Goal: Communication & Community: Answer question/provide support

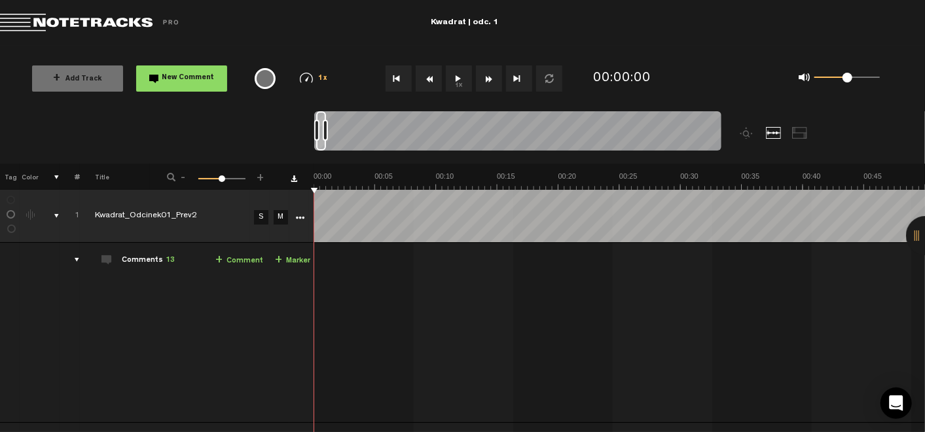
click at [465, 77] on button "1x" at bounding box center [459, 78] width 26 height 26
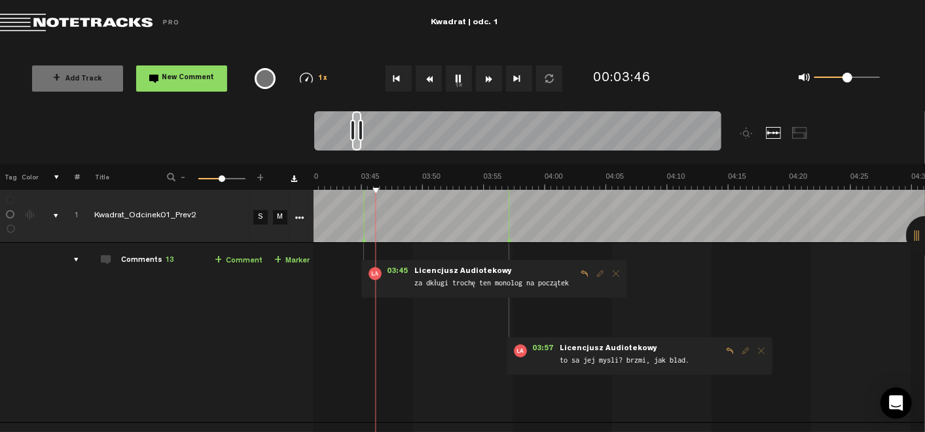
scroll to position [0, 2704]
click at [462, 75] on button "1x" at bounding box center [459, 78] width 26 height 26
click at [226, 257] on link "+ Comment" at bounding box center [239, 260] width 48 height 15
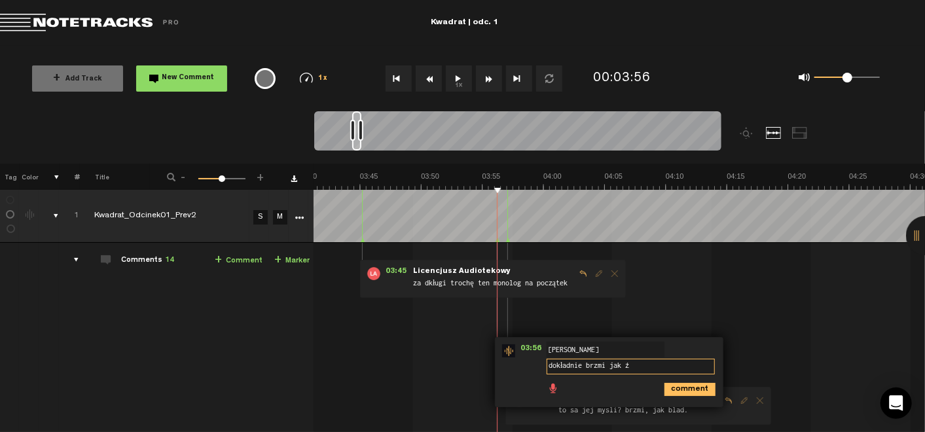
type textarea "dokładnie brzmi jak"
click at [685, 388] on icon "comment" at bounding box center [689, 389] width 51 height 13
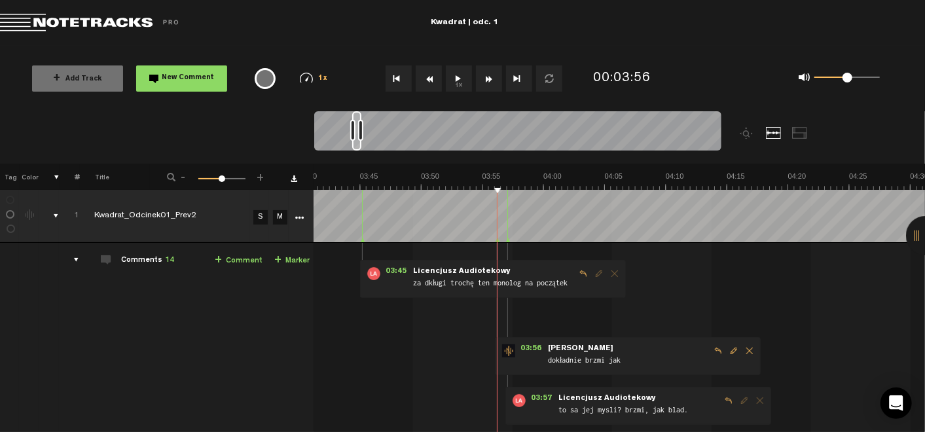
click at [741, 346] on span "Delete comment" at bounding box center [749, 350] width 16 height 9
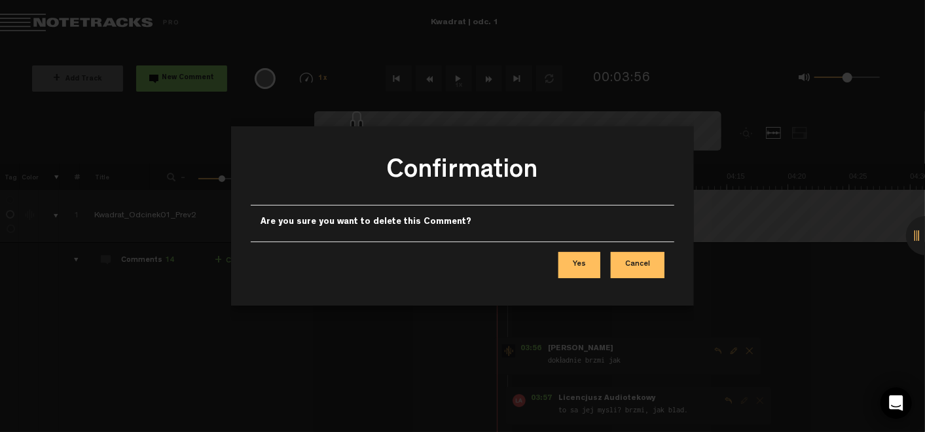
click at [590, 268] on button "Yes" at bounding box center [579, 265] width 42 height 26
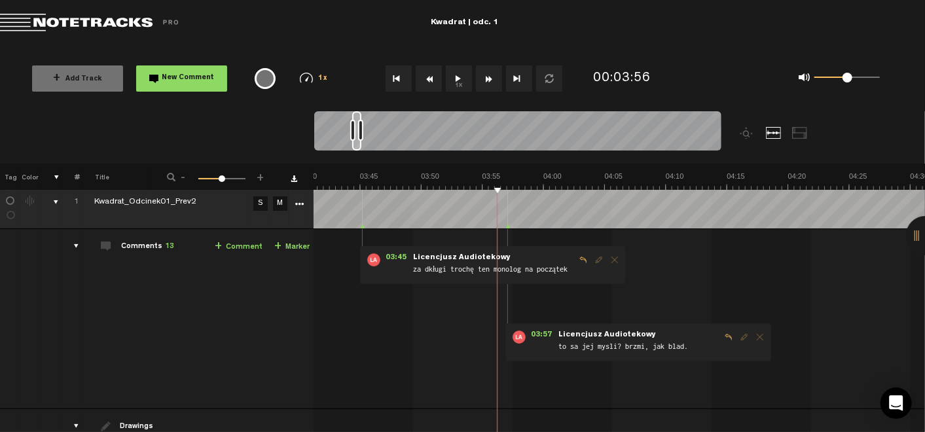
scroll to position [14, 7]
click at [217, 247] on link "+ Comment" at bounding box center [239, 246] width 48 height 15
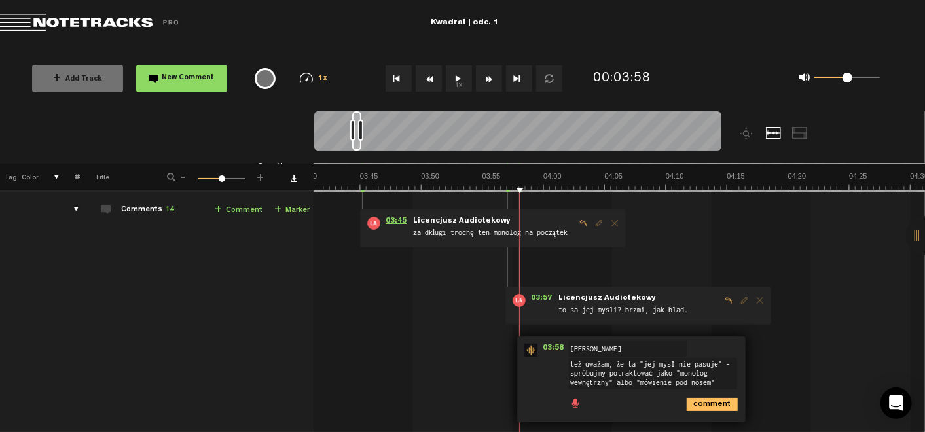
scroll to position [52, 7]
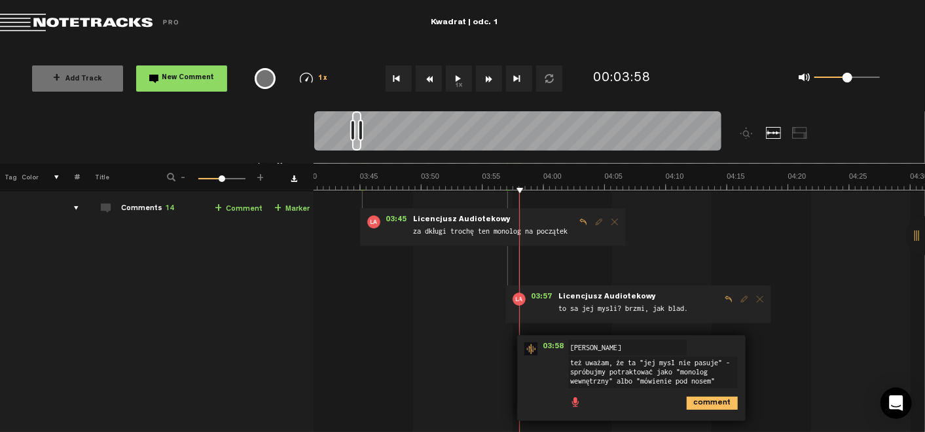
type textarea "też uważam, że ta "jej myśl nie pasuje" - spróbujmy potraktować jako "monolog w…"
click at [700, 404] on icon "comment" at bounding box center [712, 403] width 51 height 13
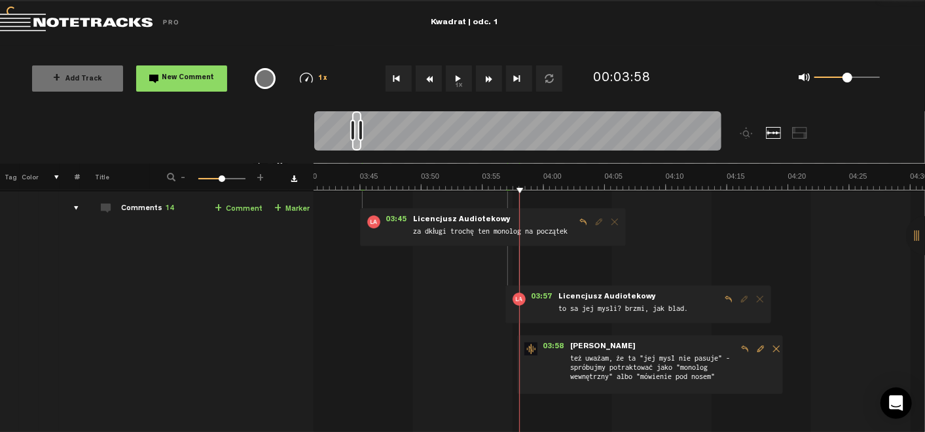
scroll to position [0, 7]
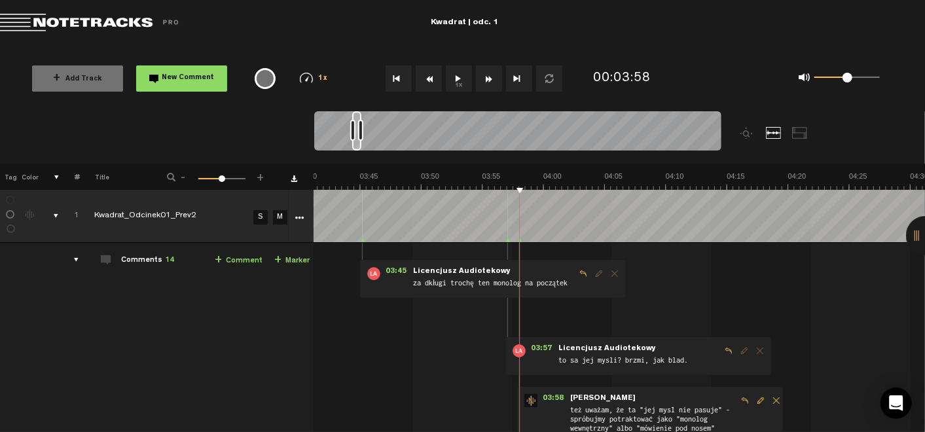
click at [459, 75] on button "1x" at bounding box center [459, 78] width 26 height 26
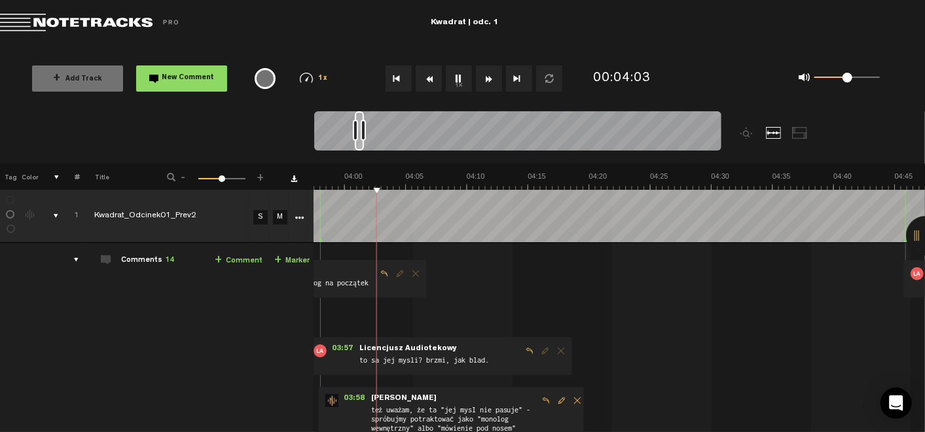
scroll to position [0, 2903]
click at [454, 74] on button "1x" at bounding box center [459, 78] width 26 height 26
click at [459, 75] on button "1x" at bounding box center [459, 78] width 26 height 26
click at [457, 83] on button "1x" at bounding box center [459, 78] width 26 height 26
click at [234, 263] on link "+ Comment" at bounding box center [239, 260] width 48 height 15
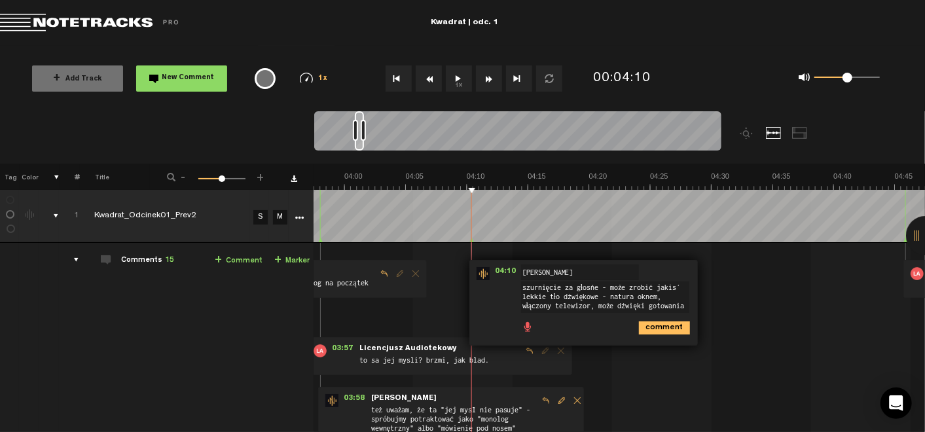
scroll to position [7, 0]
click at [633, 296] on textarea "szurnięcie za głośne - może zrobić jakiś lekkie tło dźwiękowe - natura oknem, w…" at bounding box center [605, 296] width 168 height 31
click at [521, 297] on textarea "szurnięcie za głośne - może zrobić jakiś lekkie tło dźwiękowe - np. natura okne…" at bounding box center [605, 296] width 168 height 31
click at [570, 318] on textarea "szurnięcie za głośne - może zrobić jakiś lekkie tło dźwiękowe - np. natura za o…" at bounding box center [605, 301] width 168 height 41
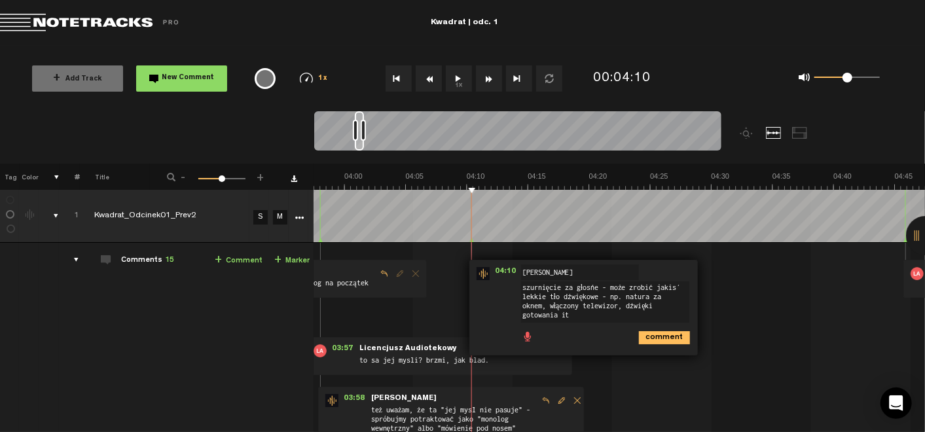
type textarea "szurnięcie za głośne - może zrobić jakiś lekkie tło dźwiękowe - np. natura za o…"
click at [639, 338] on icon "comment" at bounding box center [664, 337] width 51 height 13
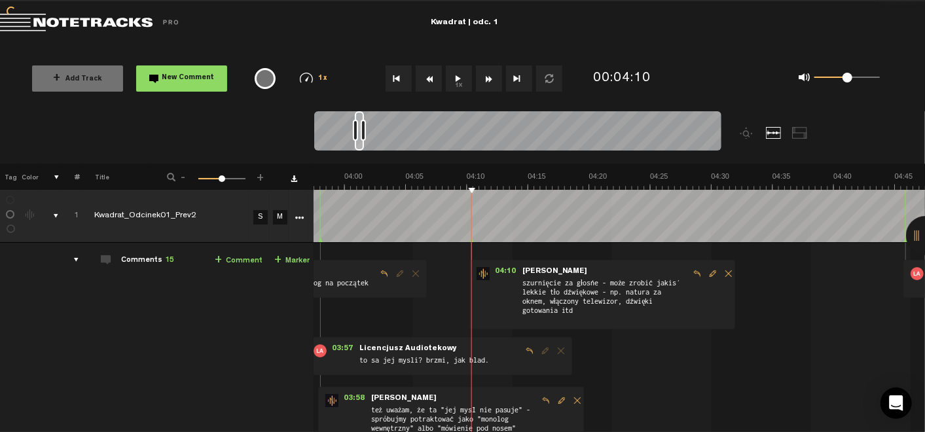
click at [463, 78] on button "1x" at bounding box center [459, 78] width 26 height 26
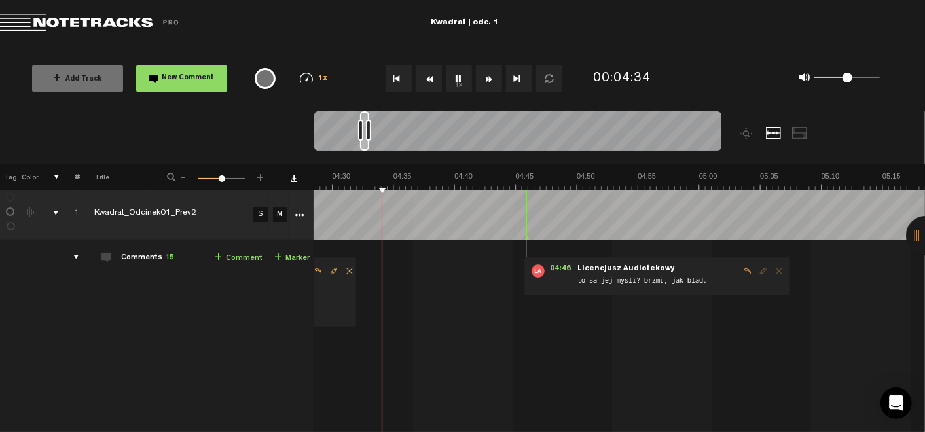
scroll to position [0, 10]
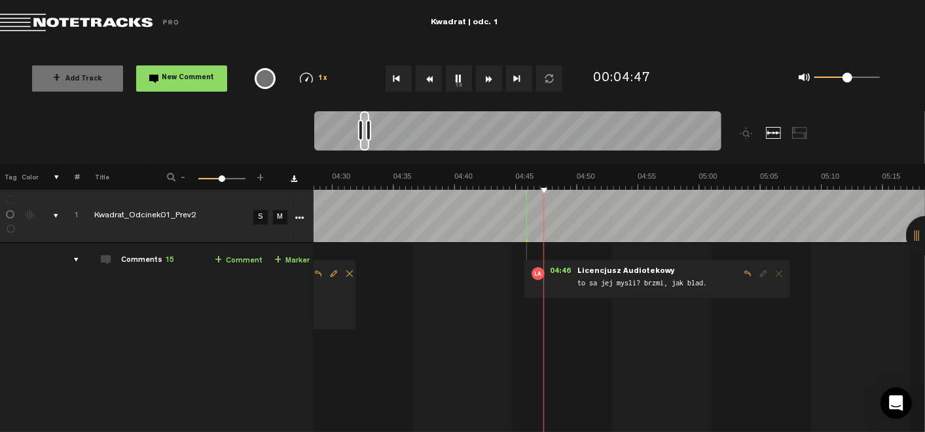
click at [458, 75] on button "1x" at bounding box center [459, 78] width 26 height 26
click at [451, 77] on button "1x" at bounding box center [459, 78] width 26 height 26
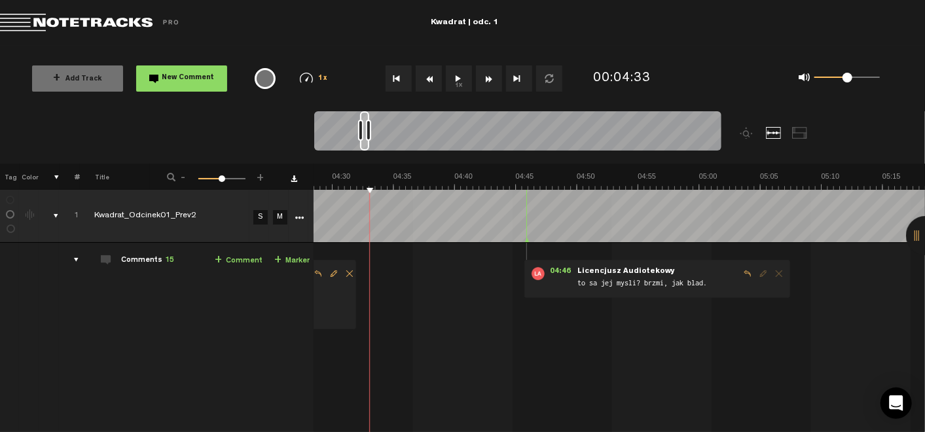
click at [232, 262] on link "+ Comment" at bounding box center [239, 260] width 48 height 15
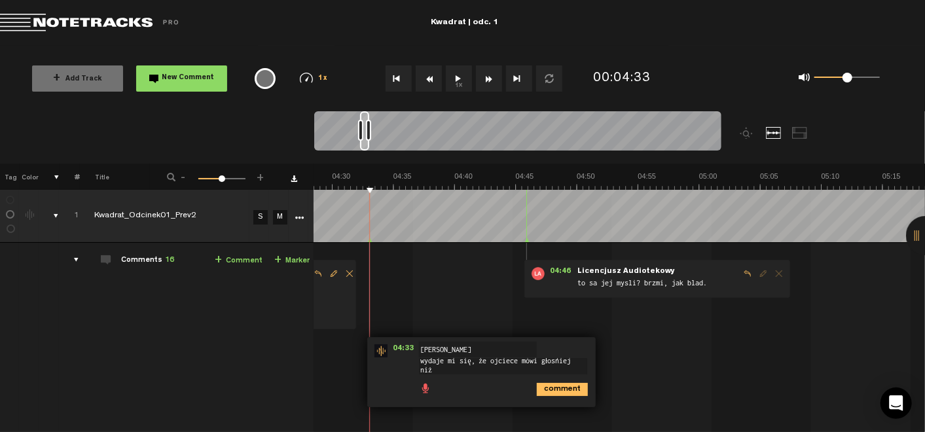
scroll to position [1, 0]
type textarea "wydaje mi się, że ojciec mówi głośniej niż córka - a powinno być odwrotnie"
click at [550, 394] on icon "comment" at bounding box center [562, 394] width 51 height 13
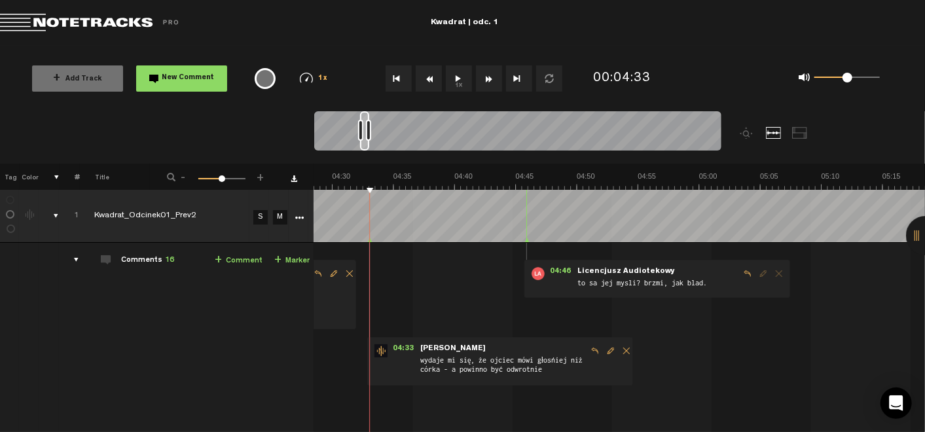
click at [459, 89] on button "1x" at bounding box center [459, 78] width 26 height 26
click at [452, 70] on button "1x" at bounding box center [459, 78] width 26 height 26
click at [459, 86] on button "1x" at bounding box center [459, 78] width 26 height 26
click at [215, 254] on link "+ Comment" at bounding box center [239, 260] width 48 height 15
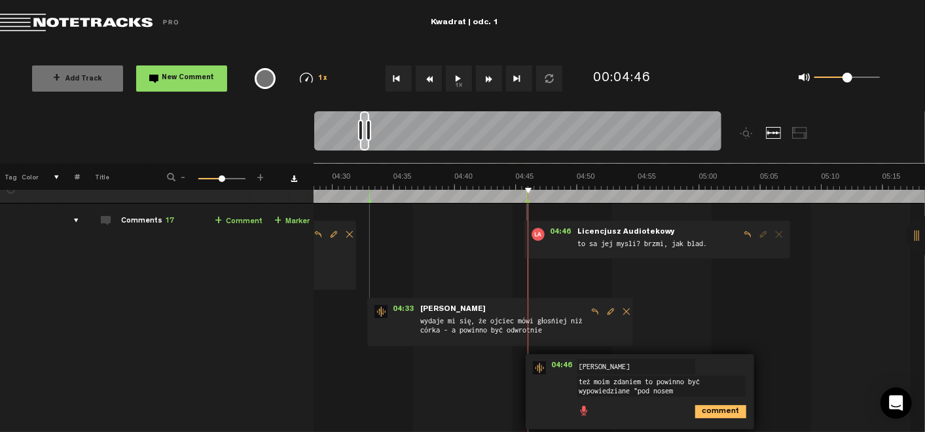
type textarea "też moim zdaniem to powinno być wypowiedziane "pod nosem""
click at [712, 415] on icon "comment" at bounding box center [720, 411] width 51 height 13
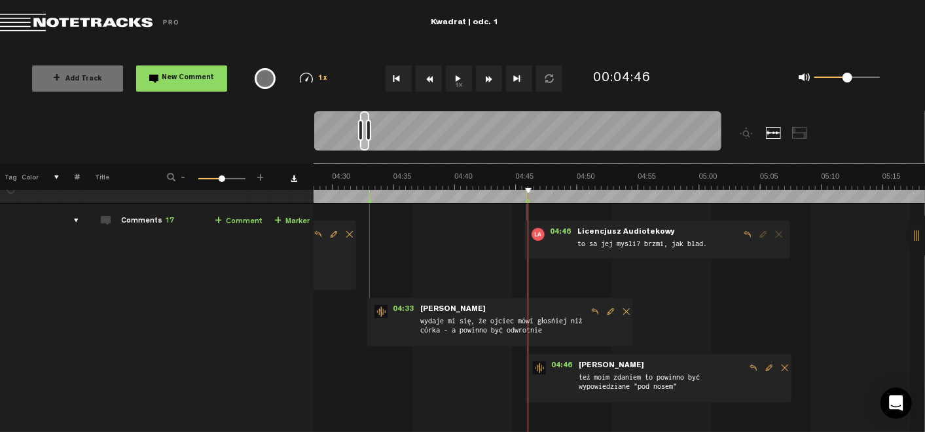
click at [462, 77] on button "1x" at bounding box center [459, 78] width 26 height 26
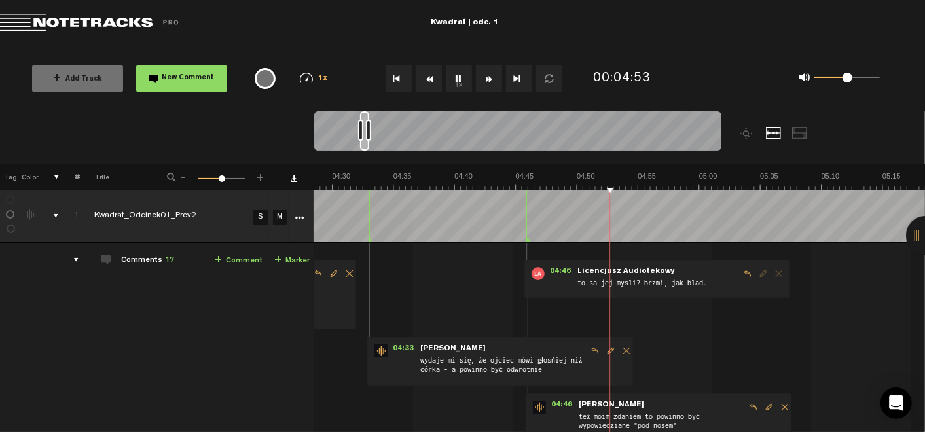
click at [463, 82] on button "1x" at bounding box center [459, 78] width 26 height 26
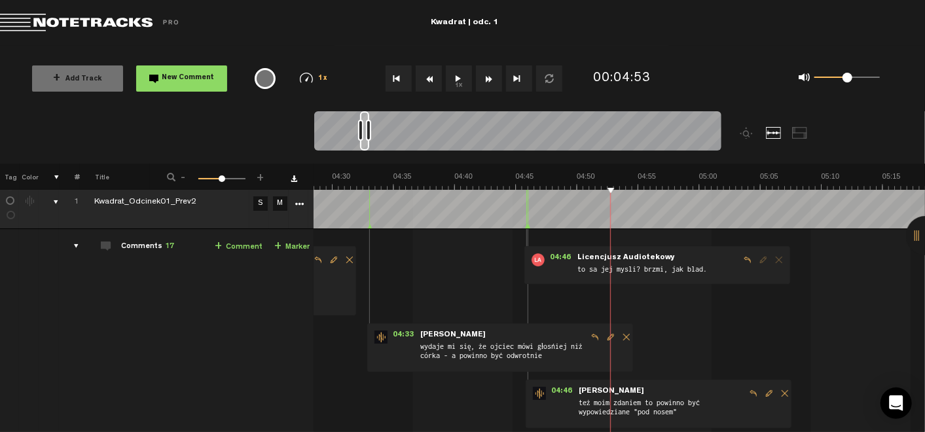
scroll to position [14, 10]
click at [764, 391] on span "Edit comment" at bounding box center [769, 392] width 16 height 9
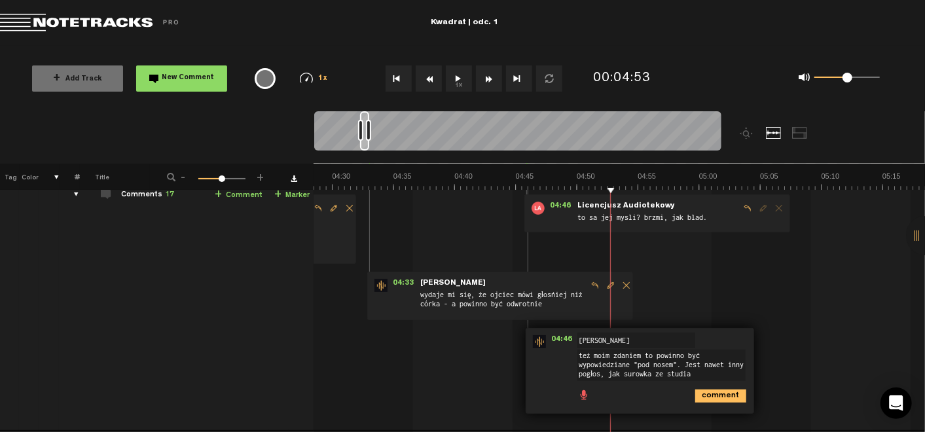
scroll to position [65, 10]
click at [654, 371] on textarea "też moim zdaniem to powinno być wypowiedziane "pod nosem". Jest nawet inny pogł…" at bounding box center [661, 364] width 168 height 31
type textarea "też moim zdaniem to powinno być wypowiedziane "pod nosem". Jest nawet inny pogł…"
click at [710, 397] on icon "comment" at bounding box center [720, 395] width 51 height 13
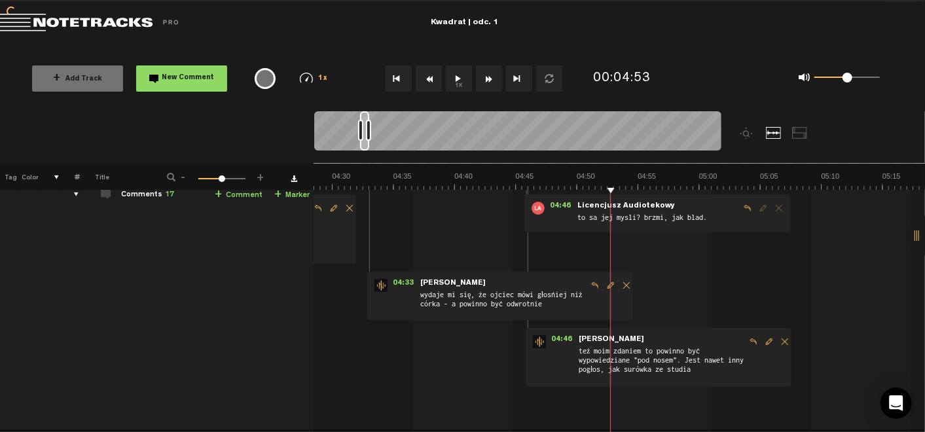
scroll to position [0, 10]
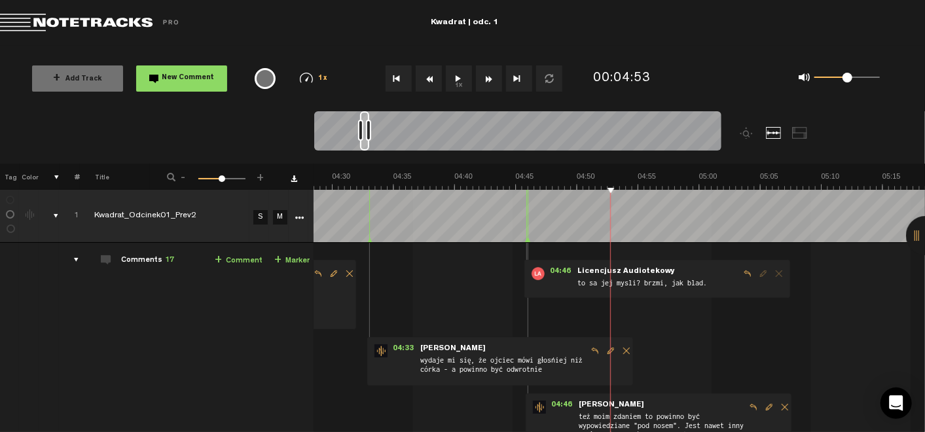
click at [463, 84] on button "1x" at bounding box center [459, 78] width 26 height 26
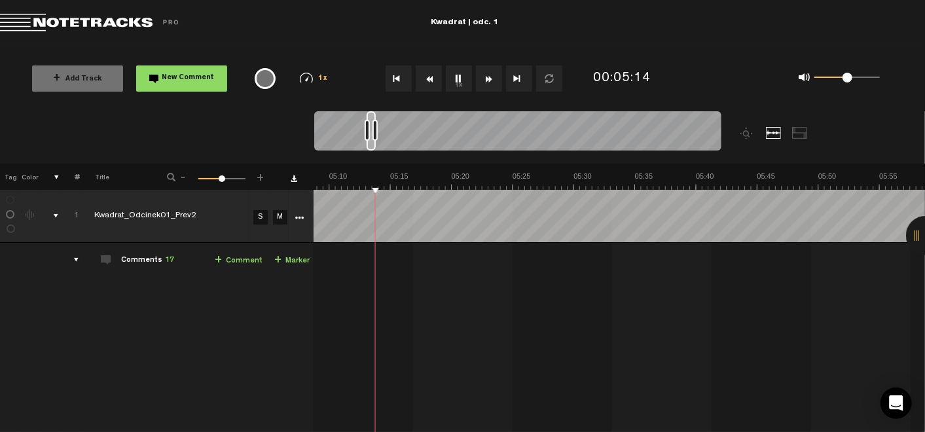
scroll to position [0, 3775]
click at [458, 73] on button "1x" at bounding box center [459, 78] width 26 height 26
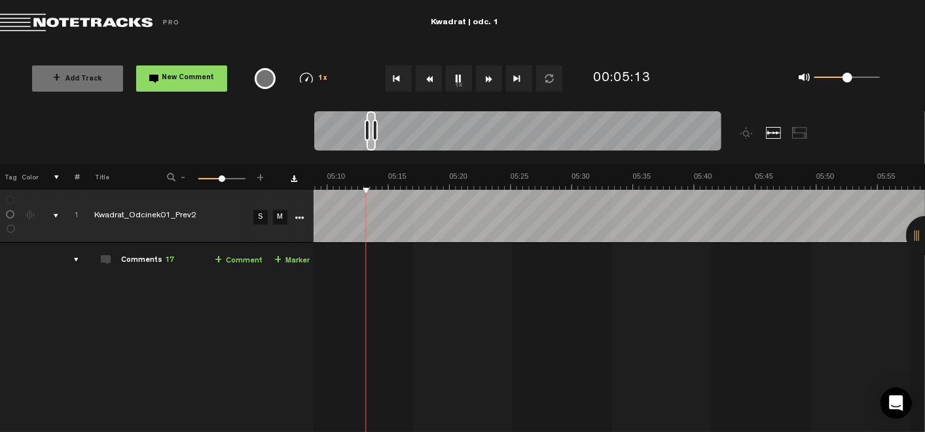
click at [452, 82] on button "1x" at bounding box center [459, 78] width 26 height 26
click at [236, 262] on link "+ Comment" at bounding box center [239, 260] width 48 height 15
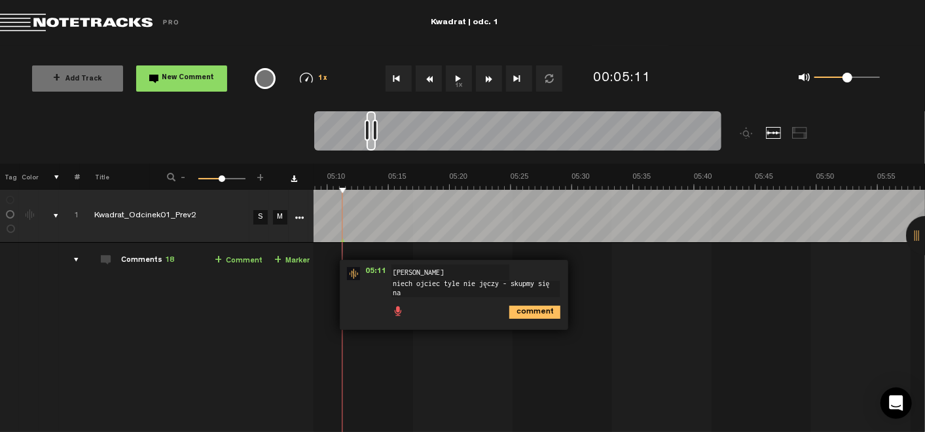
scroll to position [1, 0]
type textarea "niech ojciec tyle nie jęczy - skupmy się na głównej bohaterce"
click at [515, 315] on icon "comment" at bounding box center [534, 317] width 51 height 13
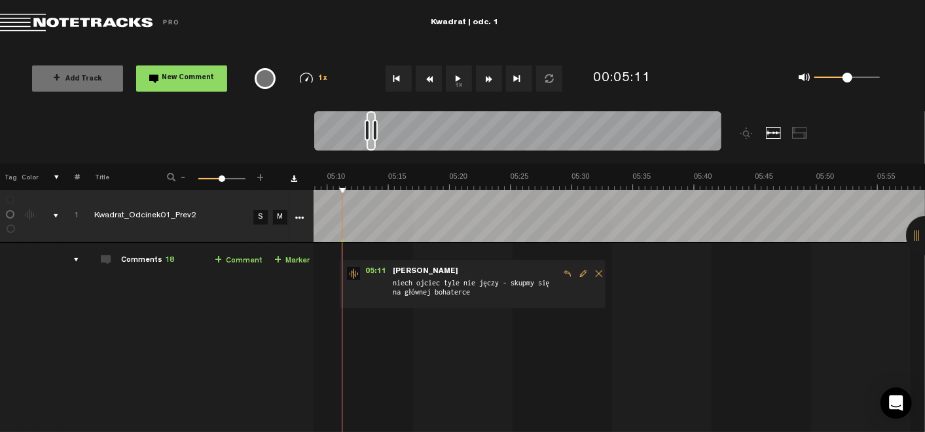
click at [454, 78] on button "1x" at bounding box center [459, 78] width 26 height 26
click at [458, 80] on button "1x" at bounding box center [459, 78] width 26 height 26
click at [228, 259] on link "+ Comment" at bounding box center [239, 260] width 48 height 15
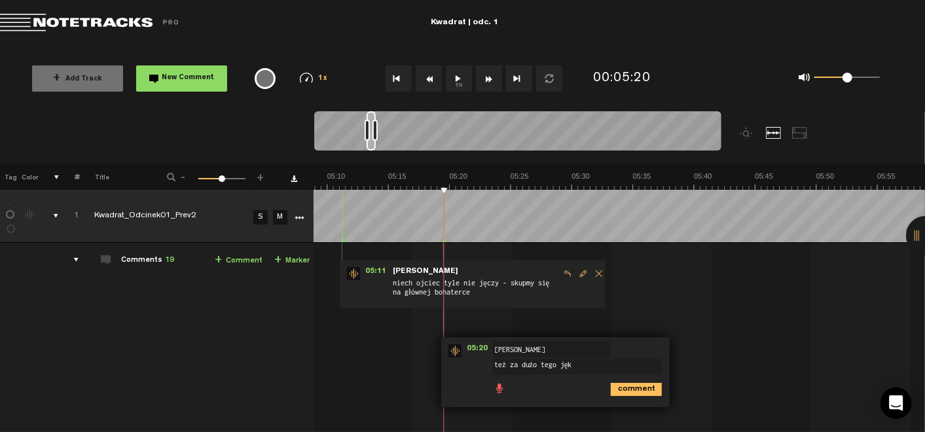
type textarea "też za dużo tego jęku"
click at [616, 390] on icon "comment" at bounding box center [636, 389] width 51 height 13
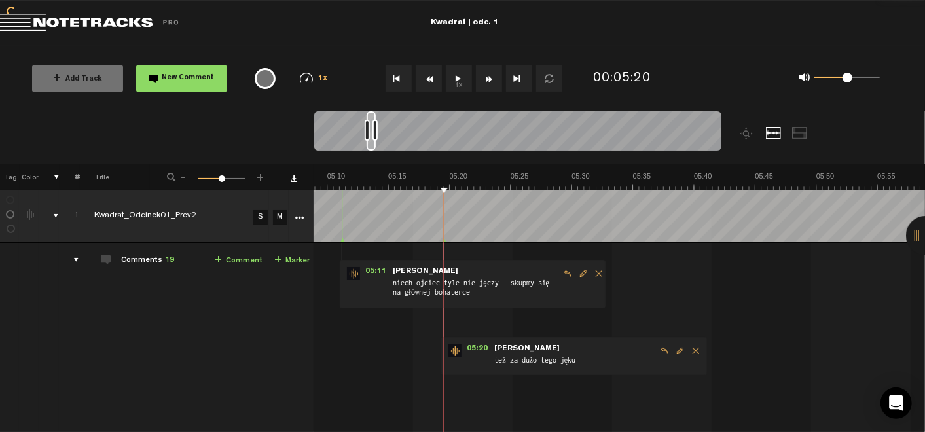
click at [455, 86] on button "1x" at bounding box center [459, 78] width 26 height 26
click at [459, 82] on button "1x" at bounding box center [459, 78] width 26 height 26
click at [243, 256] on link "+ Comment" at bounding box center [239, 260] width 48 height 15
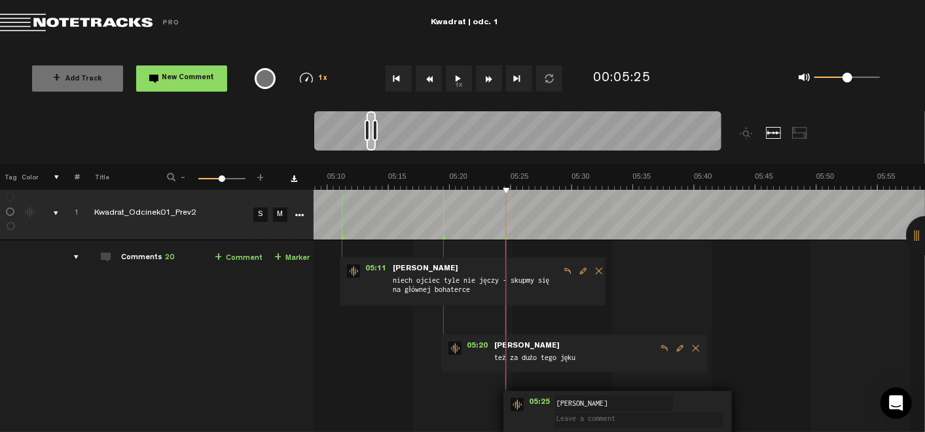
scroll to position [27, 5]
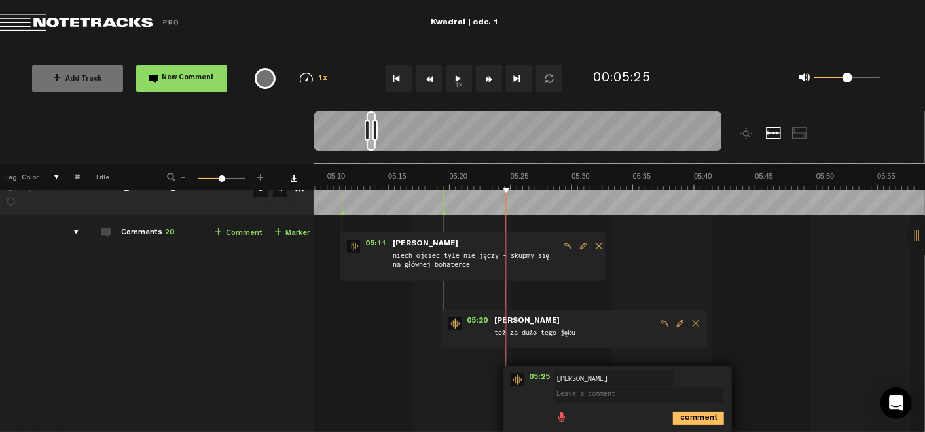
click at [705, 391] on textarea at bounding box center [639, 395] width 168 height 16
click at [691, 415] on icon "comment" at bounding box center [698, 418] width 51 height 13
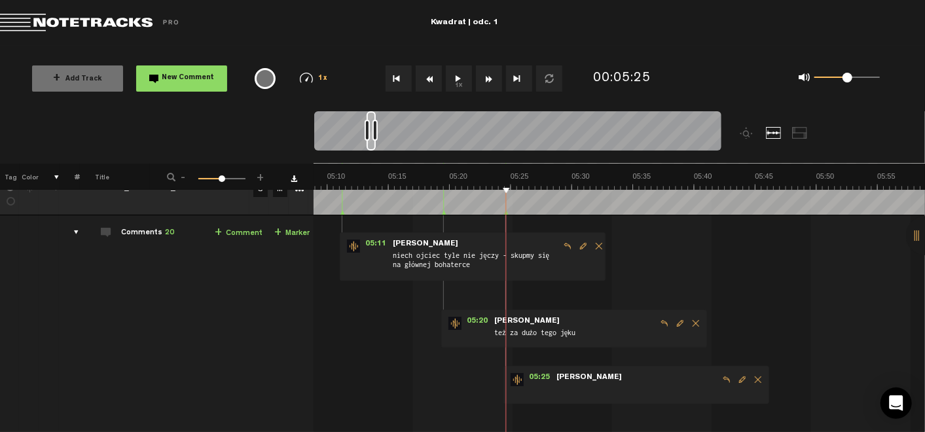
click at [750, 378] on span "Delete comment" at bounding box center [758, 379] width 16 height 9
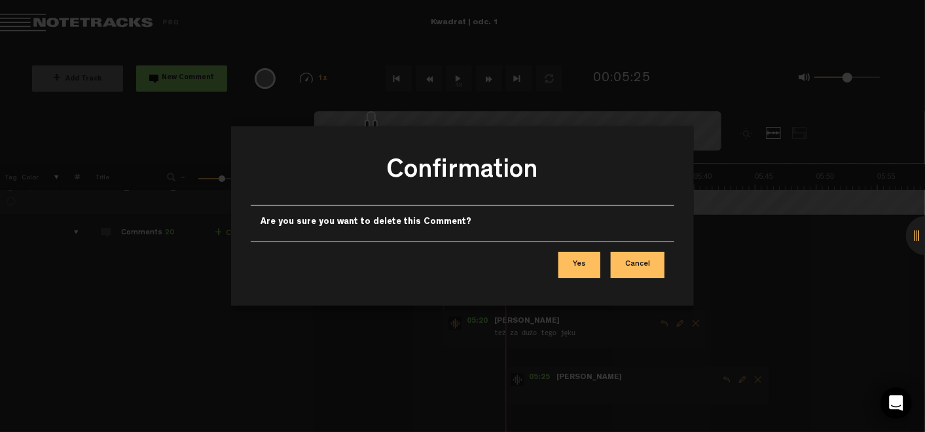
click at [588, 262] on button "Yes" at bounding box center [579, 265] width 42 height 26
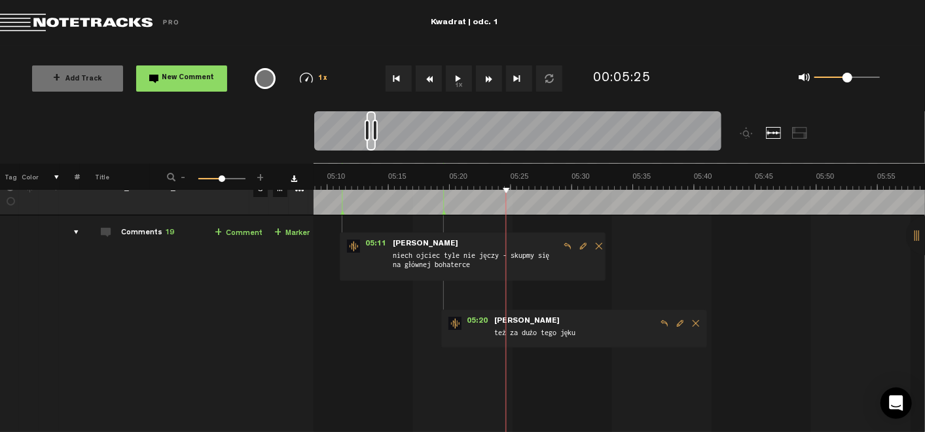
scroll to position [0, 5]
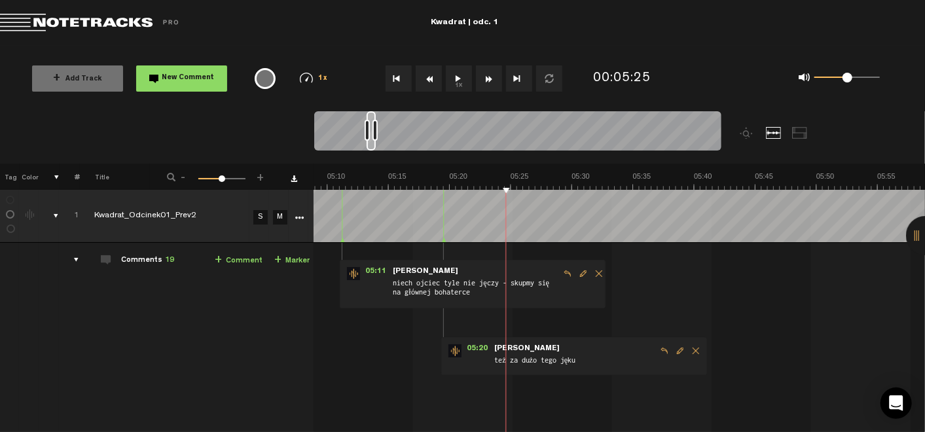
click at [490, 76] on button "Fast Forward" at bounding box center [489, 78] width 26 height 26
click at [463, 77] on button "1x" at bounding box center [459, 78] width 26 height 26
click at [454, 80] on button "1x" at bounding box center [459, 78] width 26 height 26
click at [243, 259] on link "+ Comment" at bounding box center [239, 260] width 48 height 15
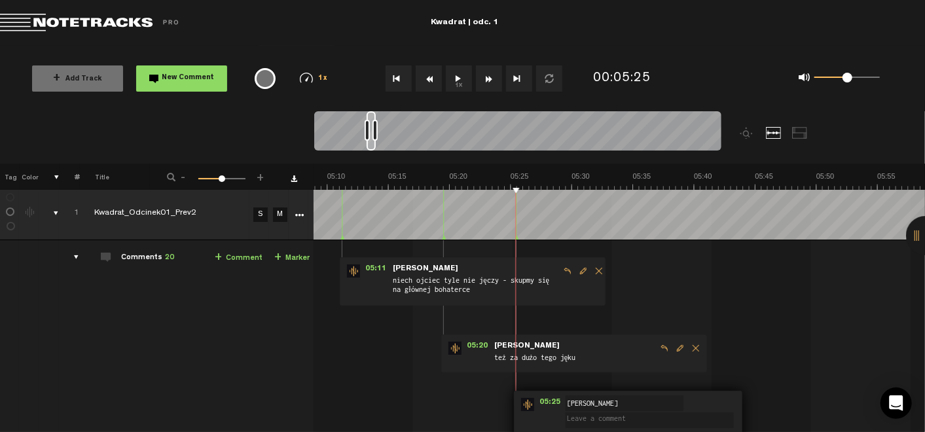
scroll to position [37, 5]
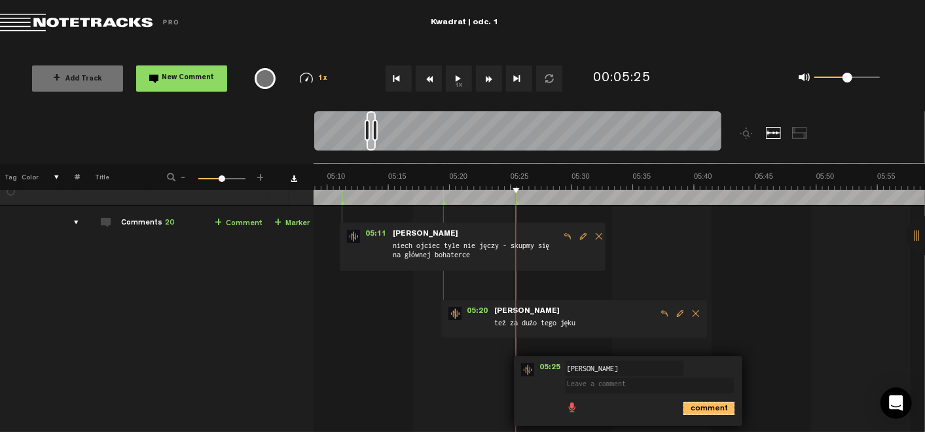
click at [710, 413] on icon "comment" at bounding box center [708, 408] width 51 height 13
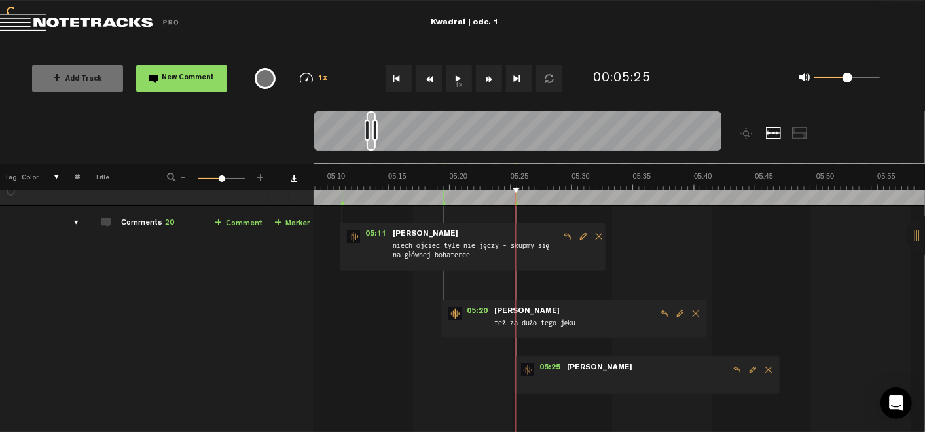
click at [763, 365] on span "Delete comment" at bounding box center [768, 369] width 16 height 9
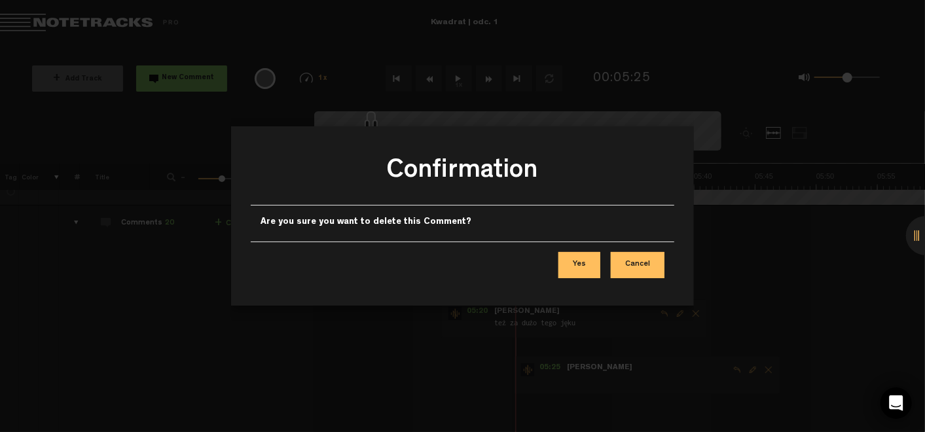
click at [589, 253] on button "Yes" at bounding box center [579, 265] width 42 height 26
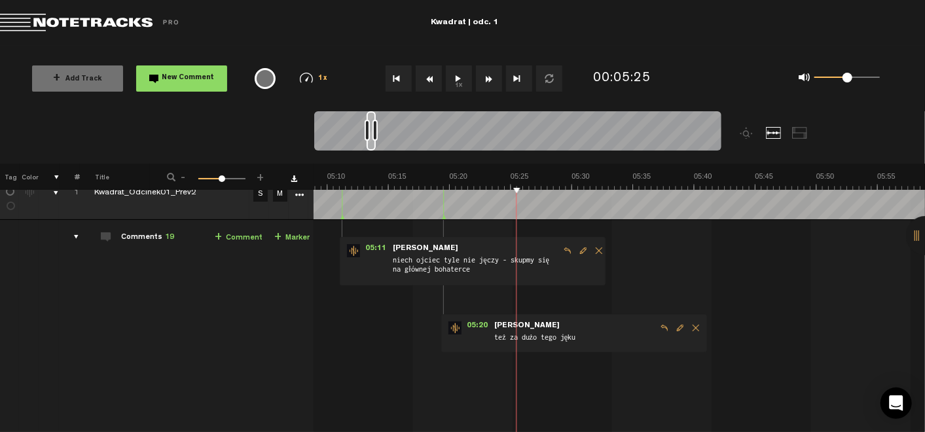
scroll to position [0, 5]
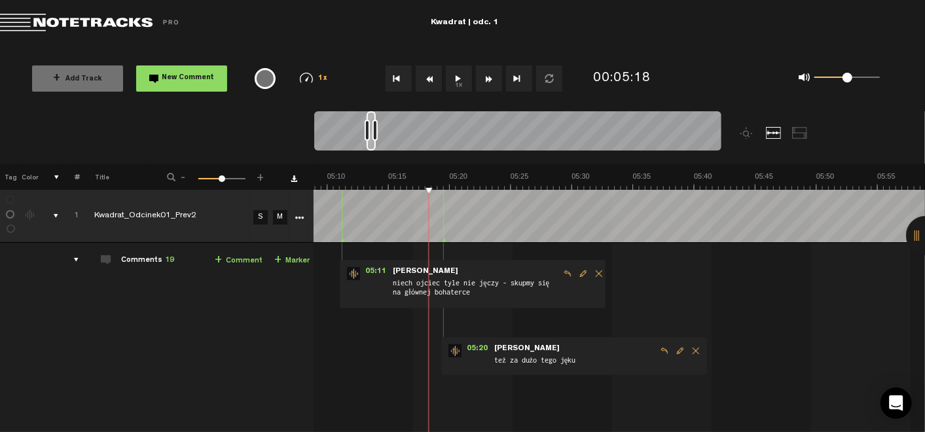
click at [455, 80] on button "1x" at bounding box center [459, 78] width 26 height 26
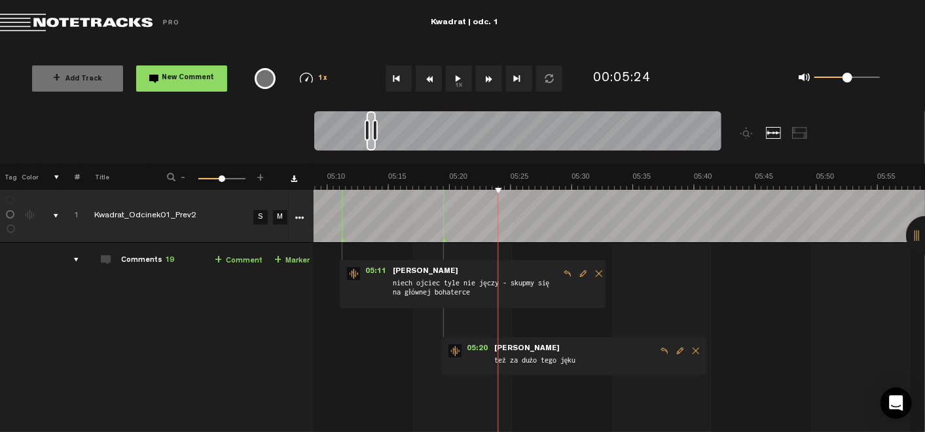
click at [455, 80] on button "1x" at bounding box center [459, 78] width 26 height 26
click at [243, 257] on link "+ Comment" at bounding box center [239, 260] width 48 height 15
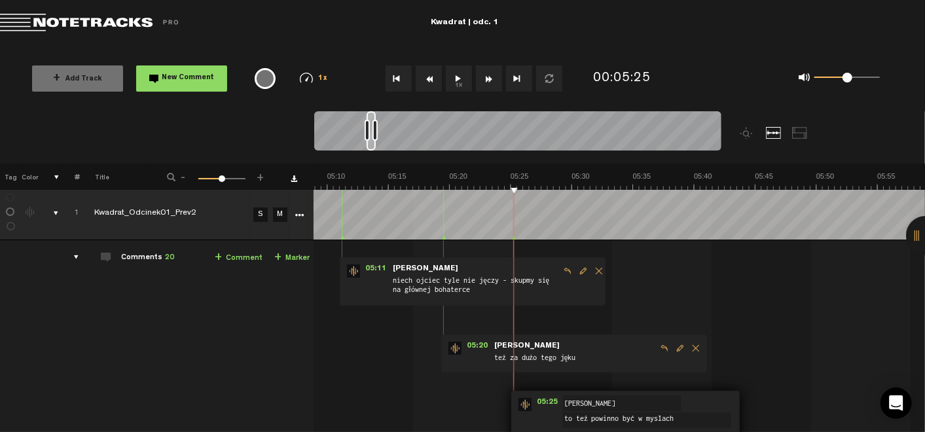
scroll to position [62, 5]
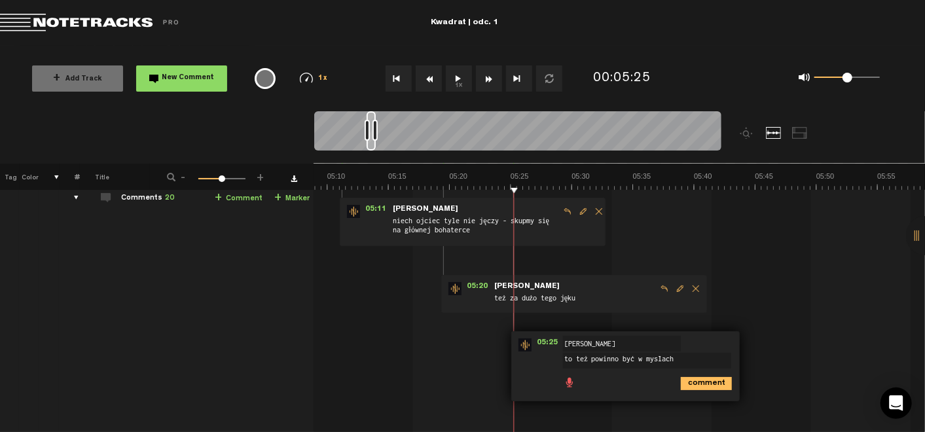
type textarea "to też powinno być w myślach"
click at [681, 382] on icon "comment" at bounding box center [706, 383] width 51 height 13
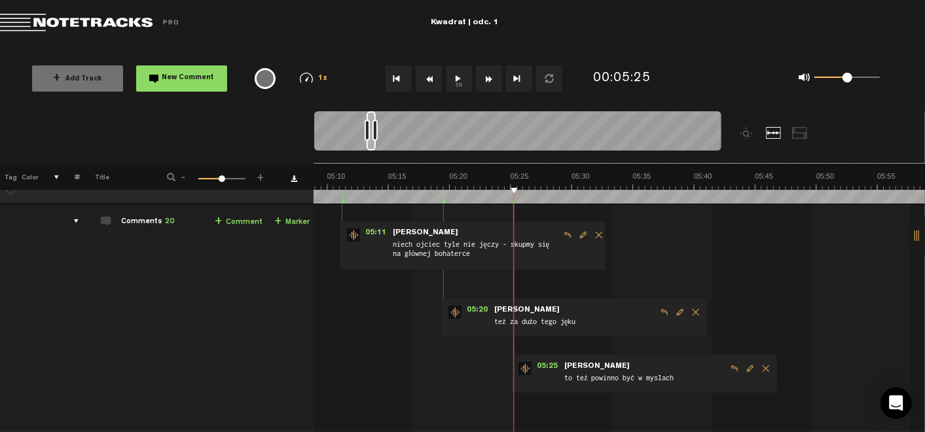
scroll to position [39, 5]
click at [744, 363] on span "Edit comment" at bounding box center [750, 367] width 16 height 9
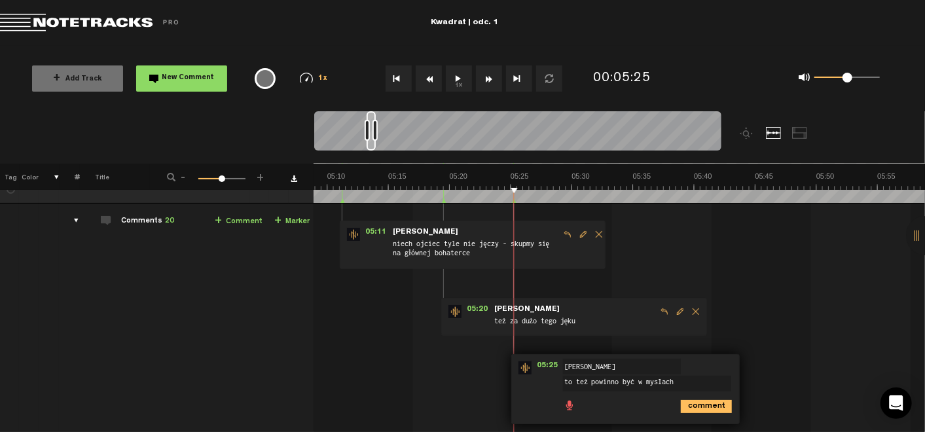
drag, startPoint x: 634, startPoint y: 380, endPoint x: 813, endPoint y: 377, distance: 179.3
click at [813, 377] on td "1 Kwadrat_Odcinek01_Prev2 S M Kwadrat_Odcinek01_Prev2 by Licencjusz Audiotekowy…" at bounding box center [618, 330] width 611 height 253
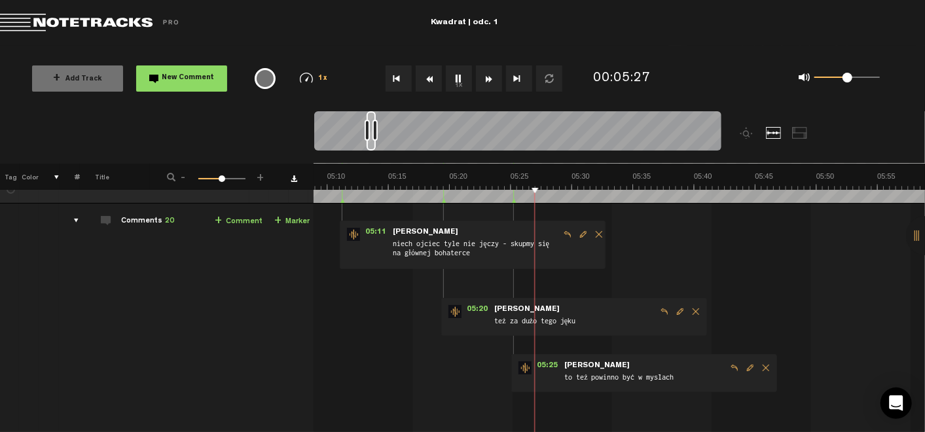
click at [746, 365] on span "Edit comment" at bounding box center [750, 367] width 16 height 9
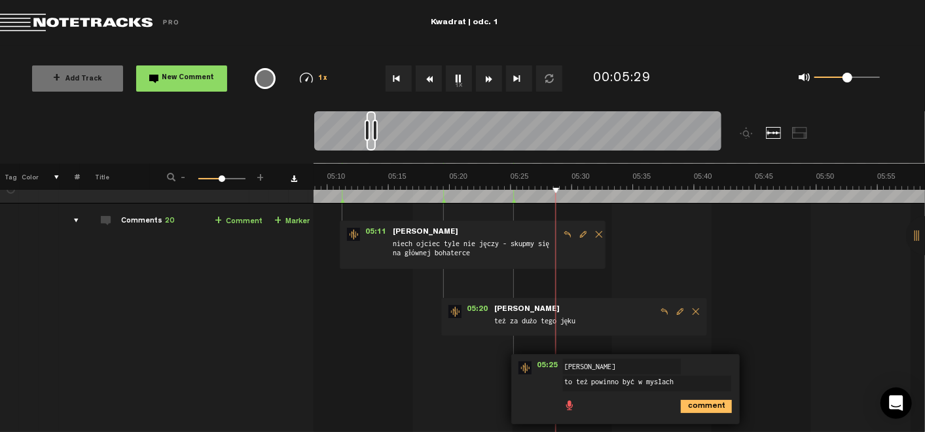
drag, startPoint x: 671, startPoint y: 377, endPoint x: 635, endPoint y: 384, distance: 35.9
click at [635, 384] on textarea "to też powinno być w myślach" at bounding box center [647, 384] width 168 height 16
type textarea "to też powinno być "pod nosem""
click at [685, 401] on icon "comment" at bounding box center [706, 406] width 51 height 13
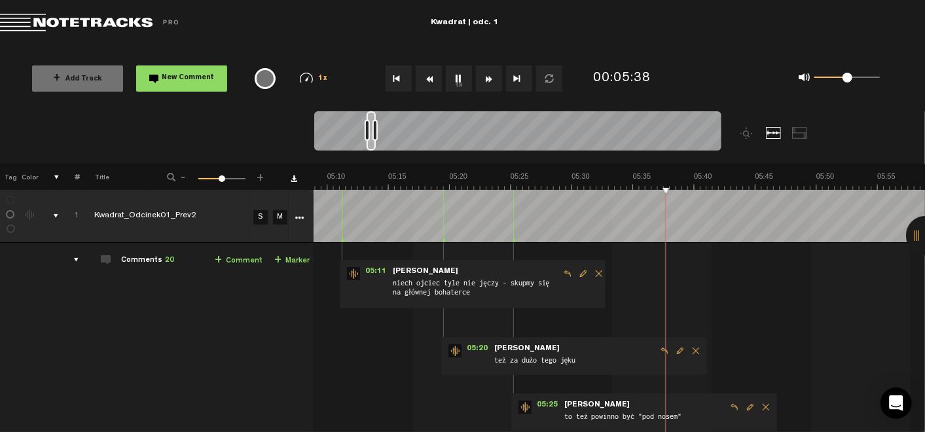
scroll to position [0, 4090]
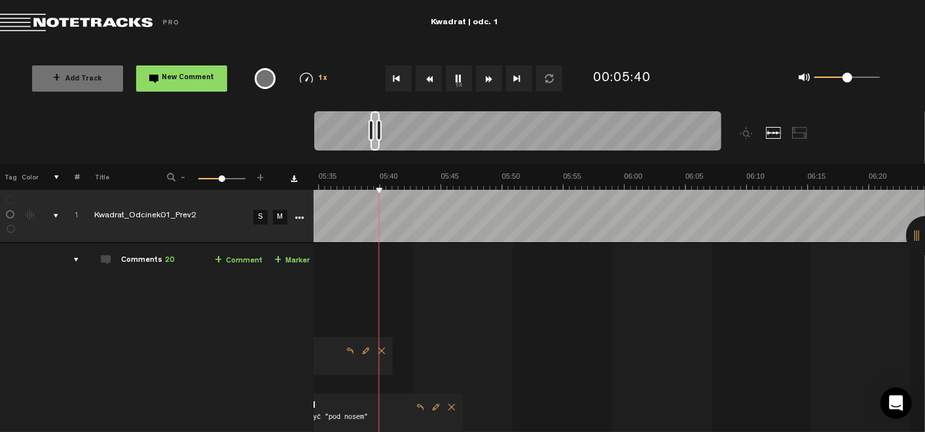
click at [458, 75] on button "1x" at bounding box center [459, 78] width 26 height 26
click at [456, 72] on button "1x" at bounding box center [459, 78] width 26 height 26
click at [234, 257] on link "+ Comment" at bounding box center [239, 260] width 48 height 15
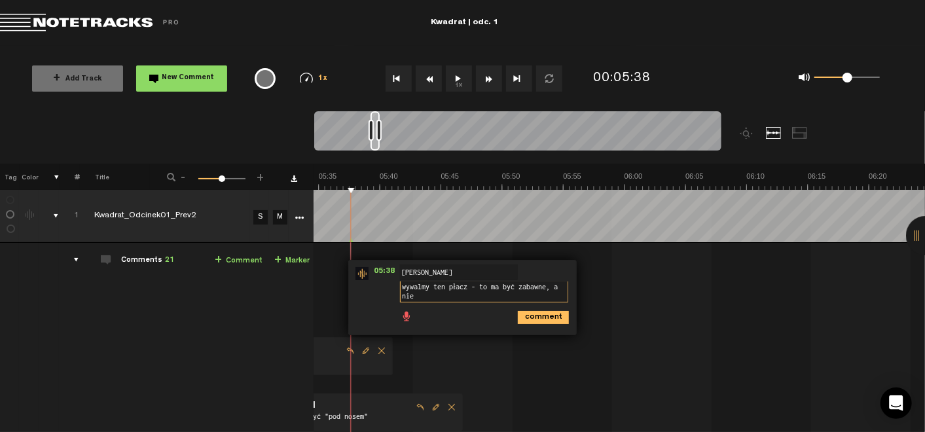
scroll to position [1, 0]
type textarea "wywalmy ten płacz - to ma być "zabawne", a nie "żałosne""
click at [501, 296] on textarea "wywalmy ten płacz - to ma być "zabawne", a nie "żałosne"" at bounding box center [484, 291] width 168 height 21
click at [527, 312] on icon "comment" at bounding box center [543, 317] width 51 height 13
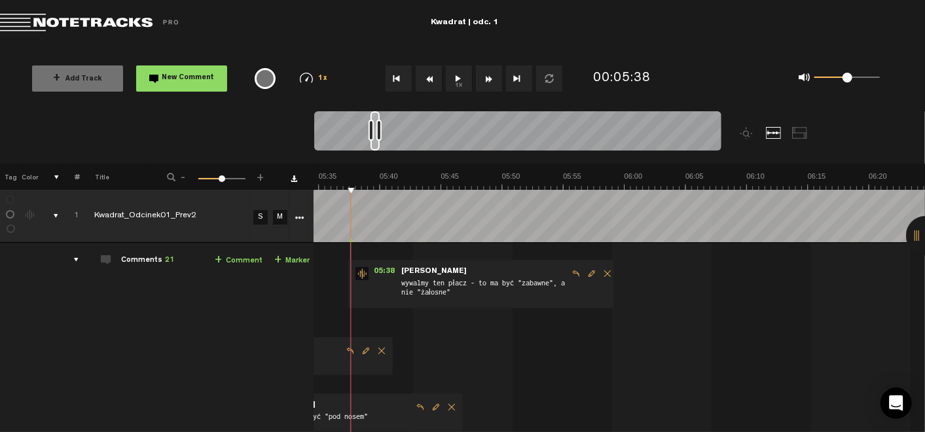
click at [461, 74] on button "1x" at bounding box center [459, 78] width 26 height 26
click at [455, 75] on button "1x" at bounding box center [459, 78] width 26 height 26
click at [584, 272] on span "Edit comment" at bounding box center [592, 273] width 16 height 9
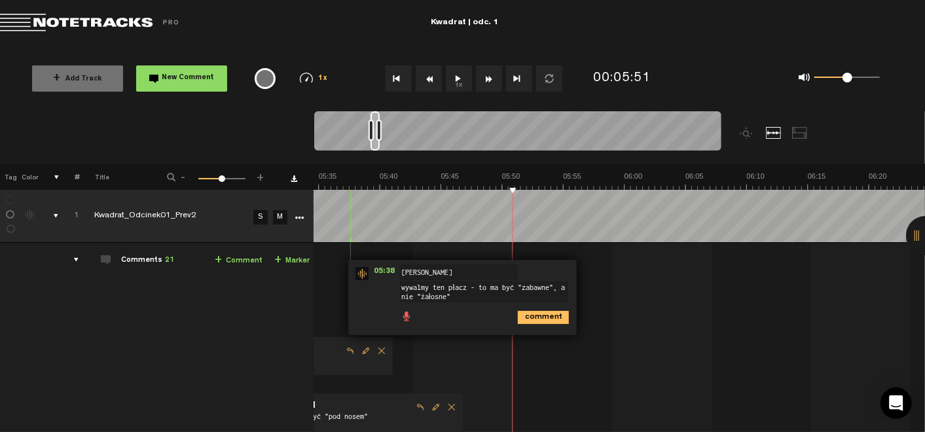
click at [507, 293] on textarea "wywalmy ten płacz - to ma być "zabawne", a nie "żałosne"" at bounding box center [484, 291] width 168 height 21
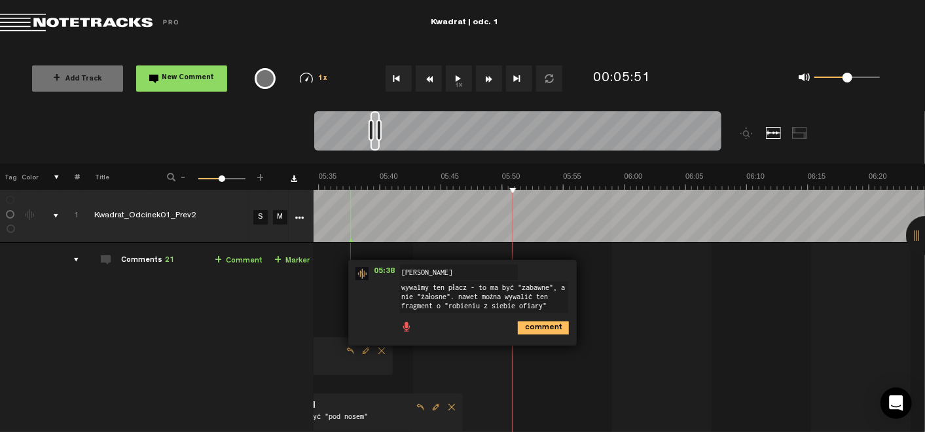
type textarea "wywalmy ten płacz - to ma być "zabawne", a nie "żałosne". nawet można wywalić t…"
click at [541, 330] on icon "comment" at bounding box center [543, 327] width 51 height 13
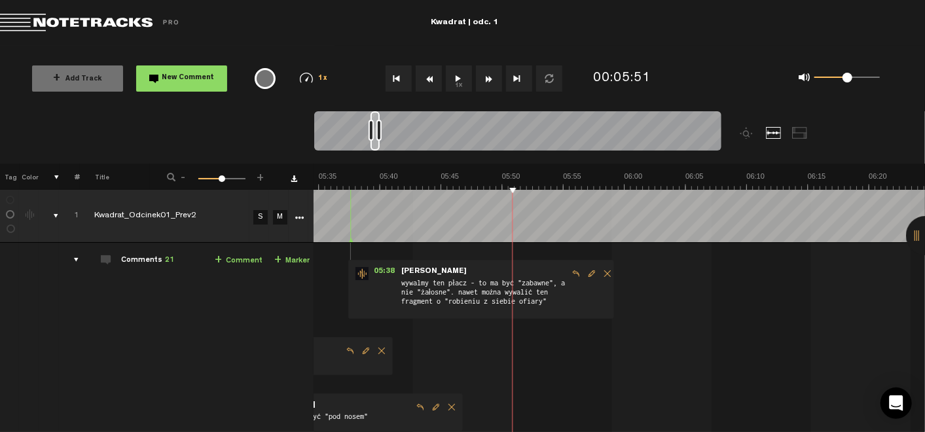
click at [455, 79] on button "1x" at bounding box center [459, 78] width 26 height 26
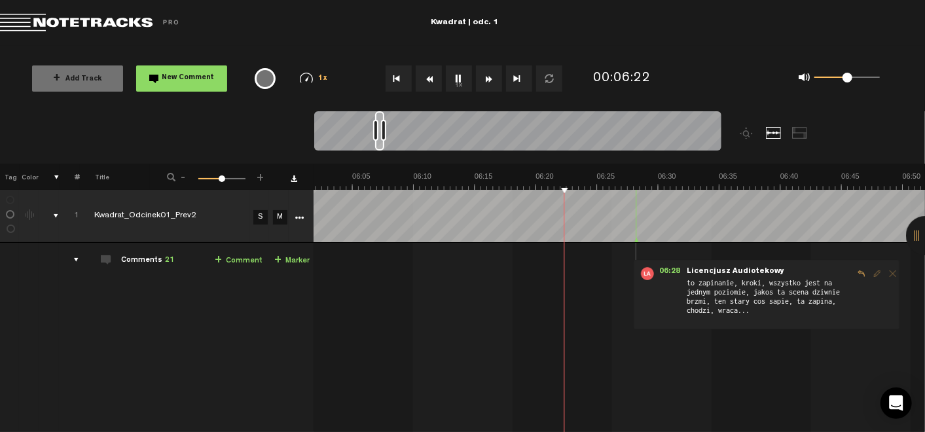
scroll to position [0, 4658]
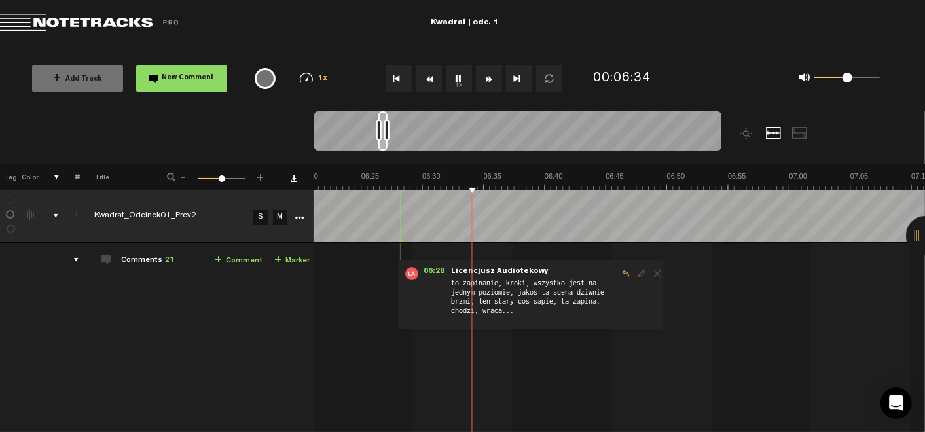
click at [461, 77] on button "1x" at bounding box center [459, 78] width 26 height 26
click at [224, 257] on link "+ Comment" at bounding box center [239, 260] width 48 height 15
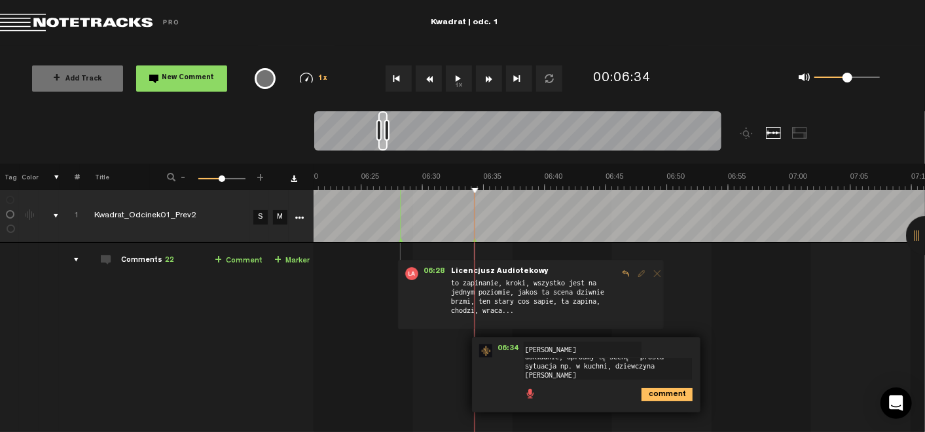
scroll to position [0, 0]
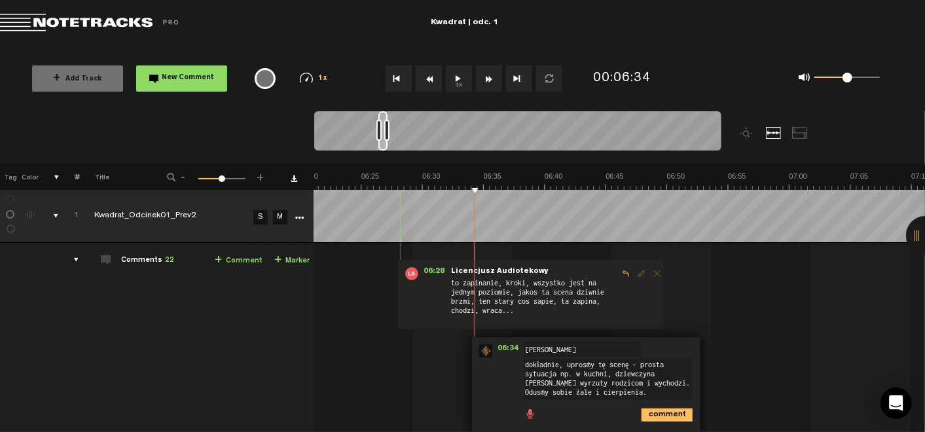
click at [643, 381] on textarea "dokładnie, uprośmy tę scenę - prosta sytuacja np. w kuchni, dziewczyna [PERSON_…" at bounding box center [608, 379] width 168 height 41
click at [628, 390] on textarea "dokładnie, uprośmy tę scenę - prosta sytuacja np. w kuchni, dziewczyna [PERSON_…" at bounding box center [608, 379] width 168 height 41
click at [648, 381] on textarea "dokładnie, uprośmy tę scenę - prosta sytuacja np. w kuchni, dziewczyna [PERSON_…" at bounding box center [608, 379] width 168 height 41
drag, startPoint x: 661, startPoint y: 383, endPoint x: 632, endPoint y: 382, distance: 28.8
click at [632, 382] on textarea "dokładnie, uprośmy tę scenę - prosta sytuacja np. w kuchni, dziewczyna [PERSON_…" at bounding box center [608, 379] width 168 height 41
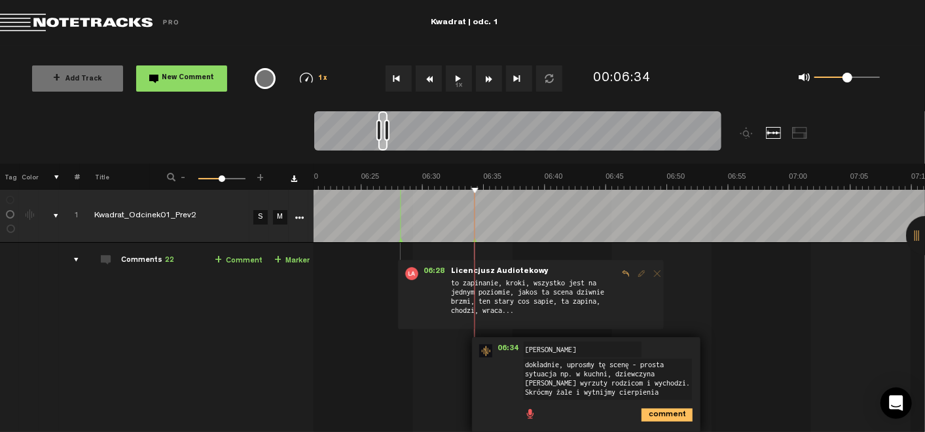
drag, startPoint x: 634, startPoint y: 363, endPoint x: 664, endPoint y: 367, distance: 29.7
click at [664, 367] on textarea "dokładnie, uprośmy tę scenę - prosta sytuacja np. w kuchni, dziewczyna [PERSON_…" at bounding box center [608, 379] width 168 height 41
click at [649, 380] on textarea "dokładnie, uprośmy tę scenę - szybka sytuacja np. w kuchni, dziewczyna [PERSON_…" at bounding box center [608, 379] width 168 height 41
type textarea "dokładnie, uprośmy tę scenę - szybka sytuacja np. w kuchni, dziewczyna [PERSON_…"
click at [643, 412] on icon "comment" at bounding box center [666, 414] width 51 height 13
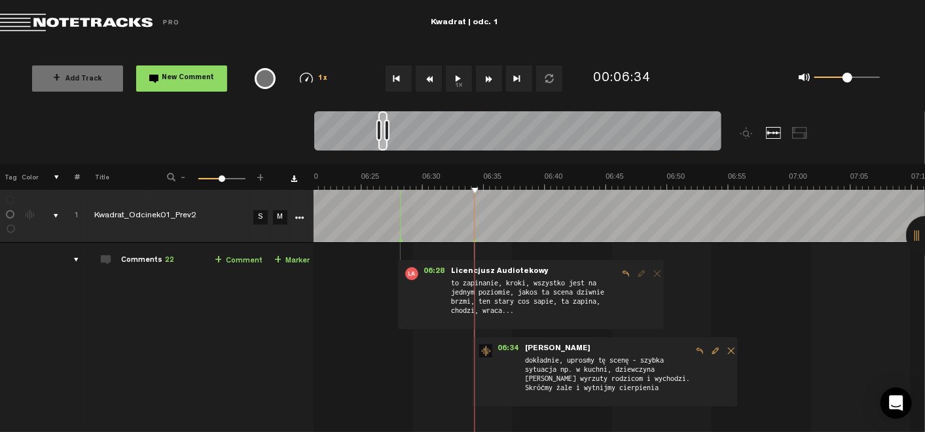
click at [461, 80] on button "1x" at bounding box center [459, 78] width 26 height 26
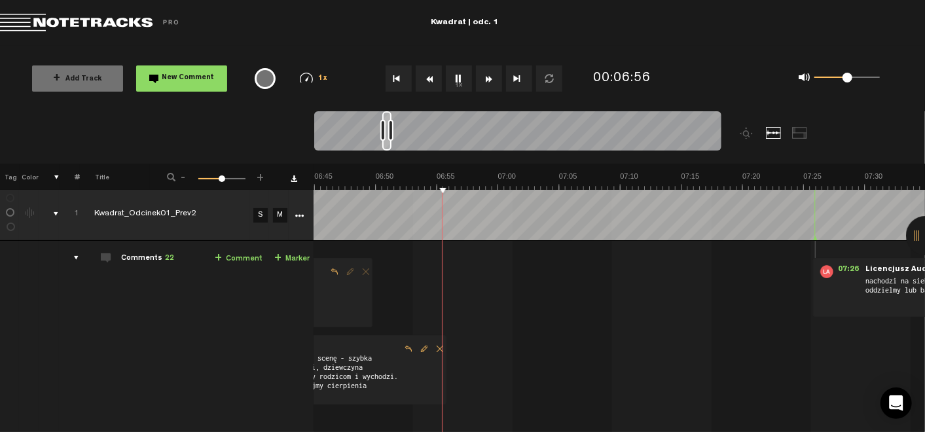
scroll to position [0, 10]
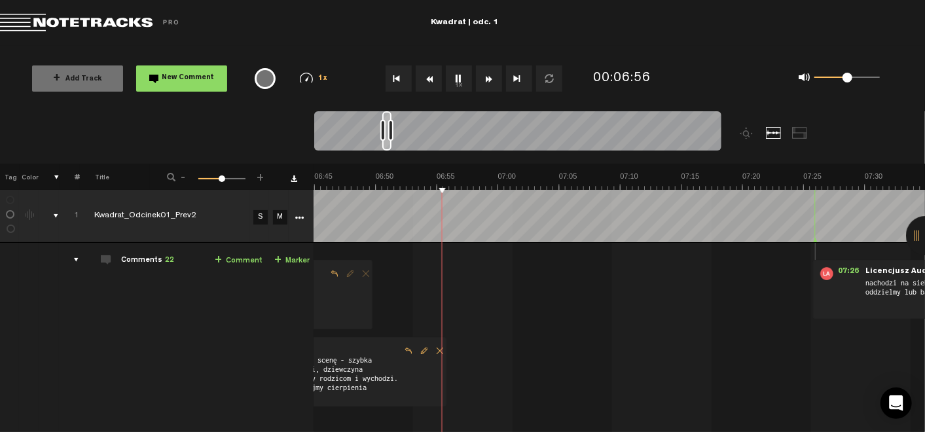
click at [459, 75] on button "1x" at bounding box center [459, 78] width 26 height 26
click at [463, 79] on button "1x" at bounding box center [459, 78] width 26 height 26
click at [223, 258] on link "+ Comment" at bounding box center [239, 260] width 48 height 15
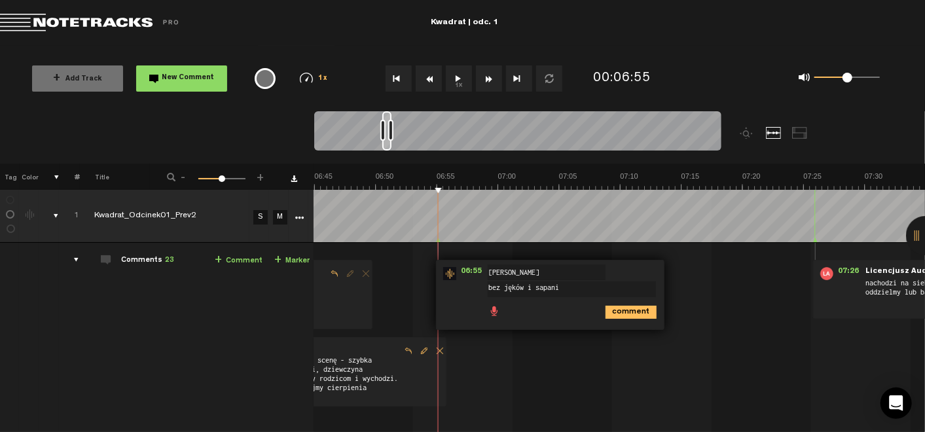
type textarea "bez jęków i sapania"
click at [612, 310] on icon "comment" at bounding box center [630, 312] width 51 height 13
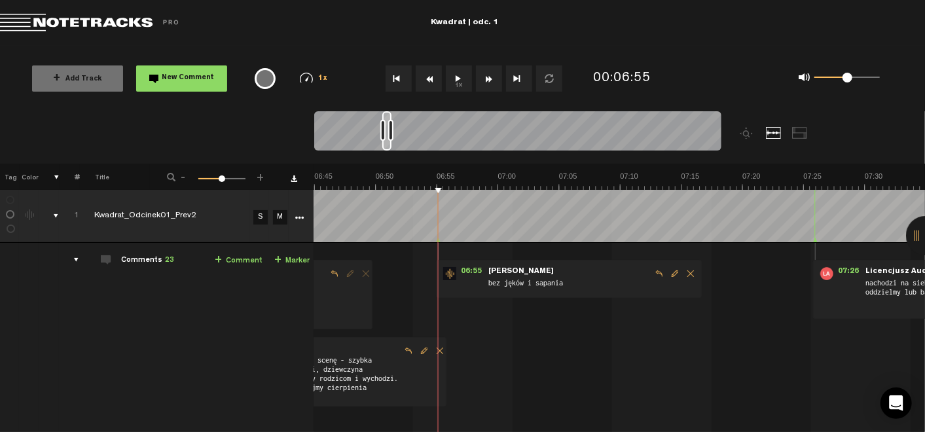
click at [458, 84] on button "1x" at bounding box center [459, 78] width 26 height 26
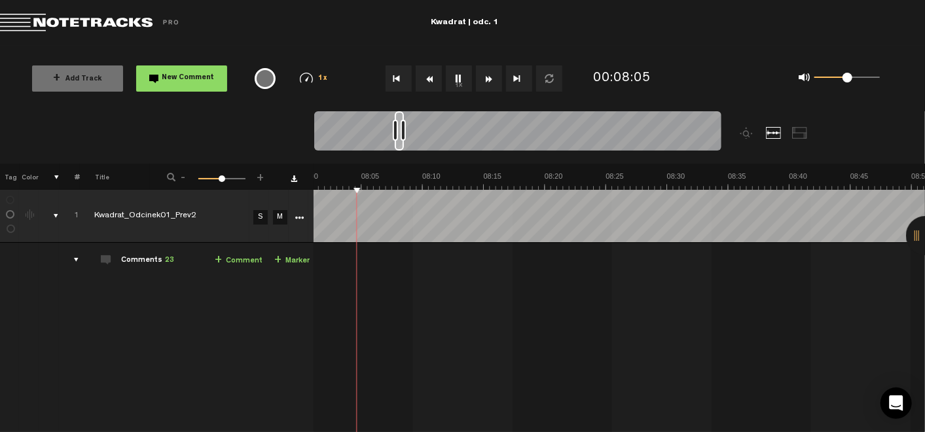
scroll to position [0, 5881]
click at [456, 79] on button "1x" at bounding box center [459, 78] width 26 height 26
click at [230, 255] on link "+ Comment" at bounding box center [239, 260] width 48 height 15
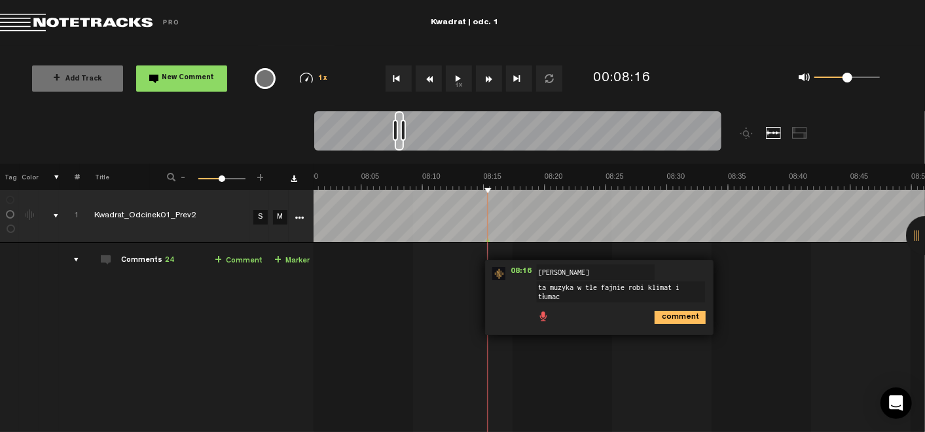
scroll to position [1, 0]
type textarea "ta muzyka w tle fajnie robi klimat i tłumaczy scenę"
click at [671, 315] on icon "comment" at bounding box center [679, 317] width 51 height 13
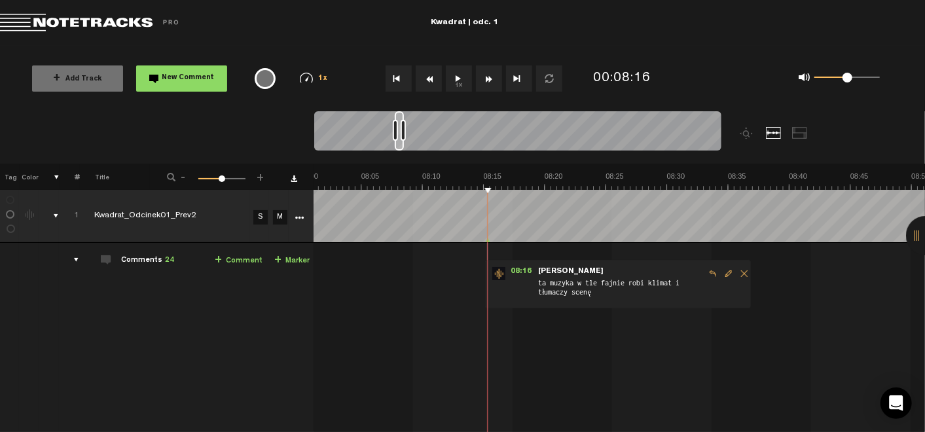
click at [459, 80] on button "1x" at bounding box center [459, 78] width 26 height 26
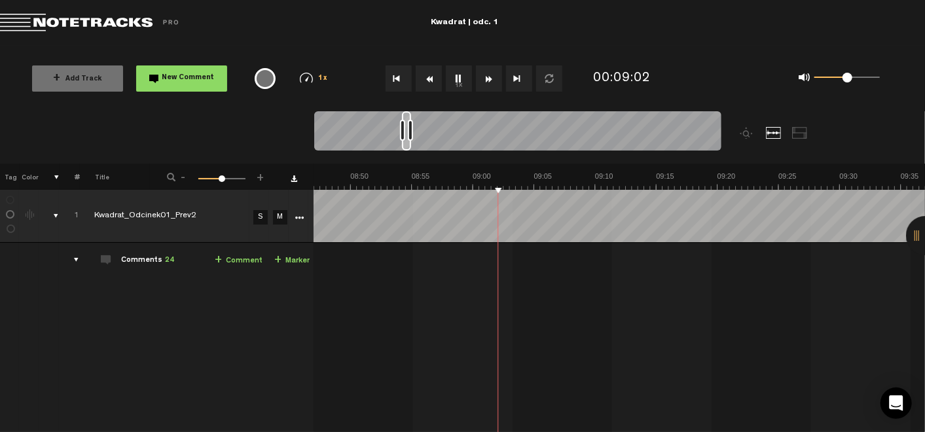
scroll to position [0, 6520]
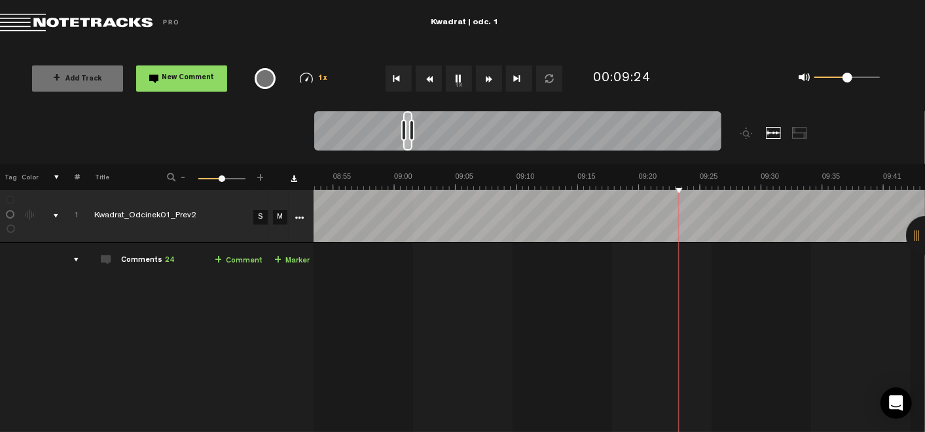
click at [454, 75] on button "1x" at bounding box center [459, 78] width 26 height 26
click at [221, 262] on link "+ Comment" at bounding box center [239, 260] width 48 height 15
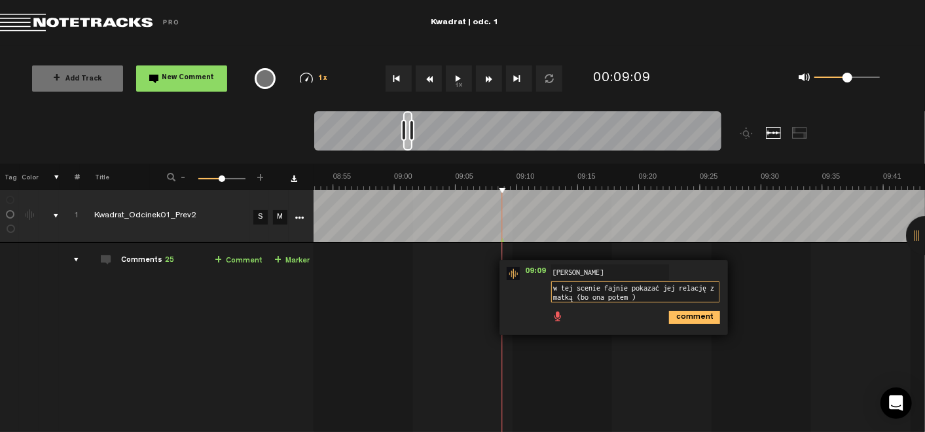
click at [614, 288] on textarea "w tej scenie fajnie pokazać jej relację z matką (bo ona potem )" at bounding box center [635, 291] width 168 height 21
click at [634, 295] on textarea "w tej scenie lepiej pokazać jej relację z matką (bo ona potem )" at bounding box center [635, 291] width 168 height 21
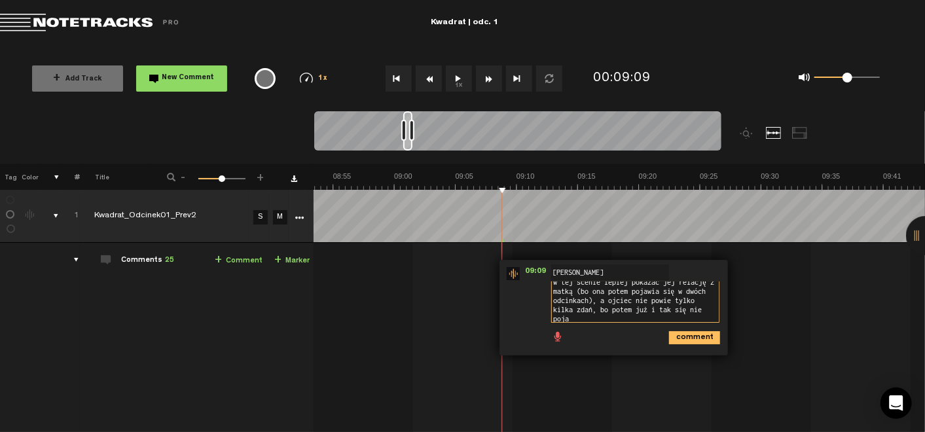
scroll to position [0, 0]
type textarea "w tej scenie lepiej pokazać jej relację z matką (bo ona potem pojawia się w dwó…"
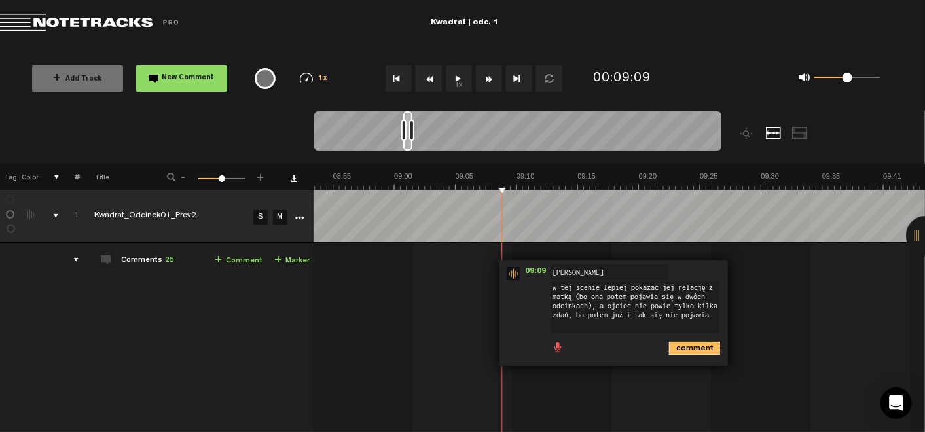
click at [681, 344] on icon "comment" at bounding box center [694, 348] width 51 height 13
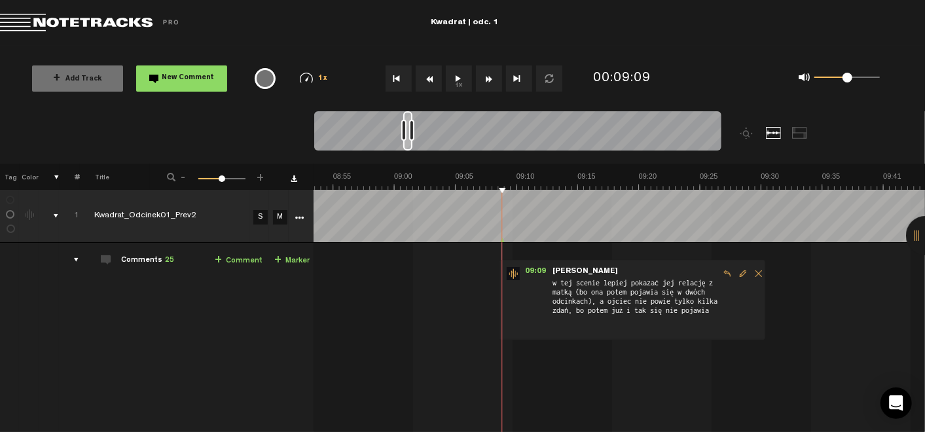
click at [456, 77] on button "1x" at bounding box center [459, 78] width 26 height 26
click at [735, 273] on span "Edit comment" at bounding box center [743, 273] width 16 height 9
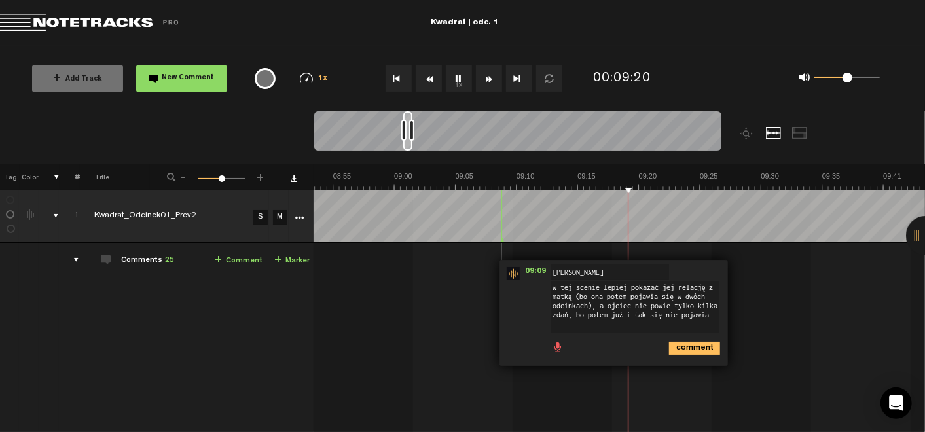
click at [634, 303] on textarea "w tej scenie lepiej pokazać jej relację z matką (bo ona potem pojawia się w dwó…" at bounding box center [635, 307] width 168 height 52
type textarea "w tej scenie lepiej pokazać jej relację z matką (bo ona potem pojawia się w dwó…"
click at [676, 348] on icon "comment" at bounding box center [694, 348] width 51 height 13
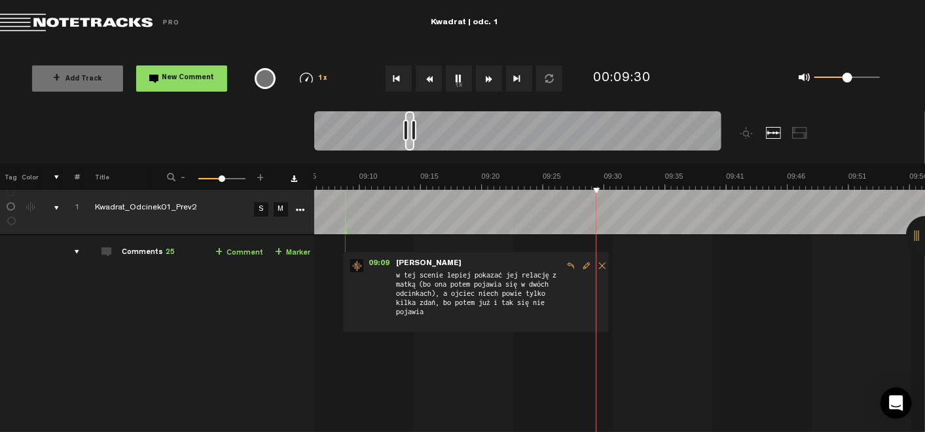
scroll to position [0, 6599]
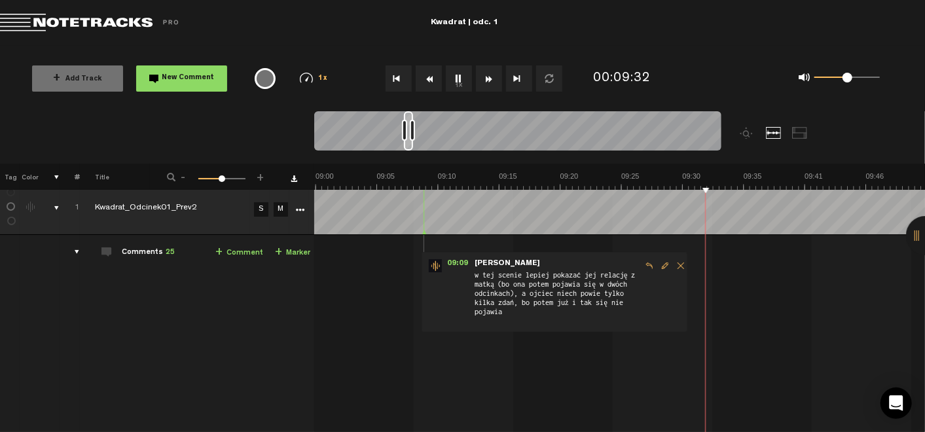
click at [459, 82] on button "1x" at bounding box center [459, 78] width 26 height 26
click at [662, 261] on span "Edit comment" at bounding box center [665, 265] width 16 height 9
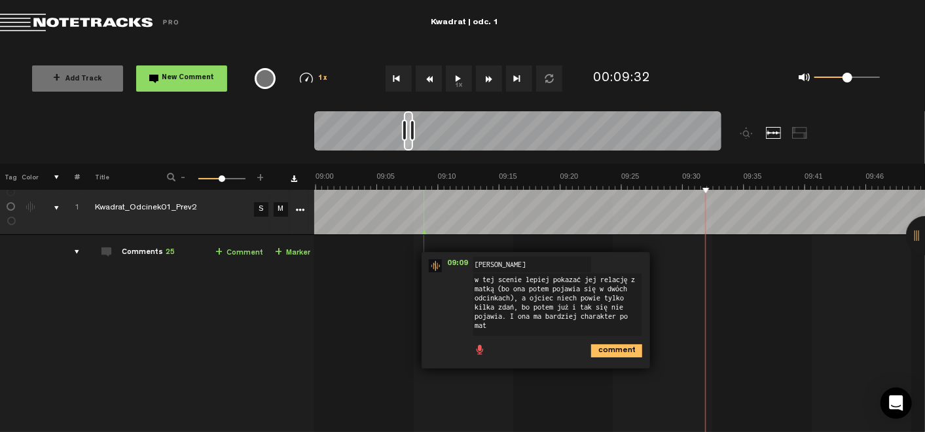
scroll to position [0, 0]
type textarea "w tej scenie lepiej pokazać jej relację z matką (bo ona potem pojawia się w dwó…"
click at [609, 349] on icon "comment" at bounding box center [616, 350] width 51 height 13
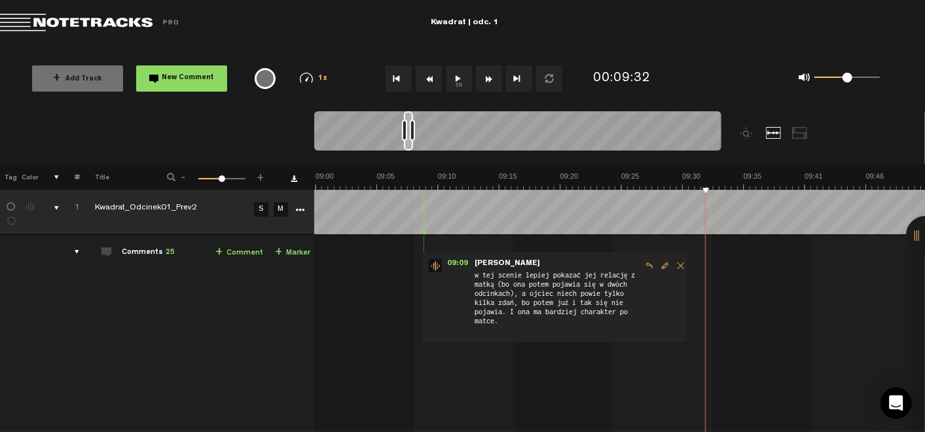
click at [465, 82] on button "1x" at bounding box center [459, 78] width 26 height 26
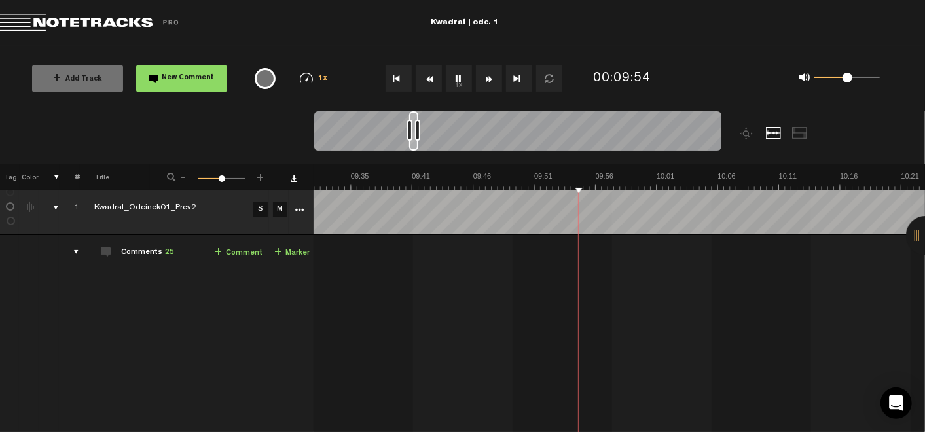
scroll to position [0, 7196]
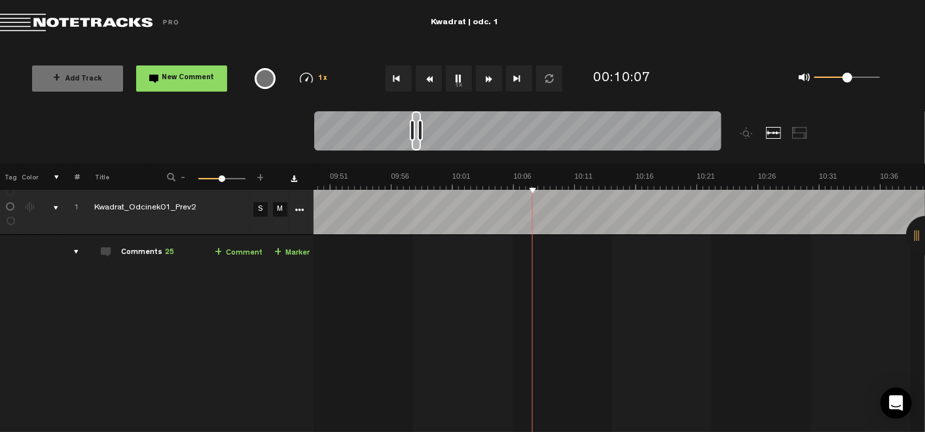
click at [454, 80] on button "1x" at bounding box center [459, 78] width 26 height 26
click at [215, 248] on link "+ Comment" at bounding box center [239, 252] width 48 height 15
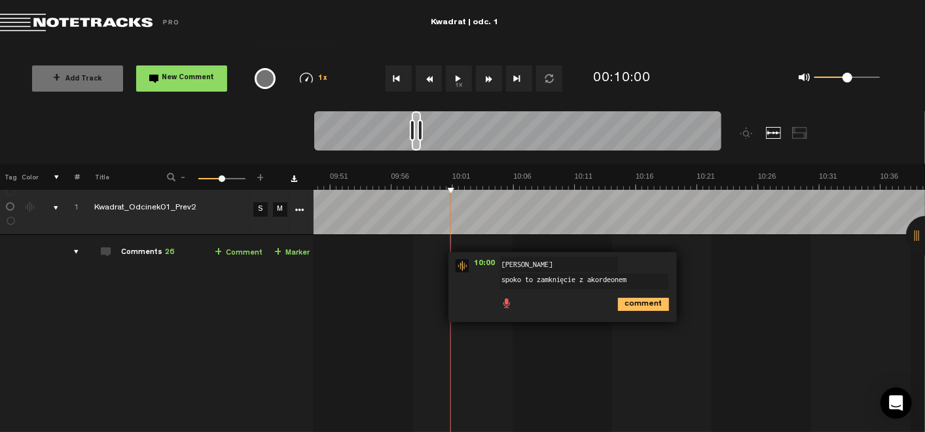
type textarea "spoko to zamknięcie z akordeonem"
click at [637, 301] on icon "comment" at bounding box center [643, 304] width 51 height 13
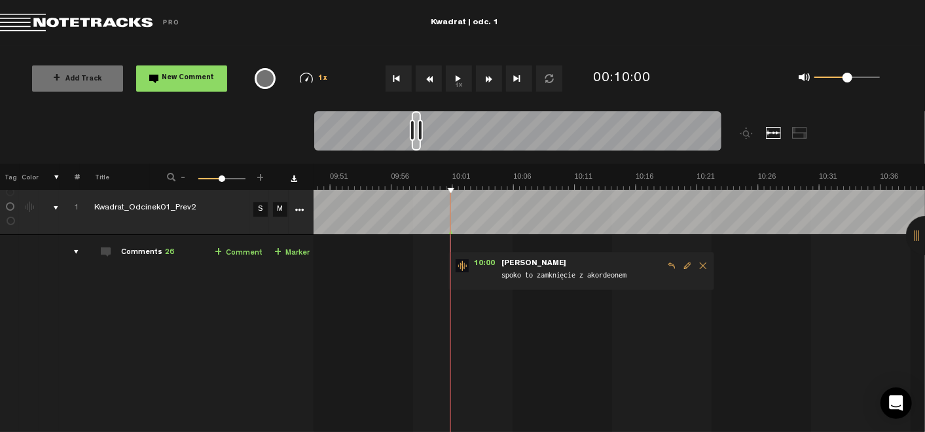
click at [467, 82] on button "1x" at bounding box center [459, 78] width 26 height 26
click at [679, 265] on span "Edit comment" at bounding box center [687, 265] width 16 height 9
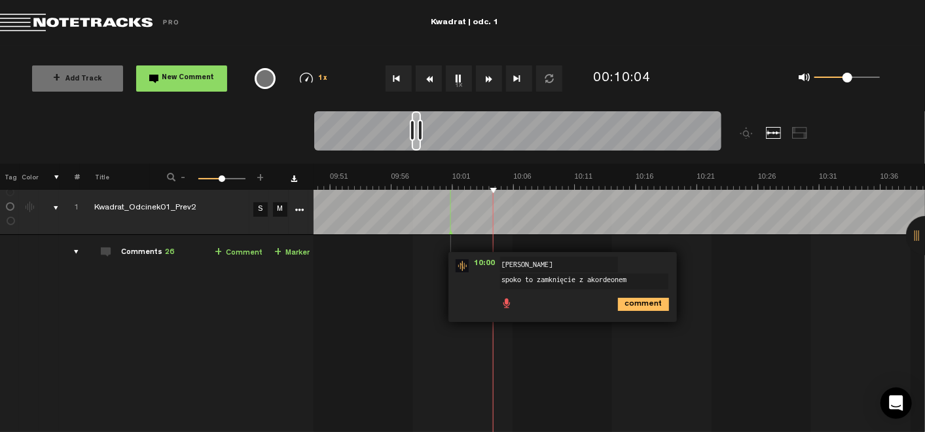
drag, startPoint x: 569, startPoint y: 279, endPoint x: 652, endPoint y: 295, distance: 84.7
click at [652, 295] on div "10:00 - NaN:NaN • : "spoko to zamknięcie z akordeonem" [PERSON_NAME] to zamknię…" at bounding box center [562, 287] width 228 height 70
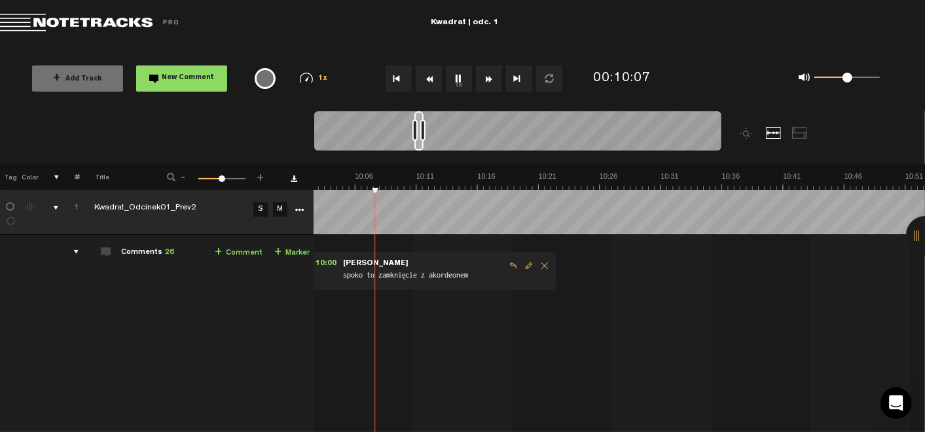
scroll to position [0, 7355]
click at [454, 75] on button "1x" at bounding box center [459, 78] width 26 height 26
click at [458, 79] on button "1x" at bounding box center [459, 78] width 26 height 26
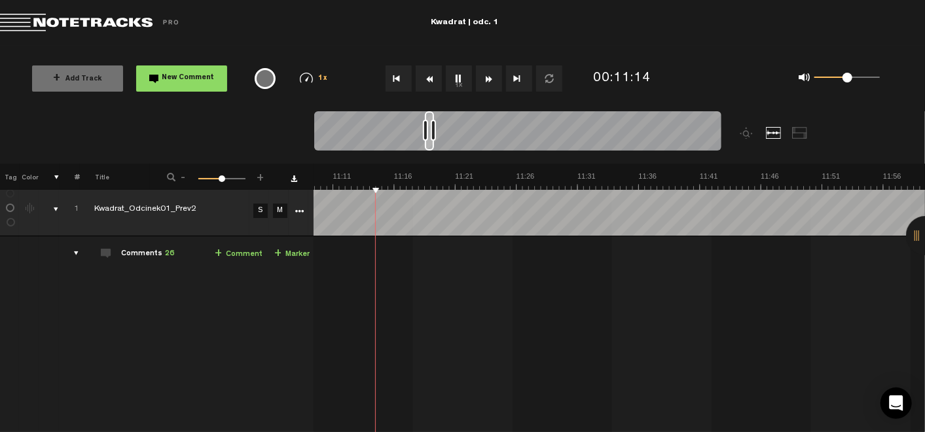
scroll to position [0, 8171]
click at [469, 76] on button "1x" at bounding box center [459, 78] width 26 height 26
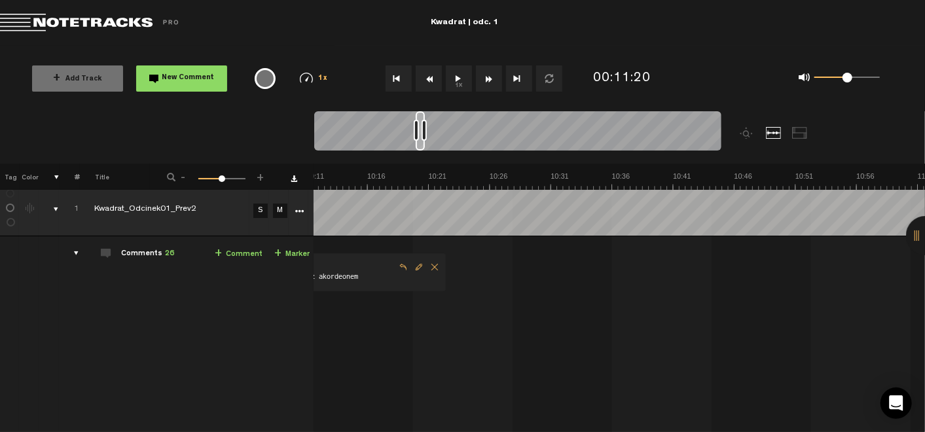
scroll to position [7, 3]
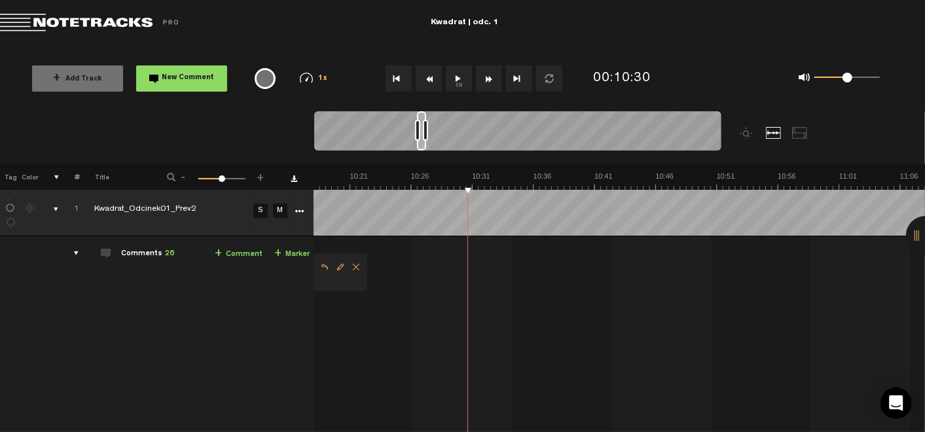
click at [230, 252] on link "+ Comment" at bounding box center [239, 254] width 48 height 15
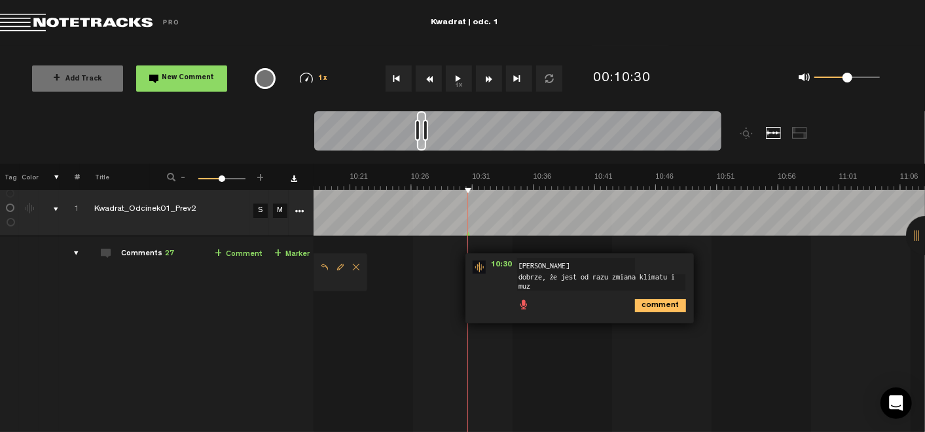
scroll to position [1, 0]
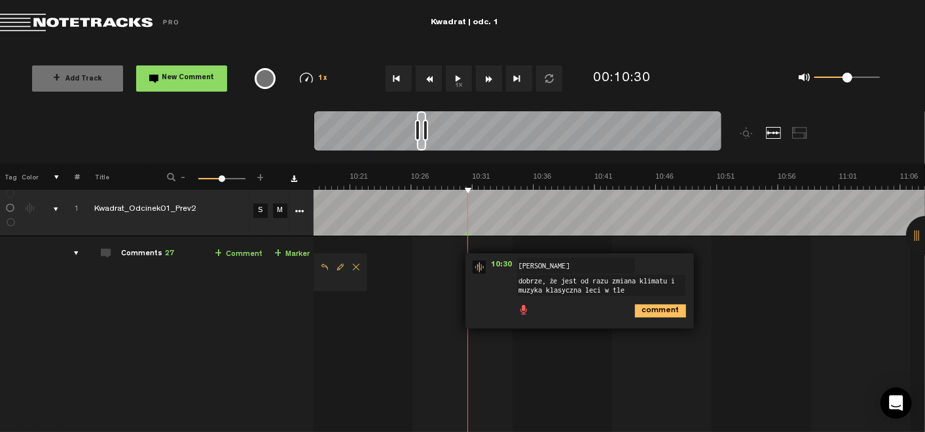
type textarea "dobrze, że jest od razu zmiana klimatu i muzyka klasyczna leci w tle"
click at [662, 308] on icon "comment" at bounding box center [660, 310] width 51 height 13
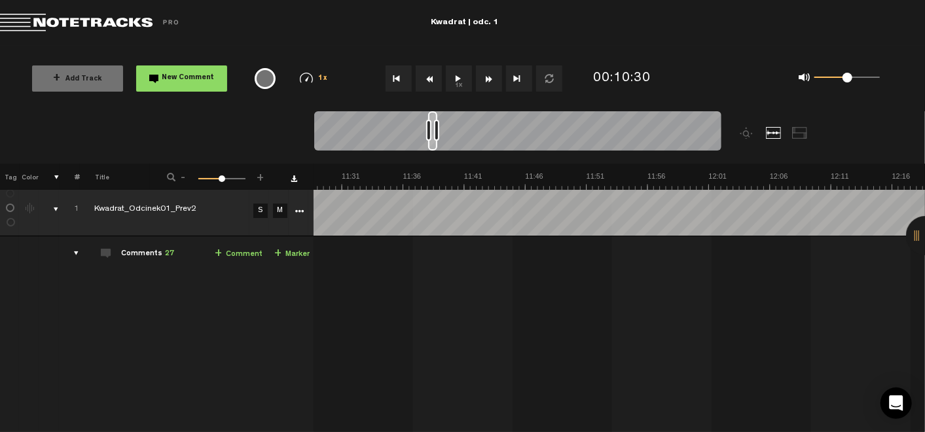
scroll to position [0, 8485]
click at [456, 78] on button "1x" at bounding box center [459, 78] width 26 height 26
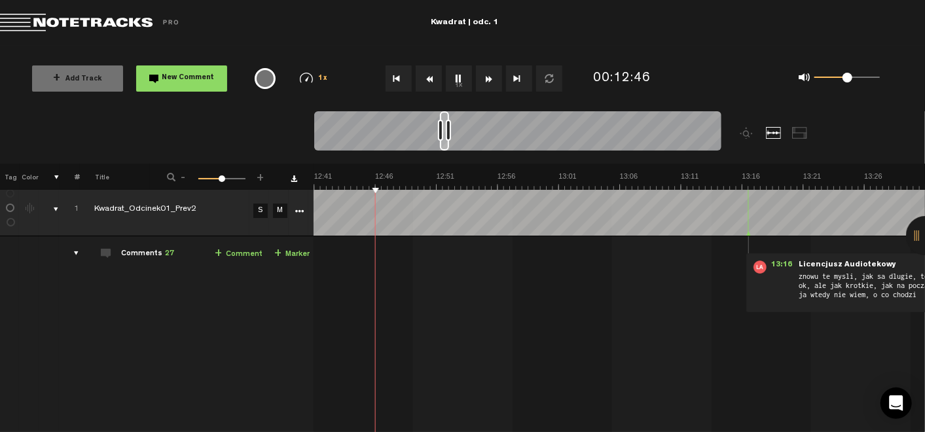
scroll to position [0, 9292]
click at [455, 68] on button "1x" at bounding box center [459, 78] width 26 height 26
click at [457, 71] on button "1x" at bounding box center [459, 78] width 26 height 26
click at [223, 253] on link "+ Comment" at bounding box center [239, 254] width 48 height 15
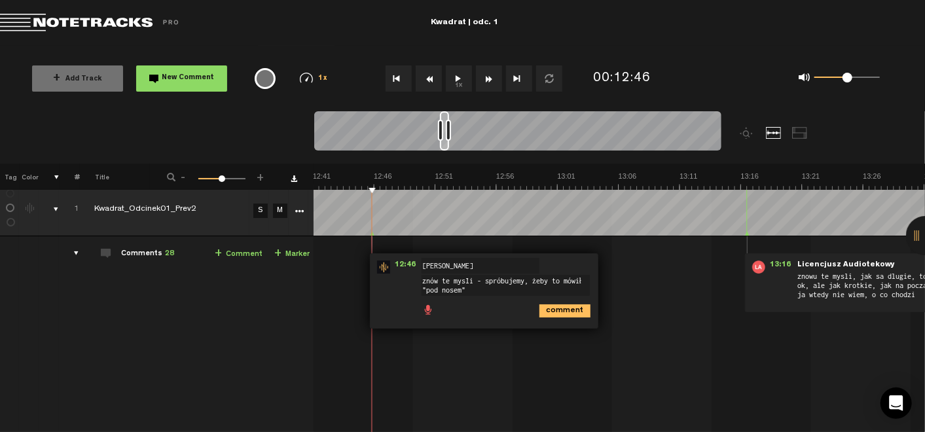
click at [441, 280] on textarea "znów te myśli - spróbujemy, żeby to mówił "pod nosem"" at bounding box center [505, 285] width 168 height 21
type textarea "znów te dziwnie wtrącone myśli - spróbujemy, [PERSON_NAME] to mówił "pod nosem""
click at [555, 310] on icon "comment" at bounding box center [564, 310] width 51 height 13
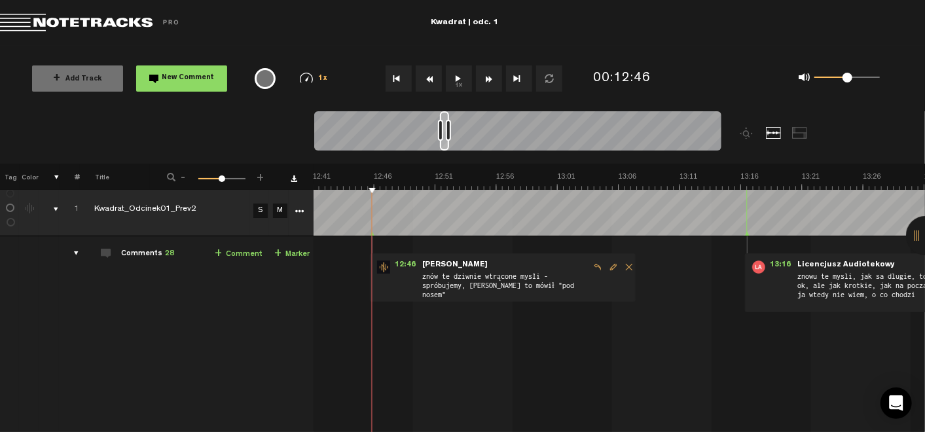
click at [466, 78] on button "1x" at bounding box center [459, 78] width 26 height 26
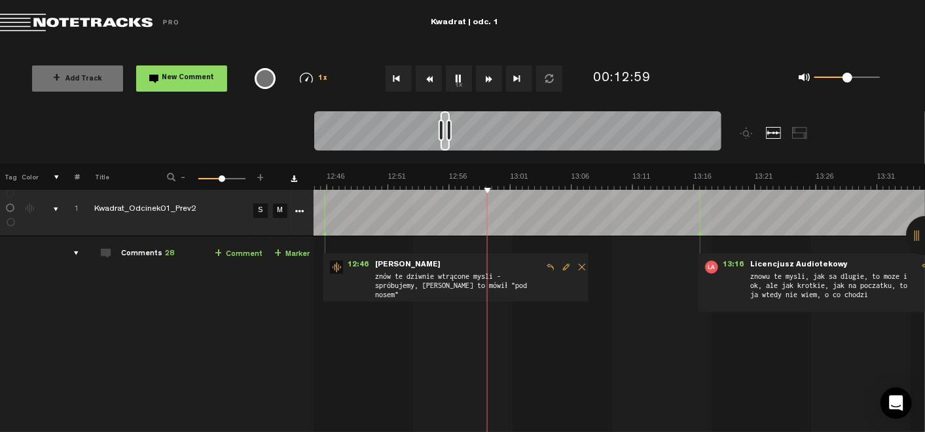
scroll to position [0, 9452]
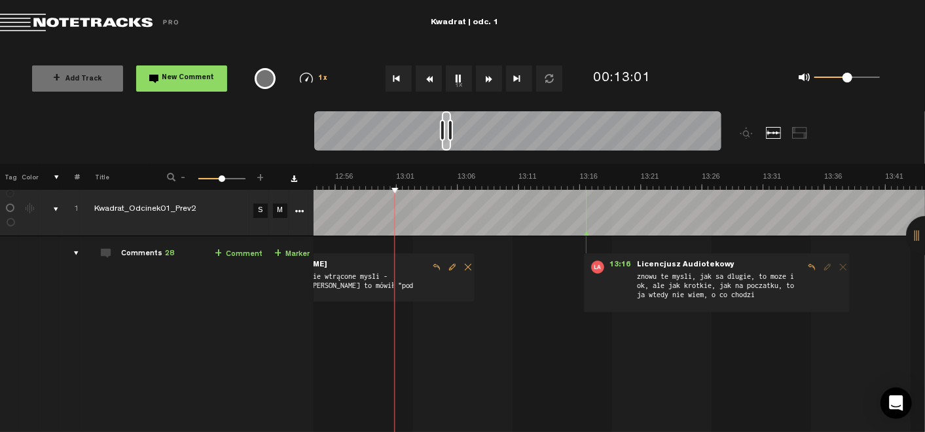
click at [453, 77] on button "1x" at bounding box center [459, 78] width 26 height 26
click at [224, 251] on link "+ Comment" at bounding box center [239, 254] width 48 height 15
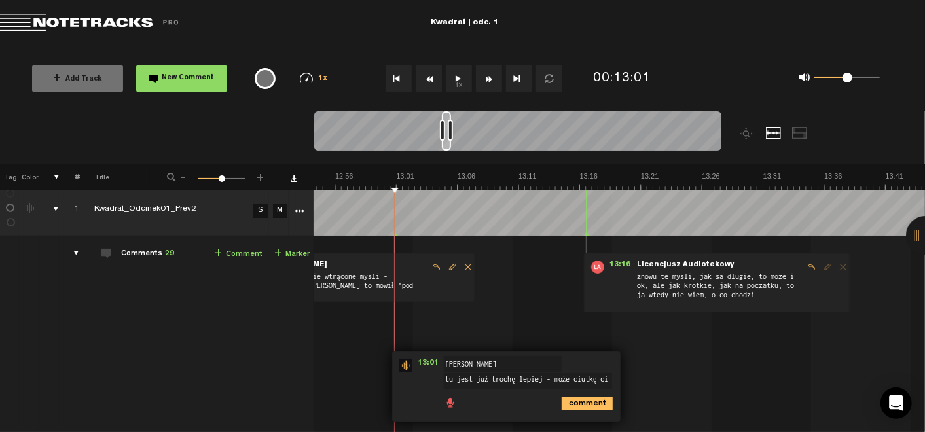
scroll to position [1, 0]
click at [535, 376] on textarea "tu jest już trochę lepiej - może ciutkę ciszej i będziemy to mieli" at bounding box center [528, 383] width 168 height 21
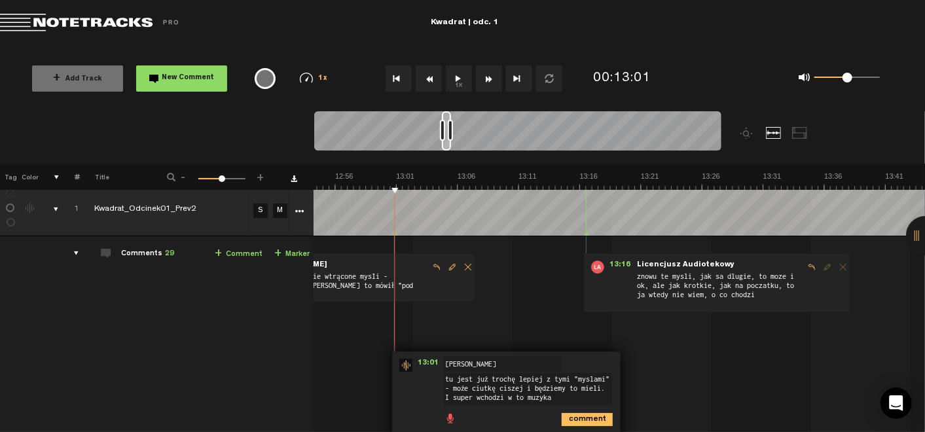
type textarea "tu jest już trochę lepiej z tymi "myslami" - może ciutkę ciszej i będziemy to m…"
click at [571, 406] on div "comment" at bounding box center [508, 419] width 218 height 26
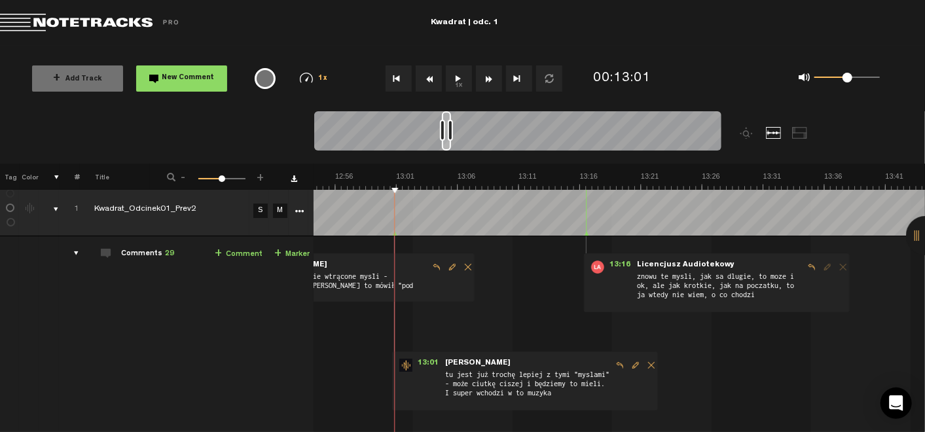
click at [461, 71] on button "1x" at bounding box center [459, 78] width 26 height 26
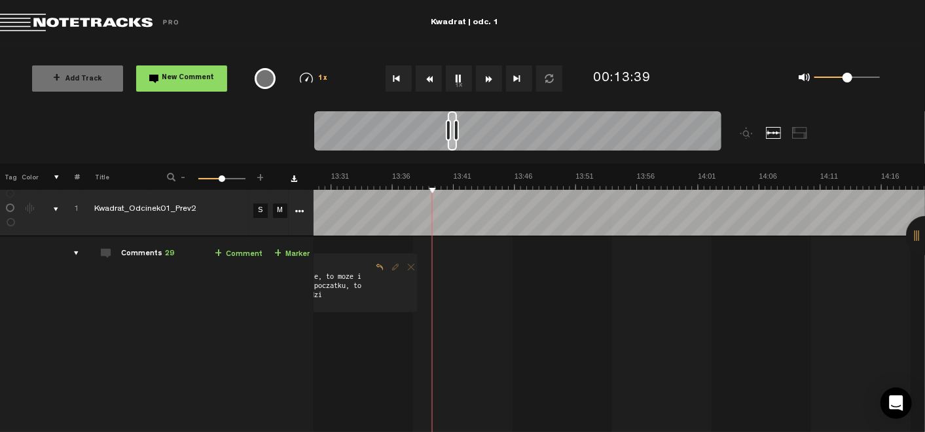
scroll to position [0, 9963]
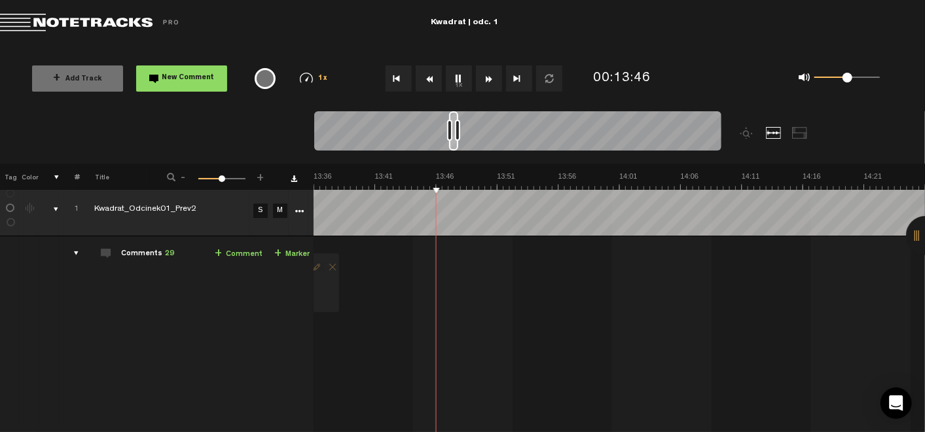
click at [458, 80] on button "1x" at bounding box center [459, 78] width 26 height 26
click at [230, 253] on link "+ Comment" at bounding box center [239, 254] width 48 height 15
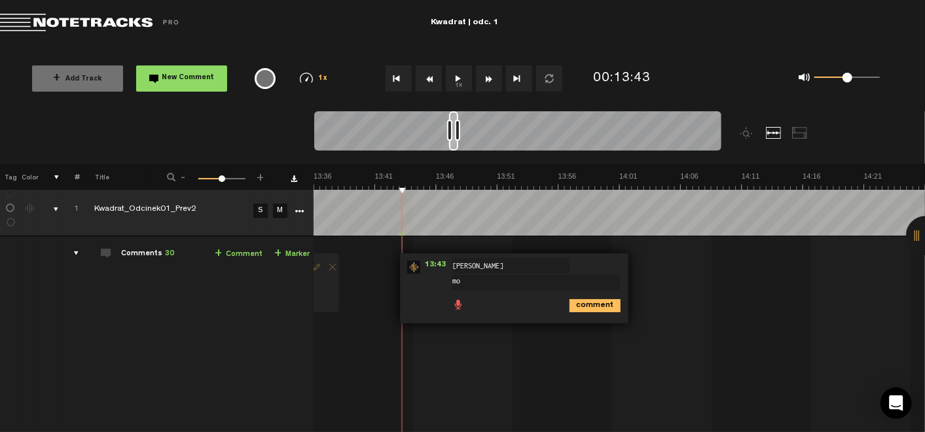
type textarea "m"
type textarea "nie słychać, żeby brał telefon"
click at [585, 306] on icon "comment" at bounding box center [594, 305] width 51 height 13
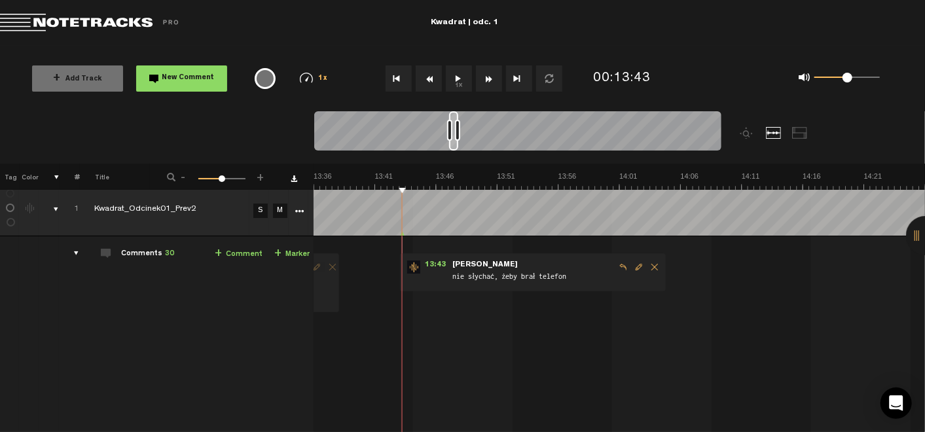
click at [454, 77] on button "1x" at bounding box center [459, 78] width 26 height 26
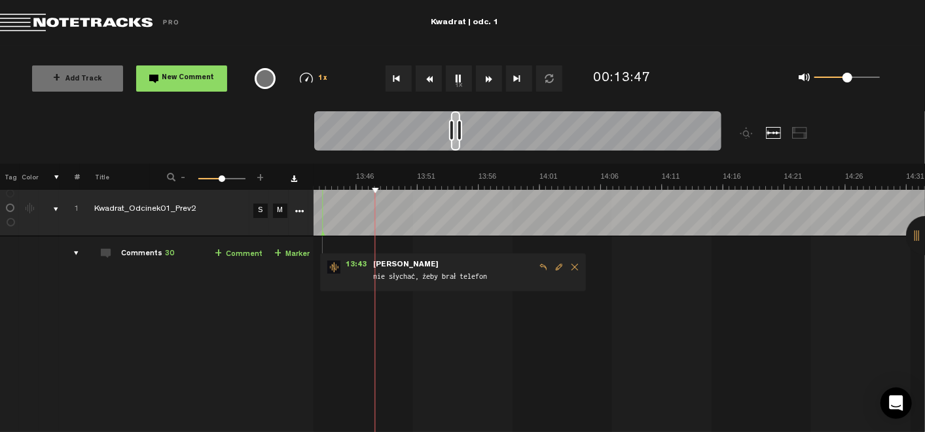
scroll to position [0, 10042]
click at [456, 77] on button "1x" at bounding box center [459, 78] width 26 height 26
click at [244, 250] on link "+ Comment" at bounding box center [239, 254] width 48 height 15
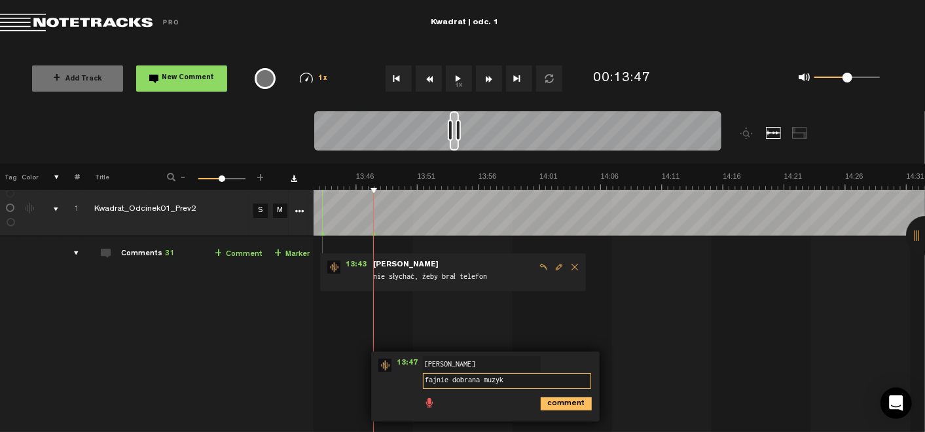
type textarea "fajnie dobrana muzyka"
click at [561, 408] on icon "comment" at bounding box center [566, 403] width 51 height 13
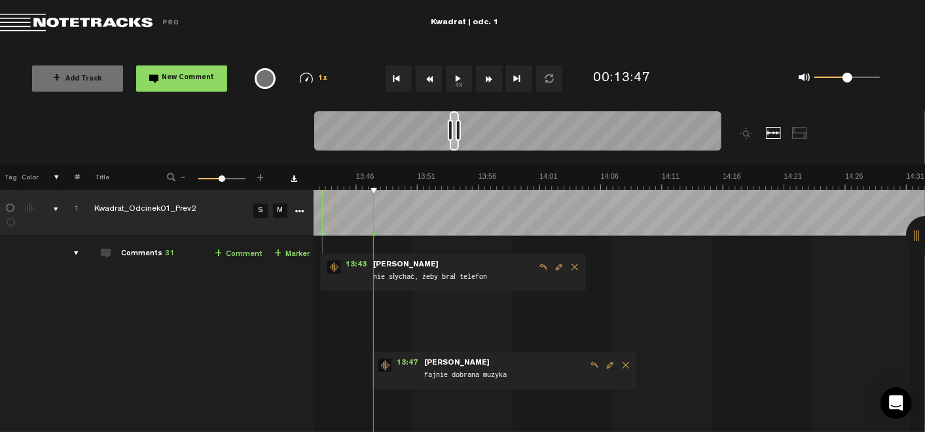
click at [457, 81] on button "1x" at bounding box center [459, 78] width 26 height 26
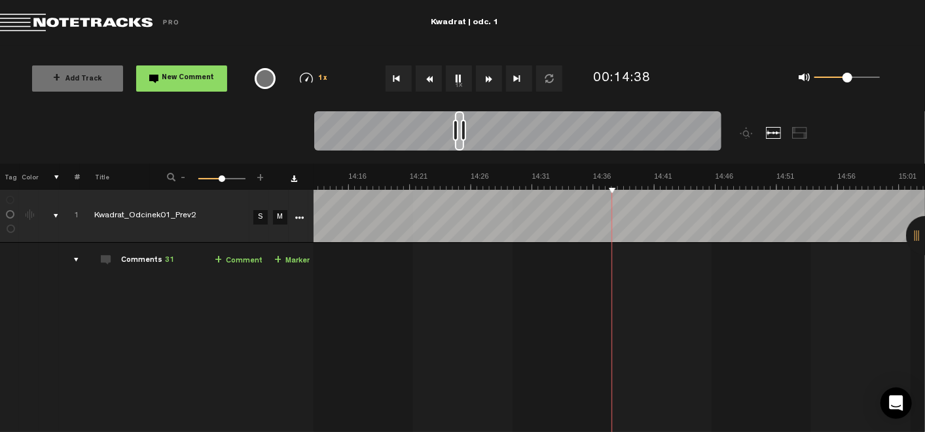
scroll to position [0, 10652]
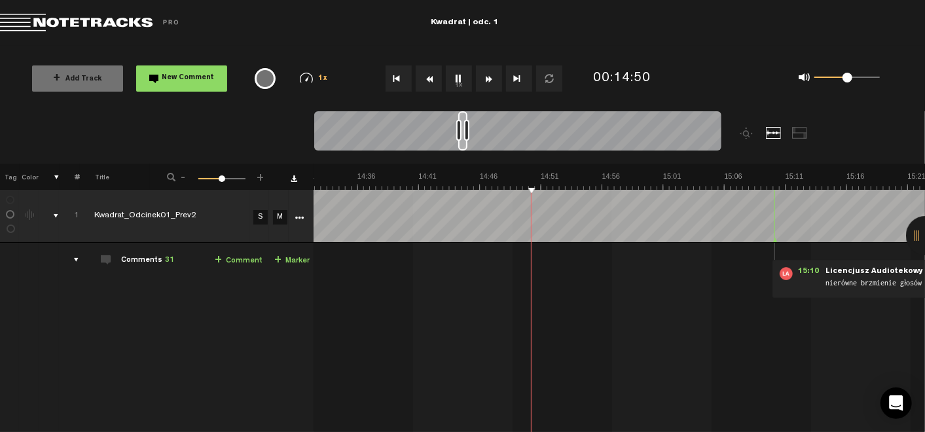
click at [457, 75] on button "1x" at bounding box center [459, 78] width 26 height 26
click at [236, 255] on link "+ Comment" at bounding box center [239, 260] width 48 height 15
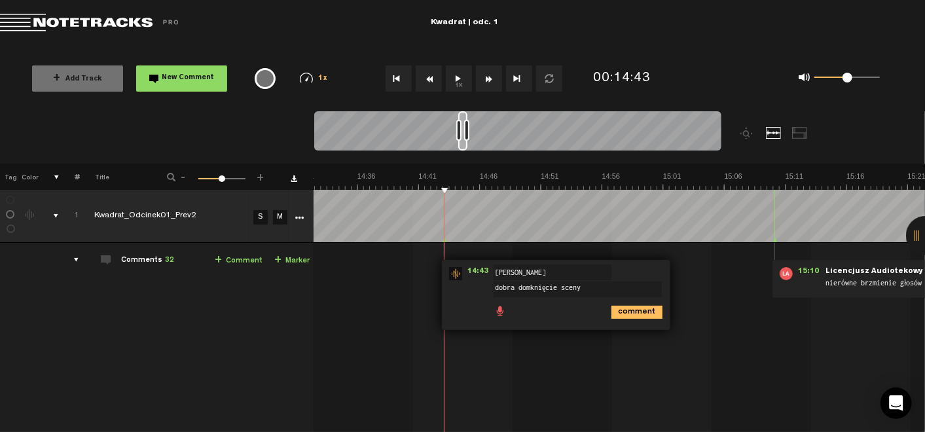
type textarea "dobra domknięcie sceny"
click at [626, 312] on icon "comment" at bounding box center [636, 312] width 51 height 13
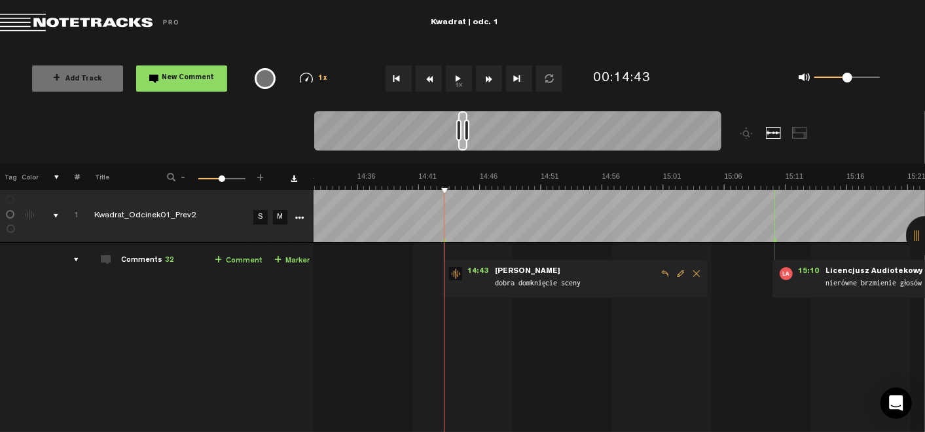
click at [463, 75] on button "1x" at bounding box center [459, 78] width 26 height 26
click at [673, 271] on span "Edit comment" at bounding box center [681, 273] width 16 height 9
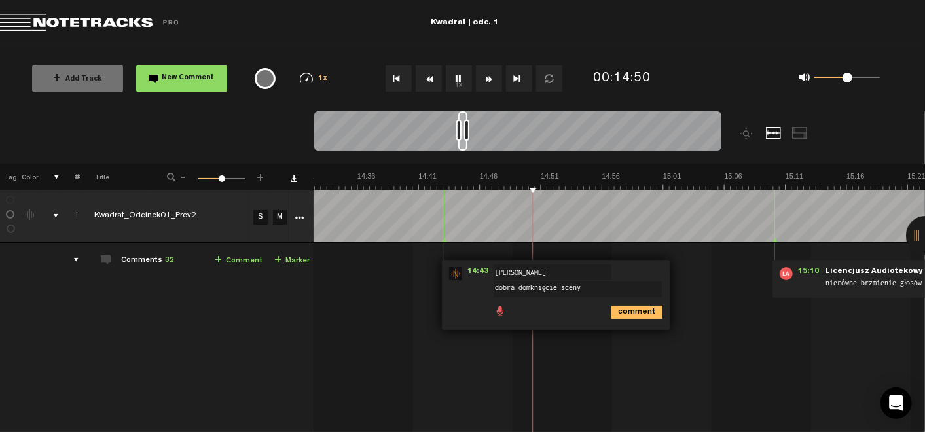
click at [504, 284] on textarea "dobra domknięcie sceny" at bounding box center [577, 289] width 168 height 16
type textarea "dobre domknięcie sceny"
click at [613, 310] on icon "comment" at bounding box center [636, 312] width 51 height 13
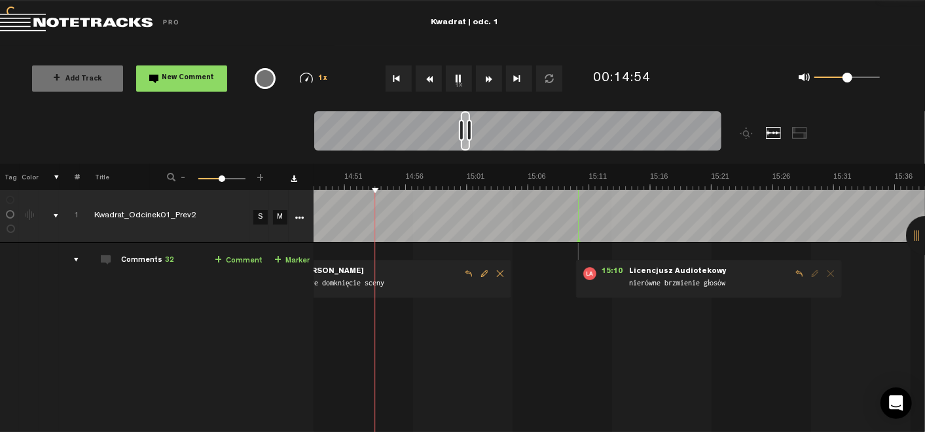
scroll to position [0, 10849]
click at [457, 78] on button "1x" at bounding box center [459, 78] width 26 height 26
click at [457, 88] on button "1x" at bounding box center [459, 78] width 26 height 26
click at [234, 264] on link "+ Comment" at bounding box center [239, 260] width 48 height 15
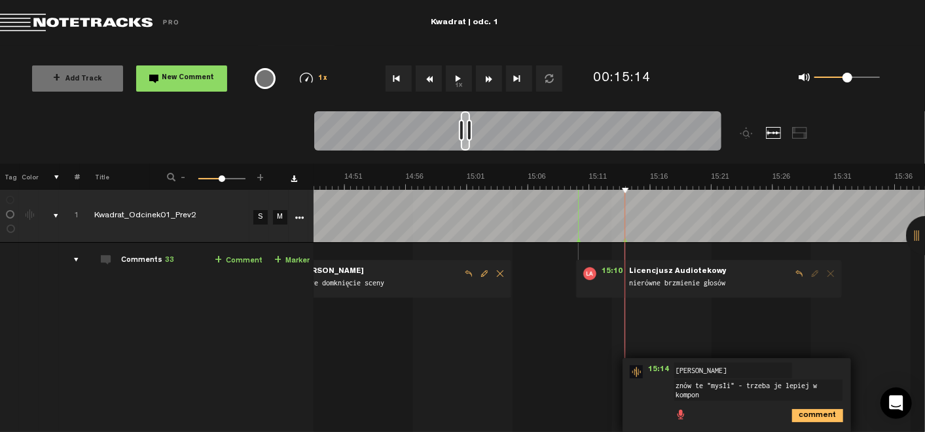
scroll to position [1, 0]
type textarea "znów te "myśli" - trzeba je lepiej wkomponować"
click at [815, 419] on icon "comment" at bounding box center [817, 415] width 51 height 13
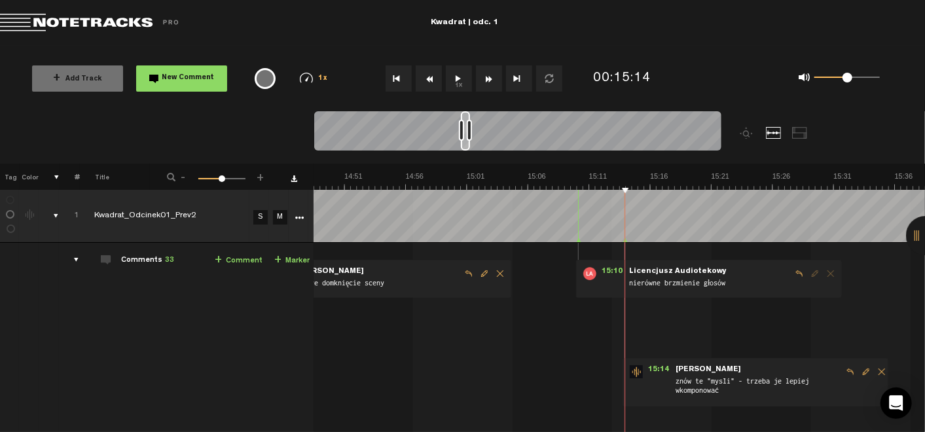
click at [456, 80] on button "1x" at bounding box center [459, 78] width 26 height 26
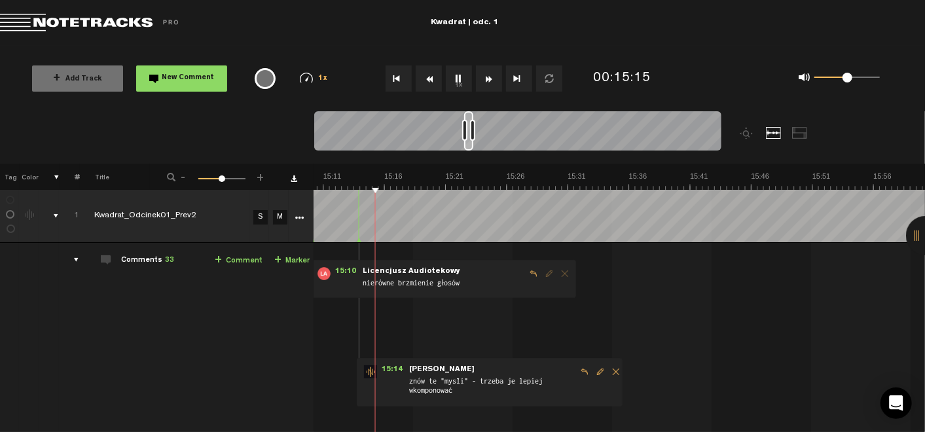
scroll to position [0, 11115]
click at [461, 77] on button "1x" at bounding box center [459, 78] width 26 height 26
click at [232, 259] on link "+ Comment" at bounding box center [239, 260] width 48 height 15
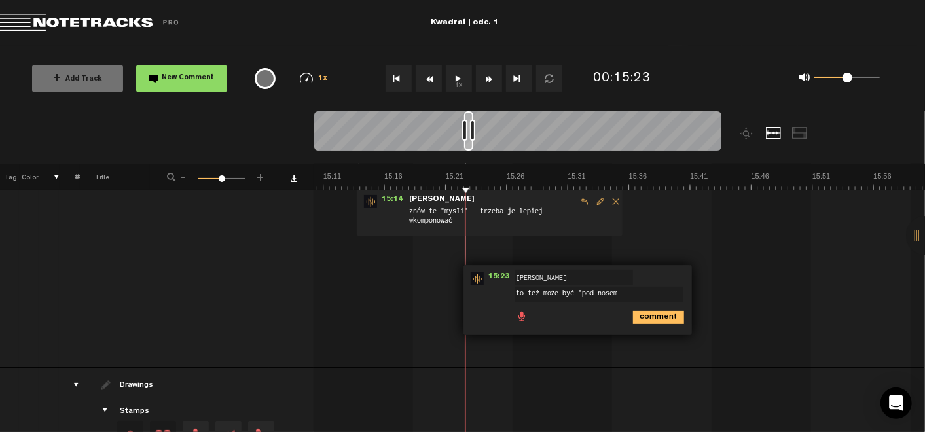
type textarea "to też może być "pod nosem""
click at [640, 311] on icon "comment" at bounding box center [658, 317] width 51 height 13
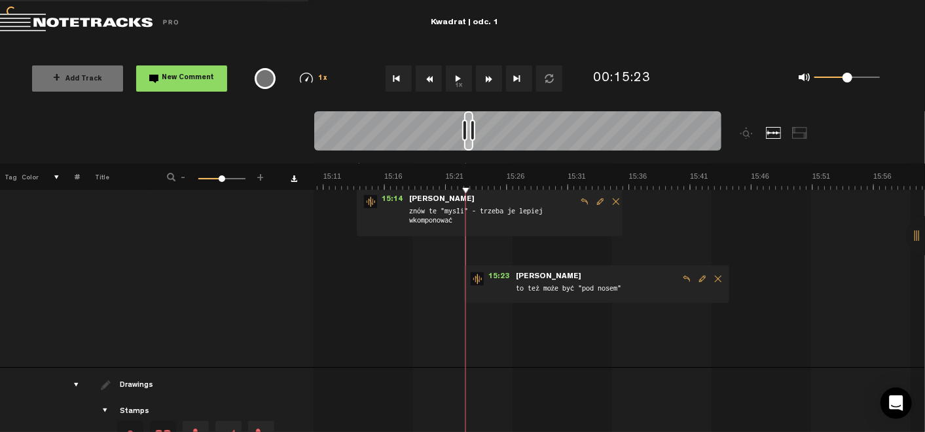
scroll to position [0, 10]
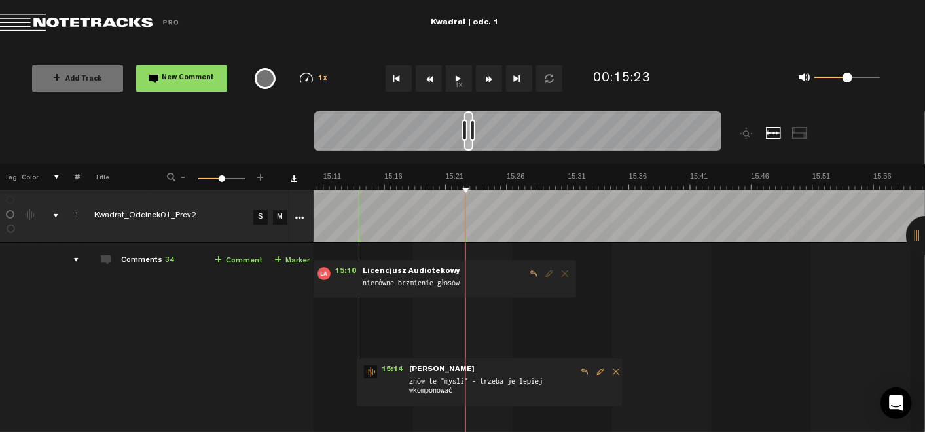
click at [462, 75] on button "1x" at bounding box center [459, 78] width 26 height 26
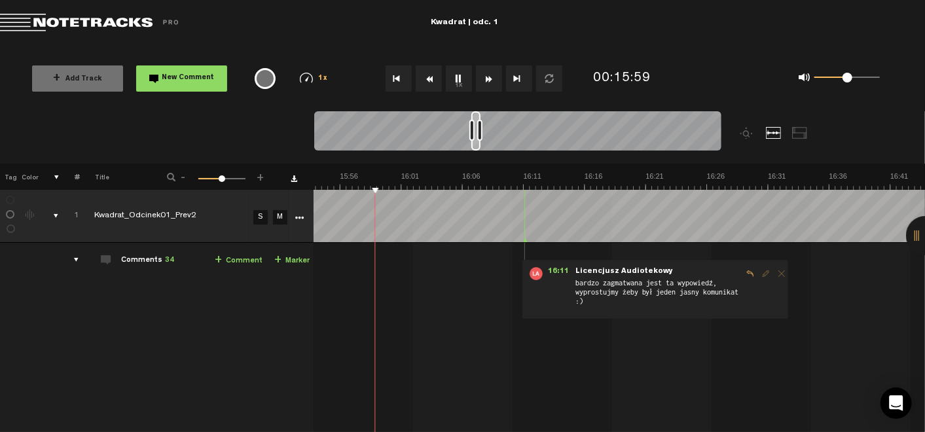
scroll to position [0, 11648]
click at [459, 76] on button "1x" at bounding box center [459, 78] width 26 height 26
click at [459, 86] on button "1x" at bounding box center [459, 78] width 26 height 26
click at [454, 80] on button "1x" at bounding box center [459, 78] width 26 height 26
click at [458, 75] on button "1x" at bounding box center [459, 78] width 26 height 26
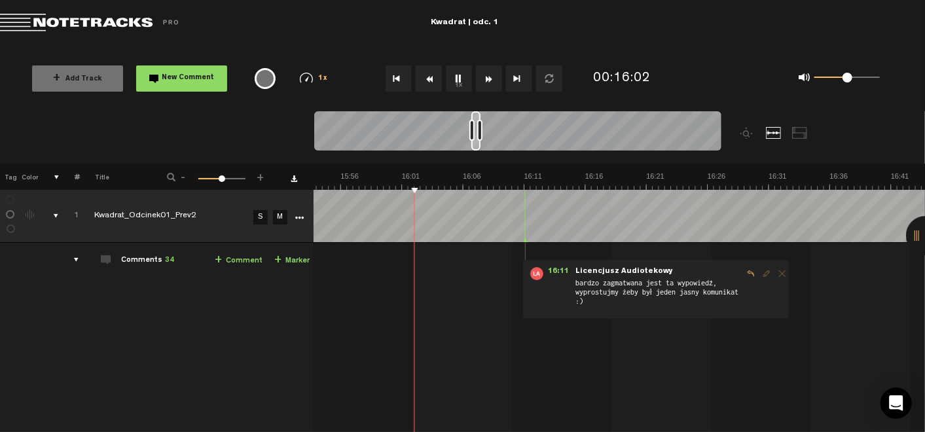
click at [458, 75] on button "1x" at bounding box center [459, 78] width 26 height 26
click at [230, 255] on link "+ Comment" at bounding box center [239, 260] width 48 height 15
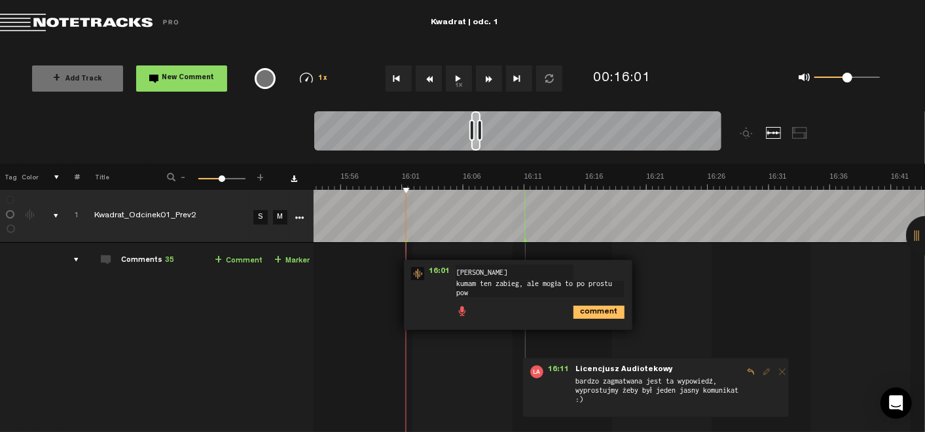
scroll to position [1, 0]
type textarea "kumam ten zabieg, ale mogła to po prostu powiedzieć do siebie"
click at [573, 311] on icon "comment" at bounding box center [598, 317] width 51 height 13
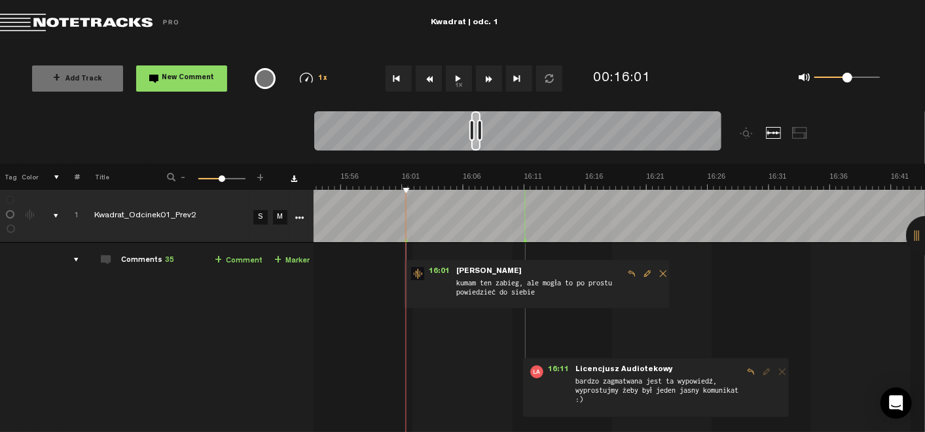
click at [461, 78] on button "1x" at bounding box center [459, 78] width 26 height 26
click at [454, 75] on button "1x" at bounding box center [459, 78] width 26 height 26
click at [456, 73] on button "1x" at bounding box center [459, 78] width 26 height 26
click at [461, 81] on button "1x" at bounding box center [459, 78] width 26 height 26
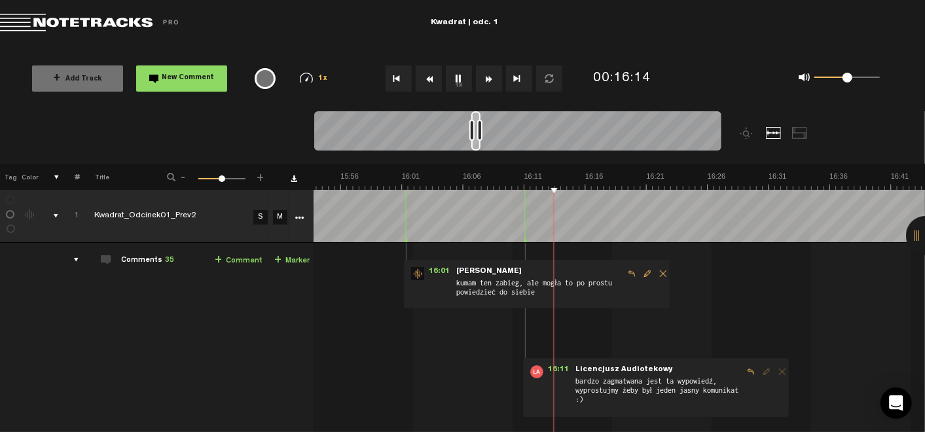
click at [457, 73] on button "1x" at bounding box center [459, 78] width 26 height 26
click at [230, 263] on link "+ Comment" at bounding box center [239, 260] width 48 height 15
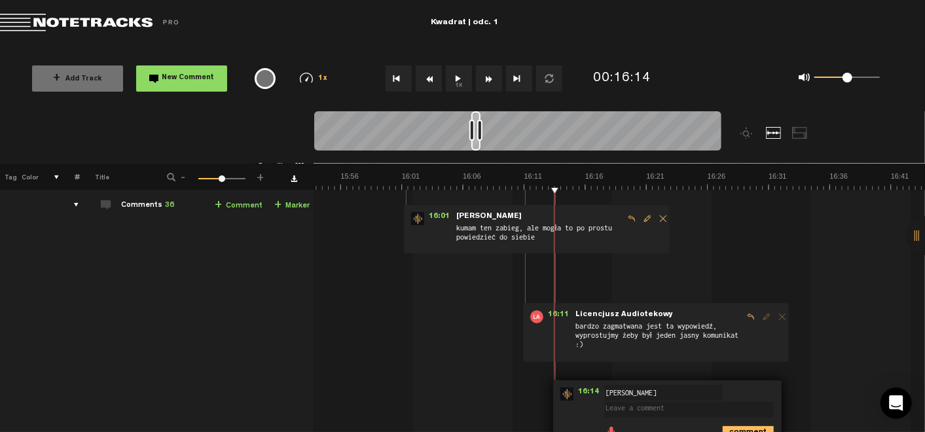
scroll to position [90, 10]
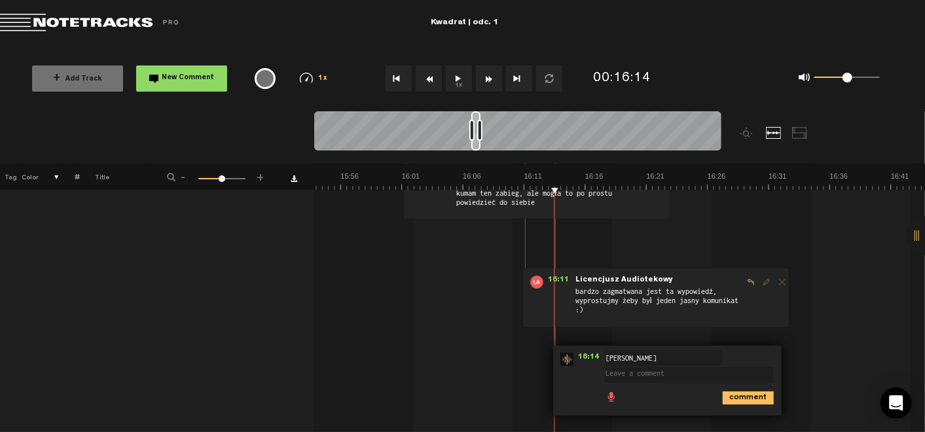
click at [629, 380] on textarea at bounding box center [689, 375] width 168 height 16
type textarea "tak, wystarczy jeden komunikat, o której będzie na dwórcu"
click at [726, 402] on icon "comment" at bounding box center [748, 403] width 51 height 13
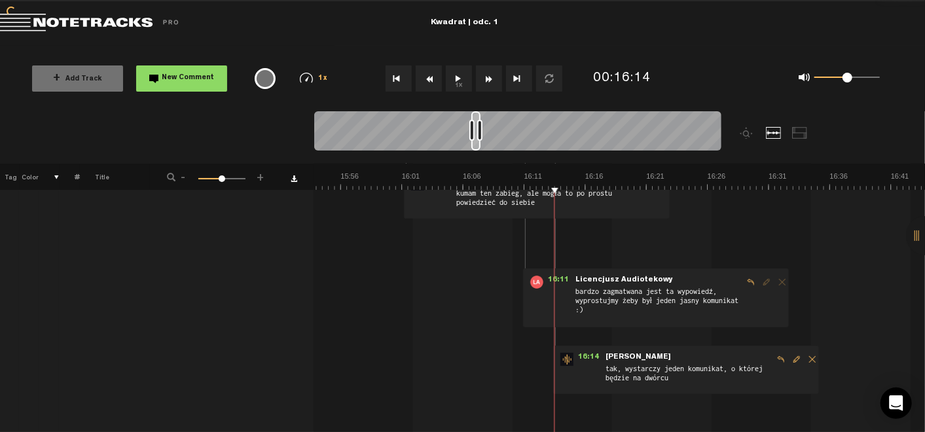
scroll to position [0, 10]
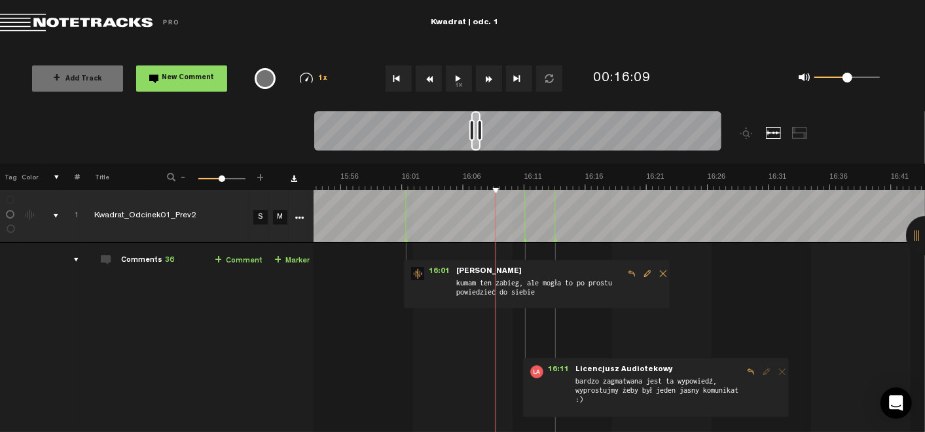
click at [459, 82] on button "1x" at bounding box center [459, 78] width 26 height 26
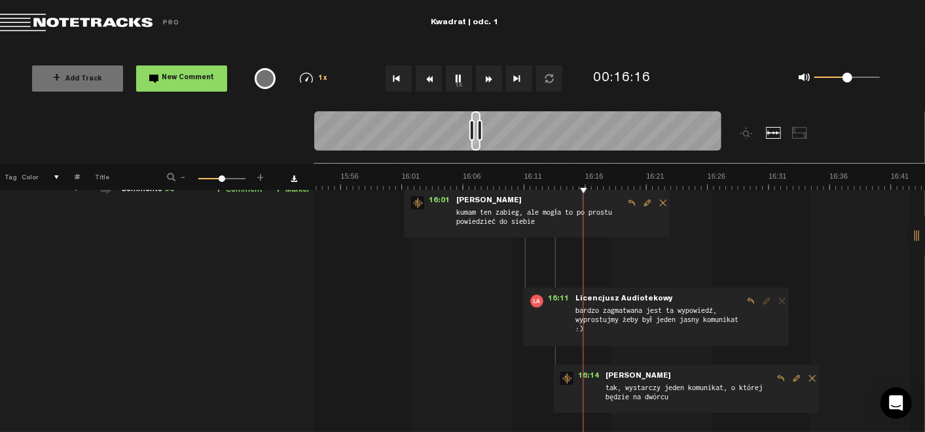
scroll to position [88, 7]
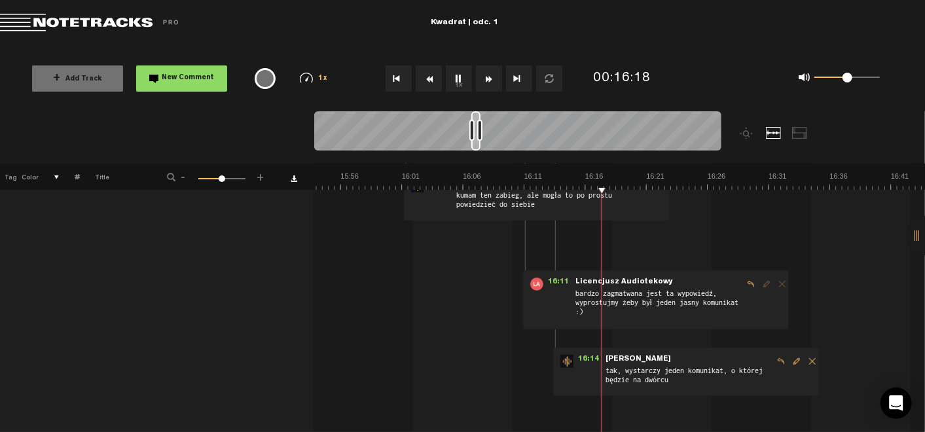
click at [779, 357] on span "Reply to comment" at bounding box center [781, 361] width 16 height 9
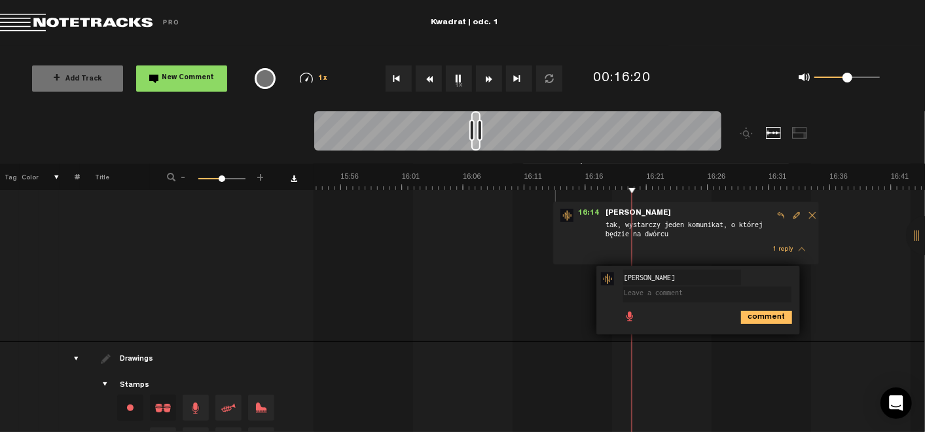
click at [761, 325] on div "comment" at bounding box center [699, 317] width 193 height 26
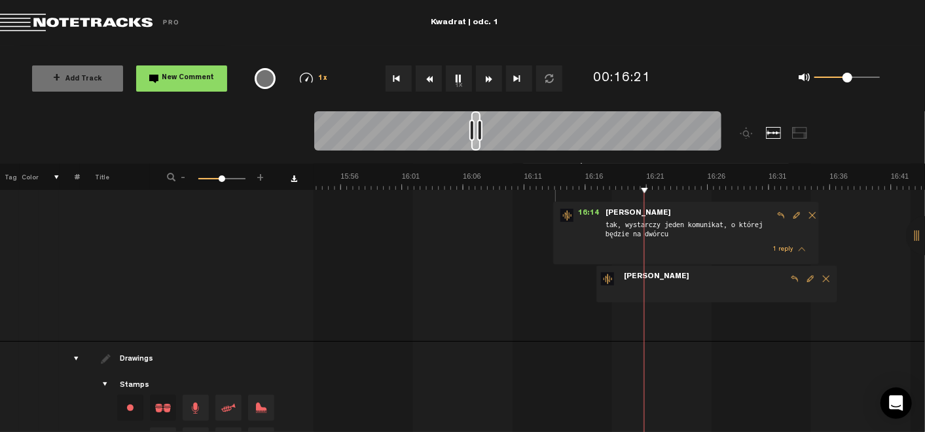
click at [820, 280] on span "Delete comment" at bounding box center [826, 278] width 16 height 9
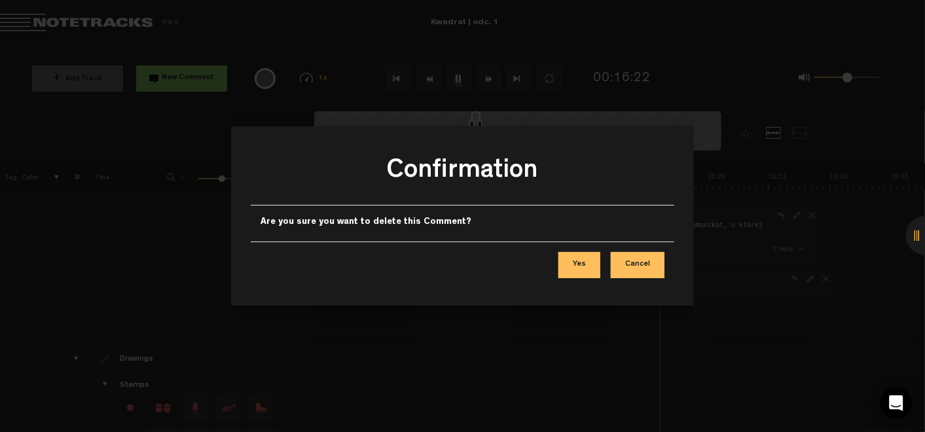
click at [572, 263] on button "Yes" at bounding box center [579, 265] width 42 height 26
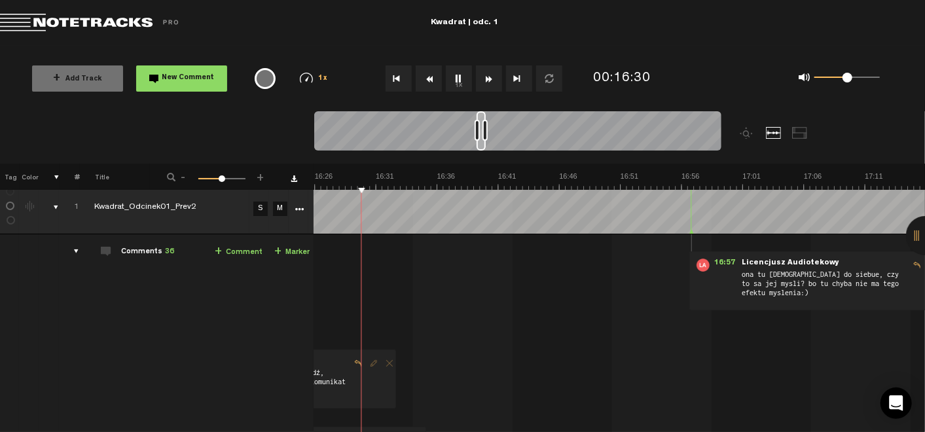
scroll to position [9, 10]
click at [458, 78] on button "1x" at bounding box center [459, 78] width 26 height 26
click at [238, 249] on link "+ Comment" at bounding box center [239, 252] width 48 height 15
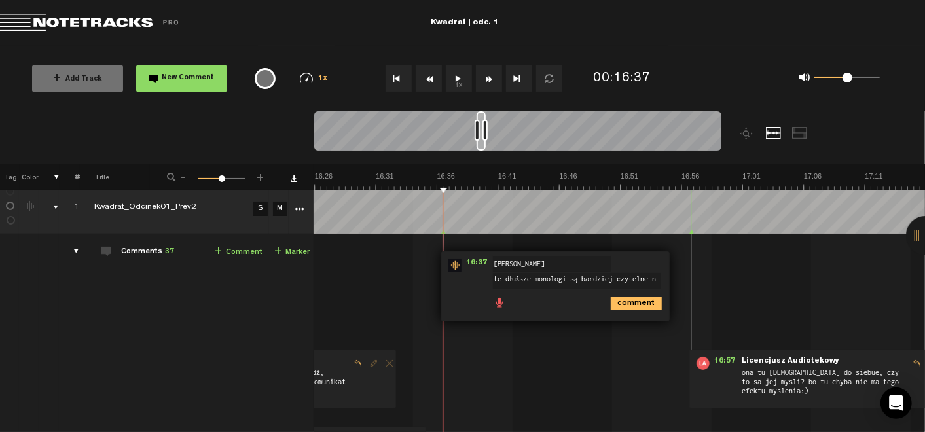
scroll to position [1, 0]
type textarea "te dłuższe monologi są bardziej czytelne niż te krótkie wrzutki"
click at [626, 304] on icon "comment" at bounding box center [636, 308] width 51 height 13
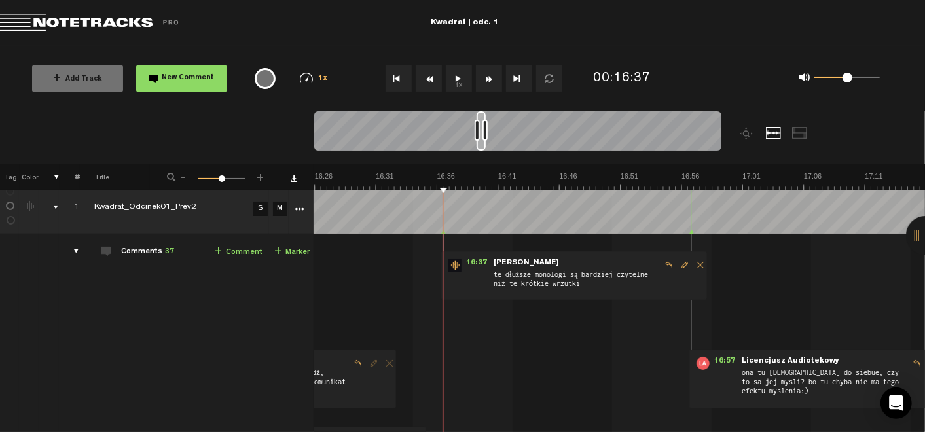
click at [457, 73] on button "1x" at bounding box center [459, 78] width 26 height 26
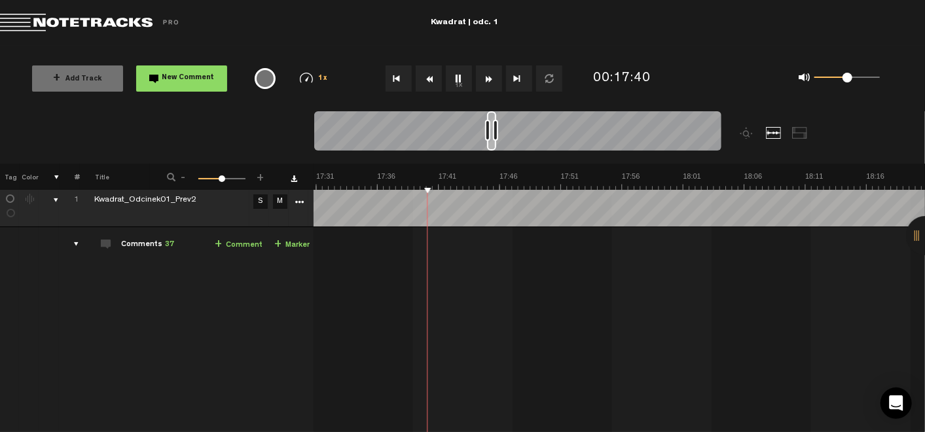
scroll to position [0, 10]
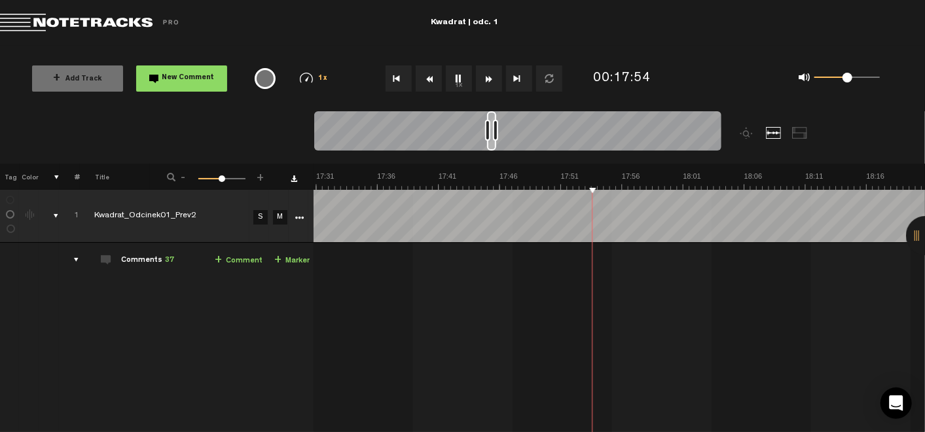
click at [459, 77] on button "1x" at bounding box center [459, 78] width 26 height 26
click at [215, 258] on span "+" at bounding box center [218, 260] width 7 height 10
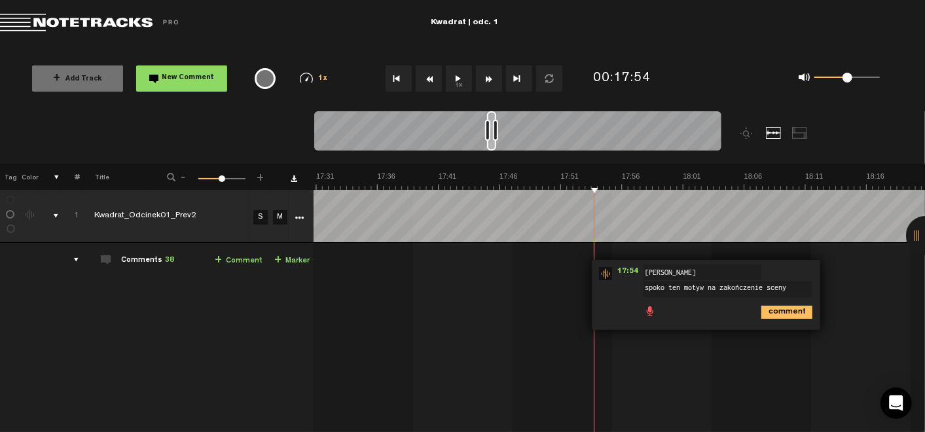
type textarea "spoko ten motyw na zakończenie sceny"
click at [784, 314] on icon "comment" at bounding box center [786, 312] width 51 height 13
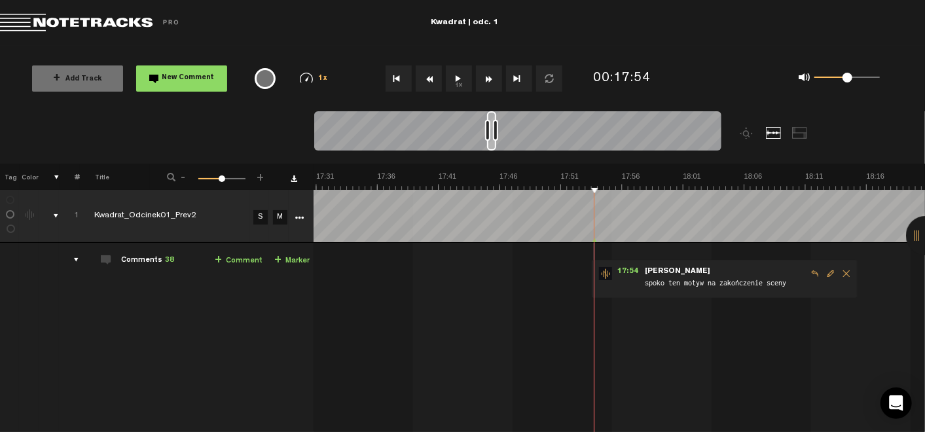
click at [458, 73] on button "1x" at bounding box center [459, 78] width 26 height 26
click at [823, 272] on span "Edit comment" at bounding box center [831, 273] width 16 height 9
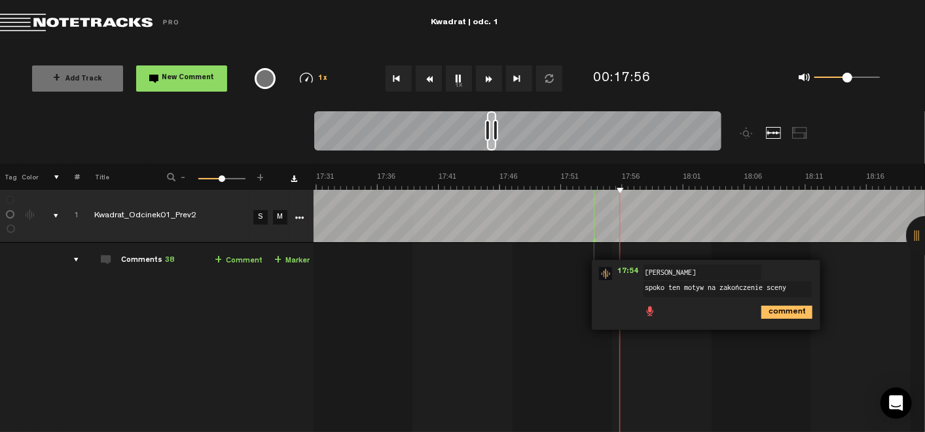
click at [694, 288] on textarea "spoko ten motyw na zakończenie sceny" at bounding box center [727, 289] width 168 height 16
type textarea "spoko ten motyw muzyczny na zakończenie sceny"
click at [775, 314] on icon "comment" at bounding box center [786, 317] width 51 height 13
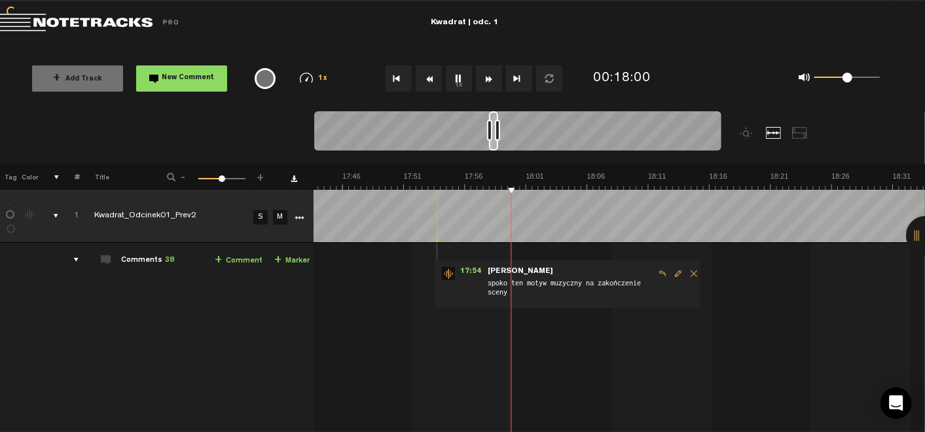
scroll to position [0, 13128]
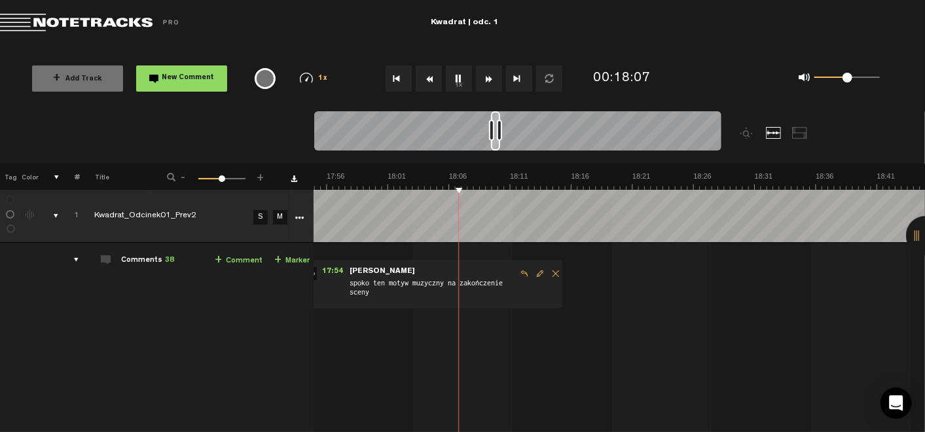
click at [459, 76] on button "1x" at bounding box center [459, 78] width 26 height 26
click at [221, 260] on link "+ Comment" at bounding box center [239, 260] width 48 height 15
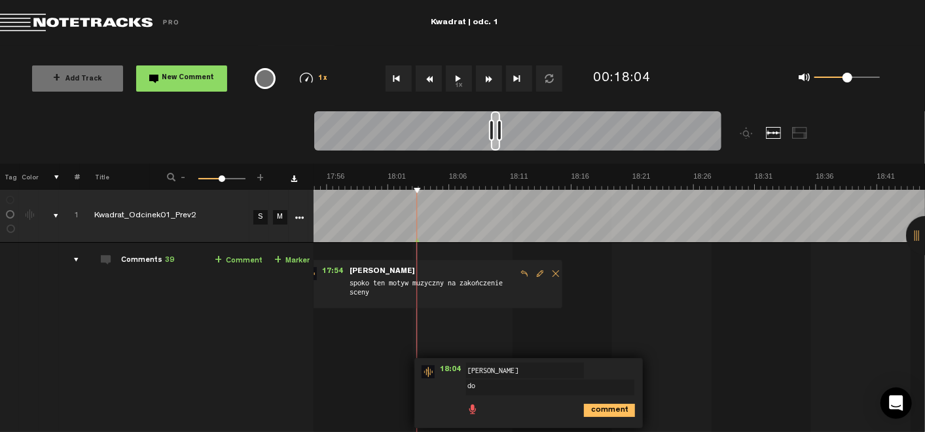
type textarea "d"
type textarea "dobrze, że przy każdej scenie od razu wiadomo, gdzie jesteśmy"
click at [590, 415] on icon "comment" at bounding box center [609, 415] width 51 height 13
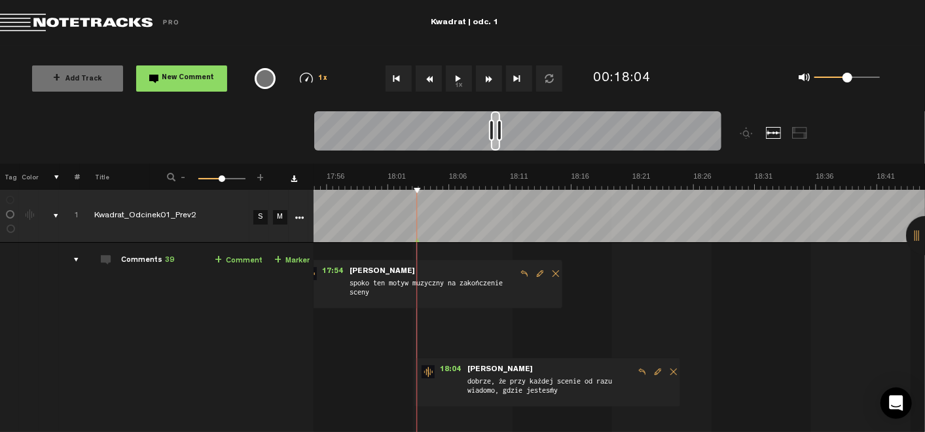
click at [461, 77] on button "1x" at bounding box center [459, 78] width 26 height 26
click at [650, 374] on span "Edit comment" at bounding box center [658, 371] width 16 height 9
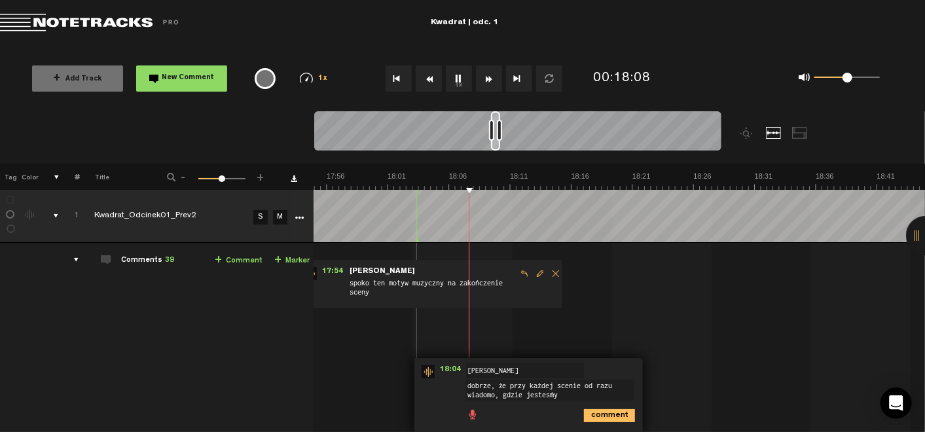
drag, startPoint x: 517, startPoint y: 385, endPoint x: 499, endPoint y: 385, distance: 18.3
click at [499, 385] on textarea "dobrze, że przy każdej scenie od razu wiadomo, gdzie jesteśmy" at bounding box center [550, 390] width 168 height 21
type textarea "dobrze, że na początku każdej sceny od razu wiadomo, gdzie jesteśmy"
click at [584, 412] on icon "comment" at bounding box center [609, 415] width 51 height 13
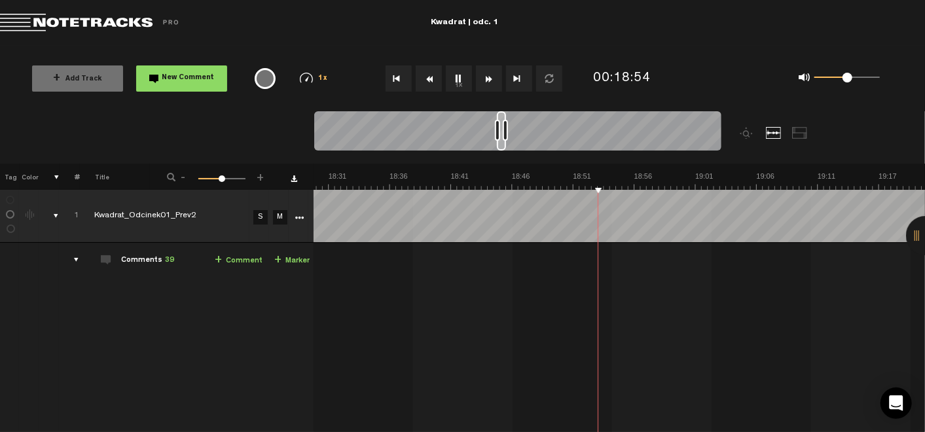
scroll to position [0, 13779]
click at [464, 80] on button "1x" at bounding box center [459, 78] width 26 height 26
click at [249, 256] on link "+ Comment" at bounding box center [239, 260] width 48 height 15
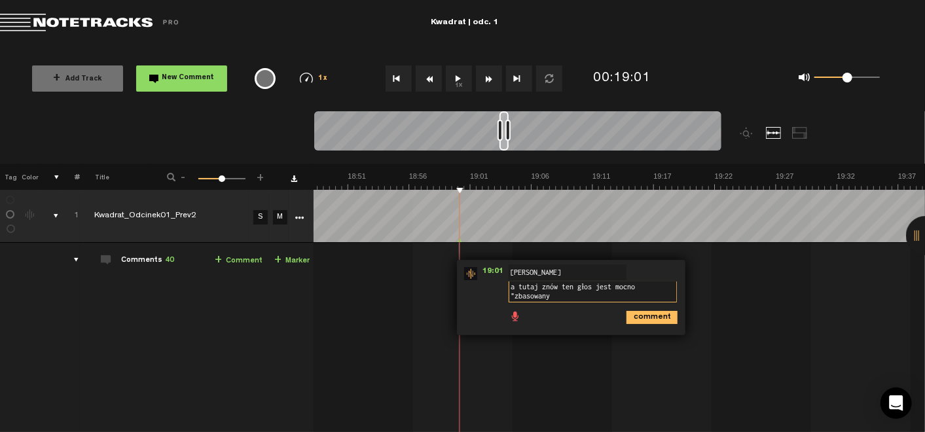
scroll to position [1, 0]
type textarea "a tutaj znów ten głos jest mocno "zbasowany""
click at [634, 313] on icon "comment" at bounding box center [651, 317] width 51 height 13
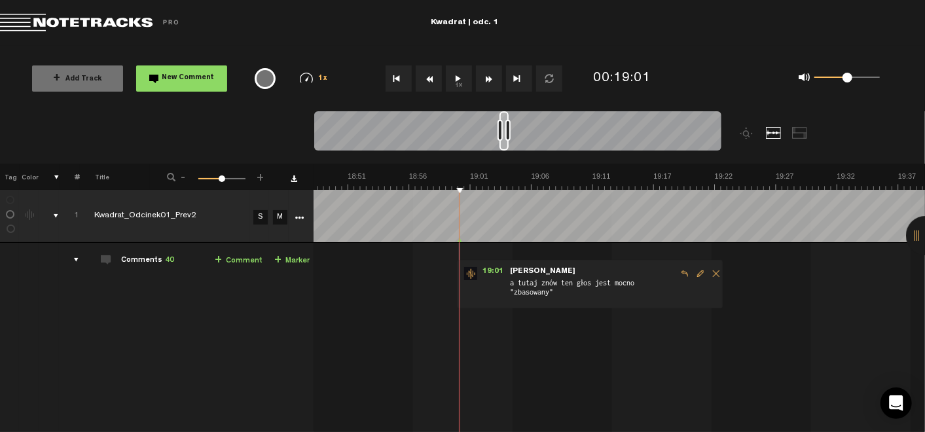
click at [464, 84] on button "1x" at bounding box center [459, 78] width 26 height 26
click at [465, 75] on button "1x" at bounding box center [459, 78] width 26 height 26
click at [693, 270] on span "Edit comment" at bounding box center [700, 273] width 16 height 9
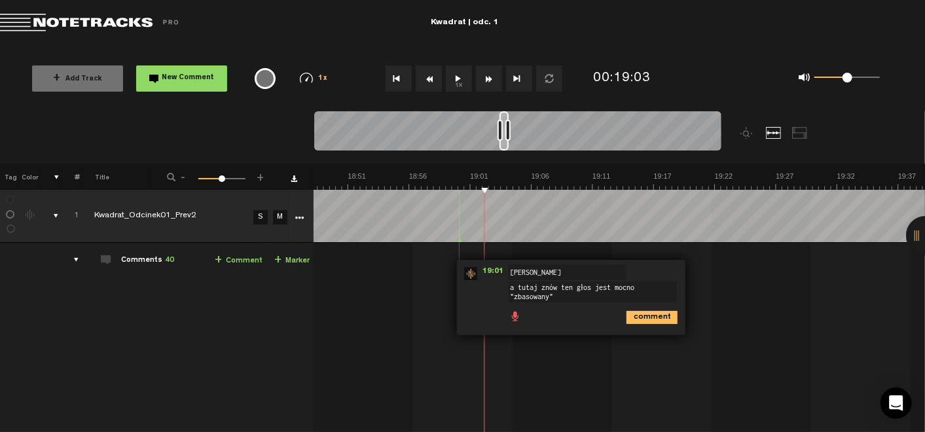
drag, startPoint x: 562, startPoint y: 293, endPoint x: 561, endPoint y: 286, distance: 7.3
click at [561, 286] on textarea "a tutaj znów ten głos jest mocno "zbasowany"" at bounding box center [593, 291] width 168 height 21
type textarea "tutaj te "myśli" też mogłyby być mówione pod nosem"
click at [634, 314] on icon "comment" at bounding box center [651, 317] width 51 height 13
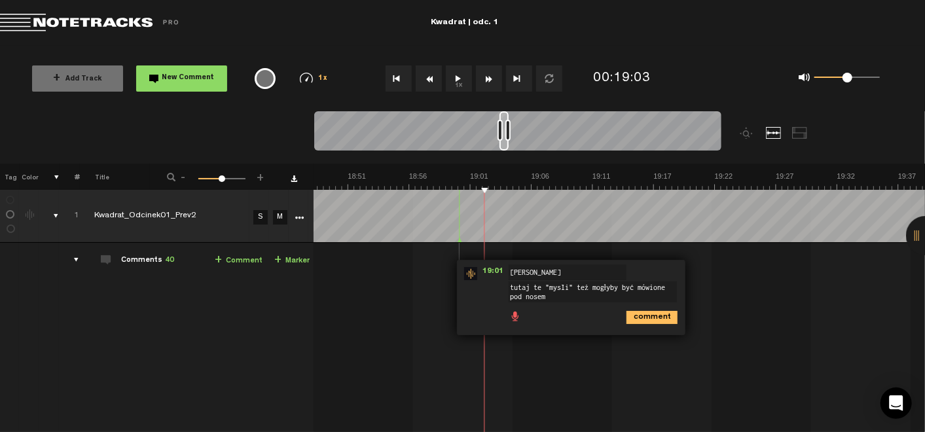
scroll to position [0, 0]
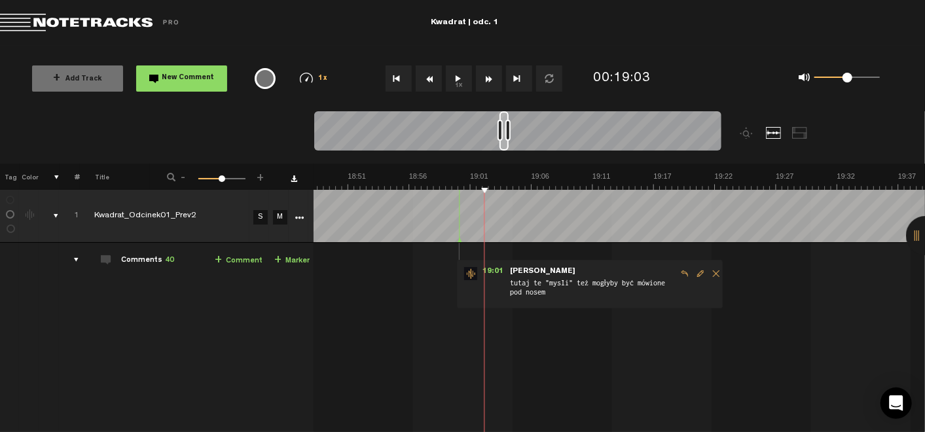
click at [456, 80] on button "1x" at bounding box center [459, 78] width 26 height 26
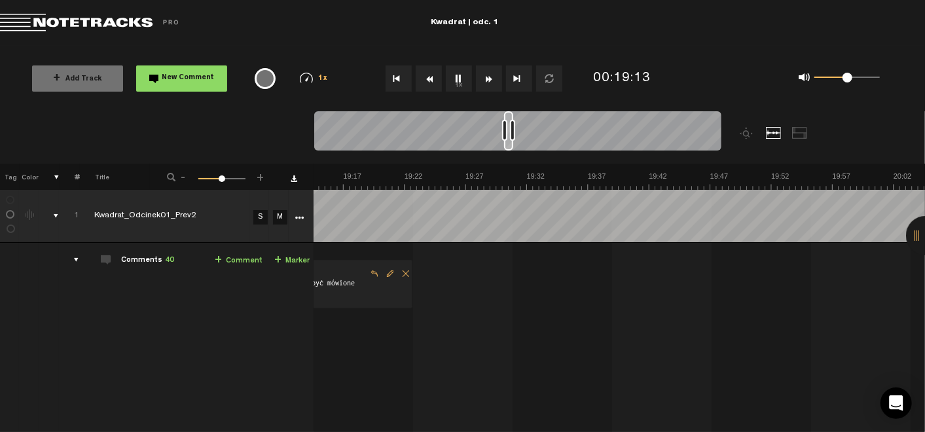
scroll to position [0, 14013]
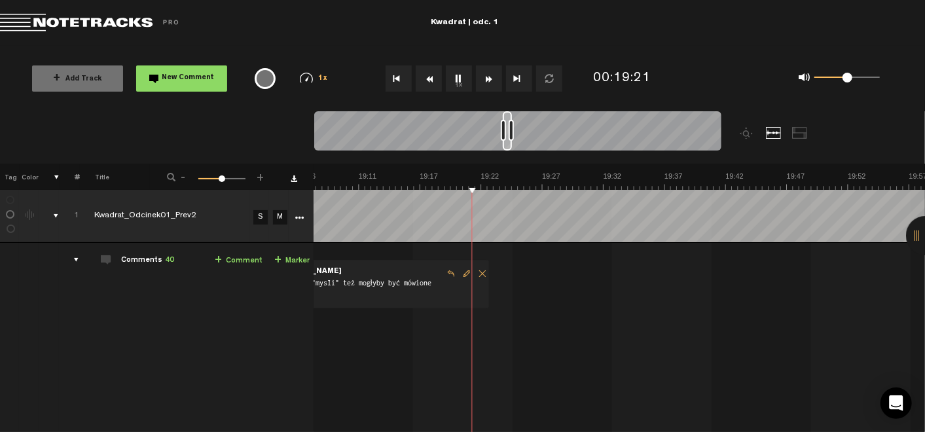
click at [463, 77] on button "1x" at bounding box center [459, 78] width 26 height 26
click at [456, 74] on button "1x" at bounding box center [459, 78] width 26 height 26
click at [459, 87] on button "1x" at bounding box center [459, 78] width 26 height 26
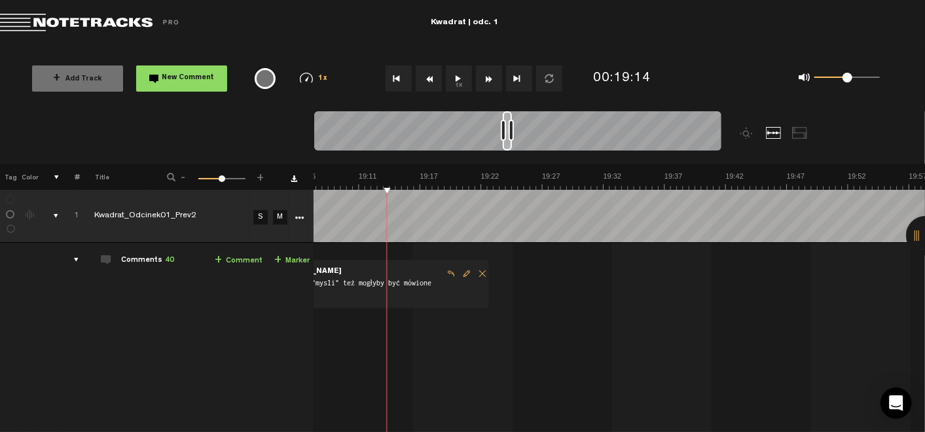
click at [215, 255] on span "+" at bounding box center [218, 260] width 7 height 10
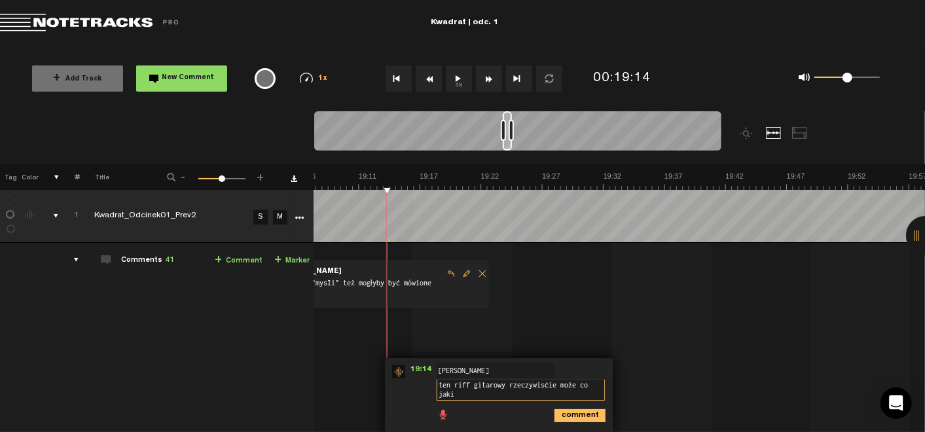
scroll to position [1, 0]
type textarea "ten riff gitarowy rzeczywiście może co jakiś czas powracać"
click at [570, 409] on icon "comment" at bounding box center [579, 415] width 51 height 13
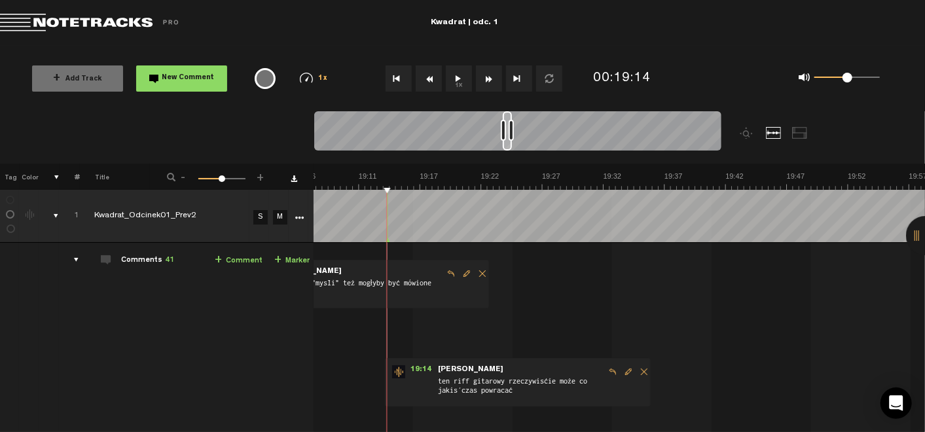
click at [450, 75] on button "1x" at bounding box center [459, 78] width 26 height 26
click at [620, 370] on span "Edit comment" at bounding box center [628, 371] width 16 height 9
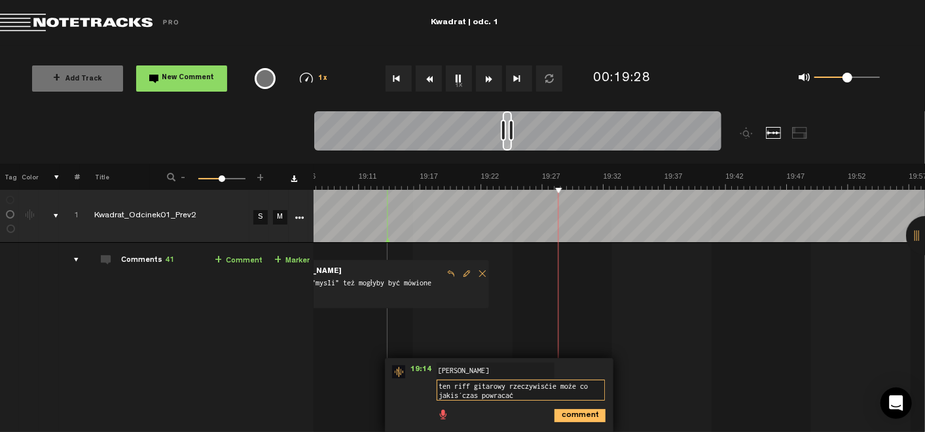
drag, startPoint x: 498, startPoint y: 385, endPoint x: 548, endPoint y: 387, distance: 49.8
click at [548, 387] on textarea "ten riff gitarowy rzeczywiście może co jakiś czas powracać" at bounding box center [521, 390] width 168 height 21
click at [437, 382] on textarea "ten riff gitarowy może co jakiś czas powracać" at bounding box center [521, 390] width 168 height 21
paste textarea "rzeczywiście"
type textarea "rzeczywiście ten riff gitarowy może co jakiś czas powracać"
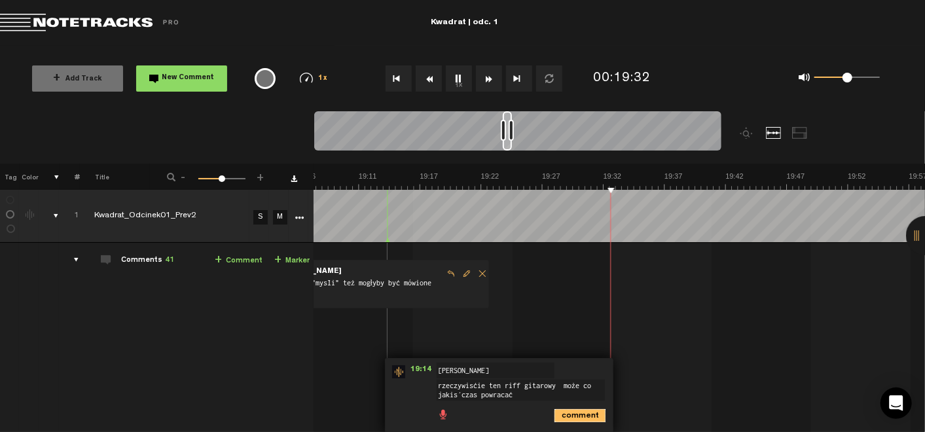
click at [558, 416] on icon "comment" at bounding box center [579, 415] width 51 height 13
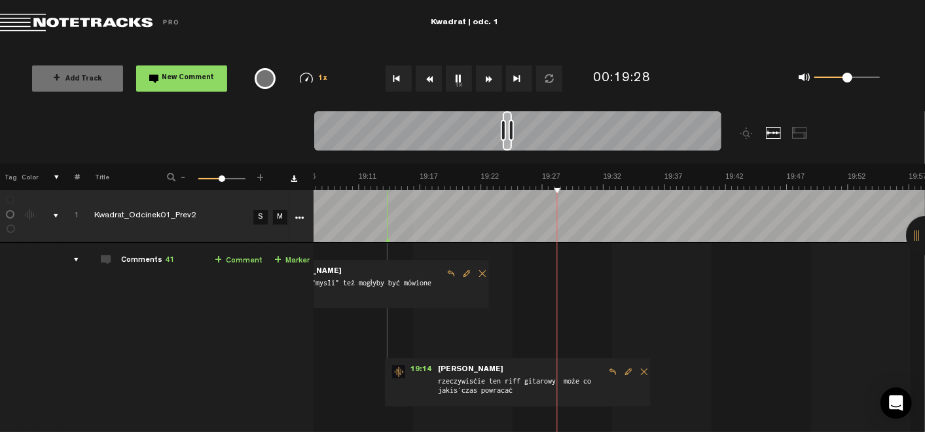
click at [459, 73] on button "1x" at bounding box center [459, 78] width 26 height 26
click at [234, 255] on link "+ Comment" at bounding box center [239, 260] width 48 height 15
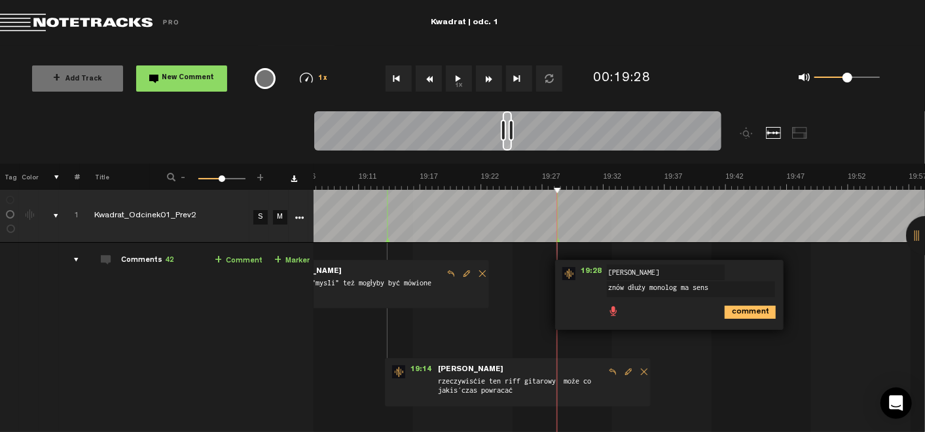
type textarea "znów dłuży monolog ma sens"
click at [738, 310] on icon "comment" at bounding box center [749, 312] width 51 height 13
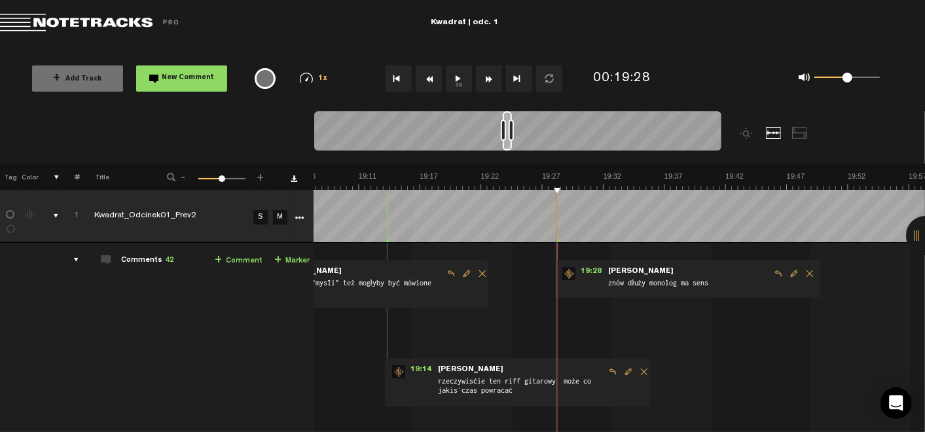
click at [463, 82] on button "1x" at bounding box center [459, 78] width 26 height 26
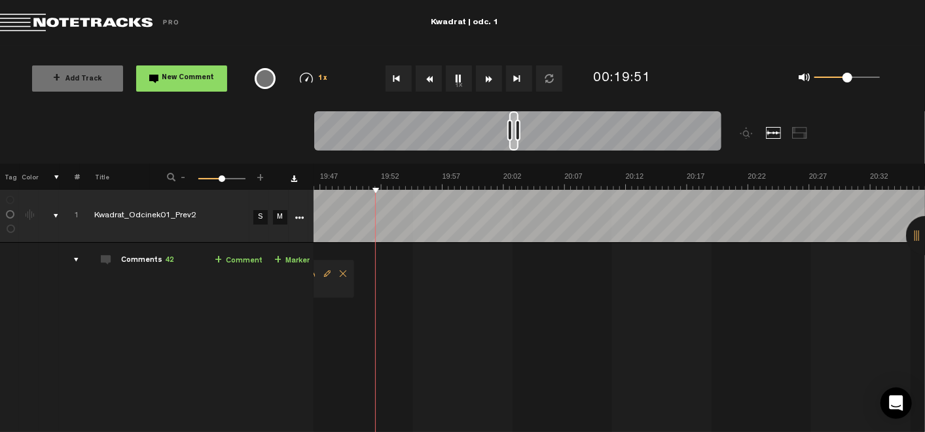
scroll to position [0, 14480]
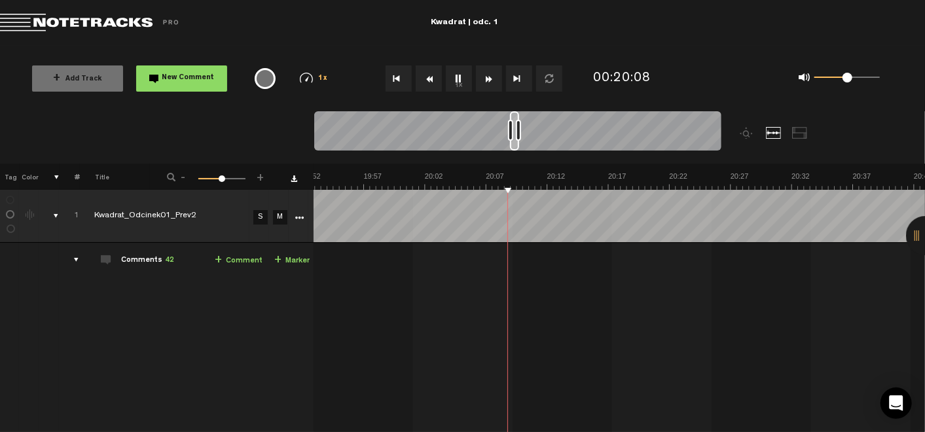
scroll to position [0, 14693]
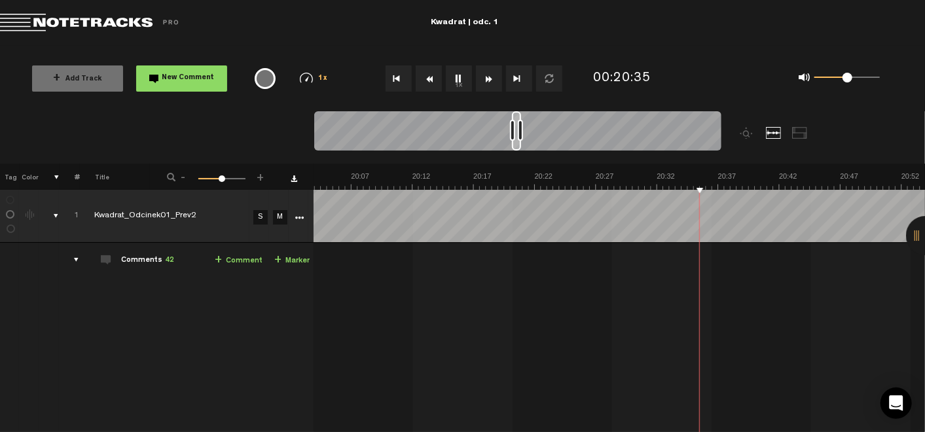
click at [456, 73] on button "1x" at bounding box center [459, 78] width 26 height 26
click at [459, 80] on button "1x" at bounding box center [459, 78] width 26 height 26
click at [223, 260] on link "+ Comment" at bounding box center [239, 260] width 48 height 15
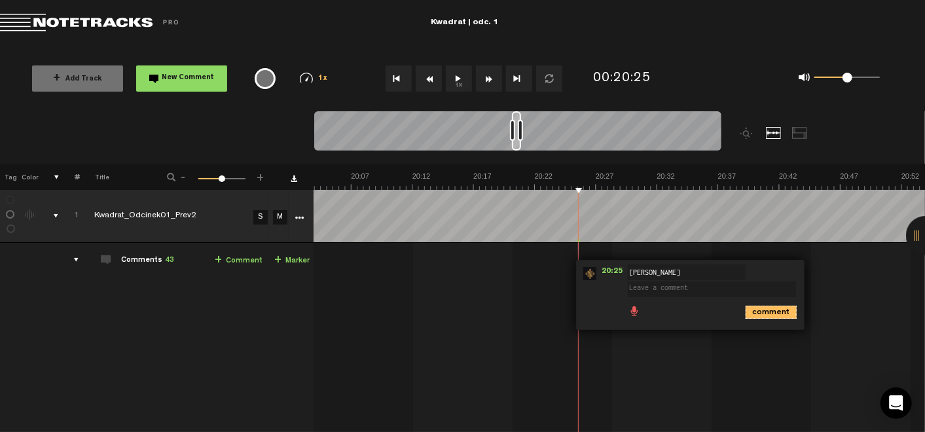
click at [745, 308] on icon "comment" at bounding box center [770, 312] width 51 height 13
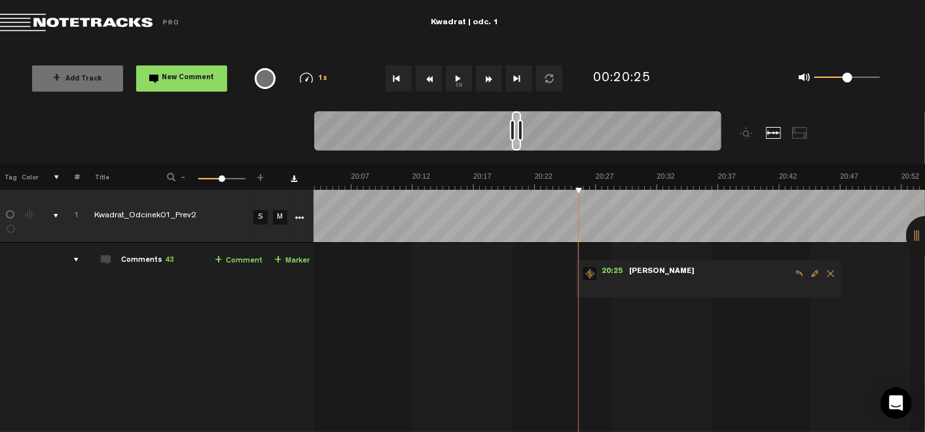
click at [823, 271] on span "Delete comment" at bounding box center [831, 273] width 16 height 9
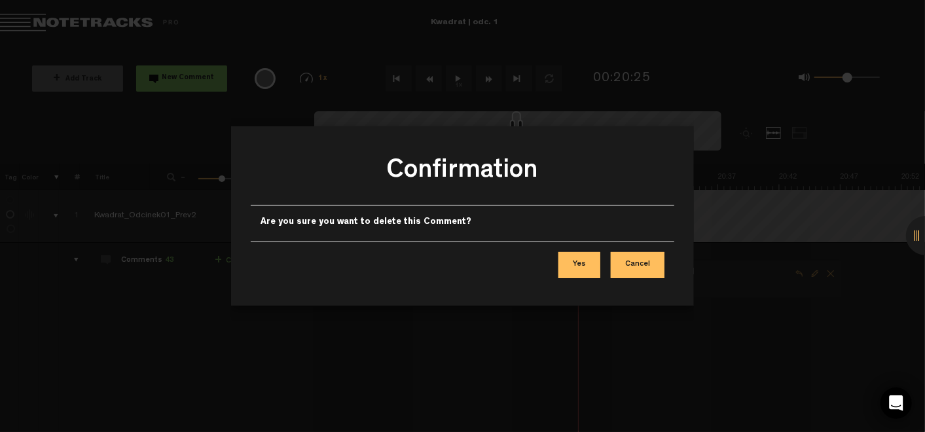
click at [588, 264] on button "Yes" at bounding box center [579, 265] width 42 height 26
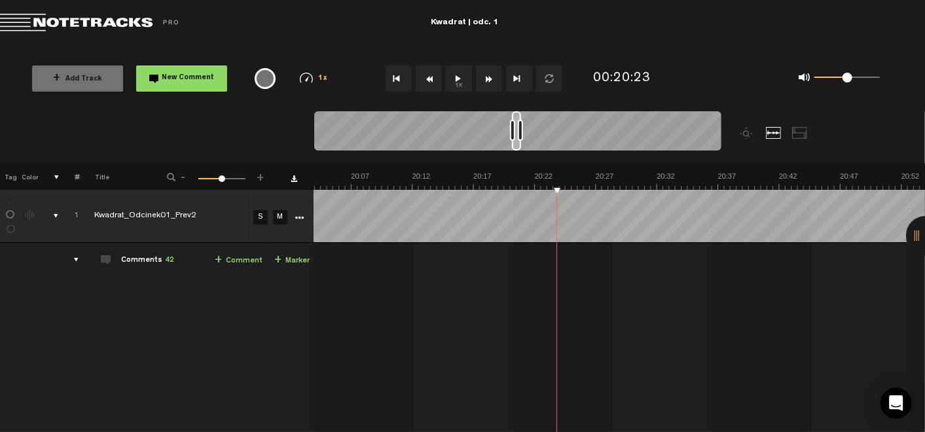
click at [239, 264] on link "+ Comment" at bounding box center [239, 260] width 48 height 15
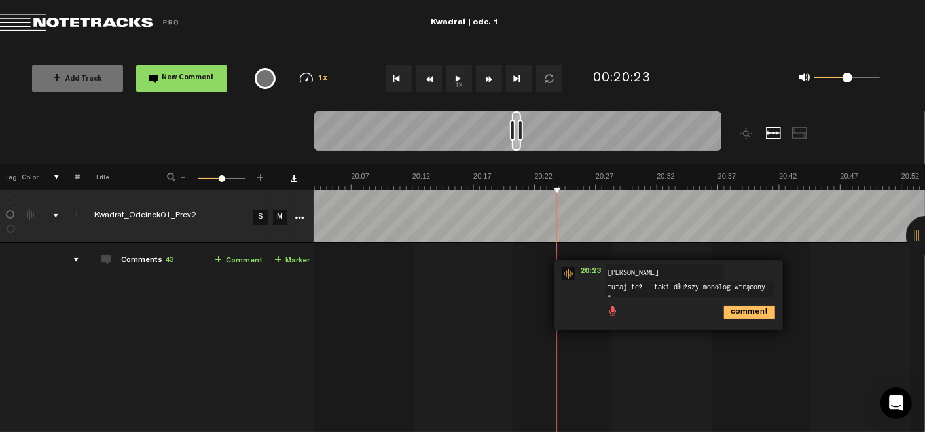
scroll to position [1, 0]
type textarea "tutaj też - taki dłuższy monolog wtrącony w dialog ma sens"
click at [734, 313] on icon "comment" at bounding box center [749, 317] width 51 height 13
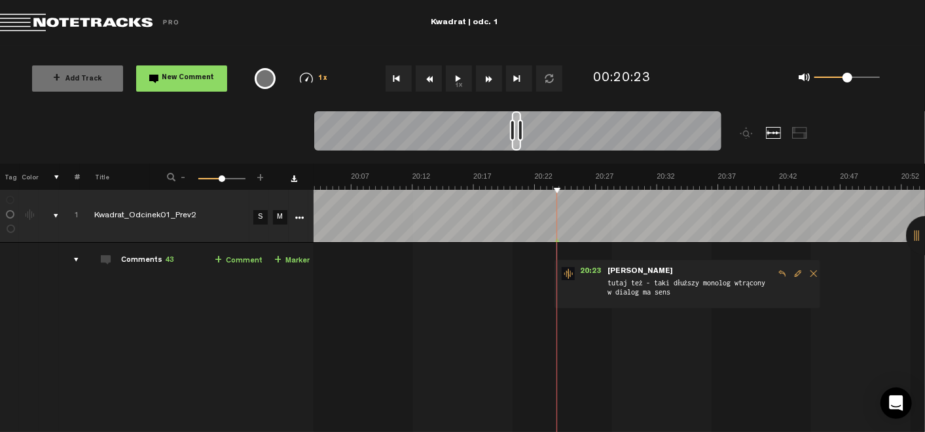
click at [461, 79] on button "1x" at bounding box center [459, 78] width 26 height 26
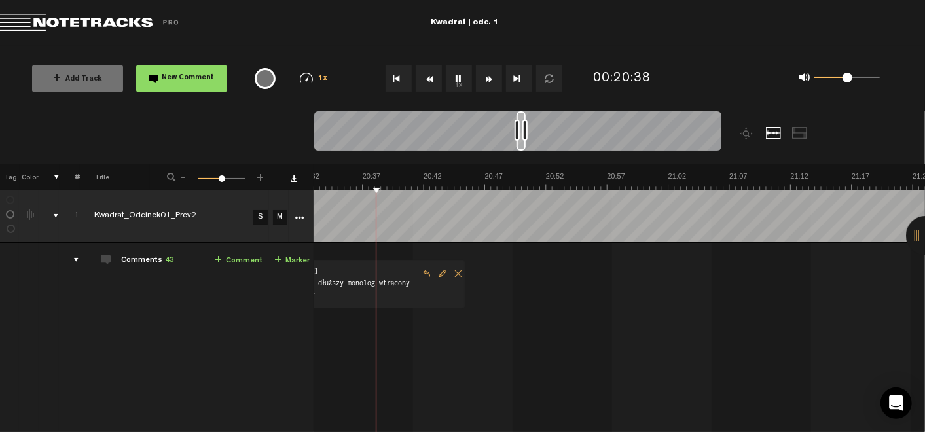
scroll to position [0, 15048]
click at [456, 90] on button "1x" at bounding box center [459, 78] width 26 height 26
click at [215, 263] on span "+" at bounding box center [218, 260] width 7 height 10
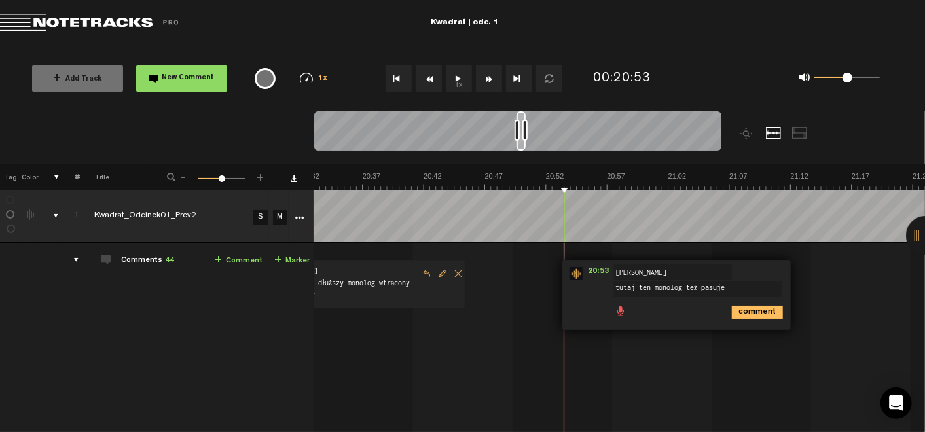
type textarea "tutaj ten monolog też pasuje"
click at [751, 312] on icon "comment" at bounding box center [757, 312] width 51 height 13
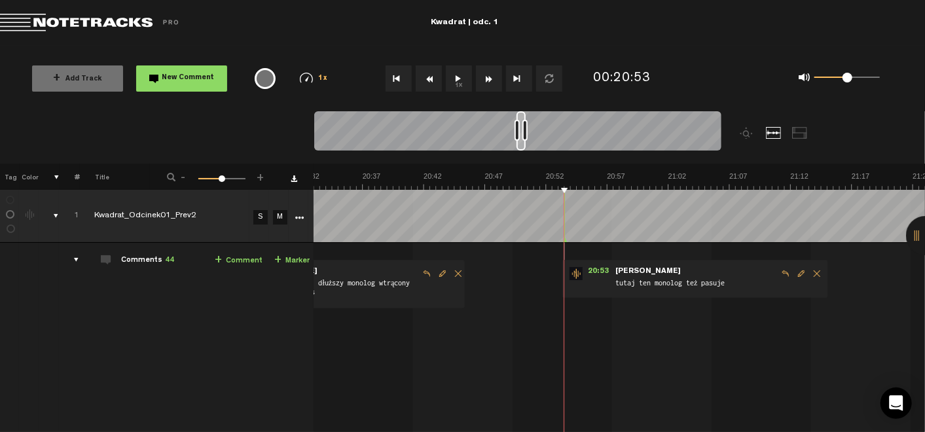
click at [459, 75] on button "1x" at bounding box center [459, 78] width 26 height 26
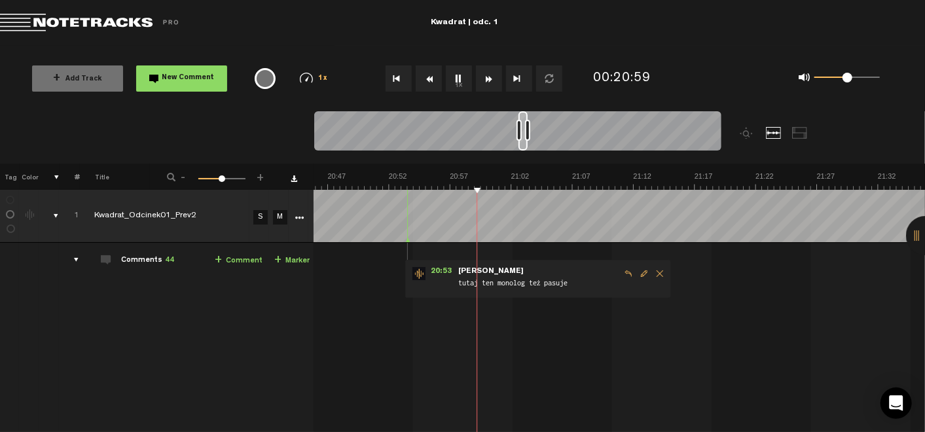
scroll to position [0, 15362]
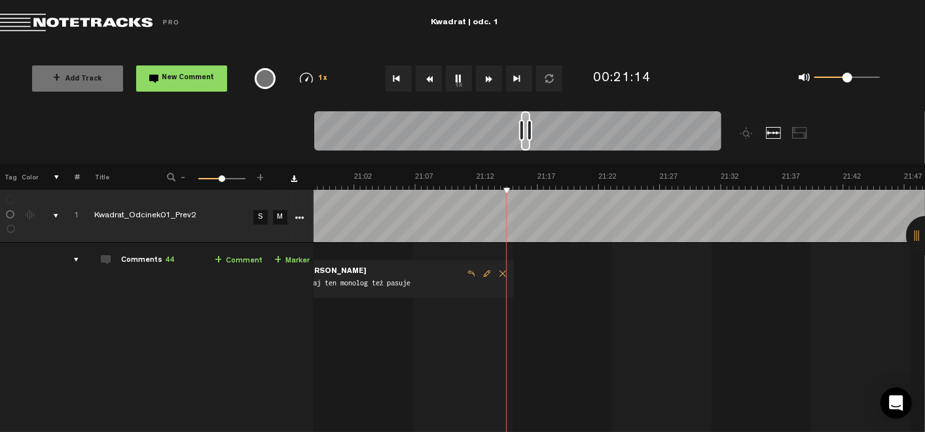
drag, startPoint x: 865, startPoint y: 310, endPoint x: 927, endPoint y: -26, distance: 342.2
click at [924, 0] on html "Version: 1.1.20-prod, Build 1259, Hash: gb78ca87, Branch: master X Your screen …" at bounding box center [462, 216] width 925 height 432
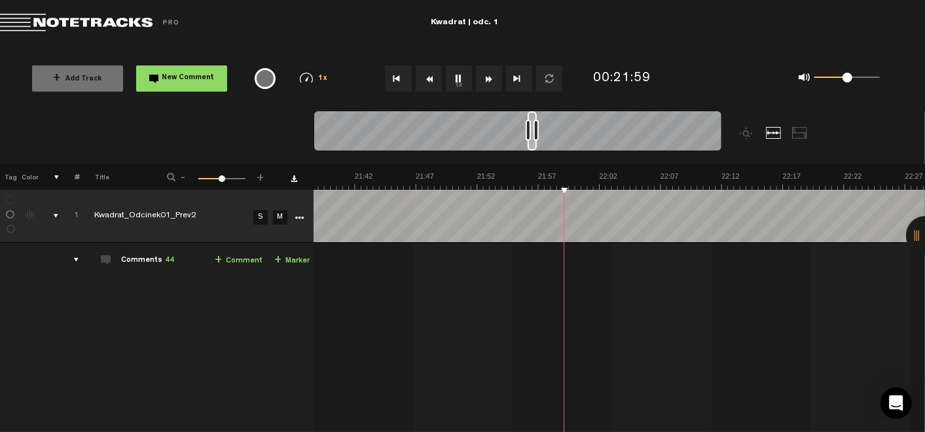
scroll to position [0, 15772]
click at [226, 255] on link "+ Comment" at bounding box center [239, 260] width 48 height 15
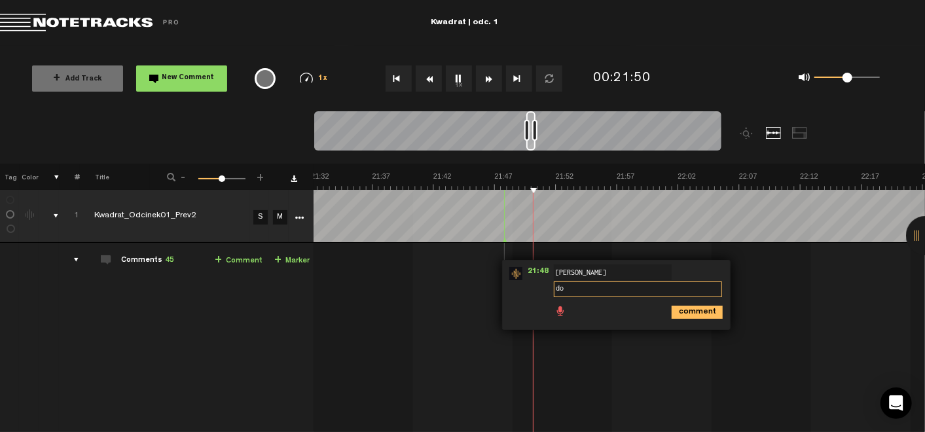
type textarea "d"
type textarea "pasuje, też z tą muzyką"
click at [694, 302] on div "comment" at bounding box center [618, 311] width 218 height 26
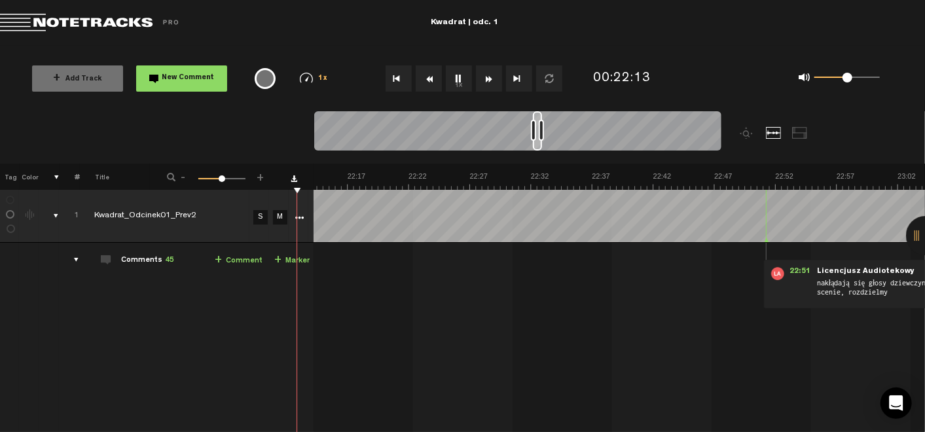
scroll to position [0, 16210]
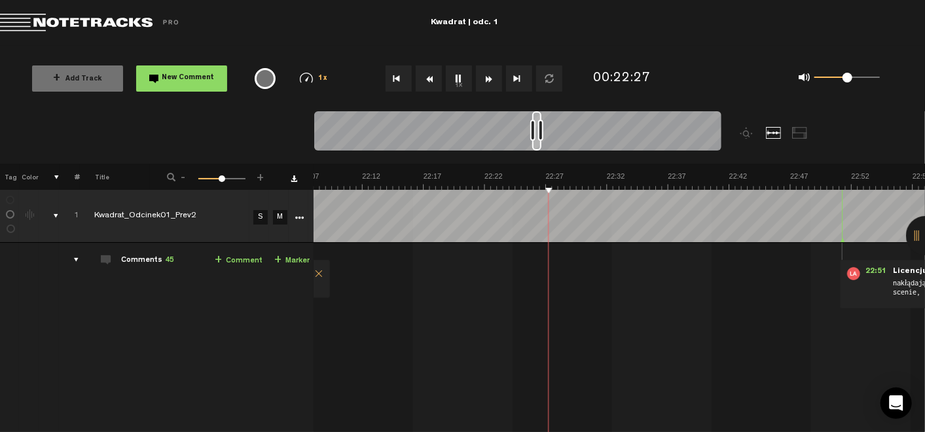
click at [215, 262] on span "+" at bounding box center [218, 260] width 7 height 10
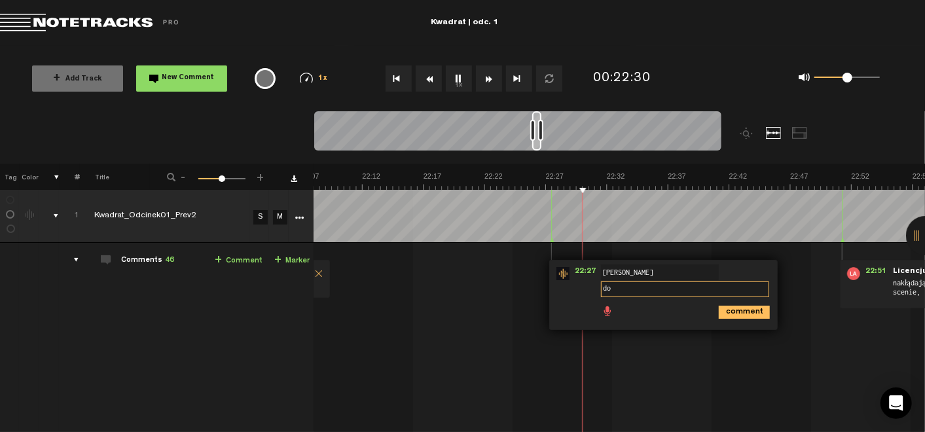
type textarea "d"
type textarea "tutaj jest dobrze"
click at [745, 314] on icon "comment" at bounding box center [744, 312] width 51 height 13
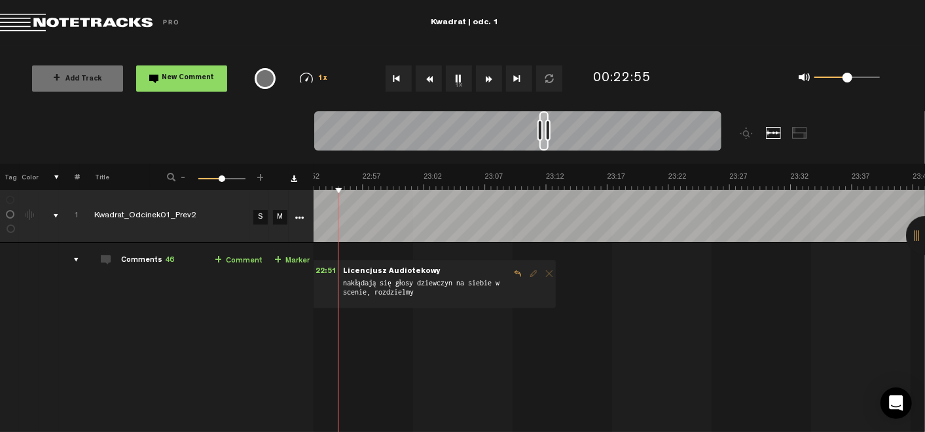
scroll to position [0, 16760]
click at [459, 79] on button "1x" at bounding box center [459, 78] width 26 height 26
click at [240, 263] on link "+ Comment" at bounding box center [239, 260] width 48 height 15
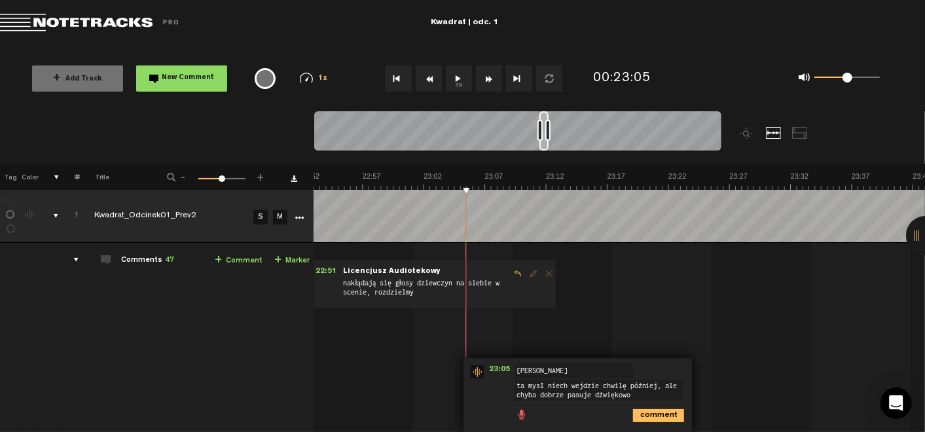
click at [546, 393] on textarea "ta myśl niech wejdzie chwilę później, ale chyba dobrze pasuje dźwiękowo" at bounding box center [599, 390] width 168 height 21
type textarea "ta myśl niech wejdzie chwilę później, i lepiej pasuje dźwiękowo niż na początku…"
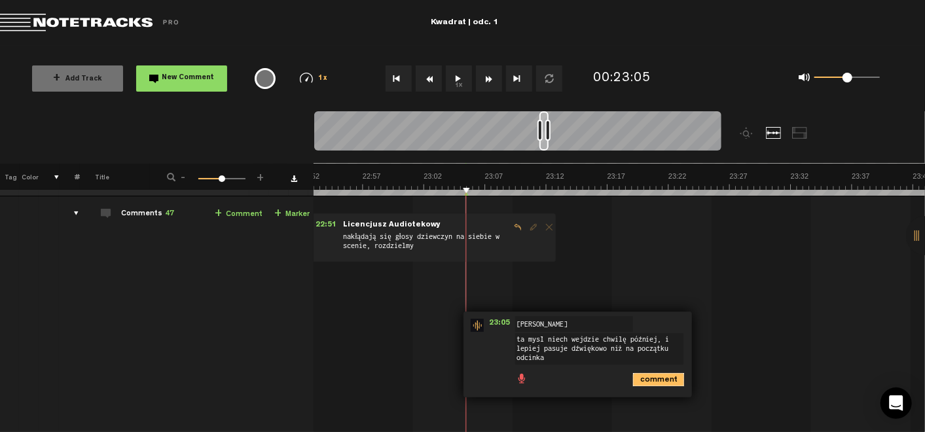
click at [646, 374] on icon "comment" at bounding box center [658, 379] width 51 height 13
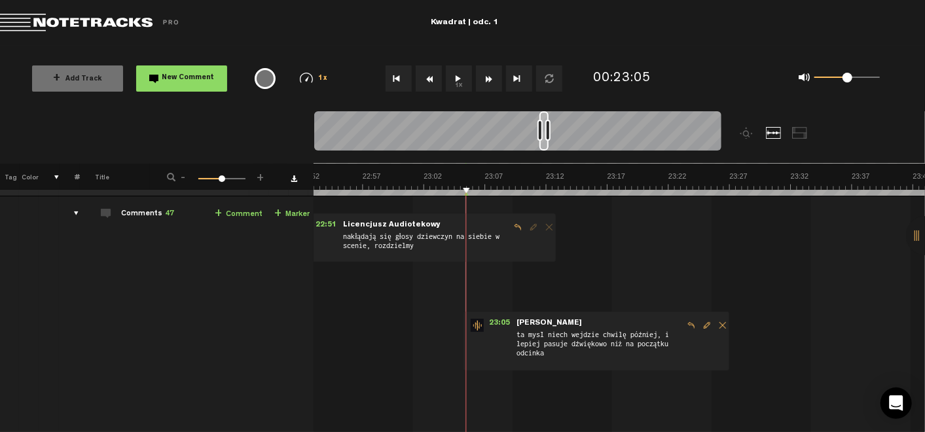
scroll to position [0, 10]
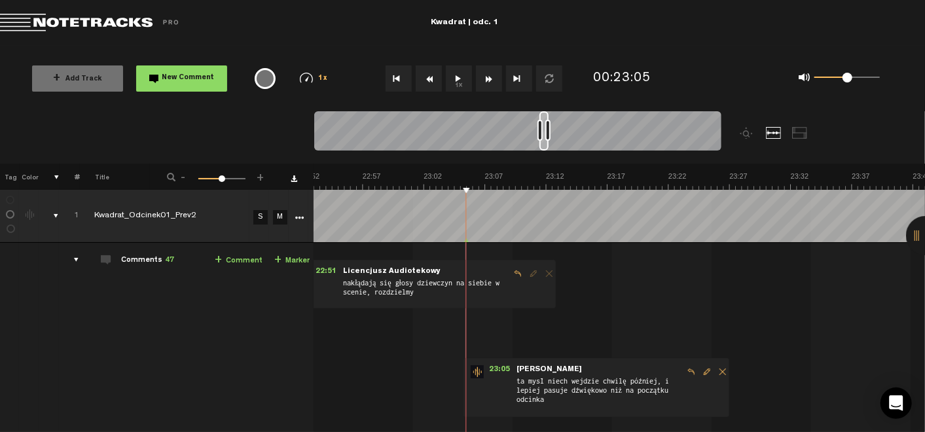
click at [454, 77] on button "1x" at bounding box center [459, 78] width 26 height 26
click at [699, 376] on span "Edit comment" at bounding box center [707, 371] width 16 height 9
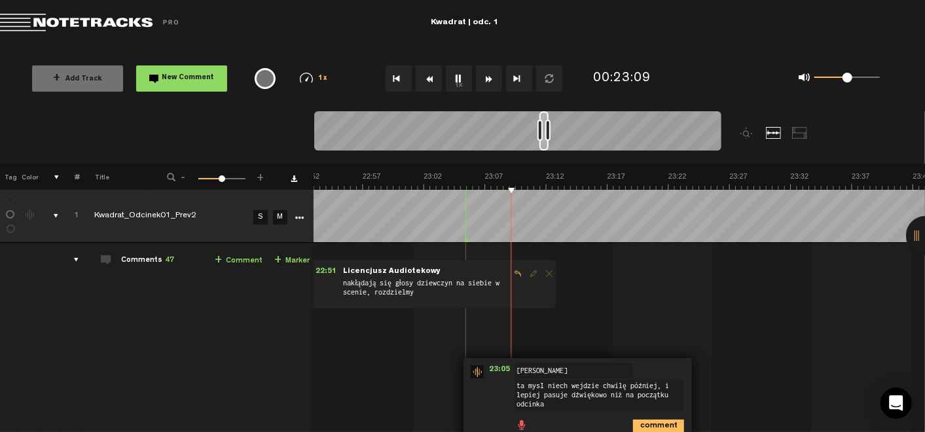
click at [522, 385] on textarea "ta myśl niech wejdzie chwilę później, i lepiej pasuje dźwiękowo niż na początku…" at bounding box center [599, 395] width 168 height 31
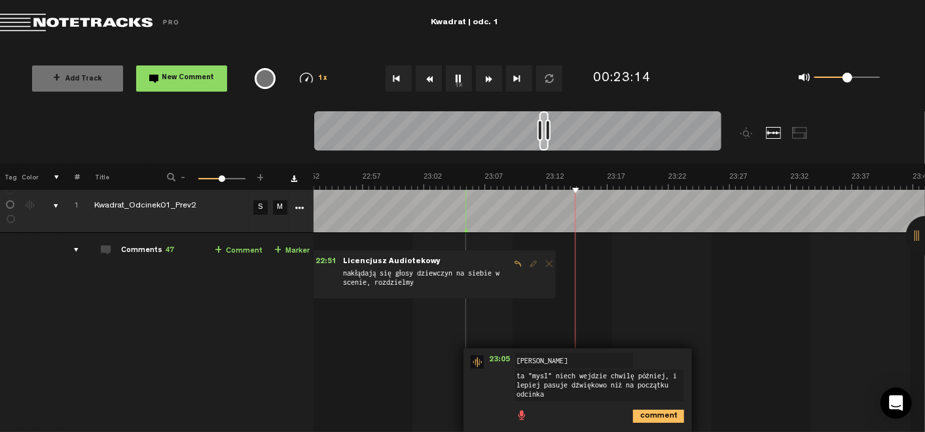
type textarea "ta "myśl" niech wejdzie chwilę później, i lepiej pasuje dźwiękowo niż na począt…"
click at [659, 410] on icon "comment" at bounding box center [658, 416] width 51 height 13
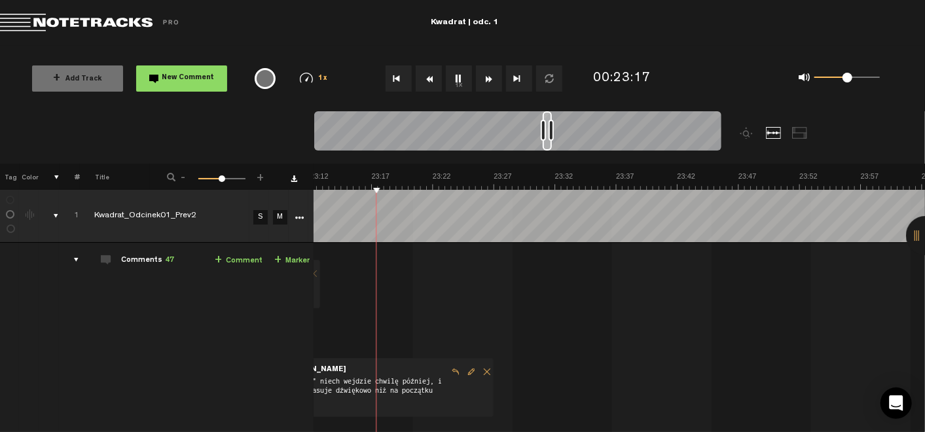
scroll to position [0, 16998]
click at [457, 76] on button "1x" at bounding box center [459, 78] width 26 height 26
click at [238, 259] on link "+ Comment" at bounding box center [239, 260] width 48 height 15
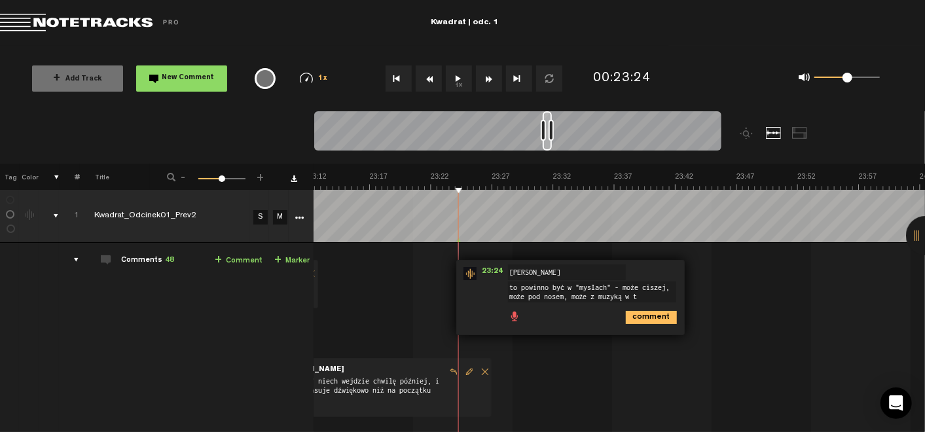
scroll to position [9, 0]
type textarea "to powinno być w "myślach" - może ciszej, może pod nosem, może z muzyką w tle?"
click at [641, 316] on icon "comment" at bounding box center [651, 317] width 51 height 13
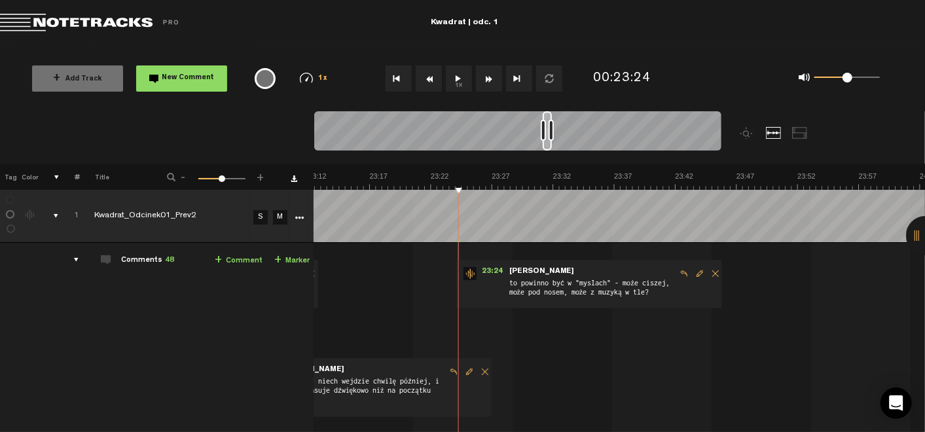
click at [459, 81] on button "1x" at bounding box center [459, 78] width 26 height 26
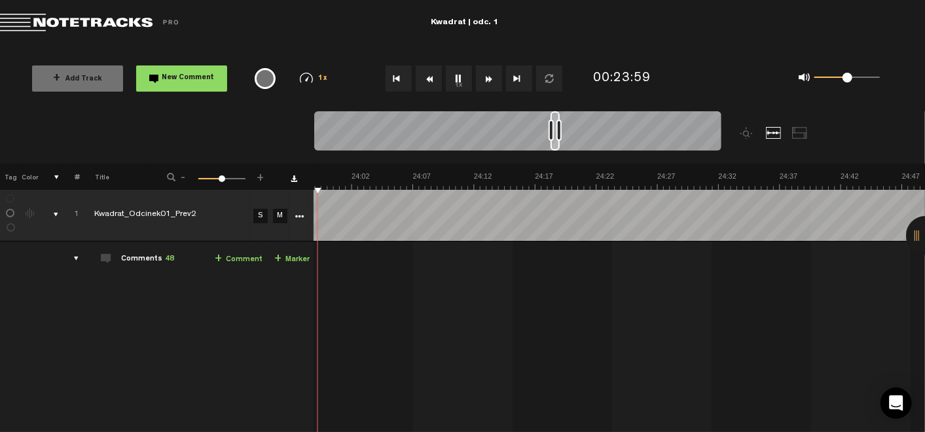
scroll to position [0, 17566]
click at [461, 78] on button "1x" at bounding box center [459, 78] width 26 height 26
click at [461, 69] on button "1x" at bounding box center [459, 78] width 26 height 26
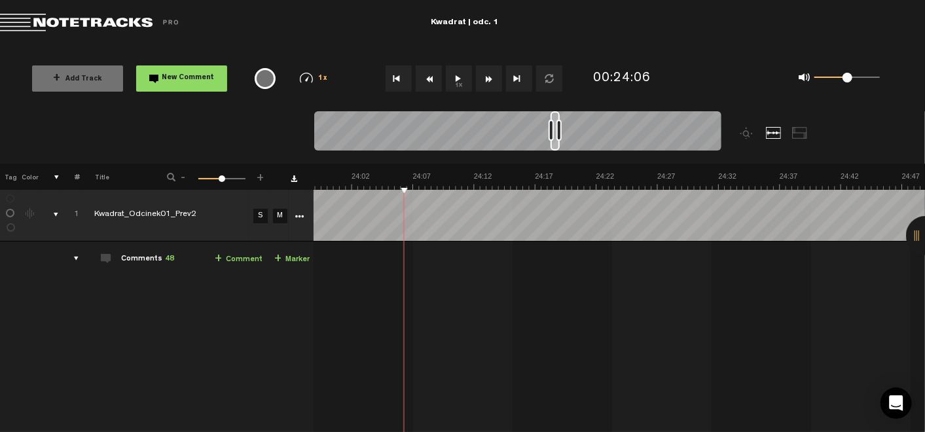
click at [457, 84] on button "1x" at bounding box center [459, 78] width 26 height 26
click at [217, 258] on link "+ Comment" at bounding box center [239, 259] width 48 height 15
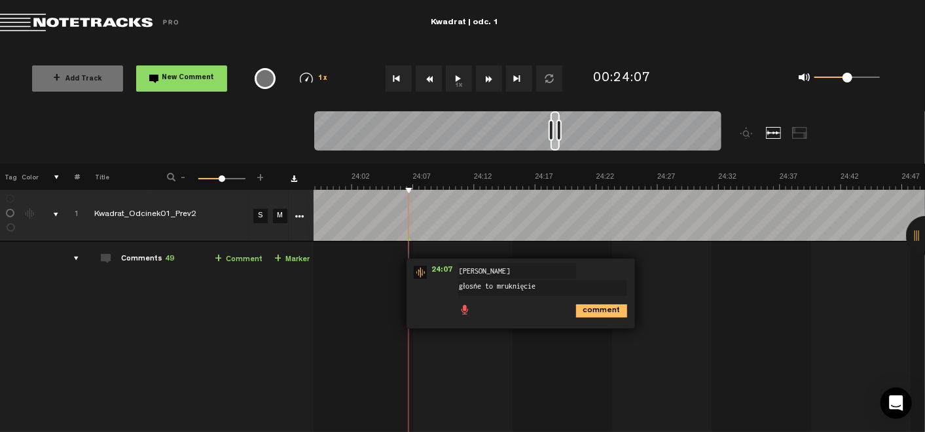
type textarea "głośne to mruknięcie"
click at [587, 305] on icon "comment" at bounding box center [601, 310] width 51 height 13
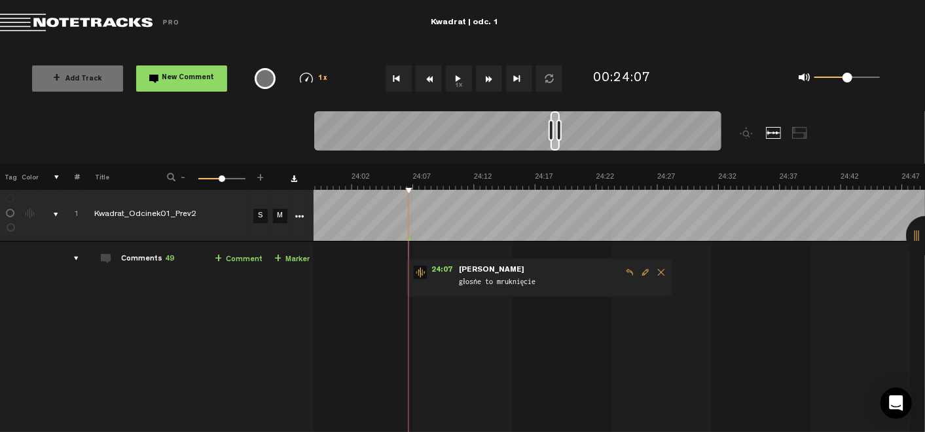
click at [463, 82] on button "1x" at bounding box center [459, 78] width 26 height 26
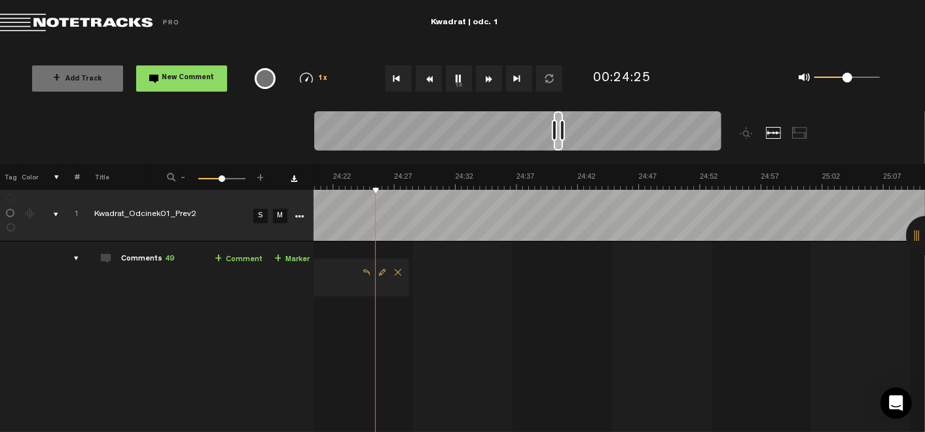
scroll to position [0, 17828]
click at [461, 80] on button "1x" at bounding box center [459, 78] width 26 height 26
click at [231, 262] on link "+ Comment" at bounding box center [239, 259] width 48 height 15
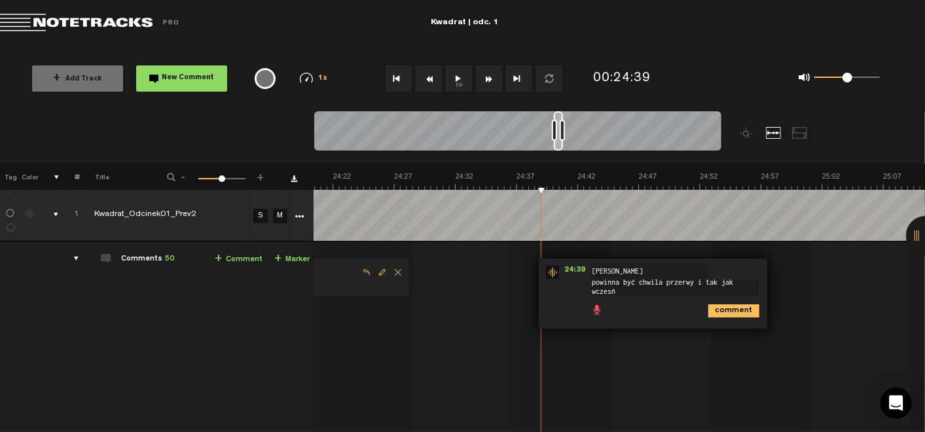
scroll to position [1, 0]
type textarea "powinna być chwila przerwy i tak jak wcześniej - trochę ciszej"
click at [720, 315] on icon "comment" at bounding box center [733, 316] width 51 height 13
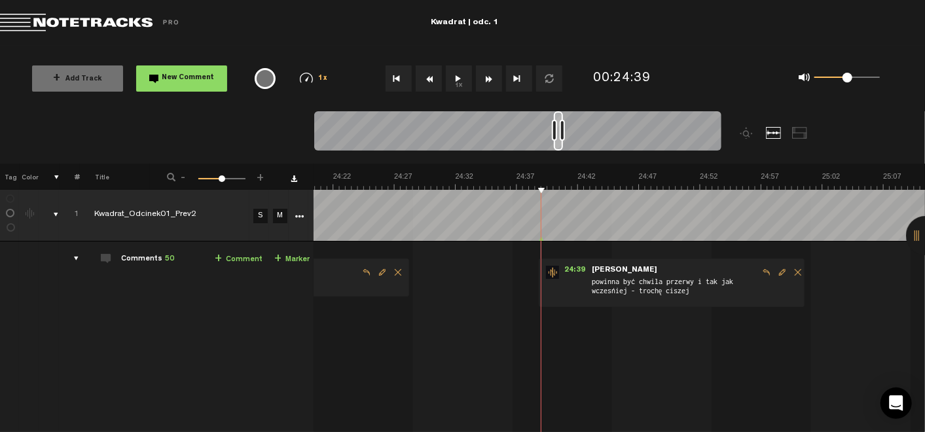
click at [459, 81] on button "1x" at bounding box center [459, 78] width 26 height 26
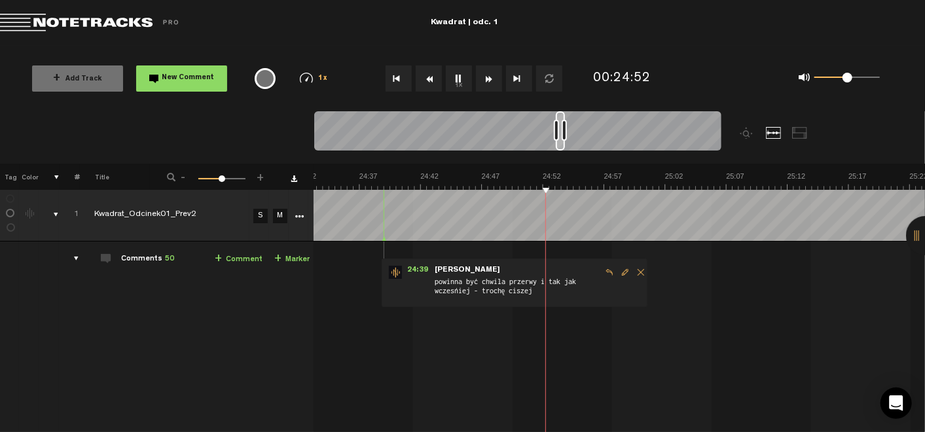
scroll to position [0, 18159]
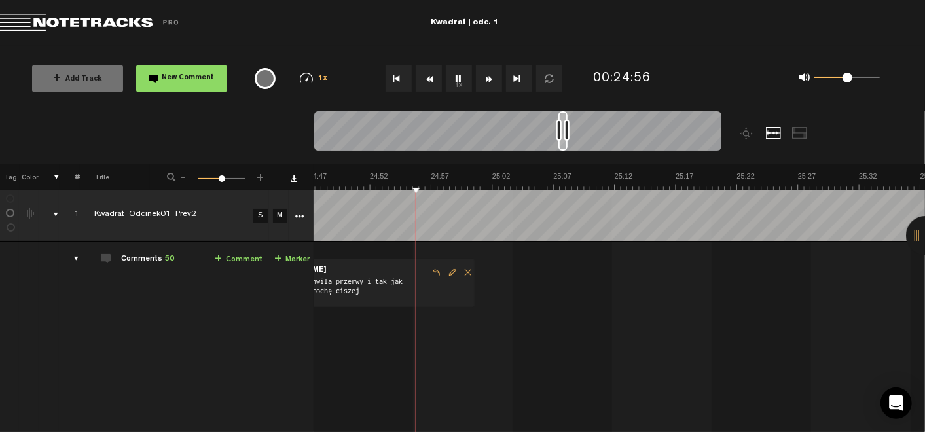
click at [458, 75] on button "1x" at bounding box center [459, 78] width 26 height 26
click at [228, 250] on td "Comments 50 + Comment + Marker" at bounding box center [196, 388] width 234 height 295
click at [226, 256] on link "+ Comment" at bounding box center [239, 259] width 48 height 15
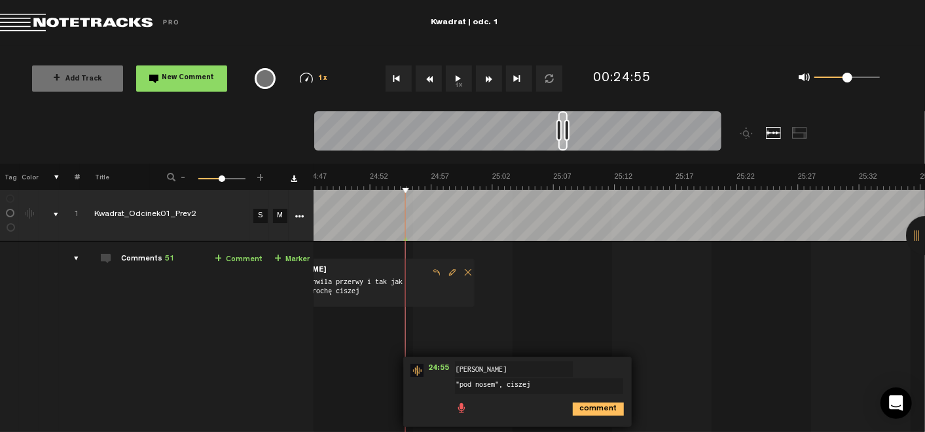
type textarea ""pod nosem", ciszej"
click at [575, 404] on icon "comment" at bounding box center [598, 408] width 51 height 13
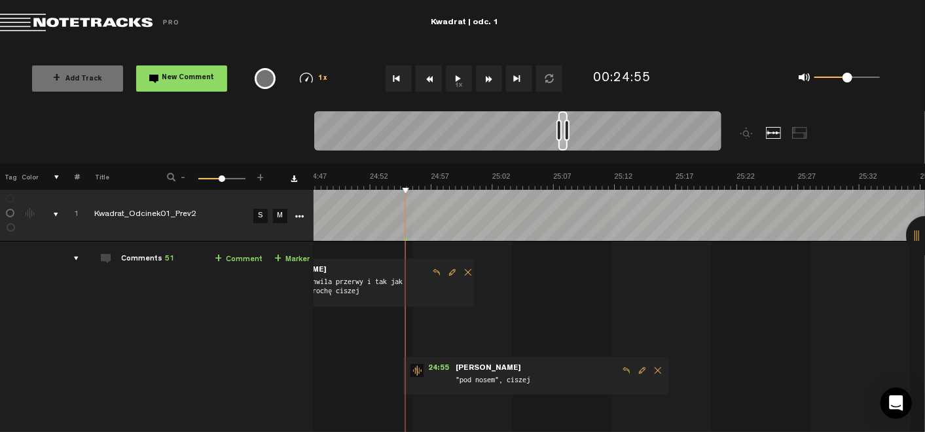
click at [462, 75] on button "1x" at bounding box center [459, 78] width 26 height 26
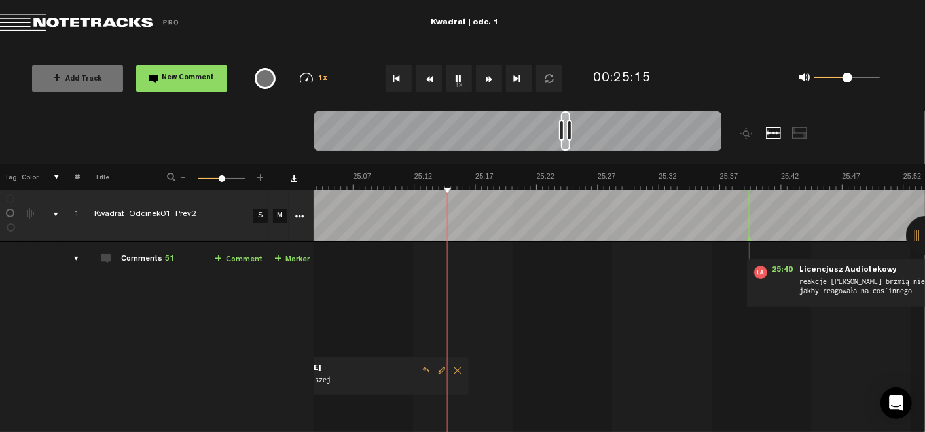
scroll to position [0, 18434]
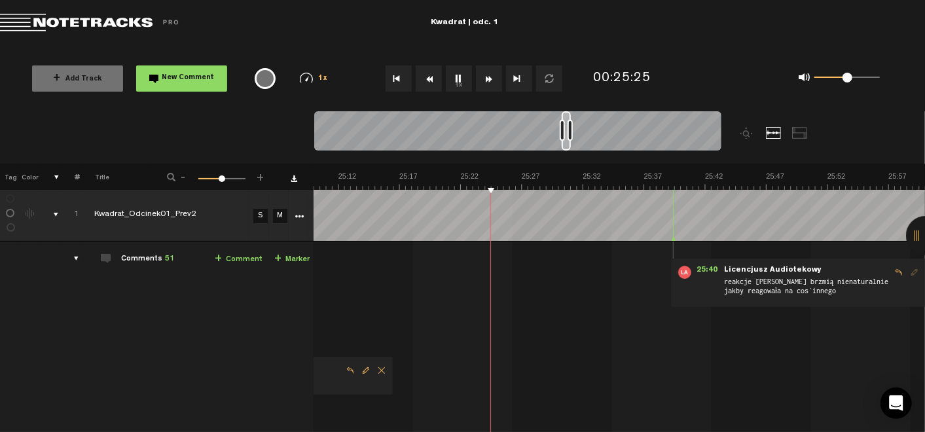
click at [456, 82] on button "1x" at bounding box center [459, 78] width 26 height 26
click at [452, 71] on button "1x" at bounding box center [459, 78] width 26 height 26
click at [219, 254] on link "+ Comment" at bounding box center [239, 259] width 48 height 15
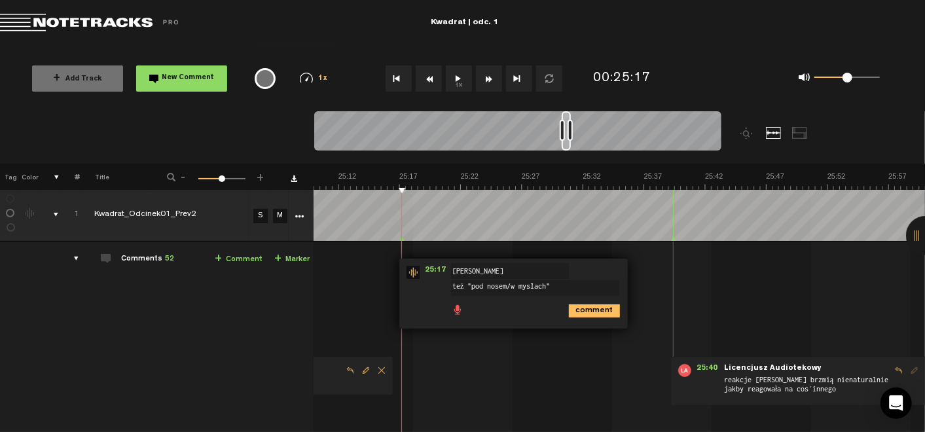
type textarea "też "pod nosem/w myślach""
click at [594, 310] on icon "comment" at bounding box center [594, 310] width 51 height 13
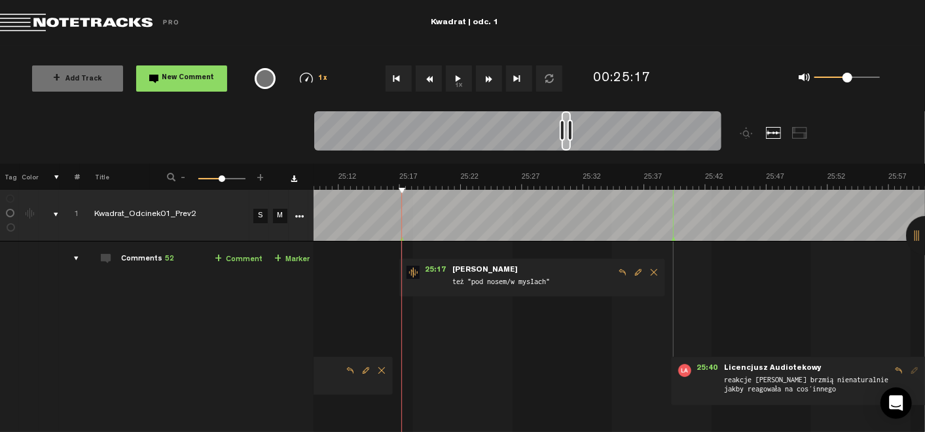
click at [450, 73] on button "1x" at bounding box center [459, 78] width 26 height 26
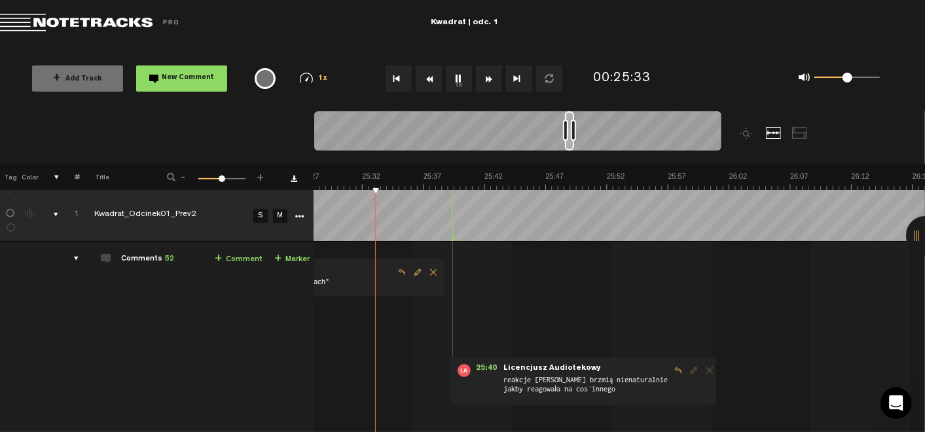
scroll to position [0, 18655]
click at [455, 77] on button "1x" at bounding box center [459, 78] width 26 height 26
click at [233, 259] on link "+ Comment" at bounding box center [239, 259] width 48 height 15
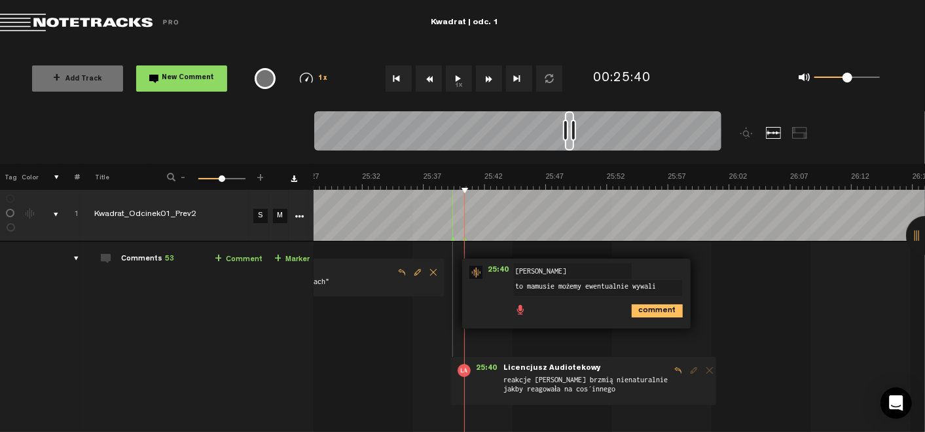
type textarea "to mamusie możemy ewentualnie wywalić"
click at [656, 308] on icon "comment" at bounding box center [657, 310] width 51 height 13
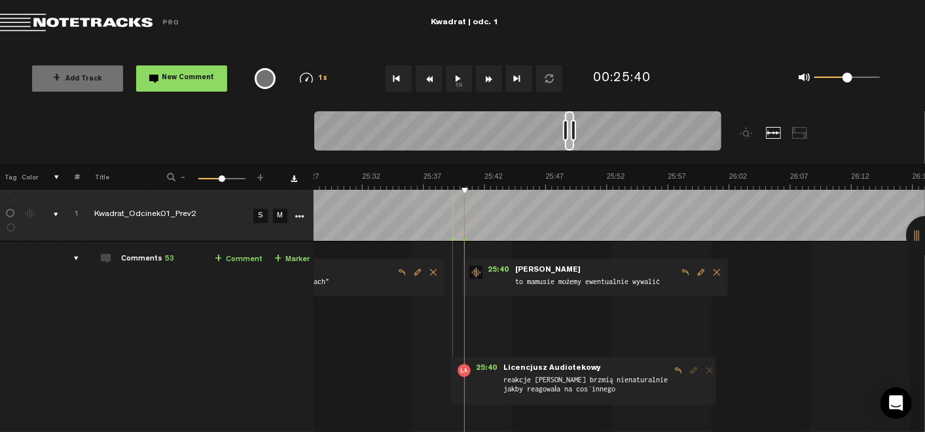
click at [462, 80] on button "1x" at bounding box center [459, 78] width 26 height 26
click at [693, 270] on span "Edit comment" at bounding box center [701, 272] width 16 height 9
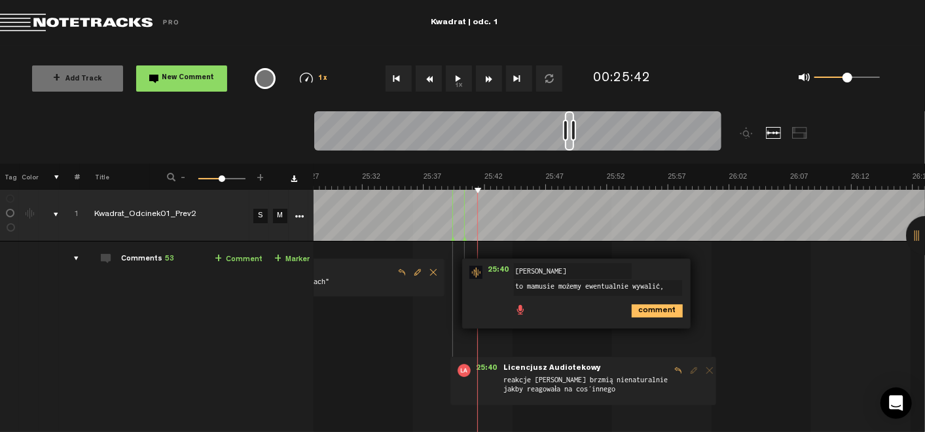
scroll to position [0, 0]
type textarea "to mamusie możemy ewentualnie wywalić"
click at [641, 312] on icon "comment" at bounding box center [657, 310] width 51 height 13
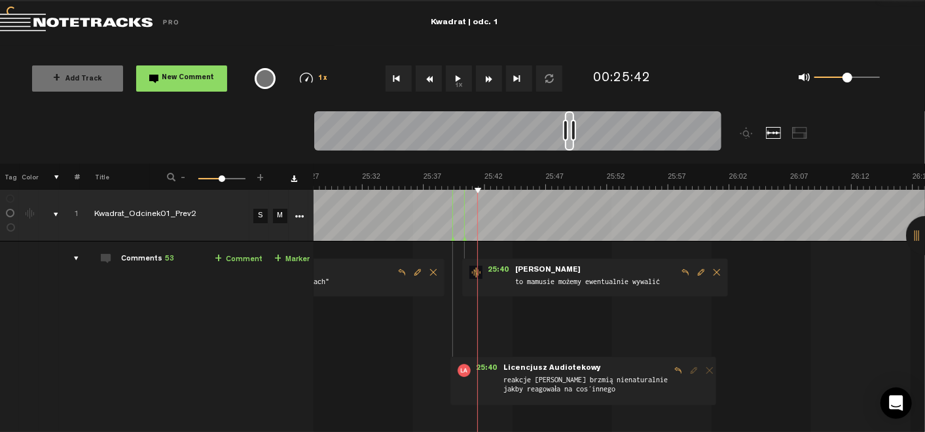
click at [456, 80] on button "1x" at bounding box center [459, 78] width 26 height 26
click at [693, 274] on span "Edit comment" at bounding box center [701, 272] width 16 height 9
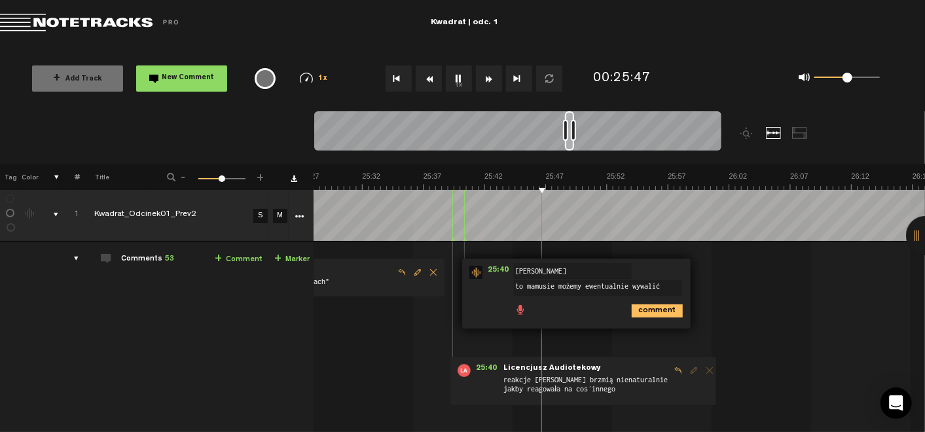
click at [519, 284] on textarea "to mamusie możemy ewentualnie wywalić" at bounding box center [598, 288] width 168 height 16
type textarea "to "mamusiu" możemy ewentualnie wywalić"
click at [647, 308] on icon "comment" at bounding box center [657, 310] width 51 height 13
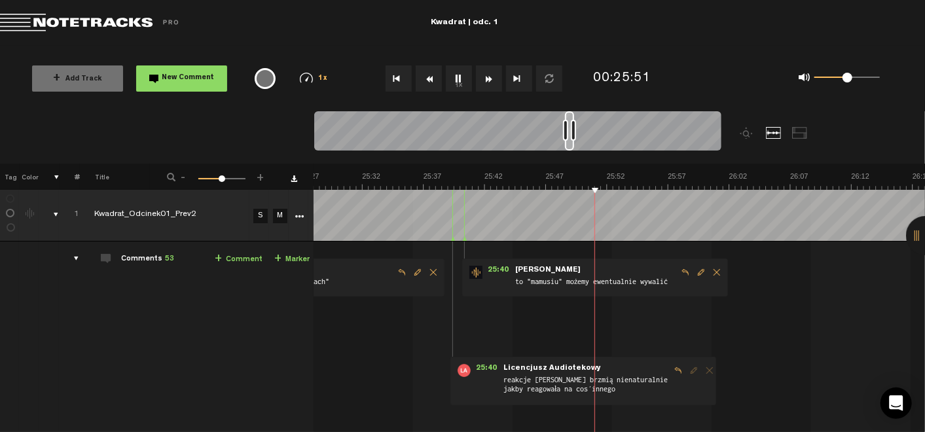
click at [457, 74] on button "1x" at bounding box center [459, 78] width 26 height 26
click at [244, 258] on link "+ Comment" at bounding box center [239, 259] width 48 height 15
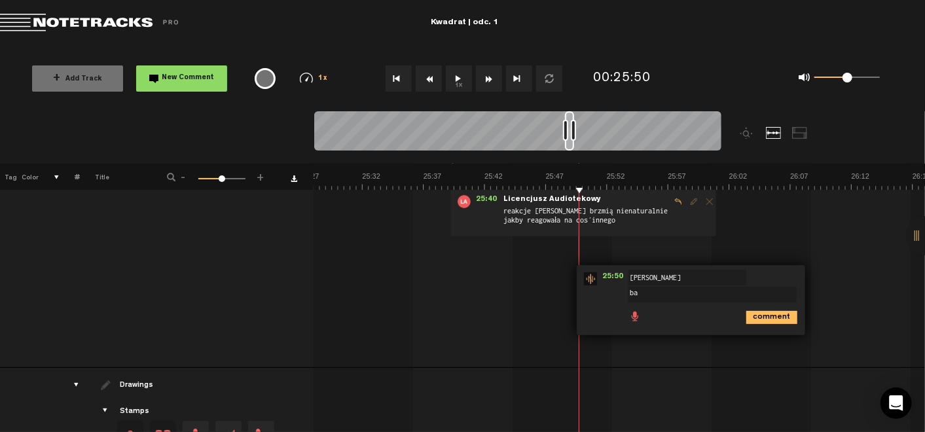
type textarea "b"
type textarea "t"
type textarea ""myśli" trochę ciszej?"
click at [750, 317] on icon "comment" at bounding box center [771, 317] width 51 height 13
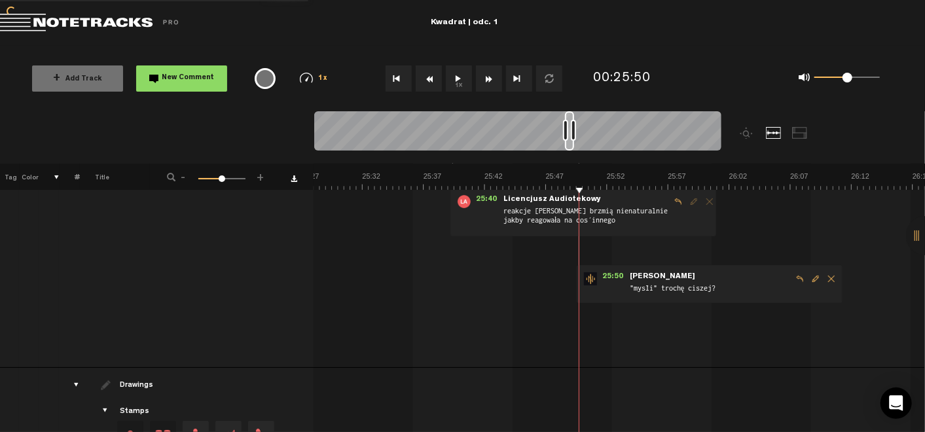
scroll to position [0, 10]
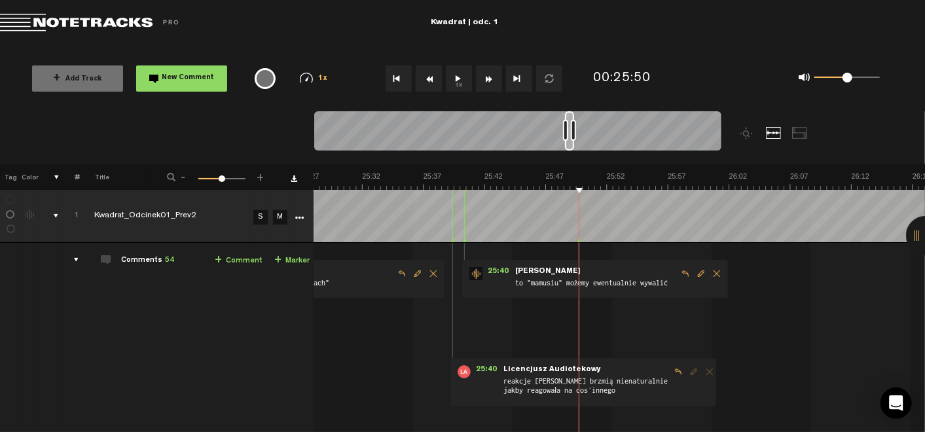
click at [452, 82] on button "1x" at bounding box center [459, 78] width 26 height 26
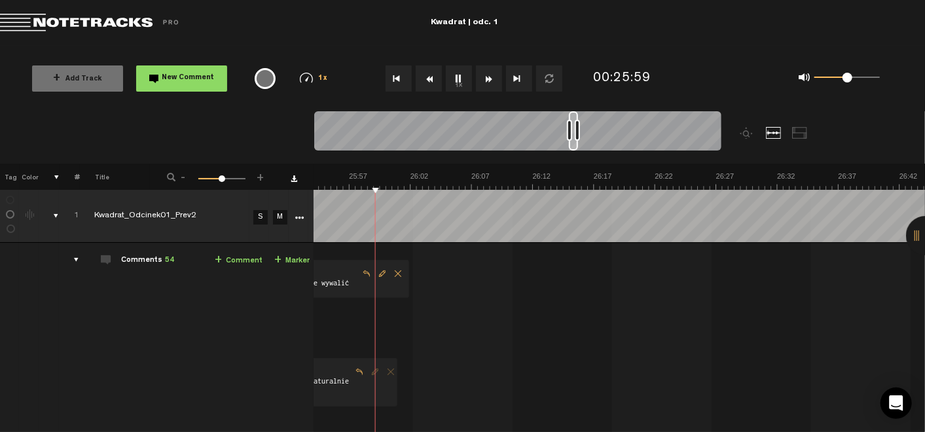
scroll to position [0, 18976]
click at [454, 75] on button "1x" at bounding box center [459, 78] width 26 height 26
click at [223, 264] on link "+ Comment" at bounding box center [239, 260] width 48 height 15
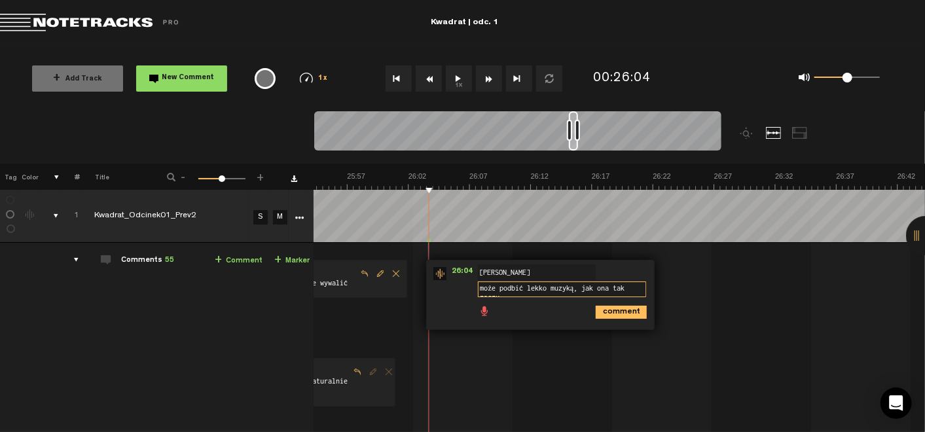
scroll to position [1, 0]
type textarea "może podbić lekko muzyką, jak ona tak zaczyna kluczyć?"
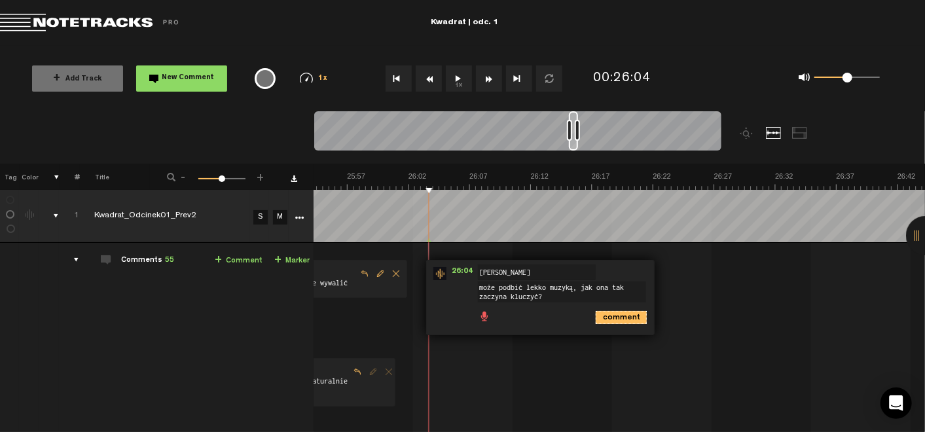
click at [603, 318] on icon "comment" at bounding box center [621, 317] width 51 height 13
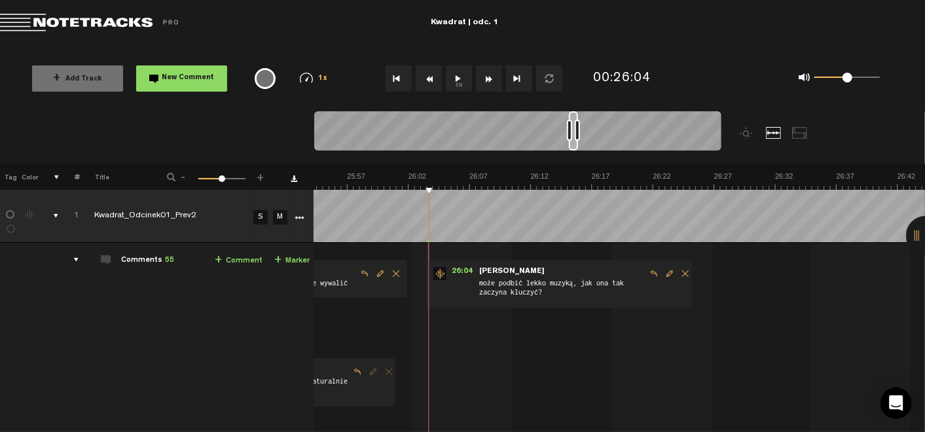
click at [459, 82] on button "1x" at bounding box center [459, 78] width 26 height 26
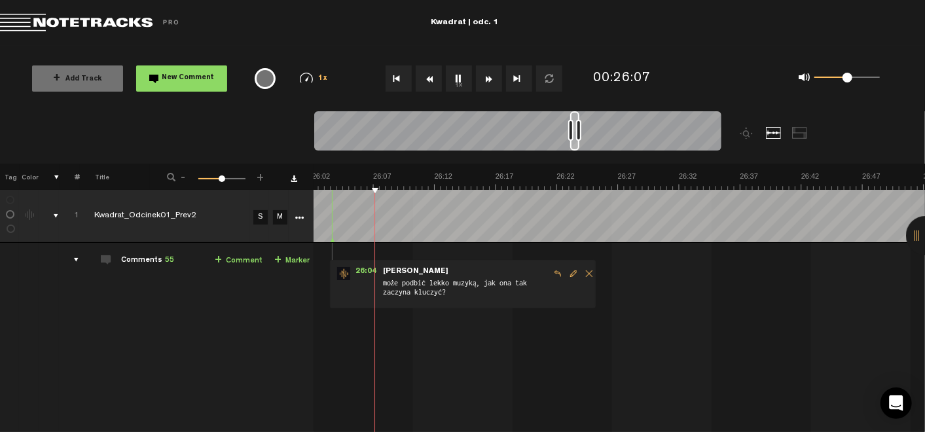
scroll to position [0, 19072]
click at [452, 77] on button "1x" at bounding box center [459, 78] width 26 height 26
click at [218, 257] on link "+ Comment" at bounding box center [239, 260] width 48 height 15
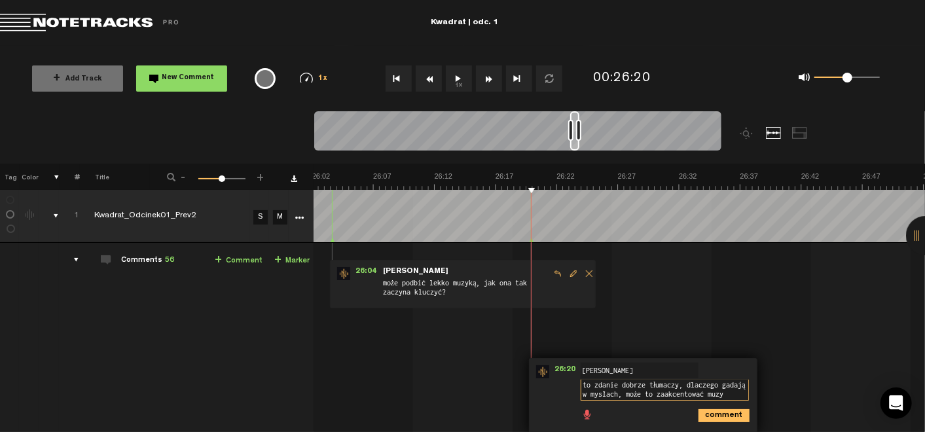
scroll to position [0, 0]
type textarea "to zdanie dobrze tłumaczy, dlaczego gadają w myślach, może to zaakcentować muzy…"
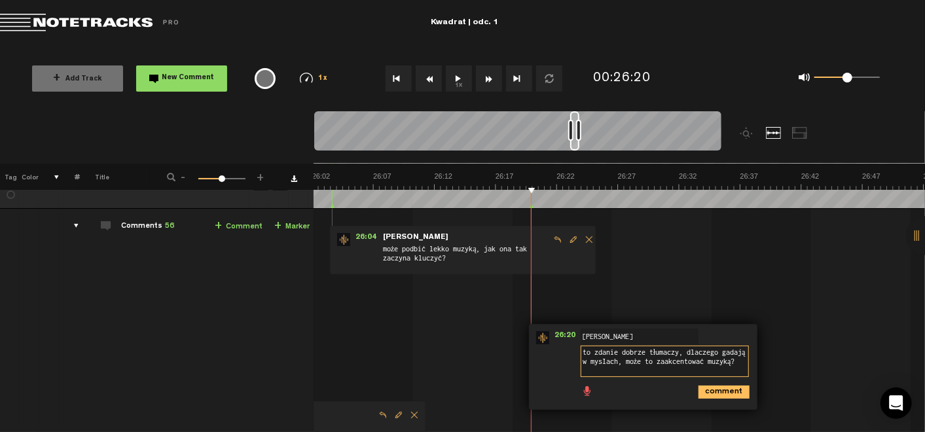
scroll to position [35, 10]
click at [710, 401] on div "comment" at bounding box center [645, 391] width 218 height 26
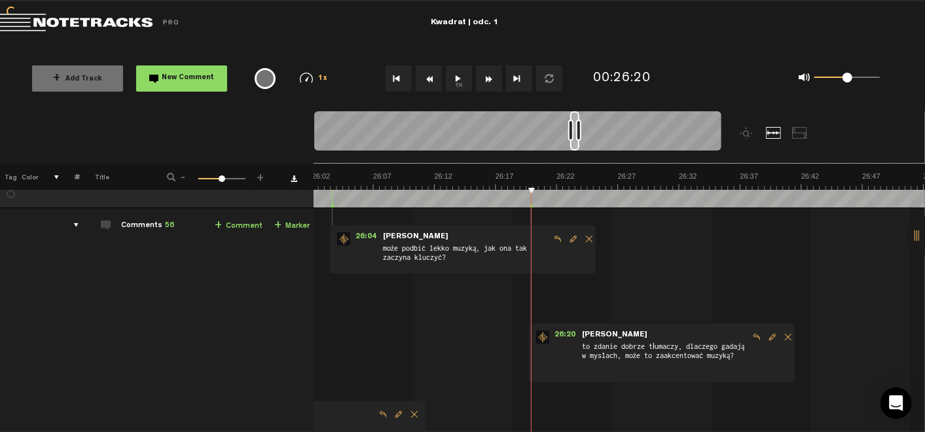
scroll to position [0, 10]
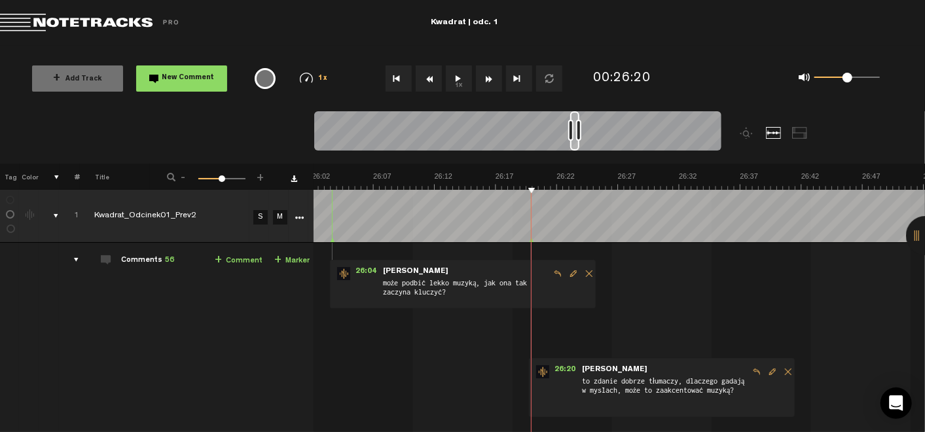
click at [461, 75] on button "1x" at bounding box center [459, 78] width 26 height 26
click at [780, 368] on span "Delete comment" at bounding box center [788, 371] width 16 height 9
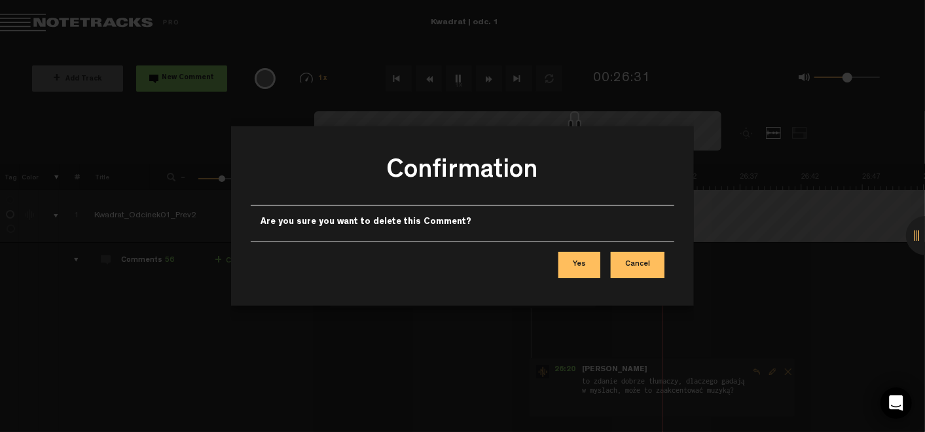
click at [582, 268] on button "Yes" at bounding box center [579, 265] width 42 height 26
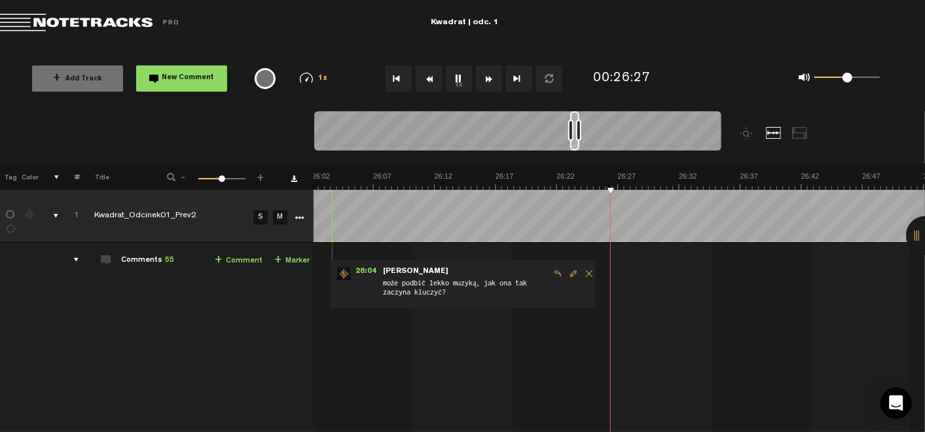
click at [454, 80] on button "1x" at bounding box center [459, 78] width 26 height 26
click at [456, 79] on button "1x" at bounding box center [459, 78] width 26 height 26
click at [461, 80] on button "1x" at bounding box center [459, 78] width 26 height 26
click at [456, 79] on button "1x" at bounding box center [459, 78] width 26 height 26
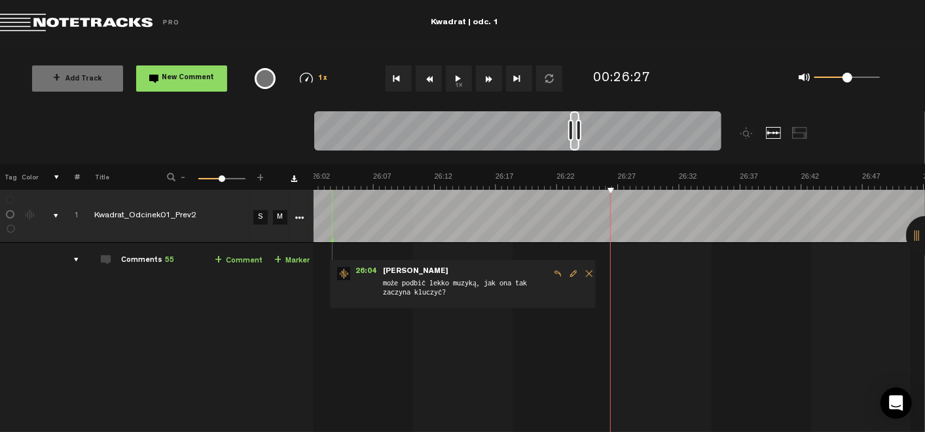
click at [236, 261] on link "+ Comment" at bounding box center [239, 260] width 48 height 15
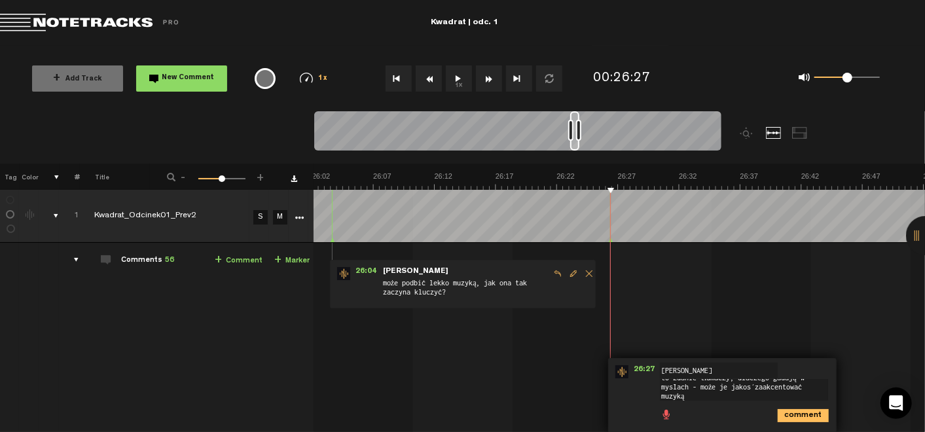
scroll to position [0, 0]
click at [746, 401] on textarea "to zdanie tłumaczy, dlaczego gadają w myślach - może je jakoś zaakcentować muzy…" at bounding box center [744, 395] width 168 height 31
click at [719, 399] on textarea "to zdanie tłumaczy, dlaczego gadają w myślach - może je jakoś zaakcentować muzy…" at bounding box center [744, 395] width 168 height 31
type textarea "to zdanie tłumaczy, dlaczego gadają w myślach - może zaakcentować je muzyką?"
click at [793, 415] on icon "comment" at bounding box center [802, 415] width 51 height 13
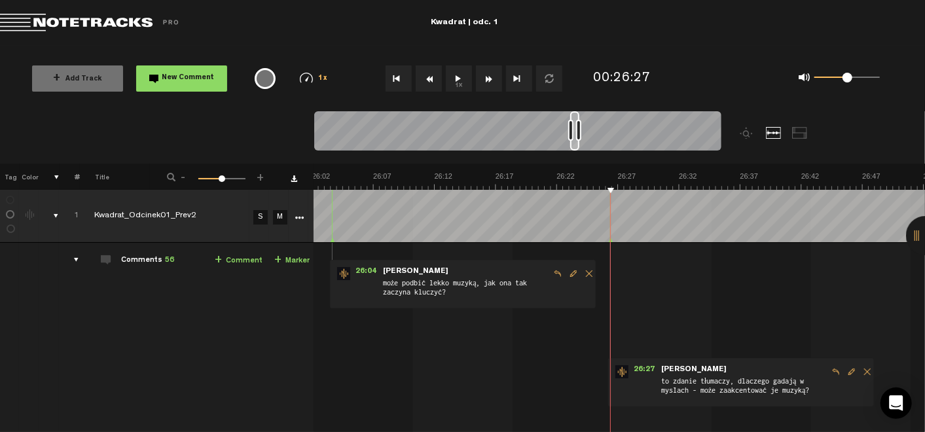
click at [454, 80] on button "1x" at bounding box center [459, 78] width 26 height 26
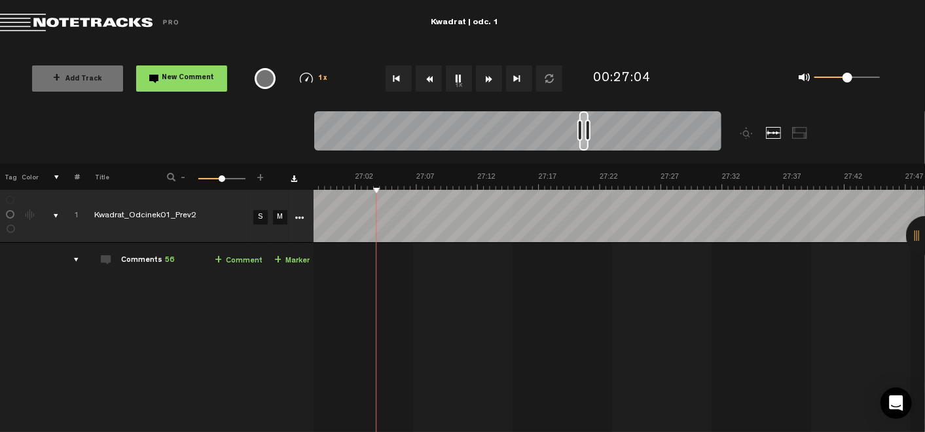
scroll to position [0, 19762]
click at [463, 75] on button "1x" at bounding box center [459, 78] width 26 height 26
click at [228, 262] on link "+ Comment" at bounding box center [239, 260] width 48 height 15
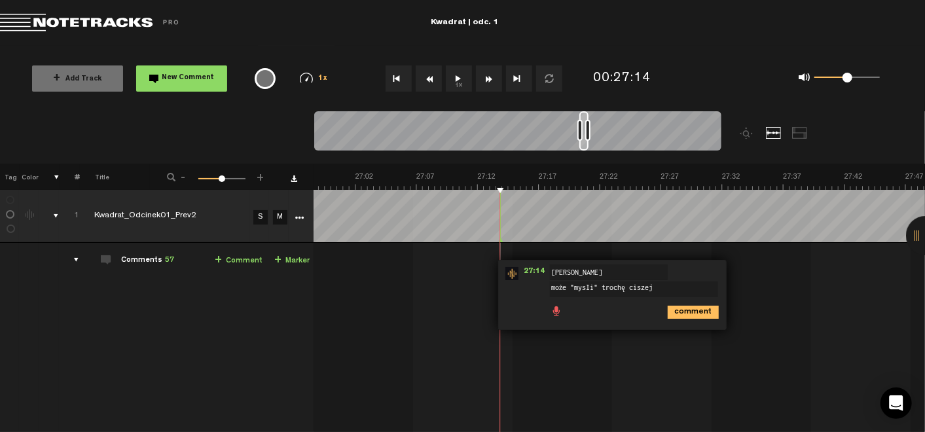
type textarea "może "myśli" trochę ciszej"
click at [690, 311] on icon "comment" at bounding box center [693, 312] width 51 height 13
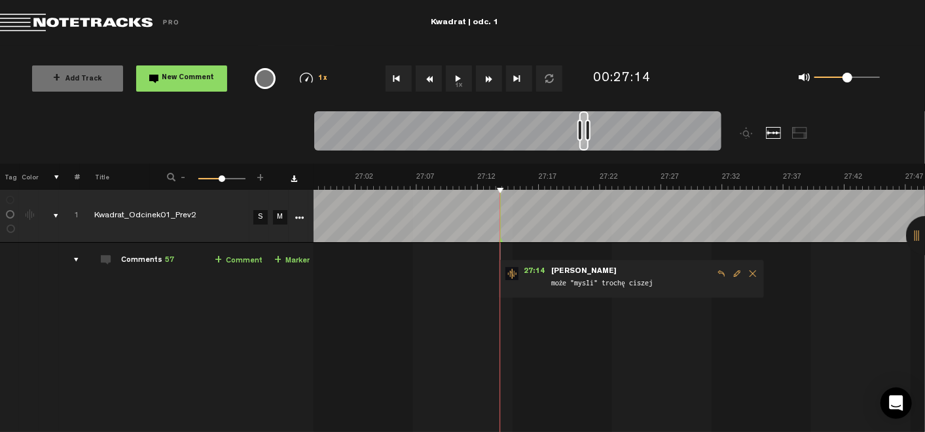
click at [452, 75] on button "1x" at bounding box center [459, 78] width 26 height 26
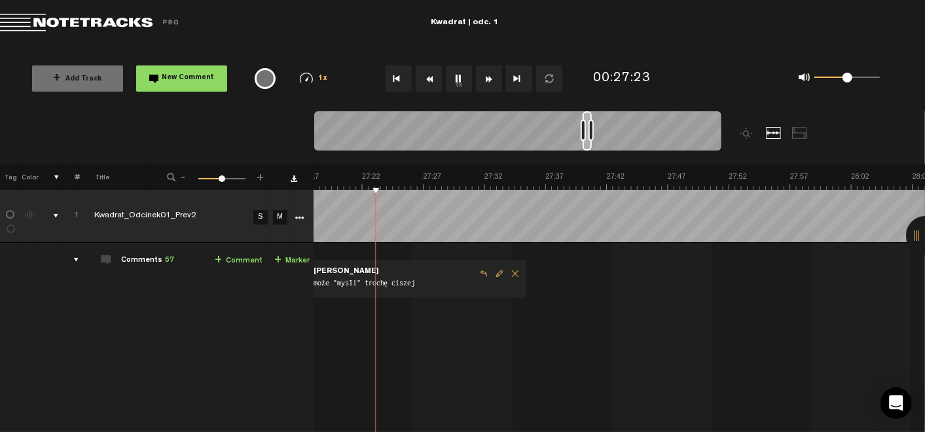
scroll to position [0, 20001]
click at [460, 75] on button "1x" at bounding box center [459, 78] width 26 height 26
click at [236, 256] on link "+ Comment" at bounding box center [239, 260] width 48 height 15
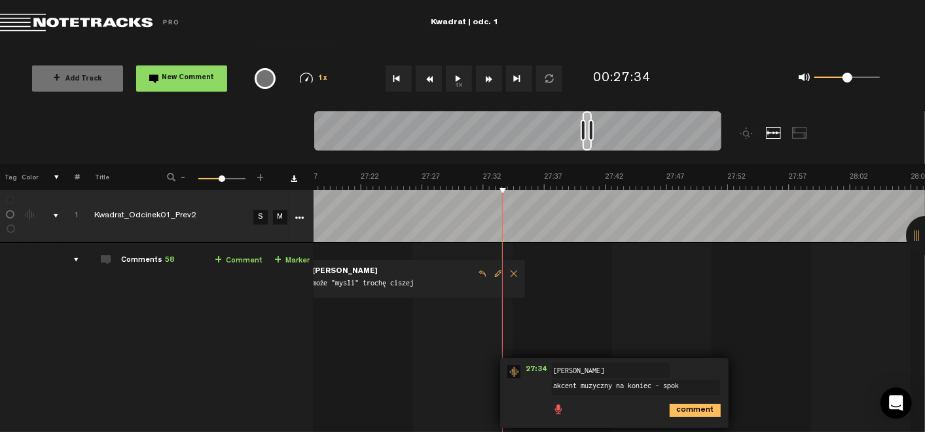
type textarea "akcent muzyczny na koniec - spoko"
click at [673, 407] on icon "comment" at bounding box center [694, 410] width 51 height 13
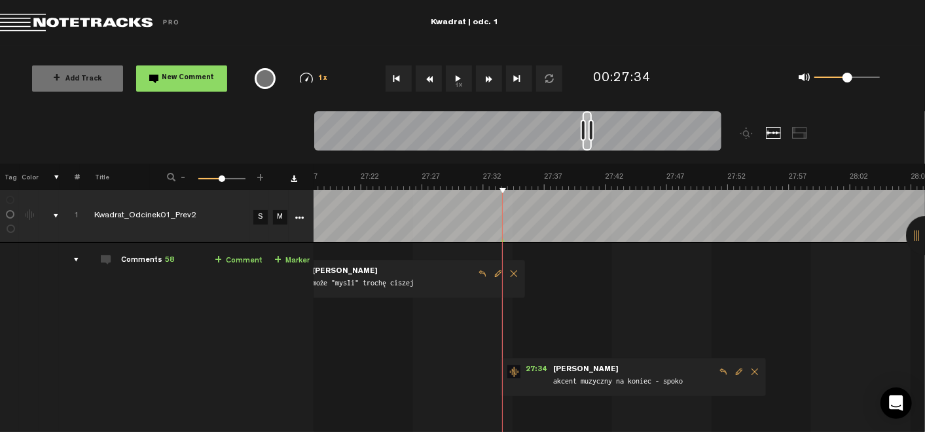
click at [459, 82] on button "1x" at bounding box center [459, 78] width 26 height 26
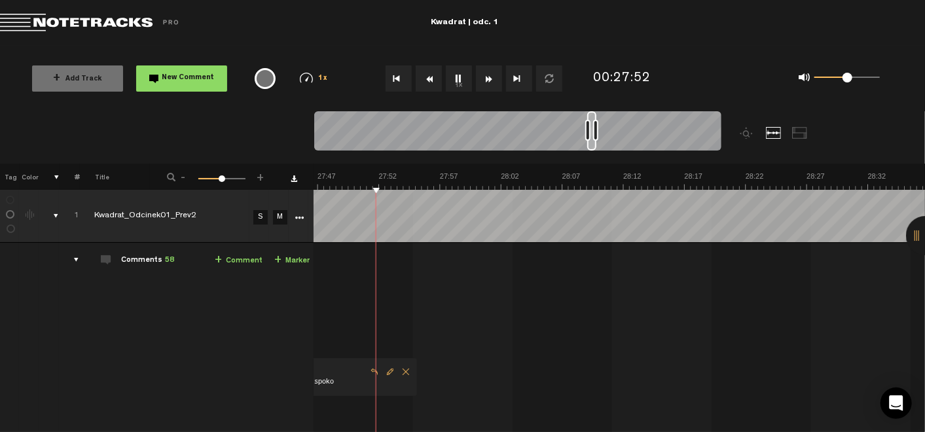
scroll to position [0, 20351]
click at [455, 79] on button "1x" at bounding box center [459, 78] width 26 height 26
click at [454, 86] on button "1x" at bounding box center [459, 78] width 26 height 26
click at [235, 261] on link "+ Comment" at bounding box center [239, 260] width 48 height 15
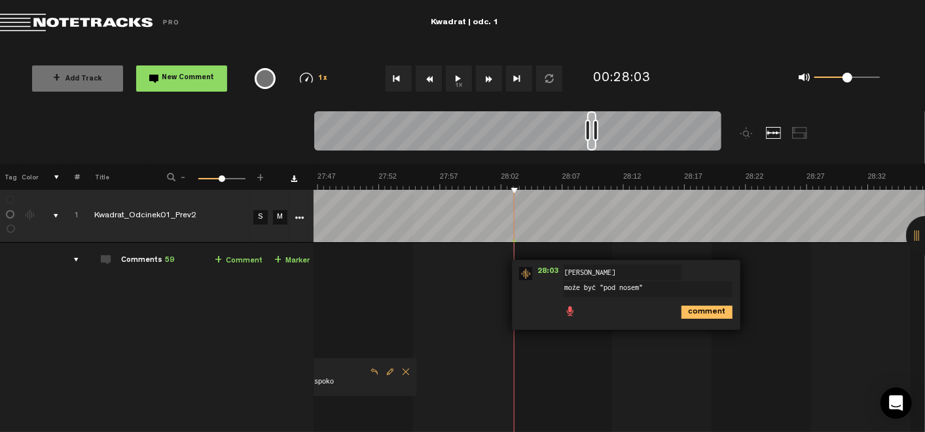
type textarea "może być "pod nosem""
click at [695, 314] on icon "comment" at bounding box center [706, 312] width 51 height 13
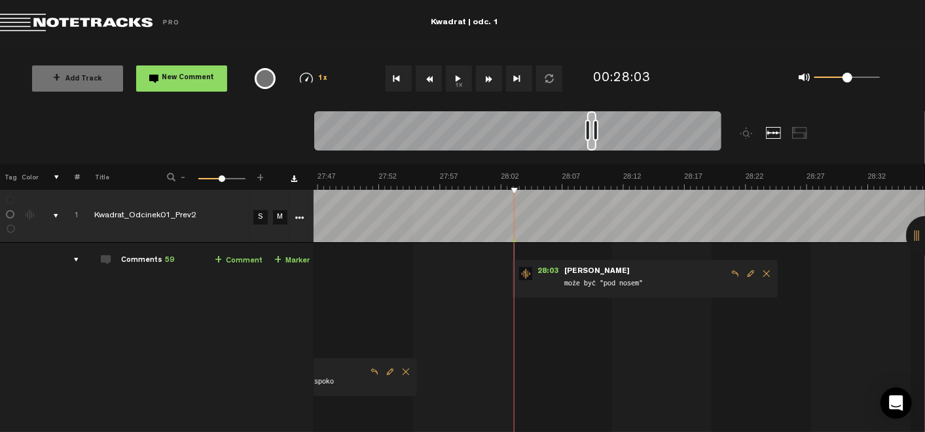
click at [456, 76] on button "1x" at bounding box center [459, 78] width 26 height 26
click at [743, 273] on span "Edit comment" at bounding box center [751, 273] width 16 height 9
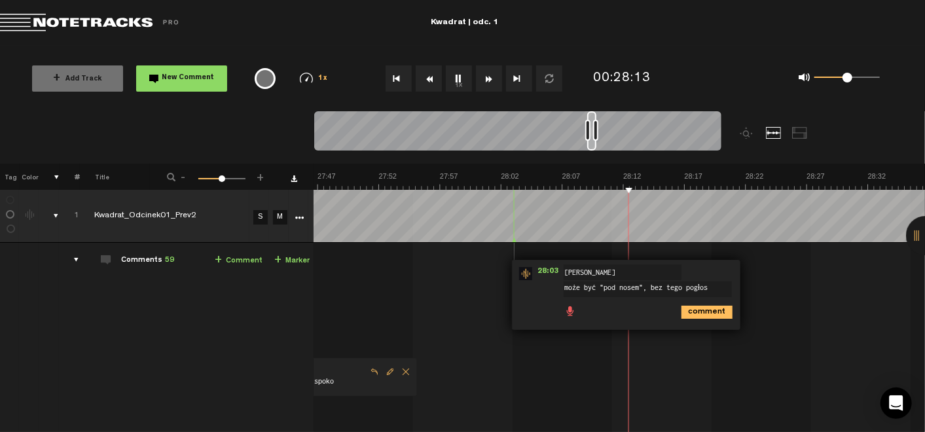
type textarea "może być "pod nosem", bez tego pogłosu"
click at [696, 310] on icon "comment" at bounding box center [706, 312] width 51 height 13
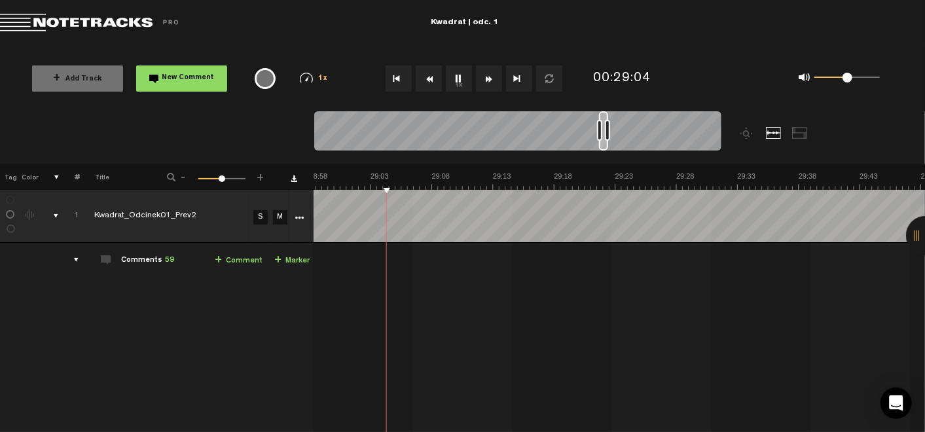
scroll to position [0, 21215]
click at [459, 80] on button "1x" at bounding box center [459, 78] width 26 height 26
click at [451, 77] on button "1x" at bounding box center [459, 78] width 26 height 26
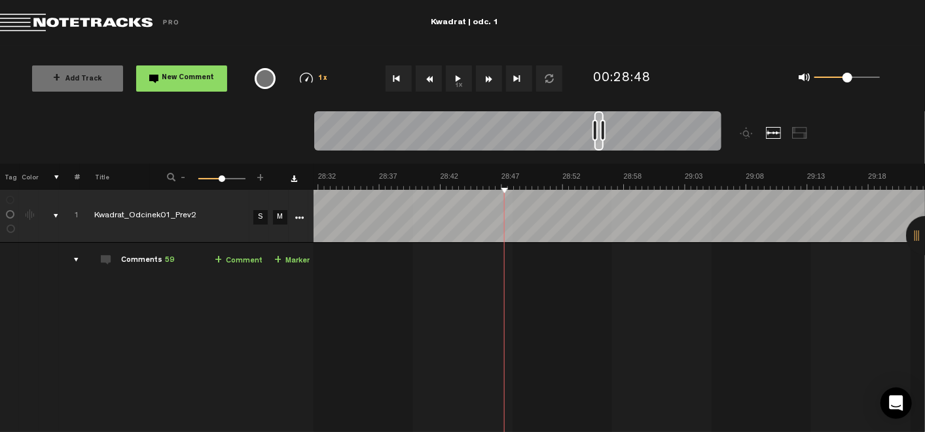
click at [451, 77] on button "1x" at bounding box center [459, 78] width 26 height 26
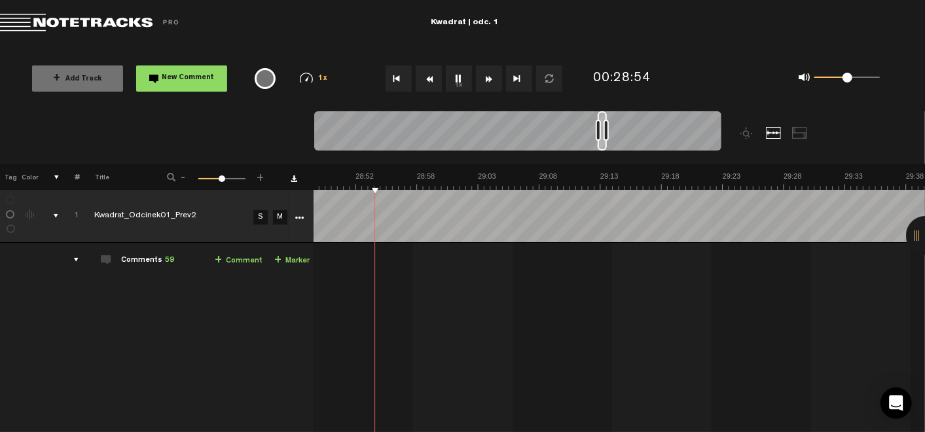
scroll to position [0, 21107]
click at [456, 75] on button "1x" at bounding box center [459, 78] width 26 height 26
click at [245, 262] on link "+ Comment" at bounding box center [239, 260] width 48 height 15
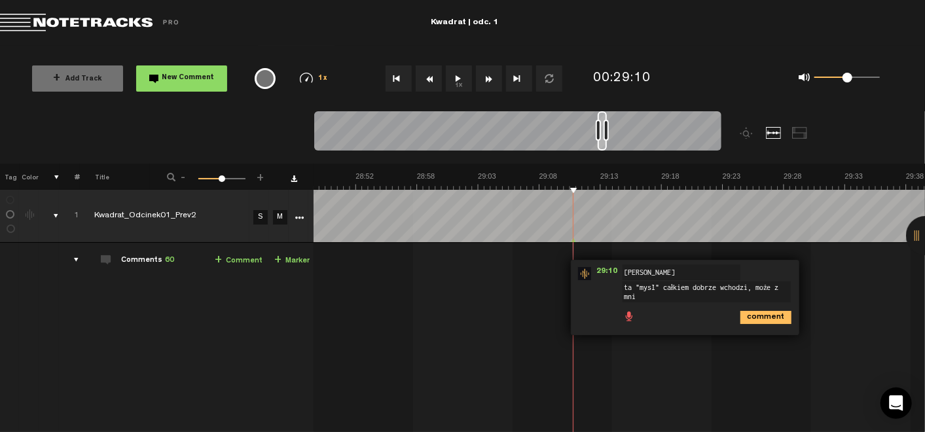
scroll to position [1, 0]
type textarea "ta "myśl" całkiem dobrze wchodzi, może z mniejszym pogłosem"
click at [749, 313] on icon "comment" at bounding box center [765, 317] width 51 height 13
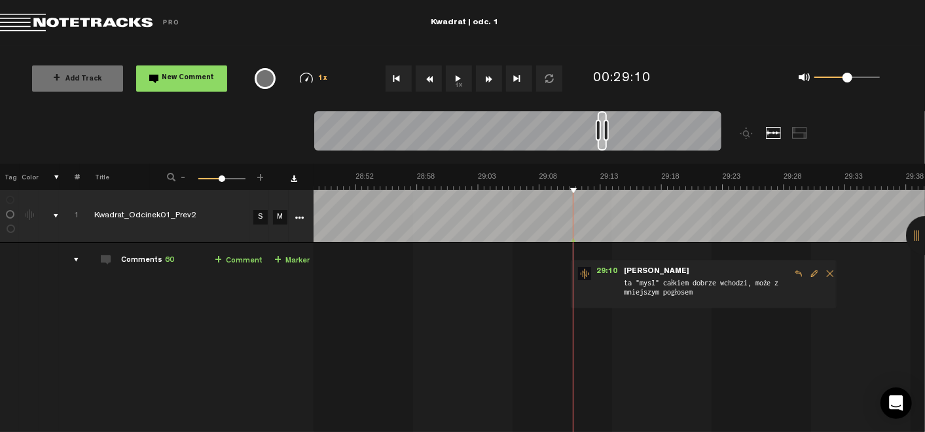
click at [448, 77] on button "1x" at bounding box center [459, 78] width 26 height 26
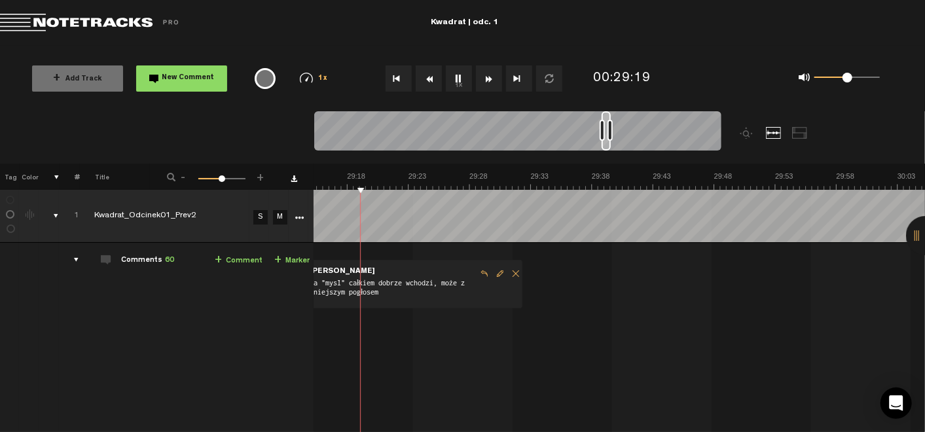
scroll to position [0, 21408]
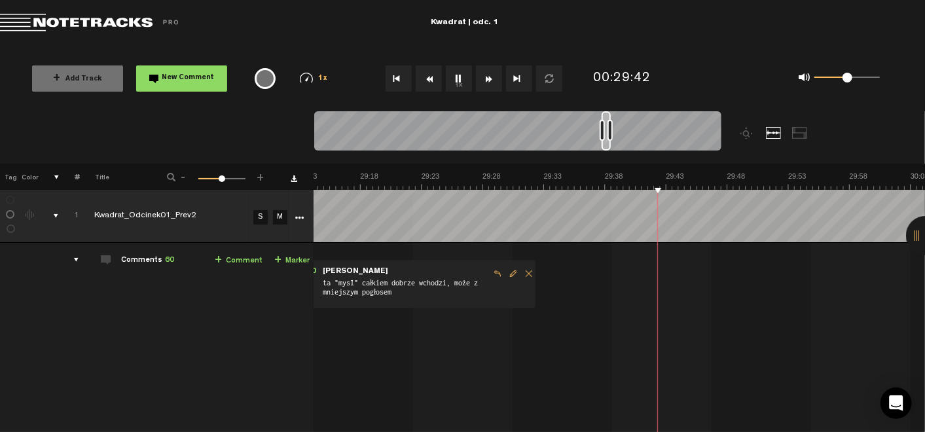
click at [455, 79] on button "1x" at bounding box center [459, 78] width 26 height 26
click at [222, 260] on link "+ Comment" at bounding box center [239, 260] width 48 height 15
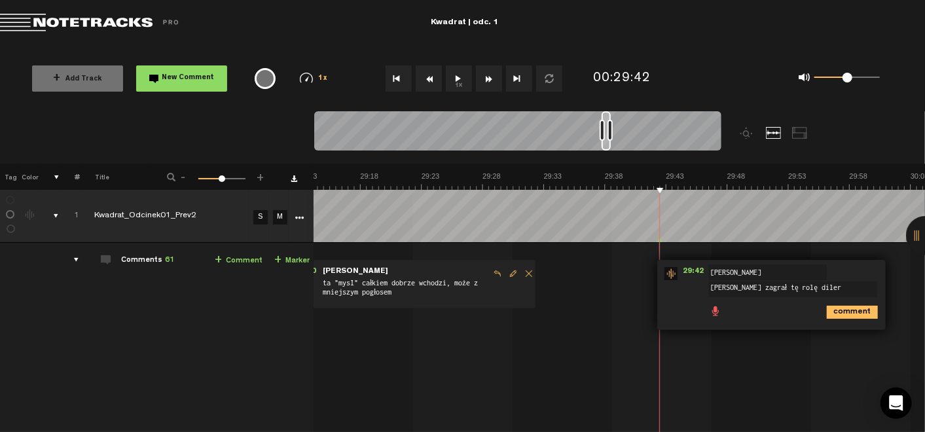
type textarea "fajnie zagrał tę rolę dilera"
click at [839, 312] on icon "comment" at bounding box center [852, 312] width 51 height 13
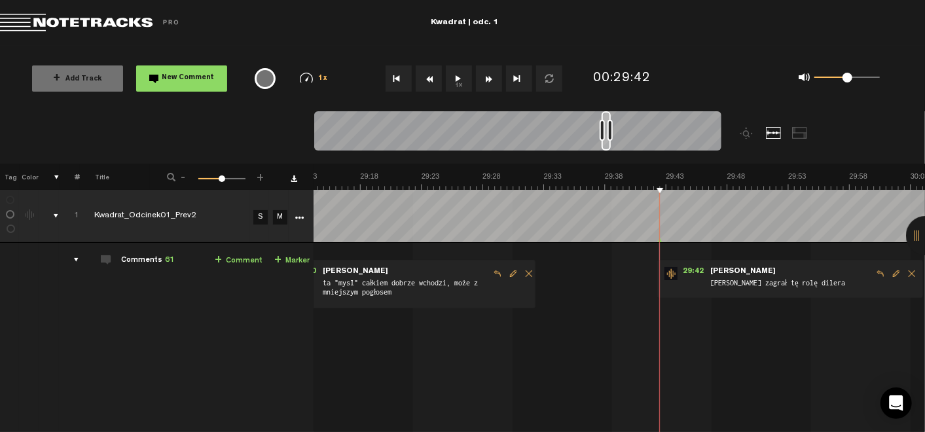
click at [888, 277] on span "Edit comment" at bounding box center [896, 273] width 16 height 9
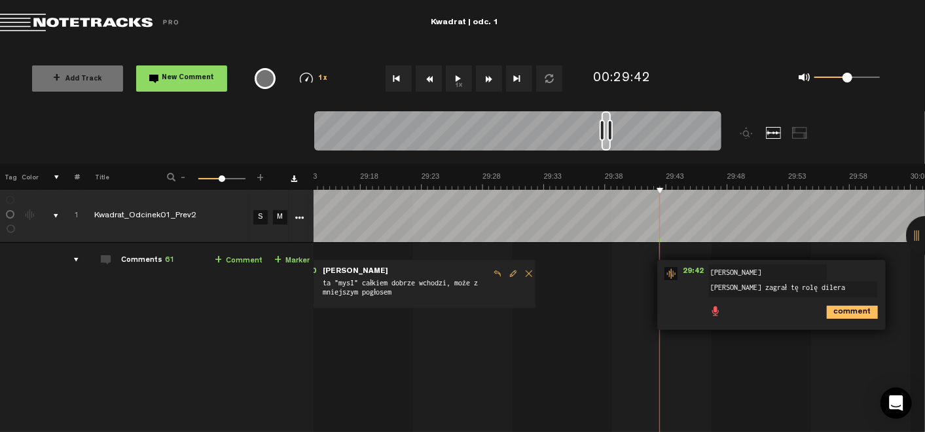
click at [755, 291] on textarea "fajnie zagrał tę rolę dilera" at bounding box center [793, 289] width 168 height 16
type textarea "fajnie zagrana rola dilera"
click at [836, 310] on icon "comment" at bounding box center [852, 312] width 51 height 13
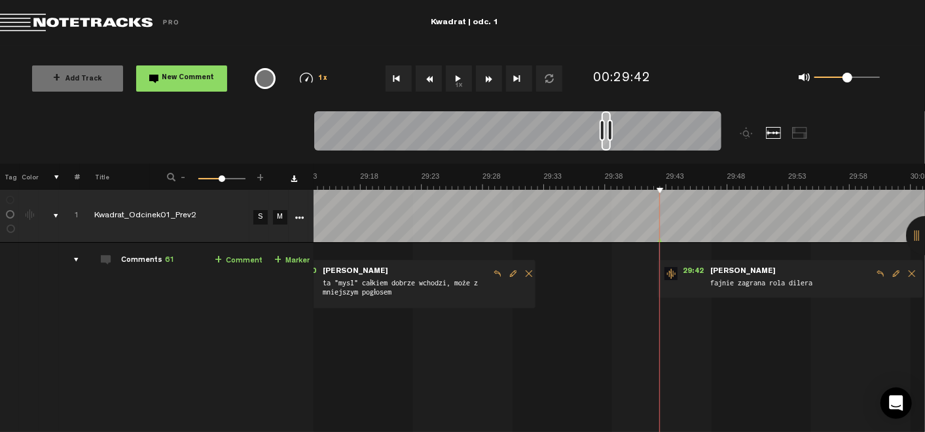
click at [454, 79] on button "1x" at bounding box center [459, 78] width 26 height 26
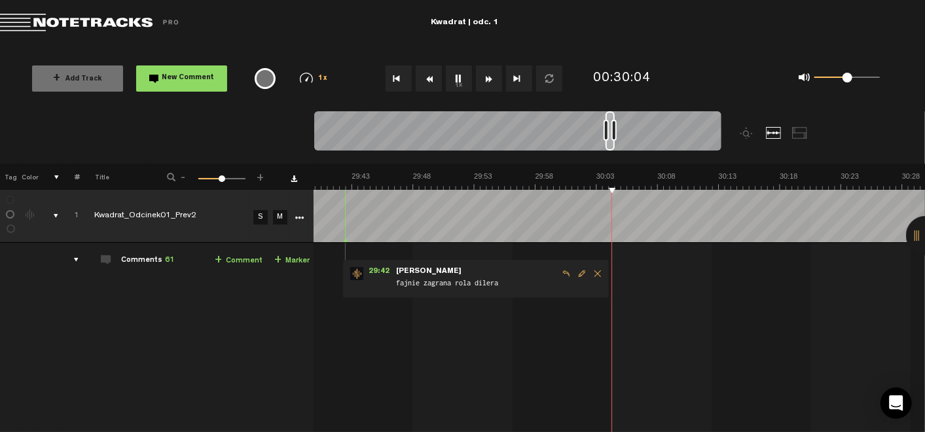
scroll to position [0, 21962]
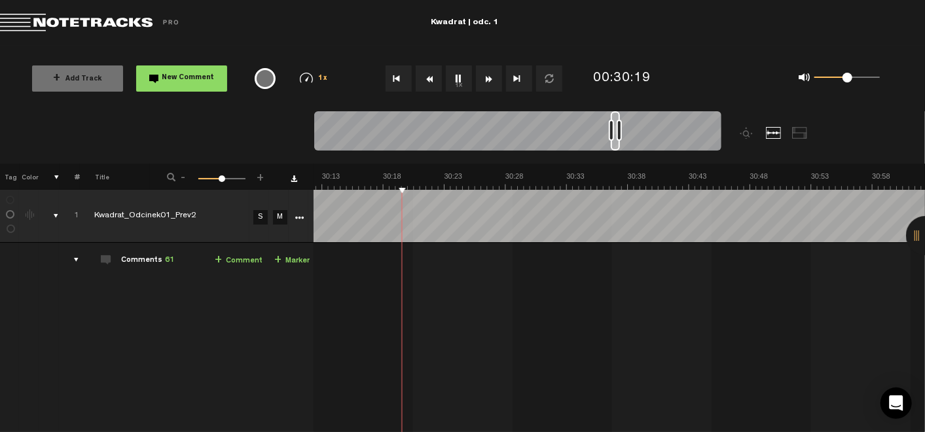
scroll to position [0, 22148]
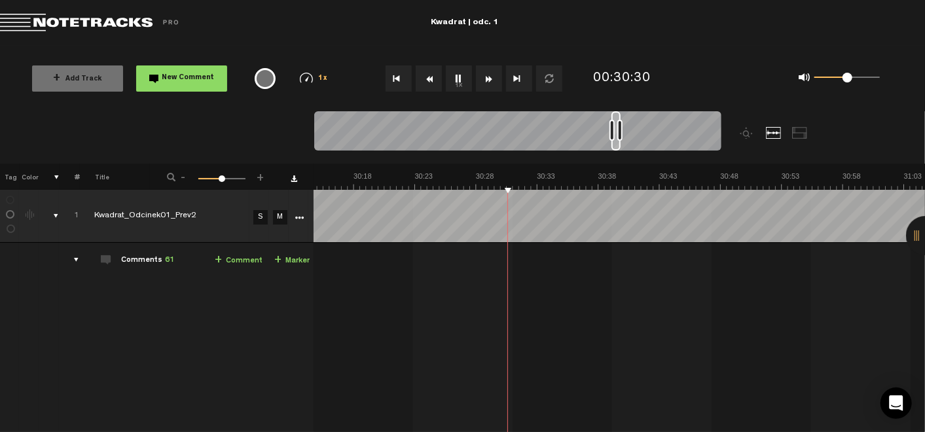
click at [462, 76] on button "1x" at bounding box center [459, 78] width 26 height 26
click at [238, 258] on link "+ Comment" at bounding box center [239, 260] width 48 height 15
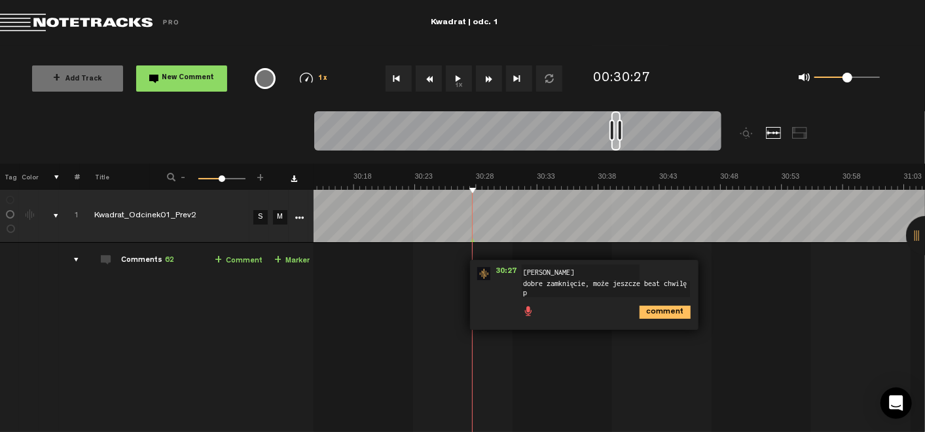
scroll to position [1, 0]
type textarea "dobre zamknięcie, może jeszcze beat chwilę pociągnąć"
click at [647, 320] on icon "comment" at bounding box center [664, 317] width 51 height 13
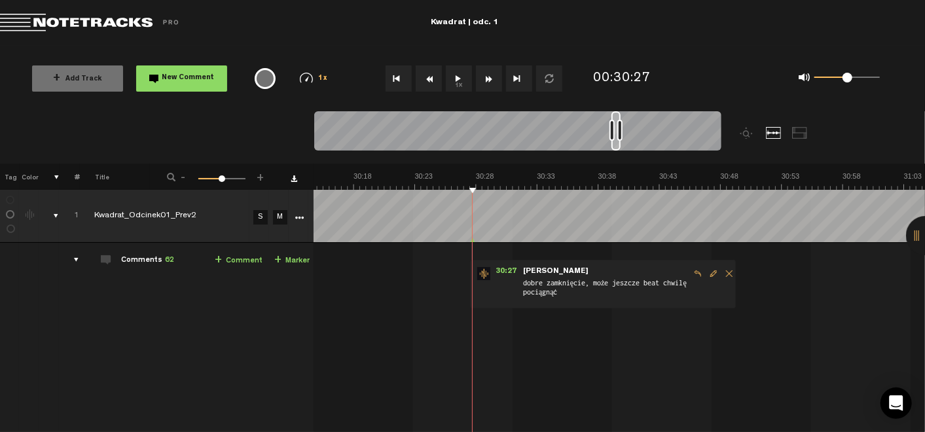
click at [452, 86] on button "1x" at bounding box center [459, 78] width 26 height 26
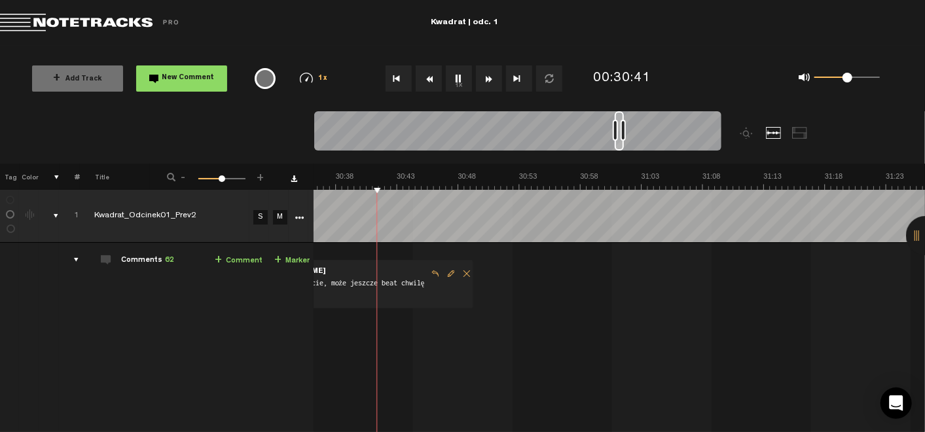
scroll to position [0, 22414]
click at [459, 74] on button "1x" at bounding box center [459, 78] width 26 height 26
click at [242, 260] on link "+ Comment" at bounding box center [239, 260] width 48 height 15
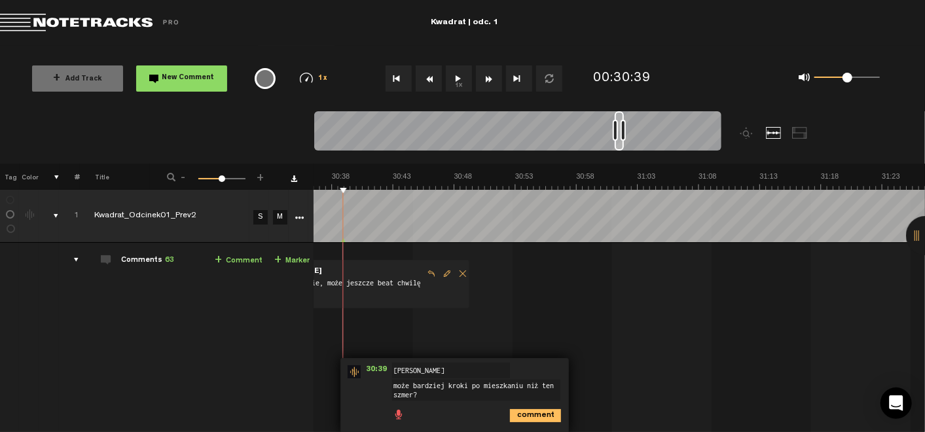
type textarea "może bardziej kroki po mieszkaniu niż ten szmer?"
click at [510, 413] on icon "comment" at bounding box center [535, 415] width 51 height 13
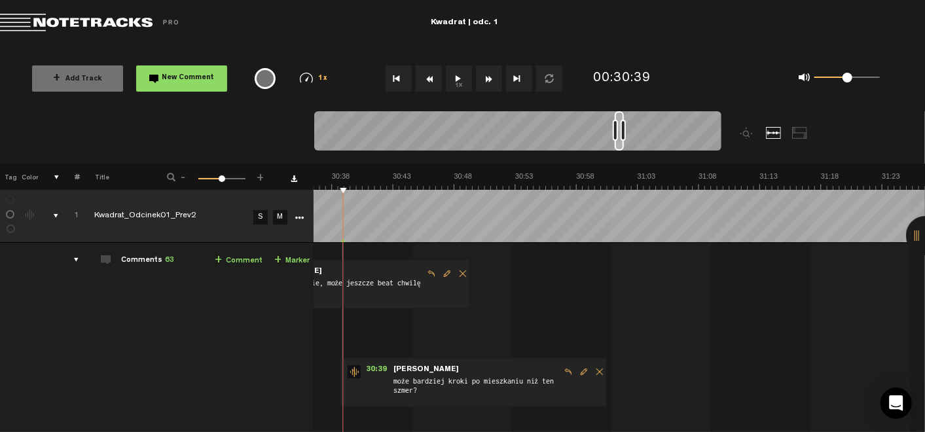
click at [453, 73] on button "1x" at bounding box center [459, 78] width 26 height 26
click at [576, 371] on span "Edit comment" at bounding box center [584, 371] width 16 height 9
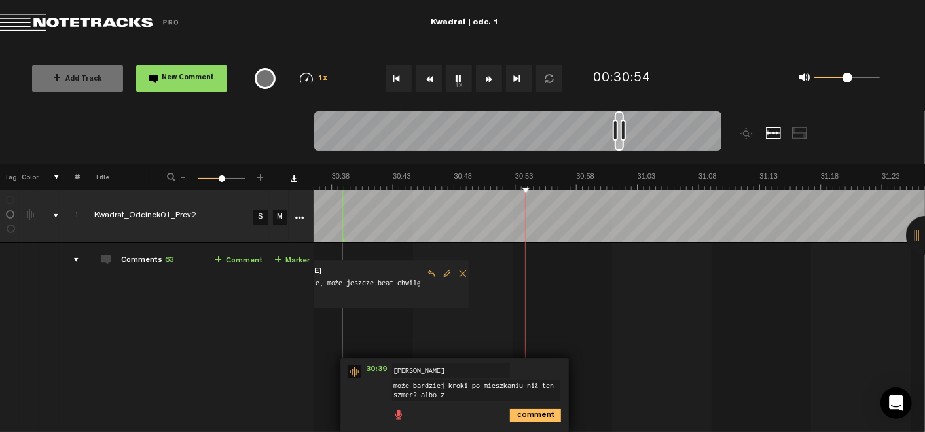
type textarea "może bardziej kroki po mieszkaniu niż ten szmer? albo"
click at [458, 75] on button "1x" at bounding box center [459, 78] width 26 height 26
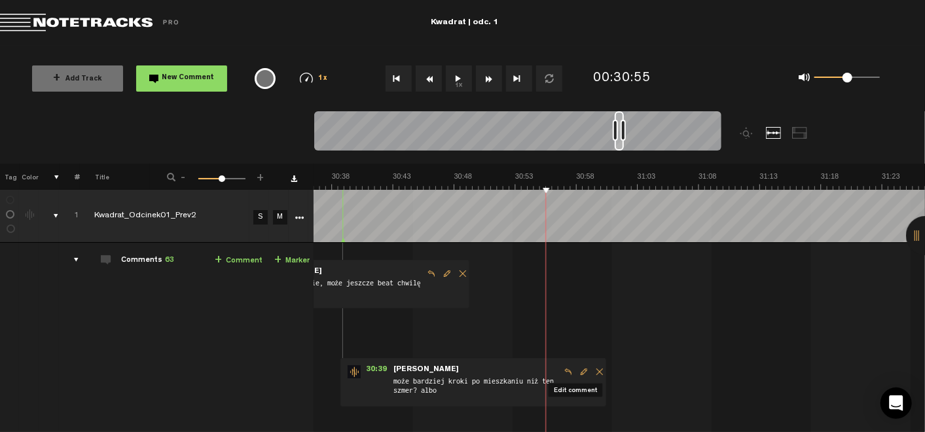
click at [576, 367] on span "Edit comment" at bounding box center [584, 371] width 16 height 9
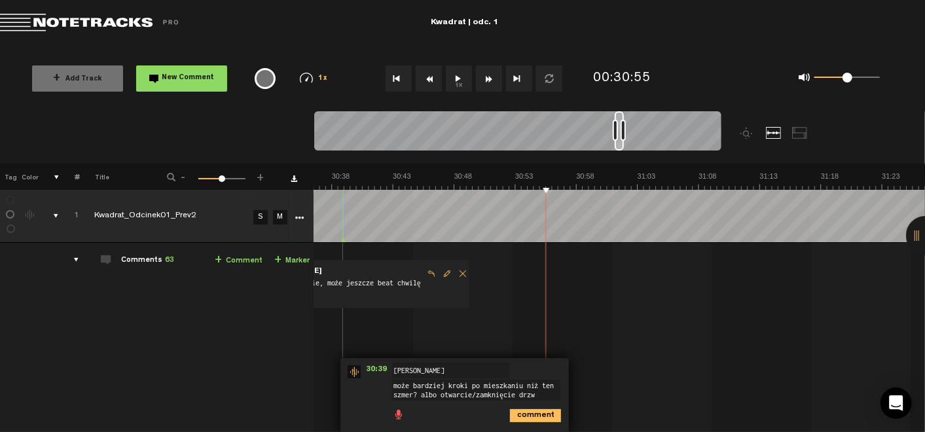
scroll to position [8, 0]
type textarea "może bardziej kroki po mieszkaniu niż ten szmer? albo otwarcie/zamknięcie drzwi?"
click at [510, 415] on icon "comment" at bounding box center [535, 415] width 51 height 13
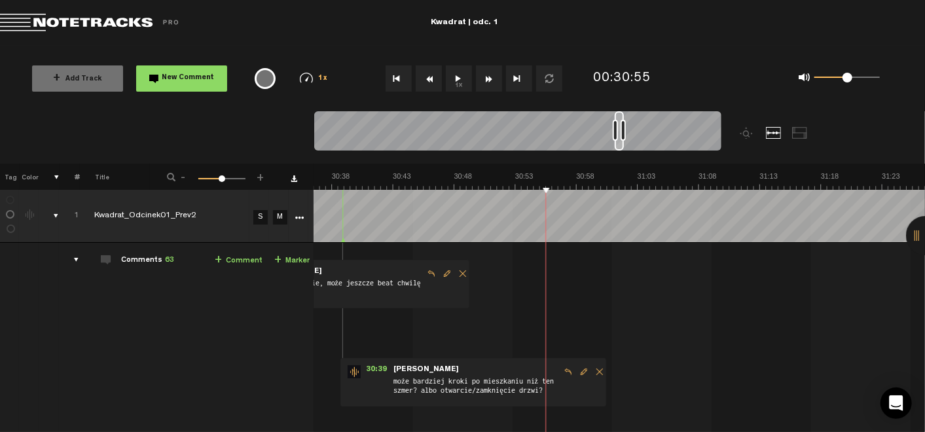
click at [576, 367] on span "Edit comment" at bounding box center [584, 371] width 16 height 9
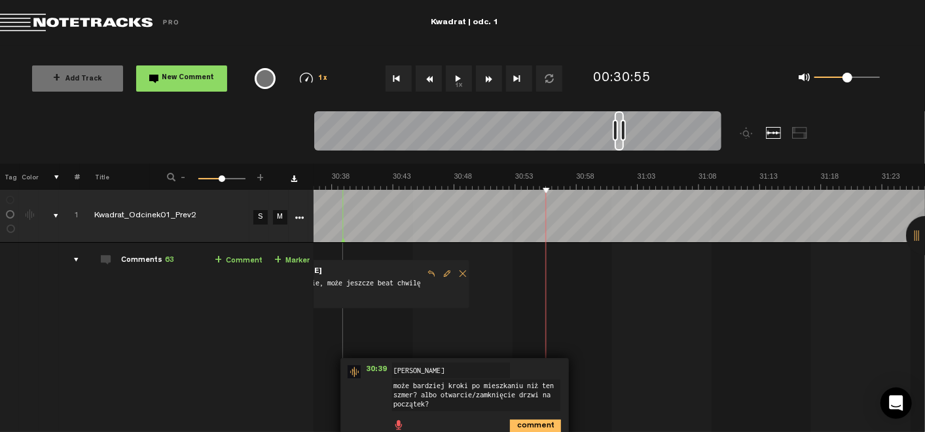
click at [438, 380] on textarea "może bardziej kroki po mieszkaniu niż ten szmer? albo otwarcie/zamknięcie drzwi…" at bounding box center [476, 395] width 168 height 31
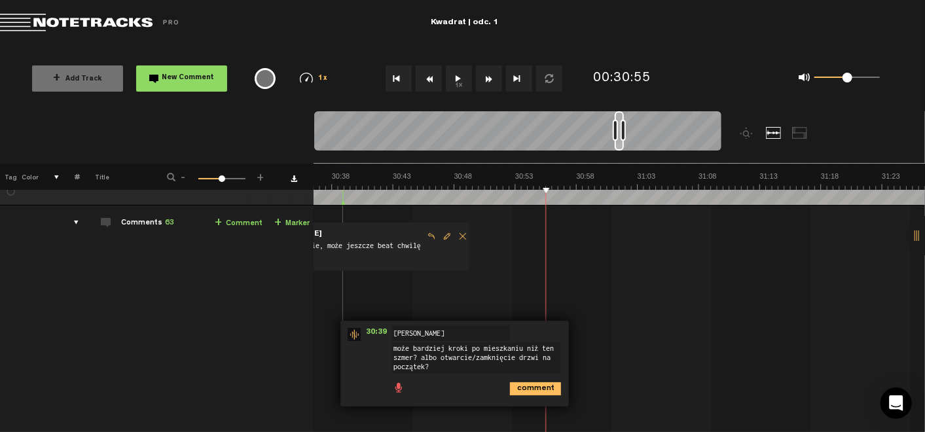
scroll to position [39, 10]
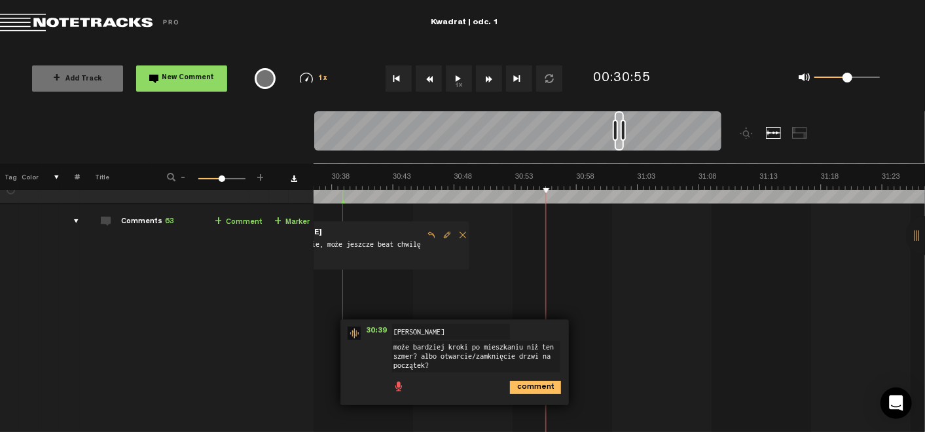
type textarea "może bardziej kroki po mieszkaniu niż ten szmer? albo otwarcie/zamknięcie drzwi…"
click at [520, 383] on icon "comment" at bounding box center [535, 387] width 51 height 13
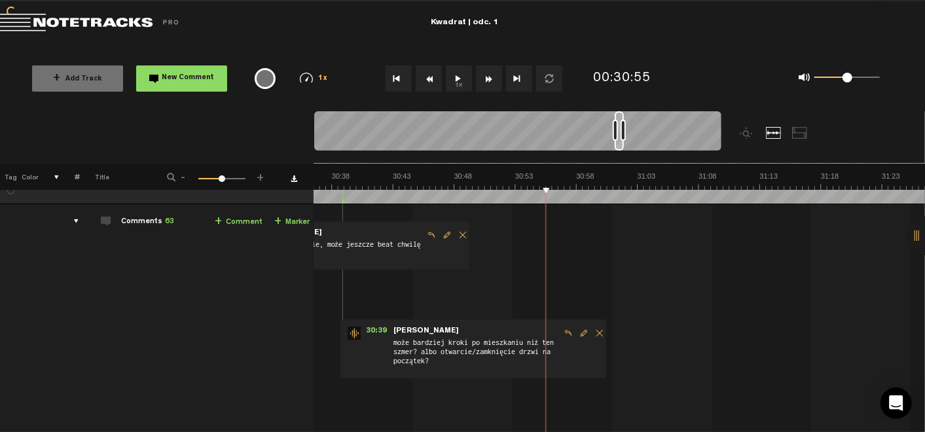
scroll to position [0, 10]
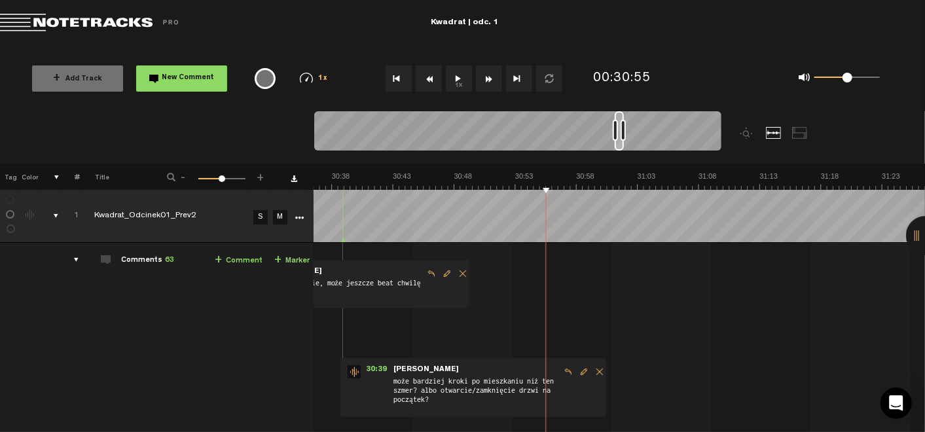
click at [454, 80] on button "1x" at bounding box center [459, 78] width 26 height 26
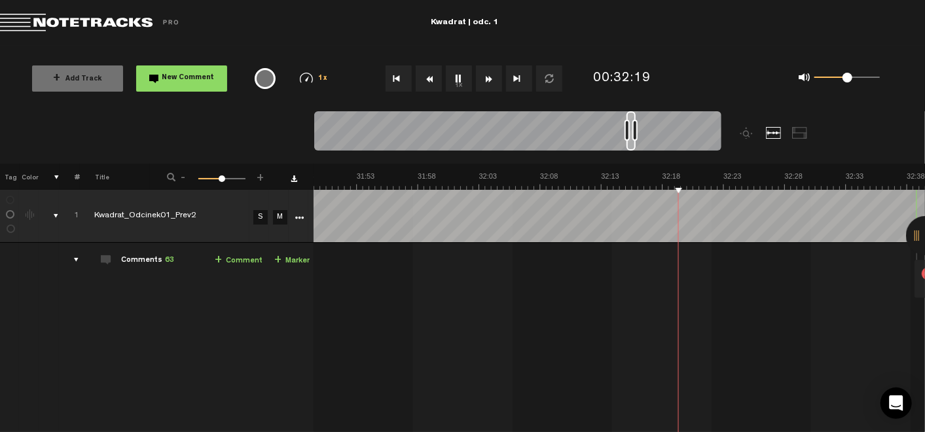
scroll to position [0, 23307]
click at [455, 74] on button "1x" at bounding box center [459, 78] width 26 height 26
click at [238, 256] on link "+ Comment" at bounding box center [239, 260] width 48 height 15
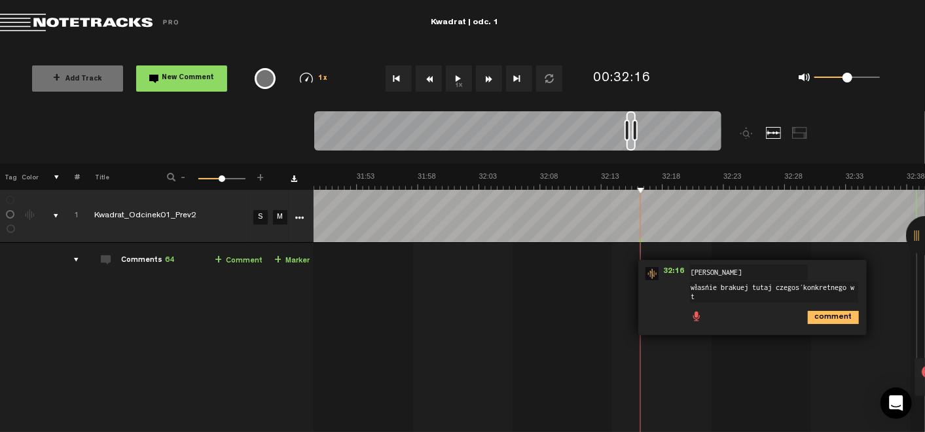
scroll to position [1, 0]
click at [738, 286] on textarea "właśnie brakuej tutaj czegoś konkretnego w tle" at bounding box center [774, 291] width 168 height 21
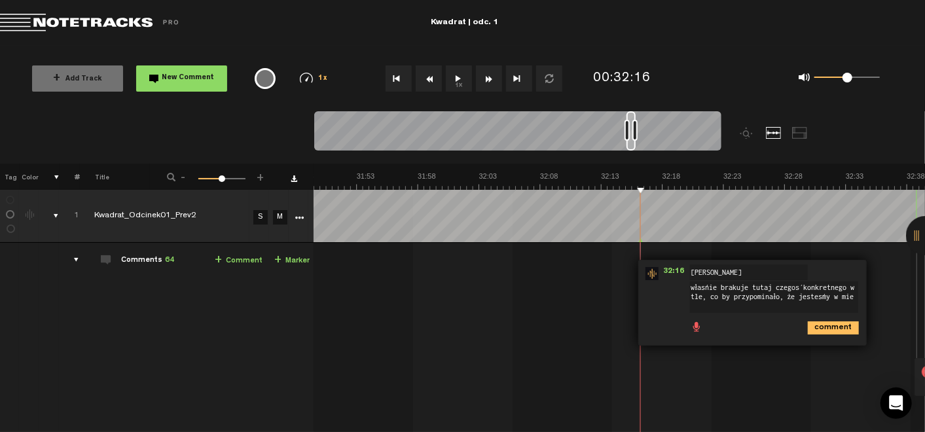
scroll to position [0, 0]
type textarea "właśnie brakuje tutaj czegoś konkretnego w tle, co by przypominało, że jesteśmy…"
click at [825, 325] on icon "comment" at bounding box center [833, 327] width 51 height 13
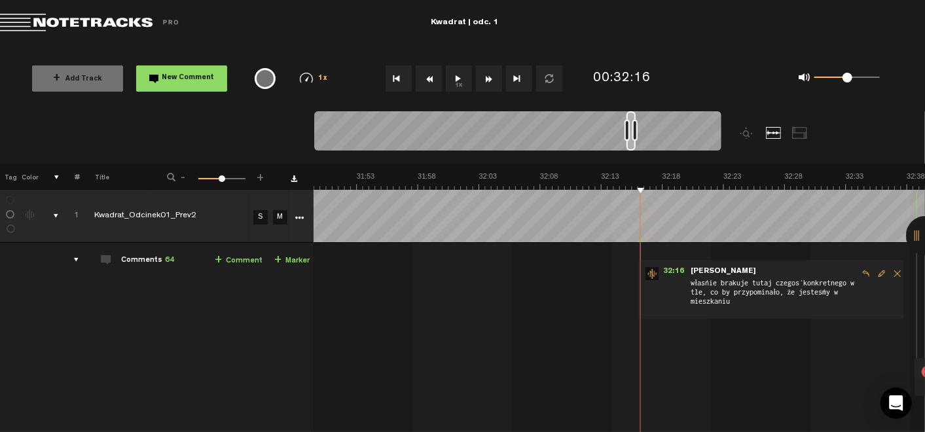
click at [457, 74] on button "1x" at bounding box center [459, 78] width 26 height 26
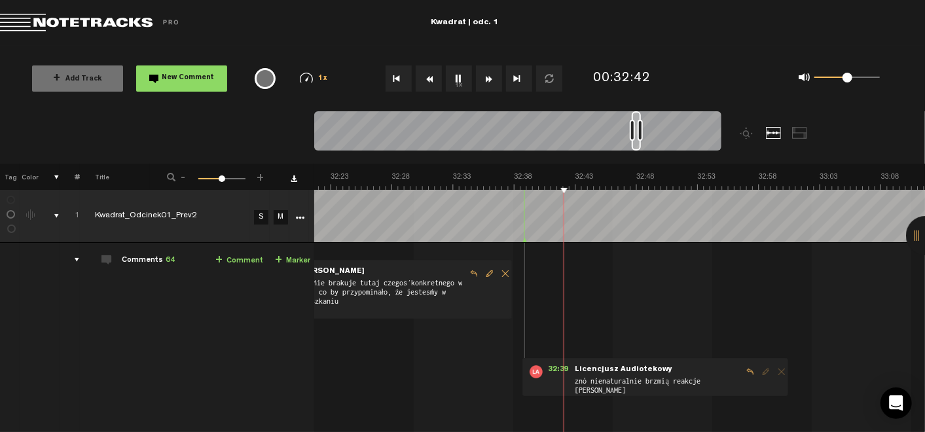
scroll to position [0, 3]
click at [457, 77] on button "1x" at bounding box center [459, 78] width 26 height 26
click at [241, 258] on link "+ Comment" at bounding box center [239, 260] width 48 height 15
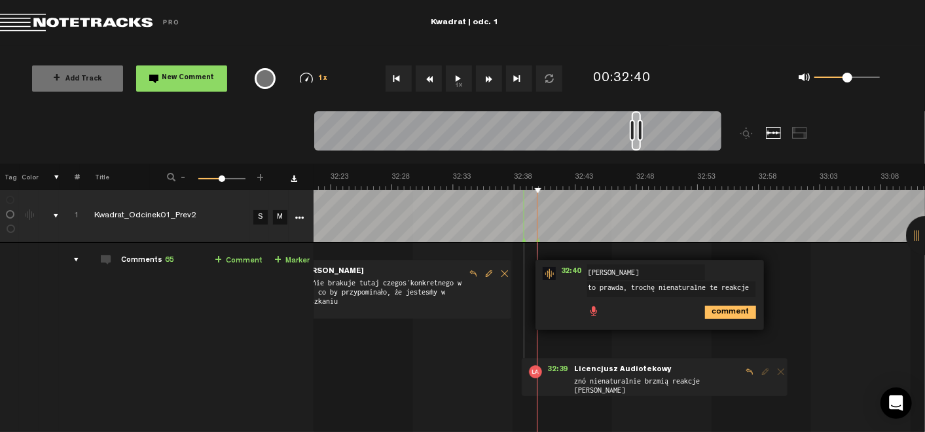
type textarea "to prawda, trochę nienaturalne te reakcje"
click at [743, 307] on icon "comment" at bounding box center [730, 312] width 51 height 13
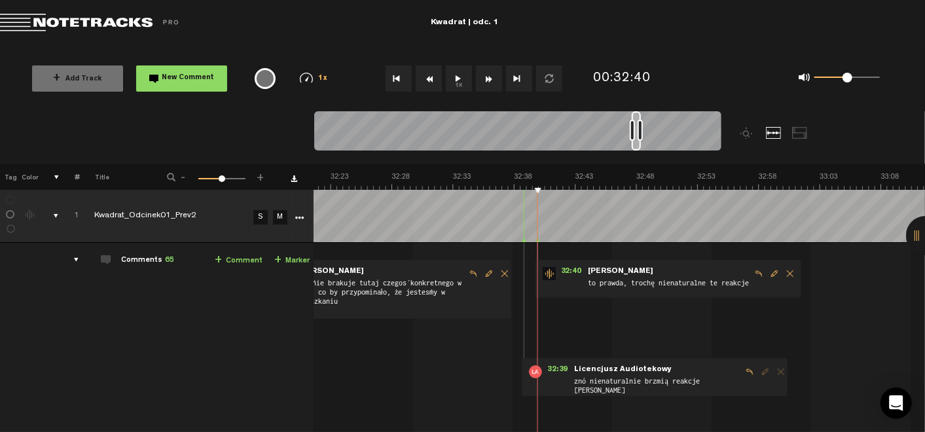
click at [461, 74] on button "1x" at bounding box center [459, 78] width 26 height 26
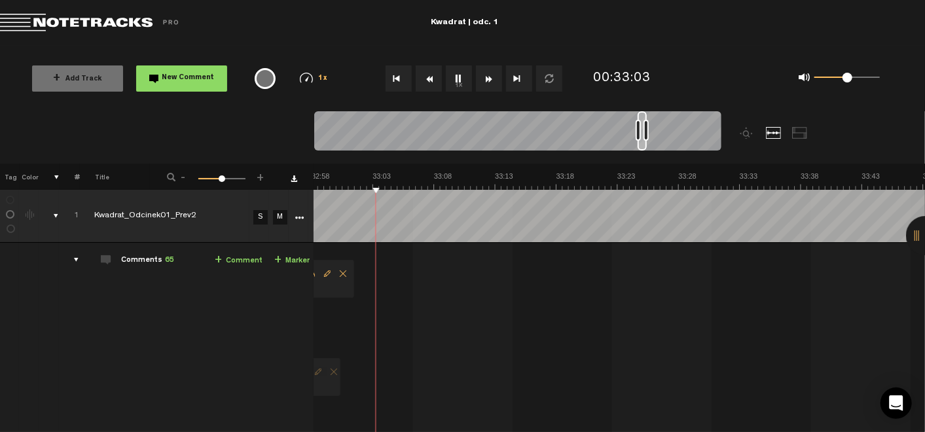
scroll to position [0, 24147]
click at [459, 78] on button "1x" at bounding box center [459, 78] width 26 height 26
click at [241, 256] on link "+ Comment" at bounding box center [239, 260] width 48 height 15
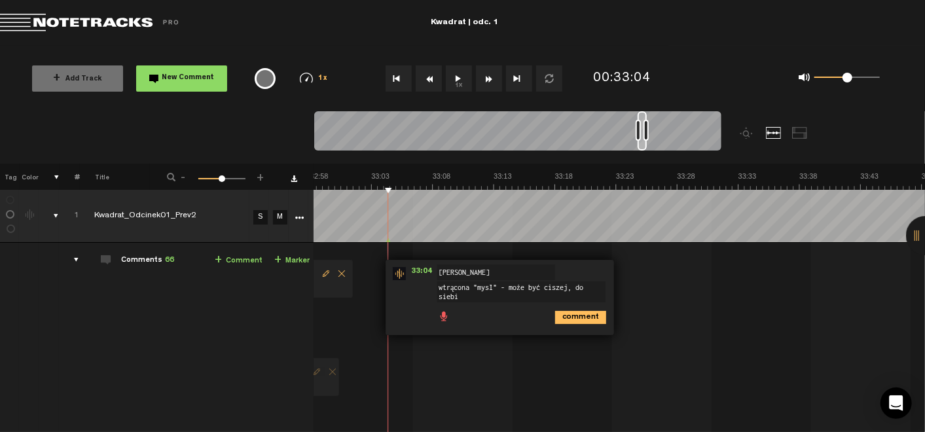
scroll to position [1, 0]
type textarea "wtrącona "myśl" - może być ciszej, do siebie"
click at [570, 312] on icon "comment" at bounding box center [580, 317] width 51 height 13
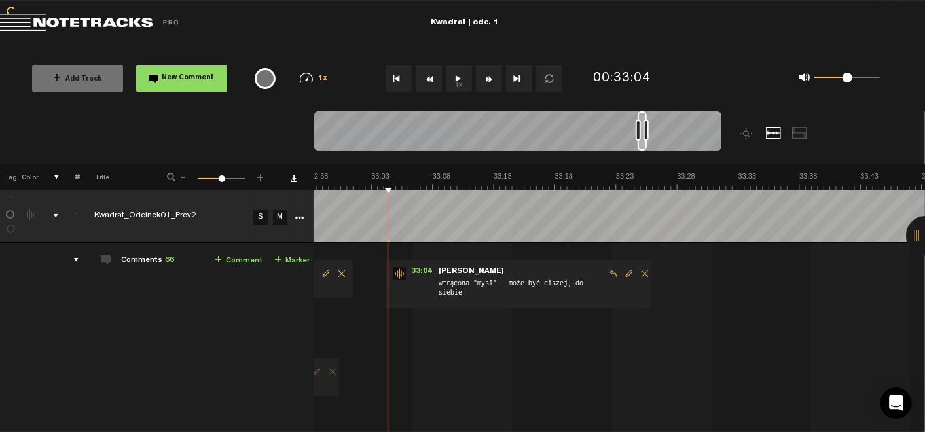
click at [457, 73] on button "1x" at bounding box center [459, 78] width 26 height 26
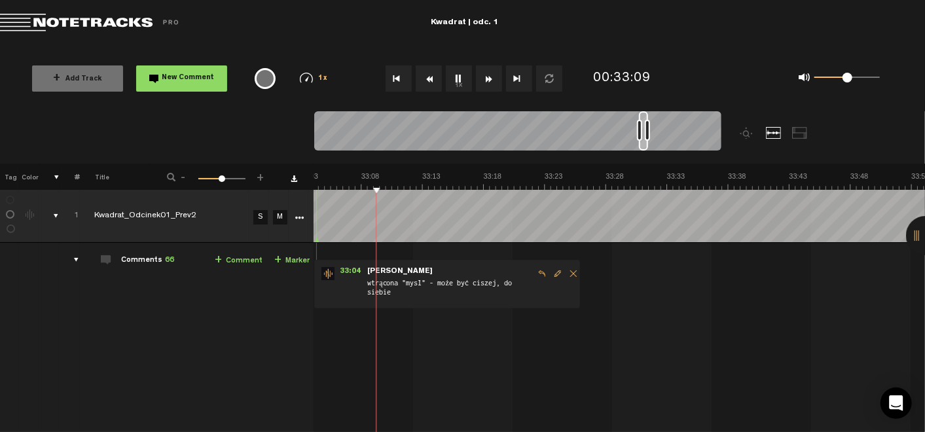
scroll to position [0, 24218]
click at [456, 72] on button "1x" at bounding box center [459, 78] width 26 height 26
click at [223, 257] on link "+ Comment" at bounding box center [239, 260] width 48 height 15
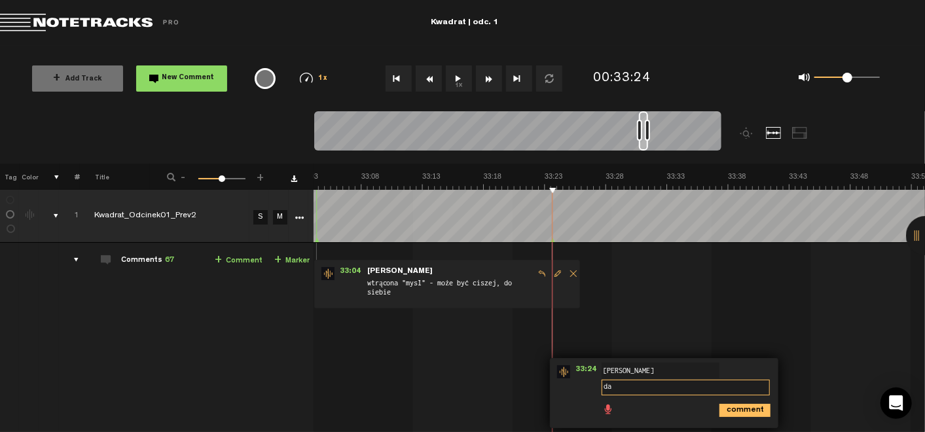
type textarea "d"
type textarea "znów nienaturalne reakcje"
click at [733, 409] on icon "comment" at bounding box center [744, 410] width 51 height 13
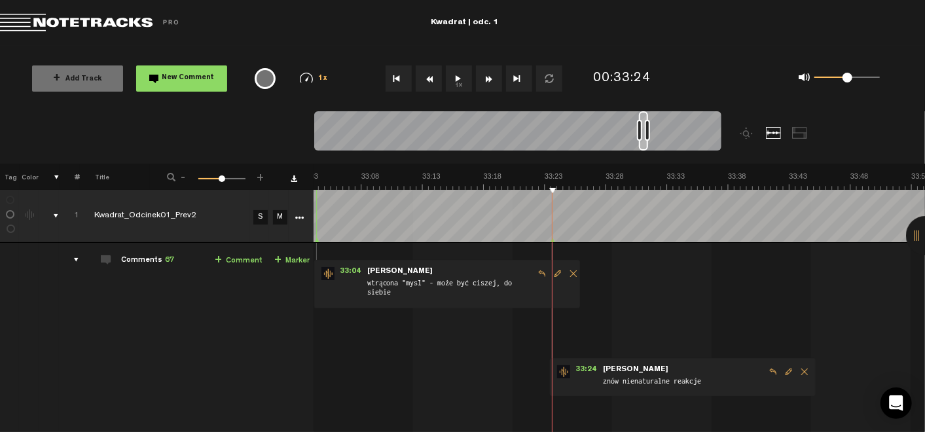
click at [455, 84] on button "1x" at bounding box center [459, 78] width 26 height 26
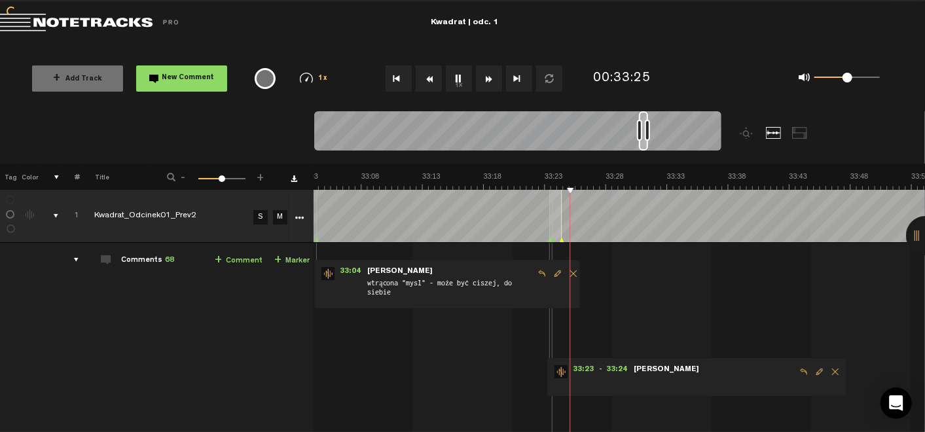
click at [662, 315] on td "1 Kwadrat_Odcinek01_Prev2 S M Kwadrat_Odcinek01_Prev2 by Licencjusz Audiotekowy…" at bounding box center [618, 390] width 611 height 295
click at [827, 370] on span "Delete comment" at bounding box center [835, 371] width 16 height 9
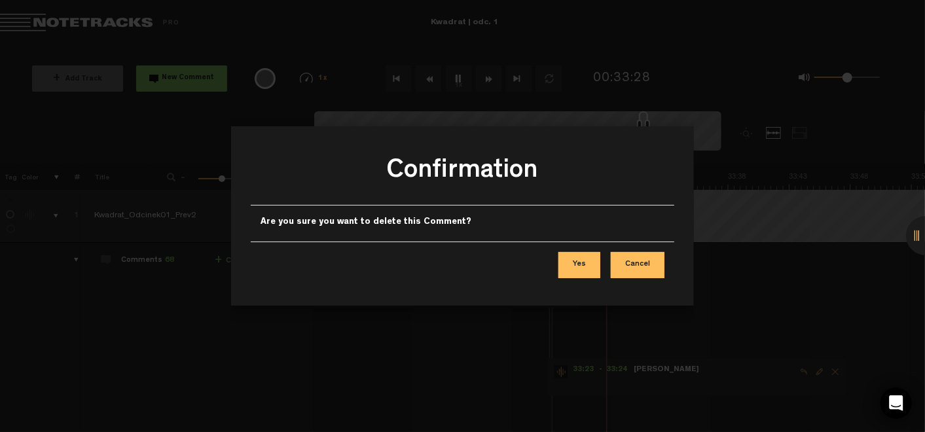
click at [581, 262] on button "Yes" at bounding box center [579, 265] width 42 height 26
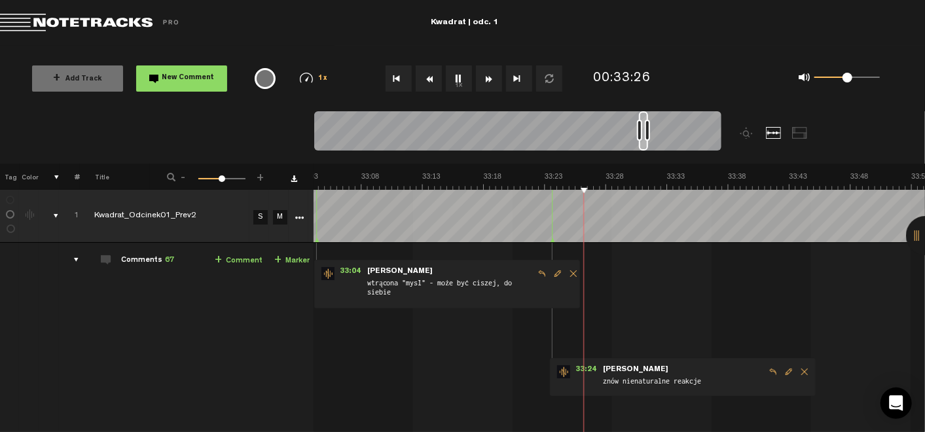
click at [461, 76] on button "1x" at bounding box center [459, 78] width 26 height 26
click at [217, 257] on link "+ Comment" at bounding box center [239, 260] width 48 height 15
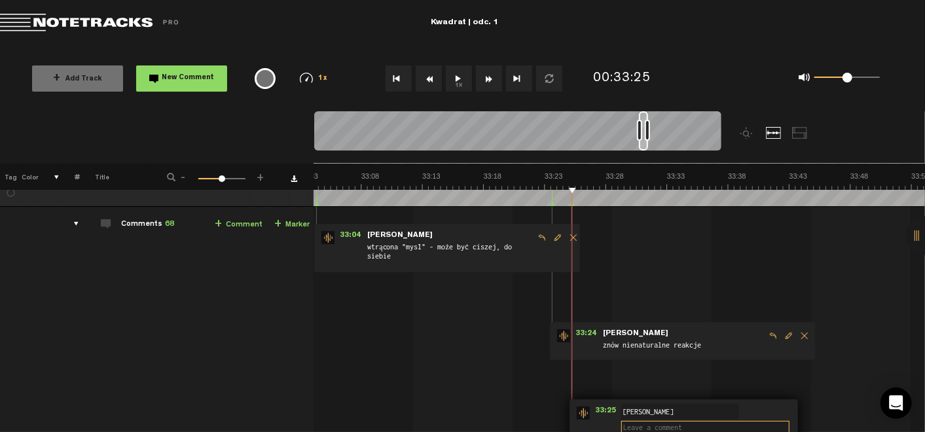
scroll to position [37, 10]
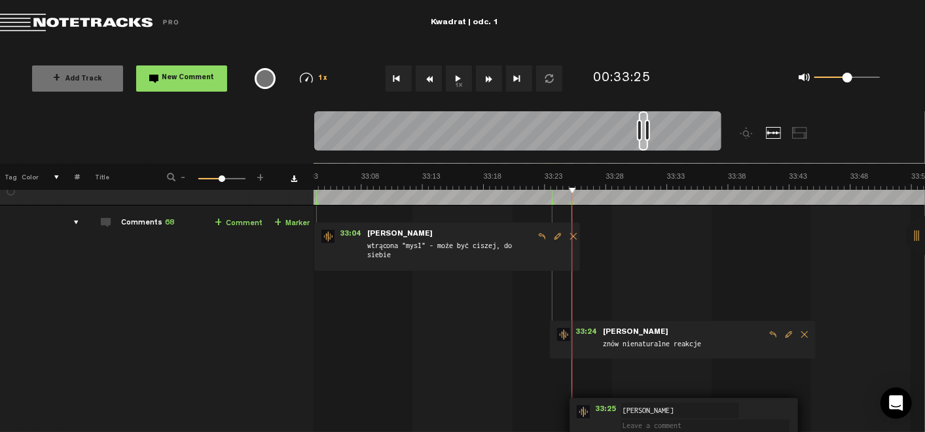
click at [796, 332] on span "Delete comment" at bounding box center [804, 334] width 16 height 9
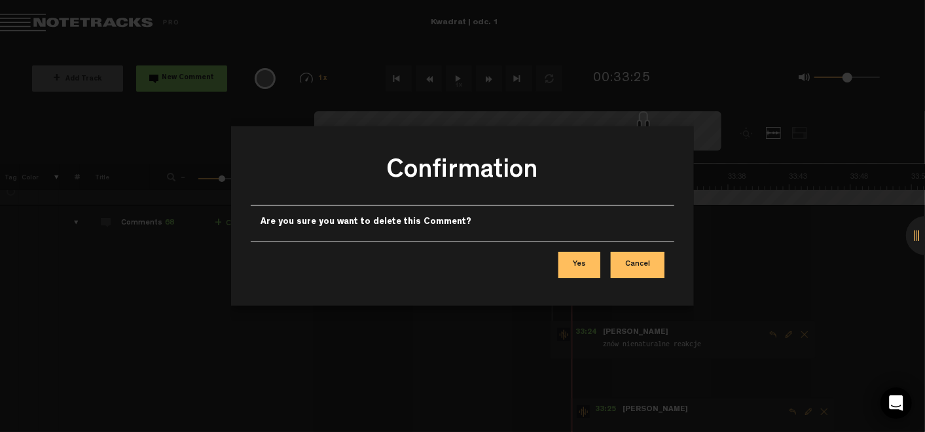
click at [563, 263] on button "Yes" at bounding box center [579, 265] width 42 height 26
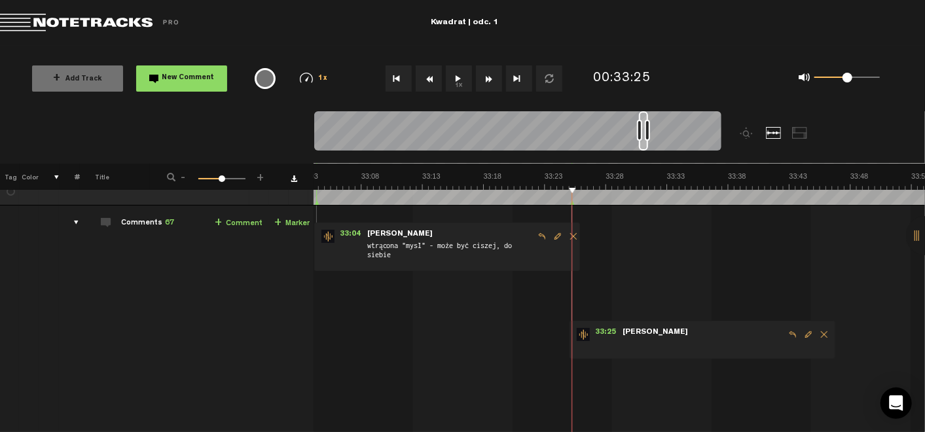
click at [794, 327] on div "33:25 - NaN:NaN • : "" Jacek" at bounding box center [702, 340] width 266 height 38
click at [800, 333] on span "Edit comment" at bounding box center [808, 334] width 16 height 9
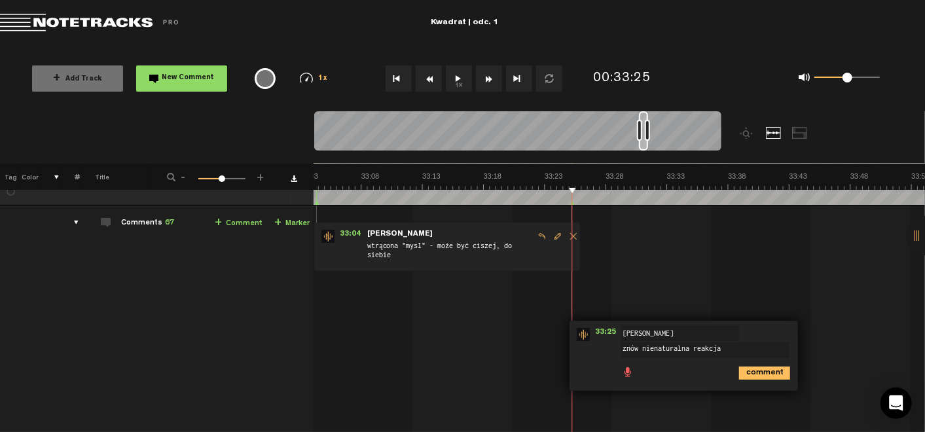
type textarea "znów nienaturalna reakcja"
click at [743, 373] on icon "comment" at bounding box center [764, 372] width 51 height 13
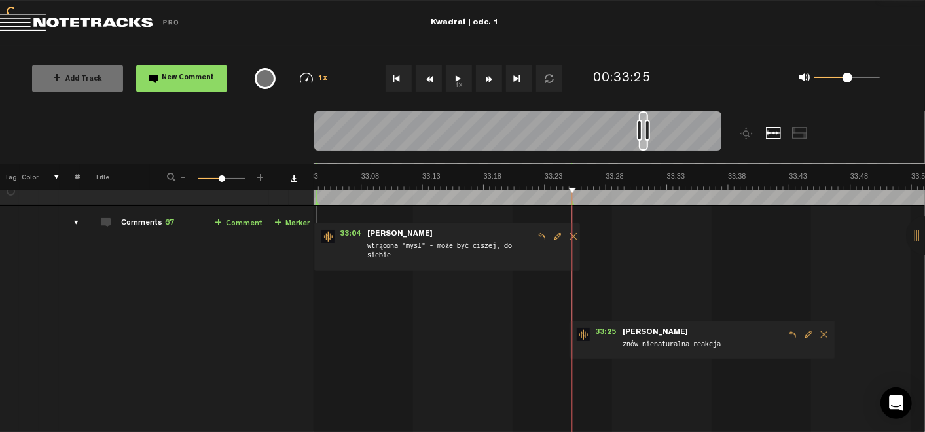
scroll to position [0, 10]
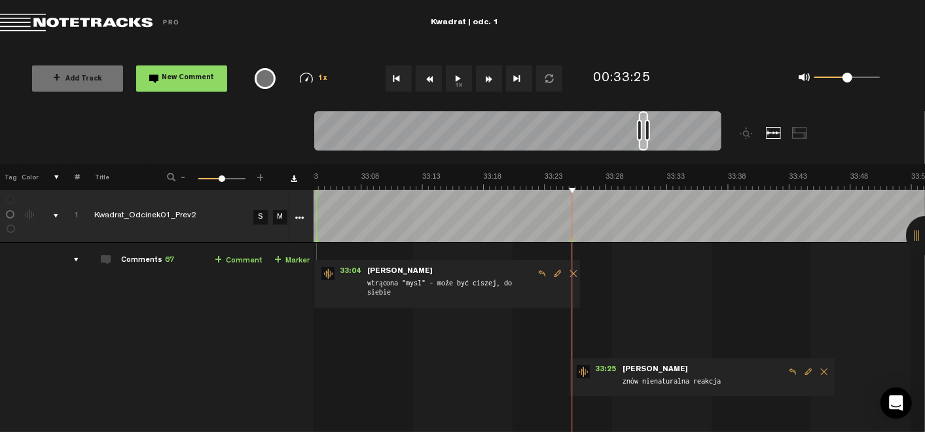
click at [463, 73] on button "1x" at bounding box center [459, 78] width 26 height 26
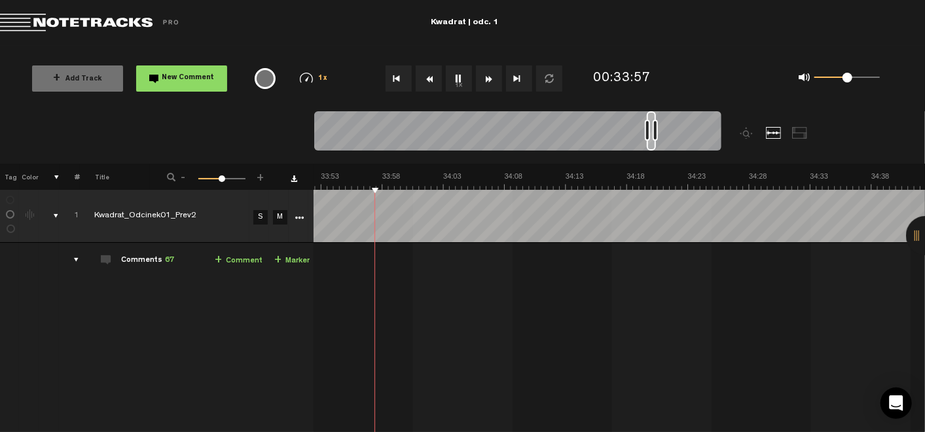
scroll to position [0, 24809]
click at [466, 77] on button "1x" at bounding box center [459, 78] width 26 height 26
click at [243, 266] on link "+ Comment" at bounding box center [239, 260] width 48 height 15
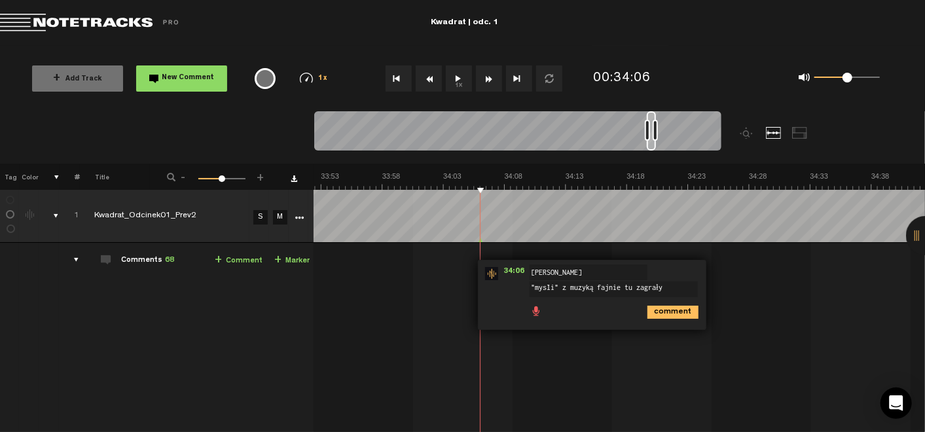
type textarea ""myśli" z muzyką fajnie tu zagrały"
click at [655, 306] on icon "comment" at bounding box center [672, 312] width 51 height 13
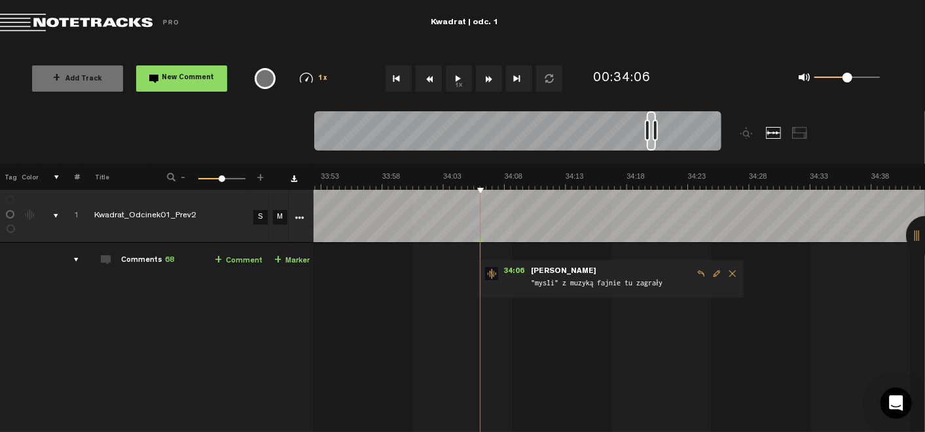
click at [467, 80] on button "1x" at bounding box center [459, 78] width 26 height 26
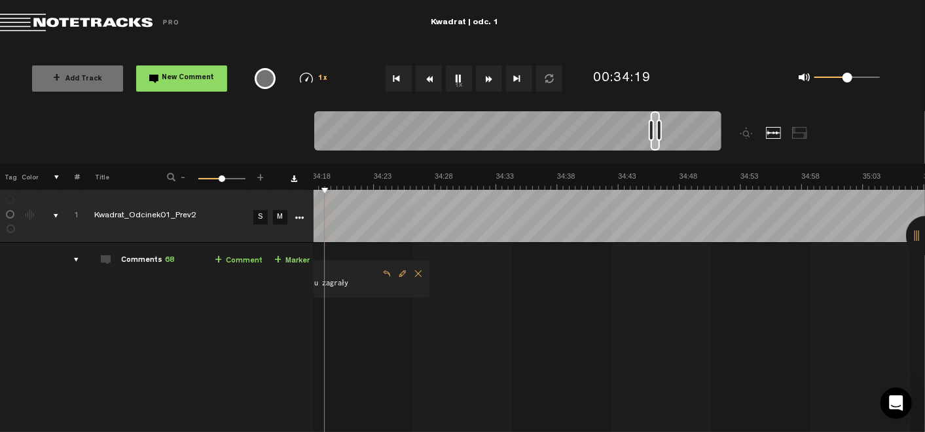
scroll to position [0, 25074]
click at [459, 75] on button "1x" at bounding box center [459, 78] width 26 height 26
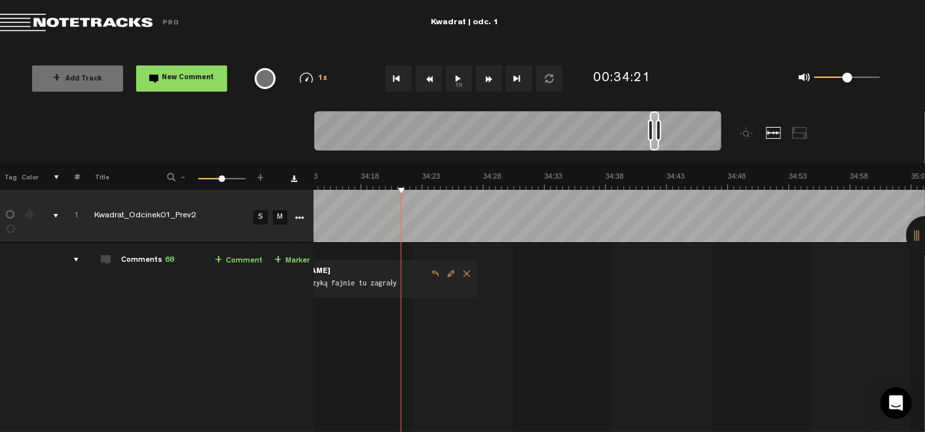
click at [457, 79] on button "1x" at bounding box center [459, 78] width 26 height 26
click at [461, 78] on button "1x" at bounding box center [459, 78] width 26 height 26
click at [228, 254] on link "+ Comment" at bounding box center [239, 260] width 48 height 15
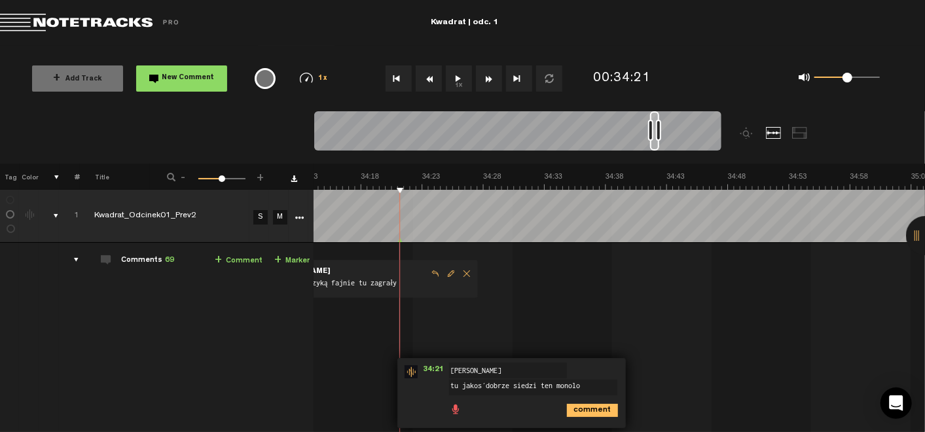
type textarea "tu jakoś dobrze siedzi ten monolog"
click at [573, 406] on icon "comment" at bounding box center [592, 410] width 51 height 13
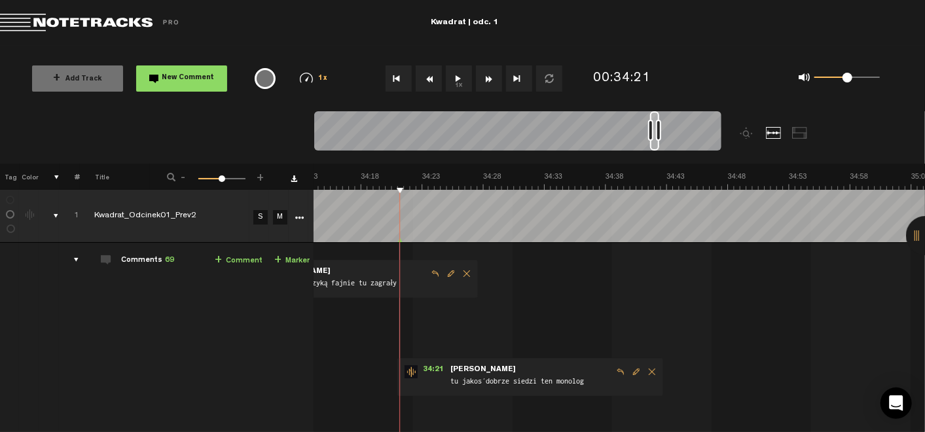
click at [455, 86] on button "1x" at bounding box center [459, 78] width 26 height 26
click at [628, 370] on span "Edit comment" at bounding box center [636, 371] width 16 height 9
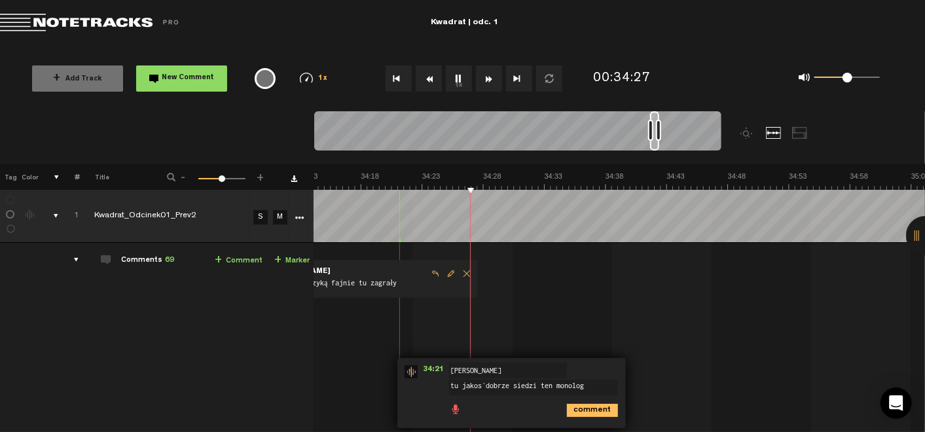
click at [473, 383] on textarea "tu jakoś dobrze siedzi ten monolog" at bounding box center [533, 388] width 168 height 16
type textarea "tu dobrze siedzi ten monolog"
click at [572, 408] on icon "comment" at bounding box center [592, 410] width 51 height 13
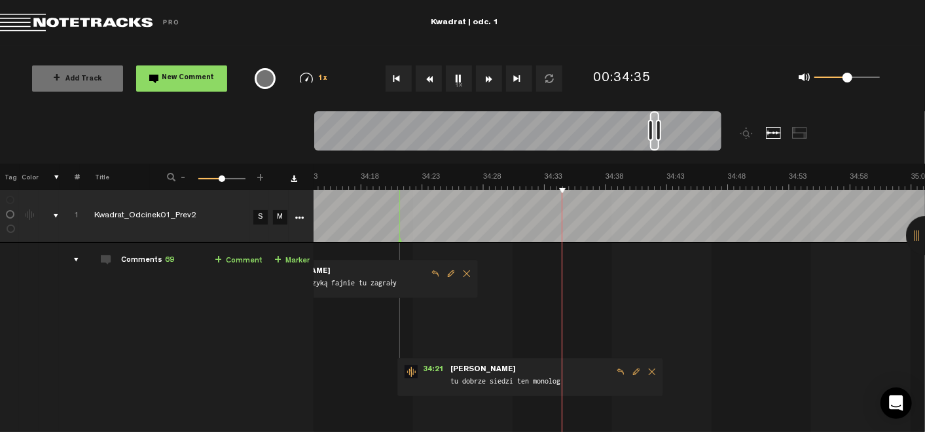
click at [458, 78] on button "1x" at bounding box center [459, 78] width 26 height 26
click at [224, 256] on link "+ Comment" at bounding box center [239, 260] width 48 height 15
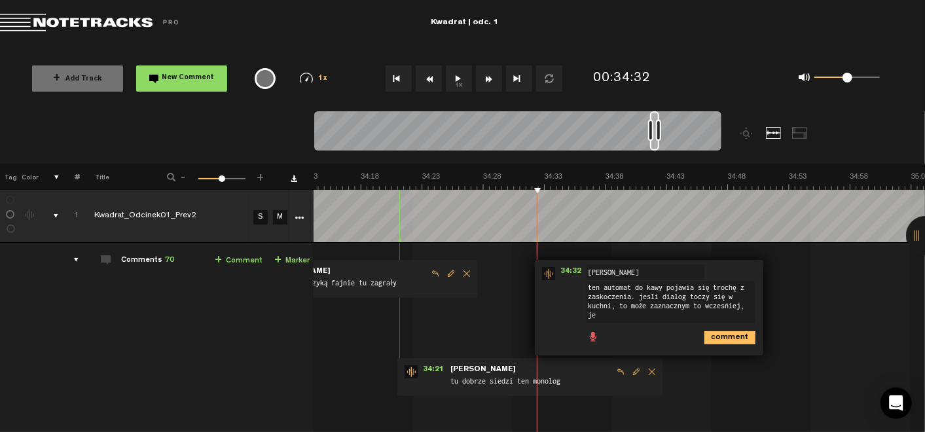
scroll to position [0, 0]
click at [654, 305] on textarea "ten automat do kawy pojawia się trochę z zaskoczenia. jeśli dialog toczy się w …" at bounding box center [670, 301] width 168 height 41
click at [624, 315] on textarea "ten automat do kawy pojawia się trochę z zaskoczenia. jeśli dialog toczy się w …" at bounding box center [670, 301] width 168 height 41
type textarea "ten automat do kawy pojawia się trochę z zaskoczenia. jeśli dialog toczy się w …"
click at [712, 346] on icon "comment" at bounding box center [729, 348] width 51 height 13
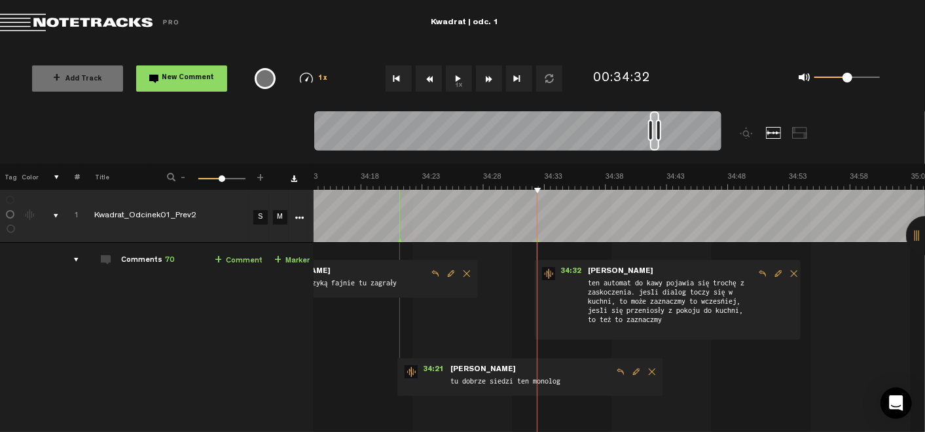
click at [455, 73] on button "1x" at bounding box center [459, 78] width 26 height 26
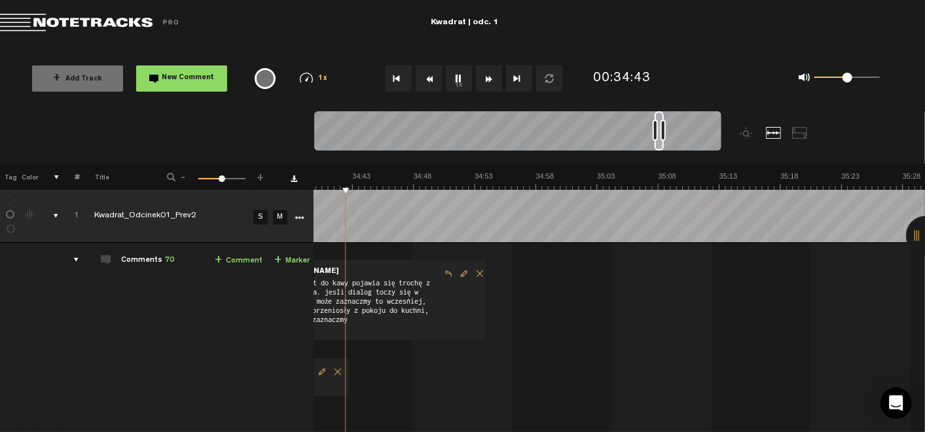
scroll to position [0, 25360]
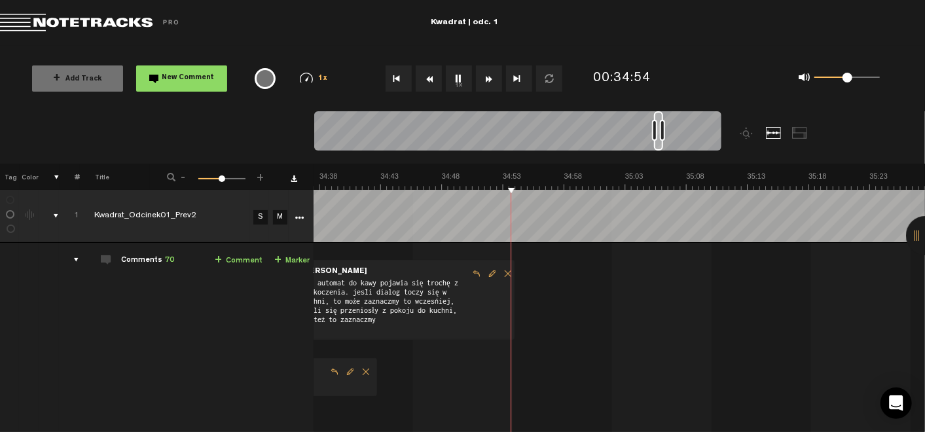
click at [461, 85] on button "1x" at bounding box center [459, 78] width 26 height 26
click at [222, 264] on link "+ Comment" at bounding box center [239, 260] width 48 height 15
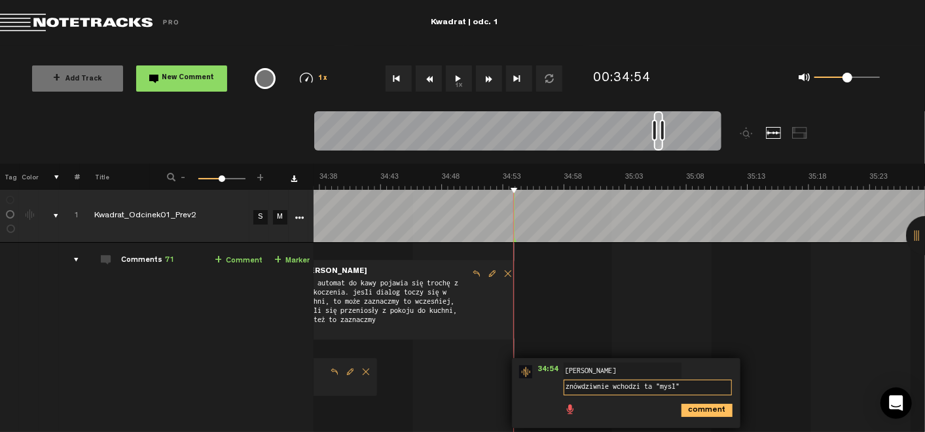
type textarea "znów dziwnie wchodzi ta "myśl""
click at [695, 414] on icon "comment" at bounding box center [706, 410] width 51 height 13
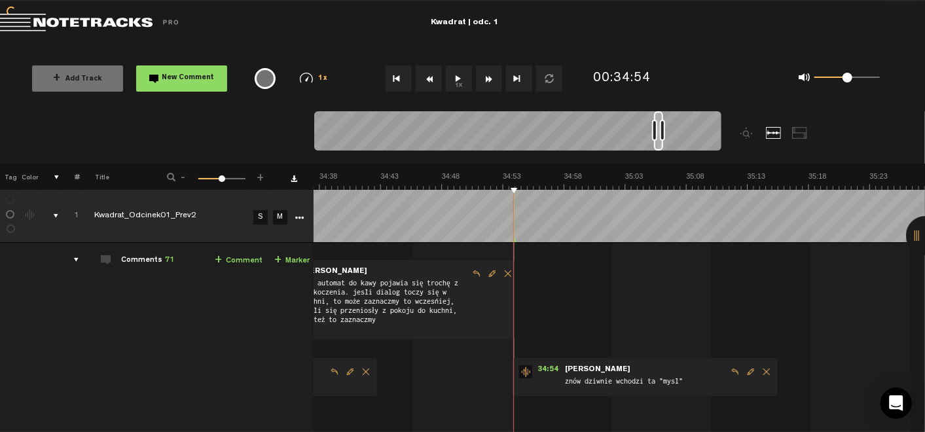
click at [465, 88] on button "1x" at bounding box center [459, 78] width 26 height 26
click at [743, 368] on span "Edit comment" at bounding box center [751, 371] width 16 height 9
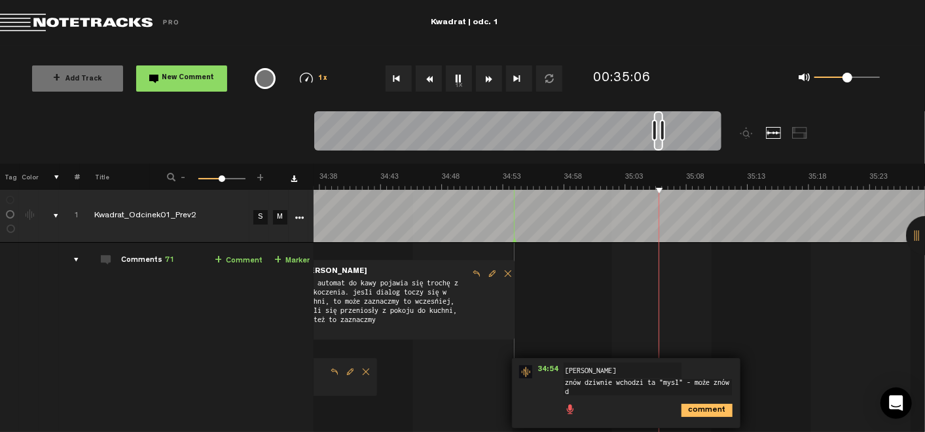
scroll to position [1, 0]
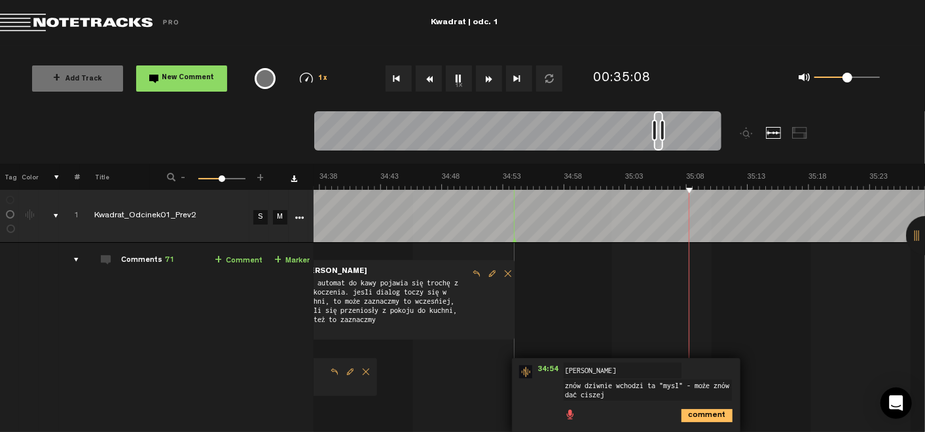
type textarea "znów dziwnie wchodzi ta "myśl" - może znów dać ciszej"
click at [694, 415] on icon "comment" at bounding box center [706, 415] width 51 height 13
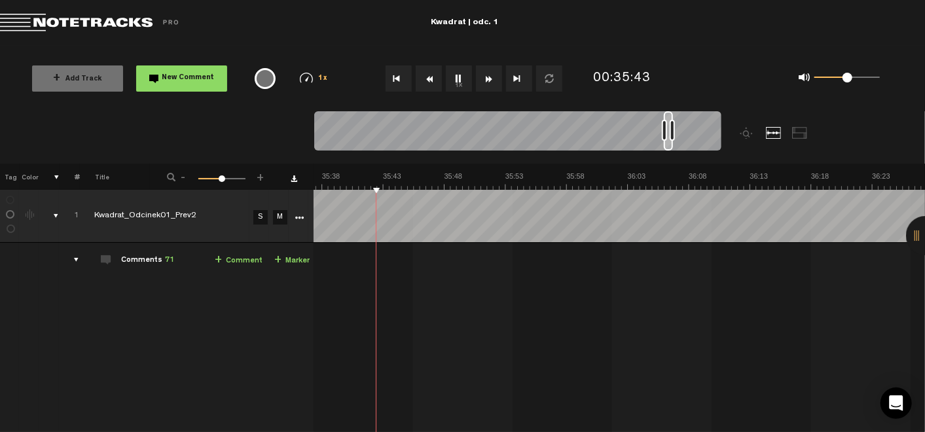
scroll to position [0, 26091]
click at [230, 262] on link "+ Comment" at bounding box center [239, 260] width 48 height 15
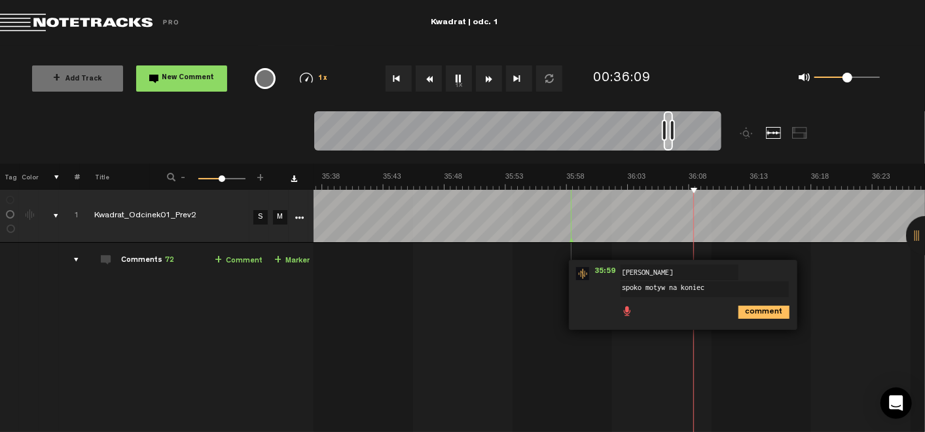
type textarea "spoko motyw na koniec"
click at [760, 310] on icon "comment" at bounding box center [763, 312] width 51 height 13
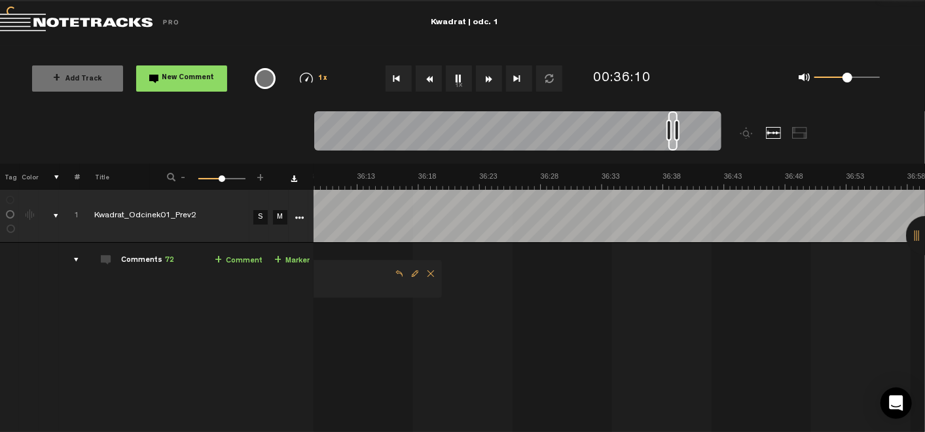
scroll to position [0, 26423]
click at [459, 74] on button "1x" at bounding box center [459, 78] width 26 height 26
click at [459, 80] on button "1x" at bounding box center [459, 78] width 26 height 26
click at [457, 79] on button "1x" at bounding box center [459, 78] width 26 height 26
click at [218, 260] on link "+ Comment" at bounding box center [239, 260] width 48 height 15
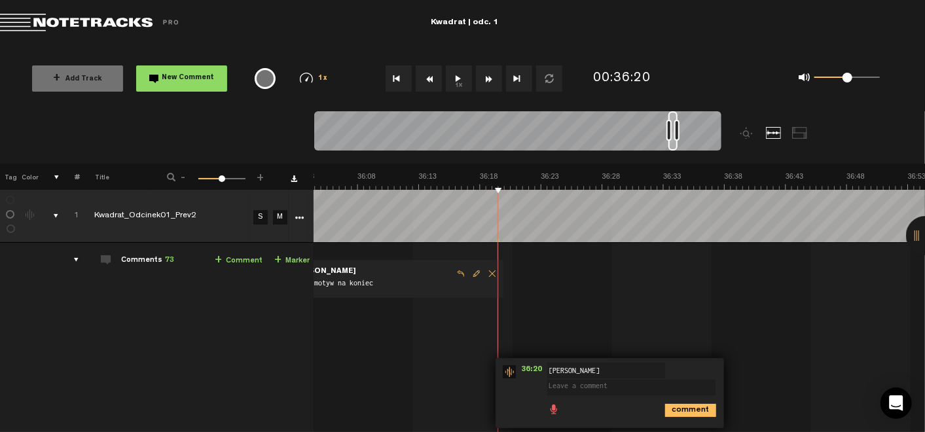
type textarea "g"
type textarea "fajne tło ulicy"
click at [660, 401] on div "comment" at bounding box center [612, 410] width 218 height 26
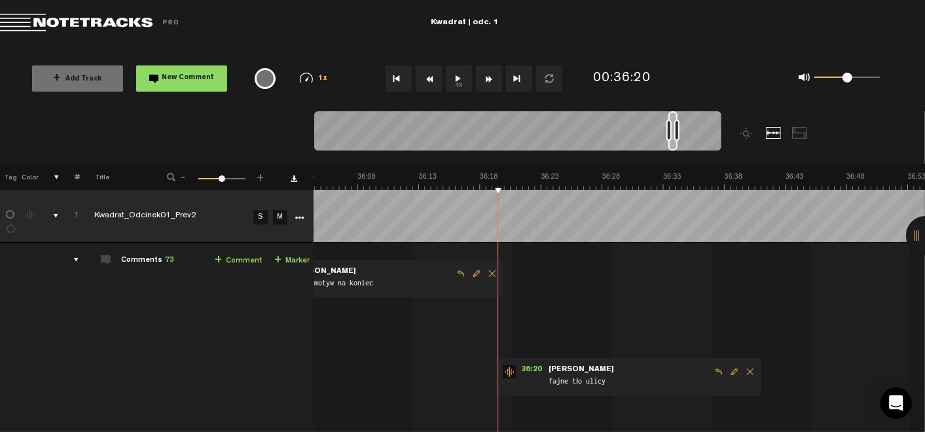
click at [465, 73] on button "1x" at bounding box center [459, 78] width 26 height 26
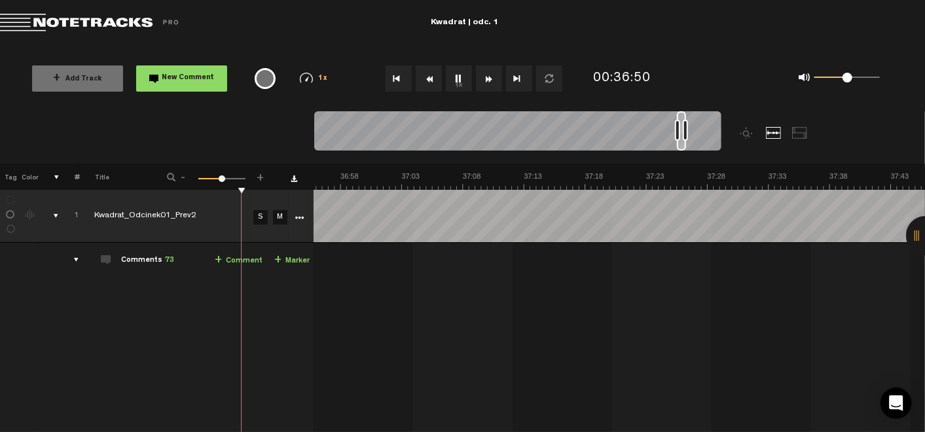
scroll to position [0, 26918]
click at [223, 260] on link "+ Comment" at bounding box center [239, 260] width 48 height 15
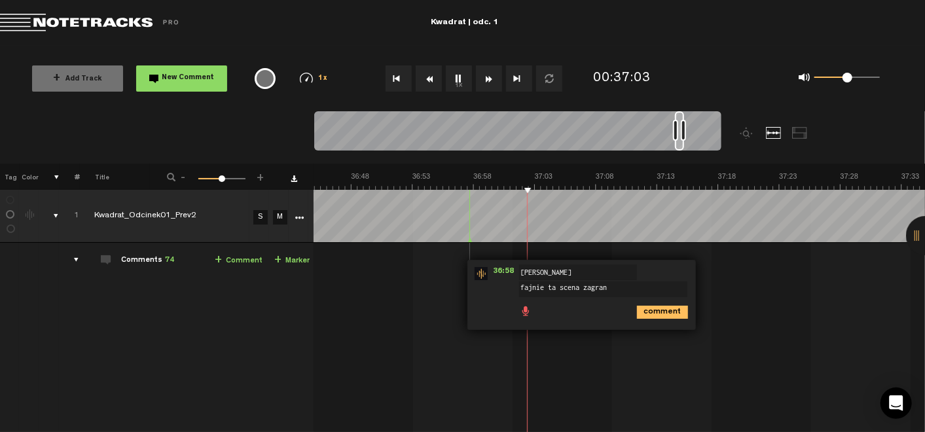
type textarea "fajnie ta scena zagrana"
click at [660, 306] on icon "comment" at bounding box center [662, 312] width 51 height 13
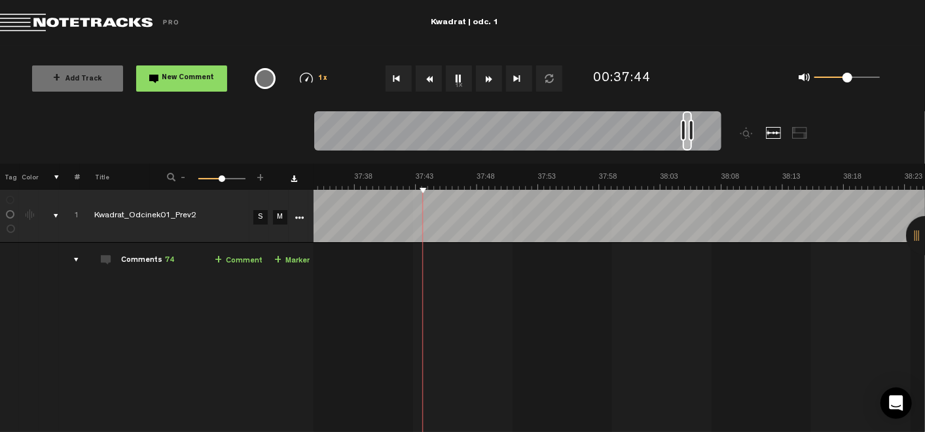
scroll to position [0, 27577]
click at [224, 258] on link "+ Comment" at bounding box center [239, 260] width 48 height 15
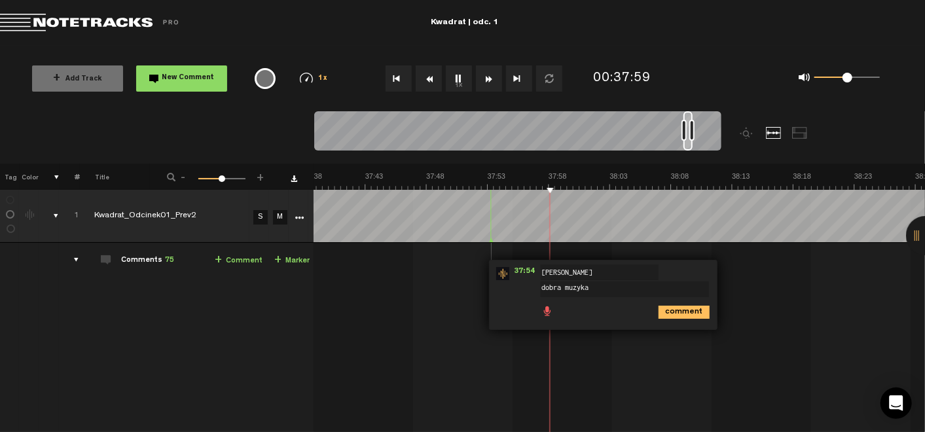
type textarea "dobra muzyka"
click at [662, 319] on div "comment" at bounding box center [605, 311] width 218 height 26
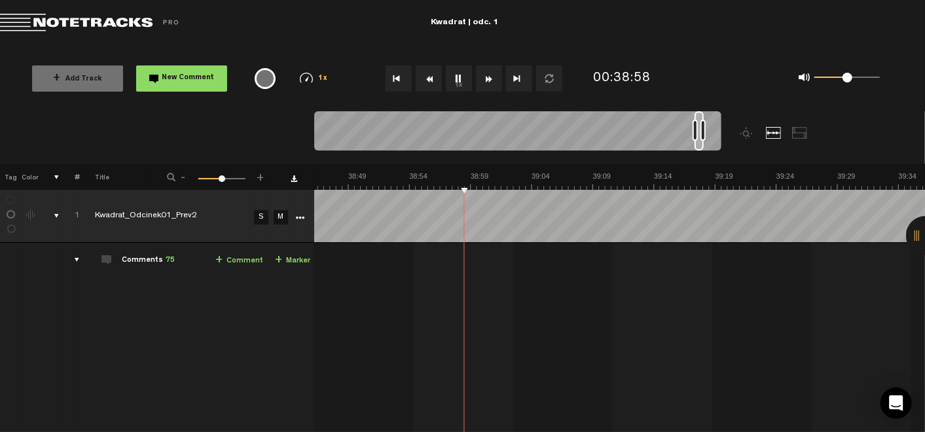
scroll to position [0, 10]
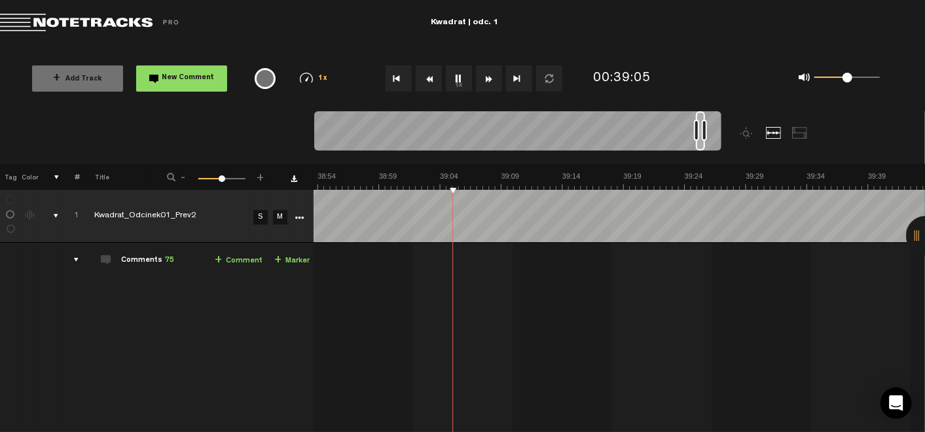
click at [458, 77] on button "1x" at bounding box center [459, 78] width 26 height 26
click at [232, 259] on link "+ Comment" at bounding box center [239, 260] width 48 height 15
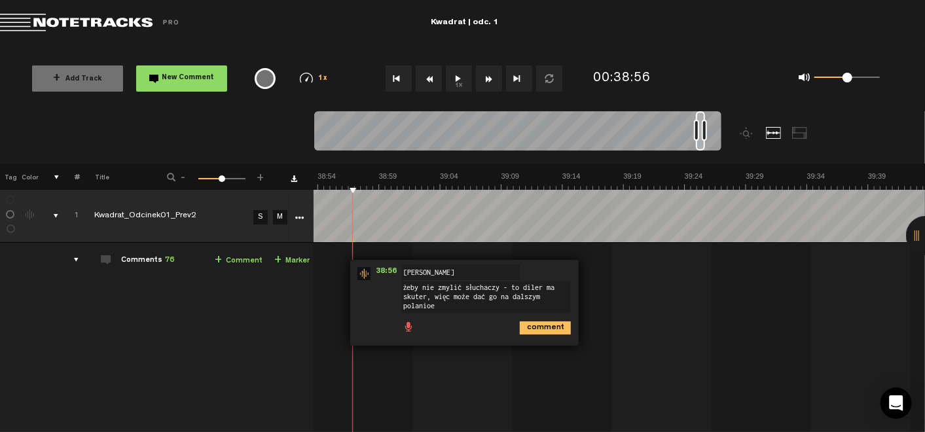
scroll to position [0, 0]
click at [536, 288] on textarea "żeby nie zmylić słuchaczy - to diler ma skuter, więc może dać go na dalszym pla…" at bounding box center [486, 296] width 168 height 31
drag, startPoint x: 444, startPoint y: 300, endPoint x: 433, endPoint y: 300, distance: 10.5
click at [433, 300] on textarea "żeby nie zmylić słuchaczy - to Edgar ma skuter, więc może dać go na dalszym pla…" at bounding box center [486, 296] width 168 height 31
click at [526, 305] on textarea "żeby nie zmylić słuchaczy - to Edgar ma skuter, więc może dać go na dalszym pla…" at bounding box center [486, 296] width 168 height 31
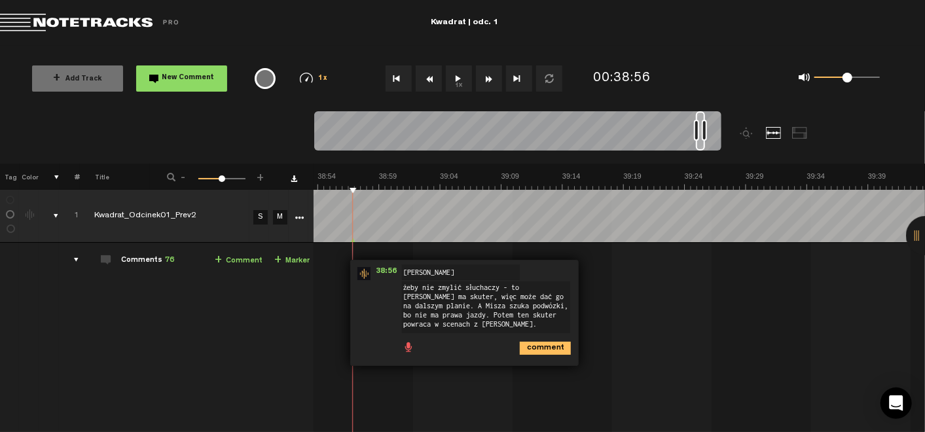
type textarea "żeby nie zmylić słuchaczy - to Edgar ma skuter, więc może dać go na dalszym pla…"
click at [531, 353] on icon "comment" at bounding box center [545, 348] width 51 height 13
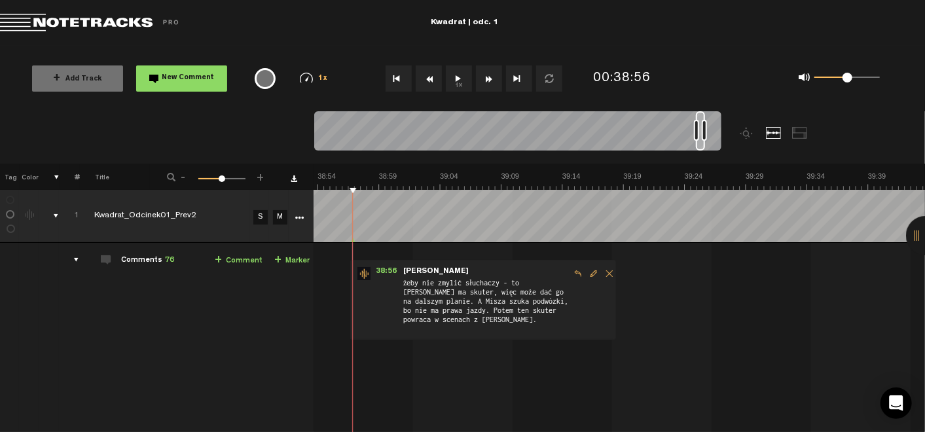
click at [461, 76] on button "1x" at bounding box center [459, 78] width 26 height 26
click at [586, 271] on span "Edit comment" at bounding box center [594, 273] width 16 height 9
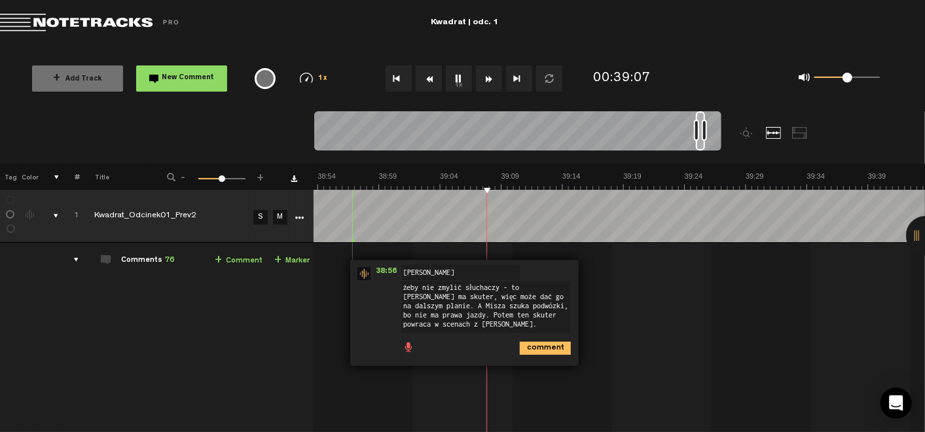
click at [441, 315] on textarea "żeby nie zmylić słuchaczy - to Edgar ma skuter, więc może dać go na dalszym pla…" at bounding box center [486, 307] width 168 height 52
type textarea "żeby nie zmylić słuchaczy - to Edgar ma skuter, więc może dać go na dalszym pla…"
click at [537, 346] on icon "comment" at bounding box center [545, 348] width 51 height 13
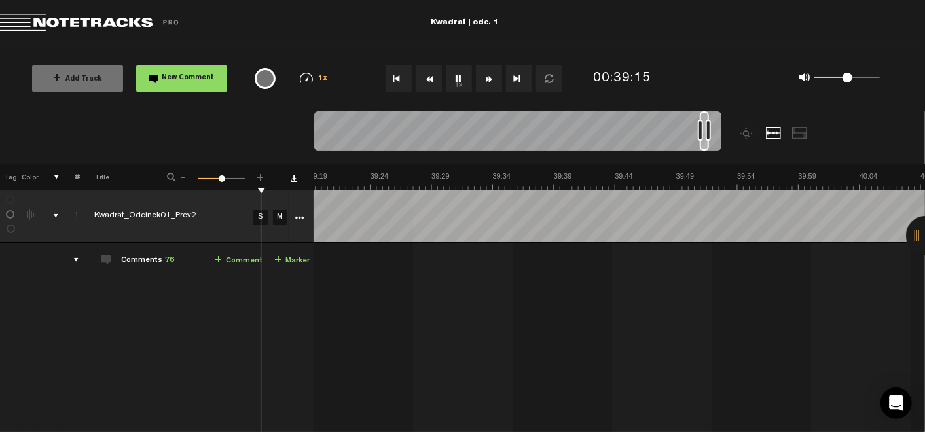
scroll to position [0, 28680]
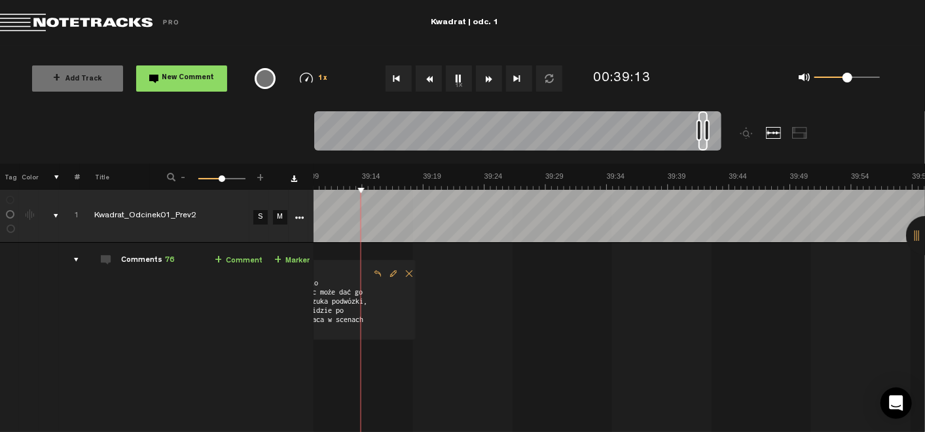
click at [226, 260] on link "+ Comment" at bounding box center [239, 260] width 48 height 15
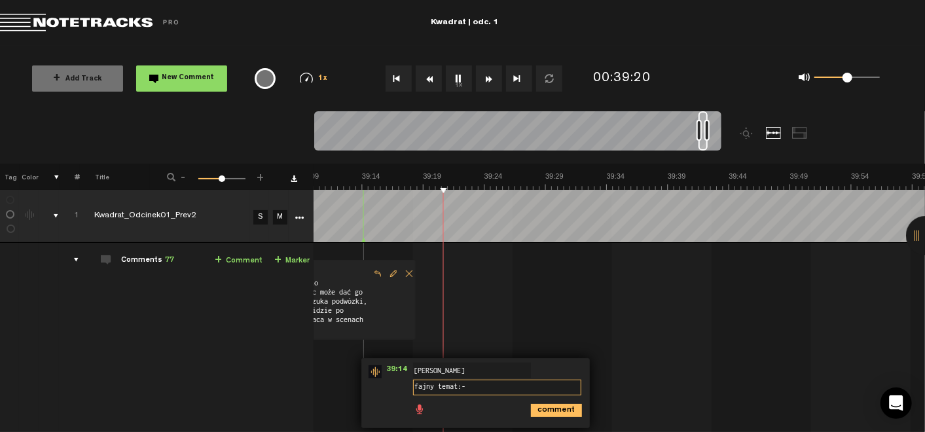
type textarea "fajny temat:-)"
click at [548, 407] on icon "comment" at bounding box center [556, 410] width 51 height 13
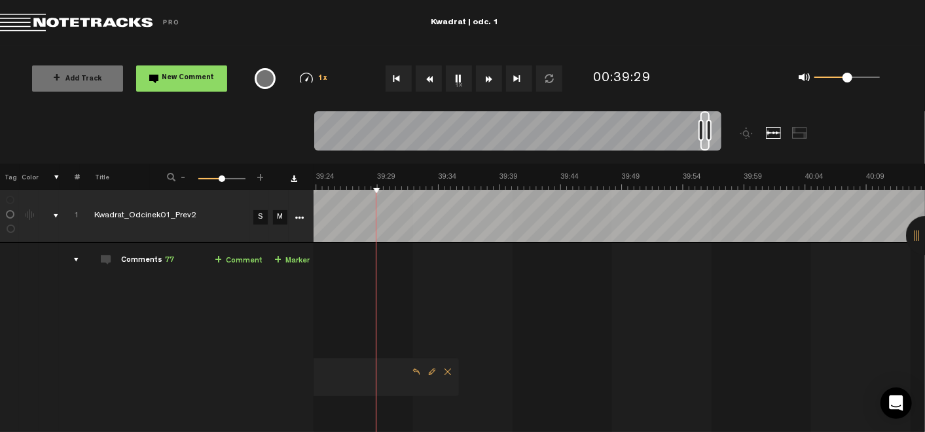
scroll to position [0, 28848]
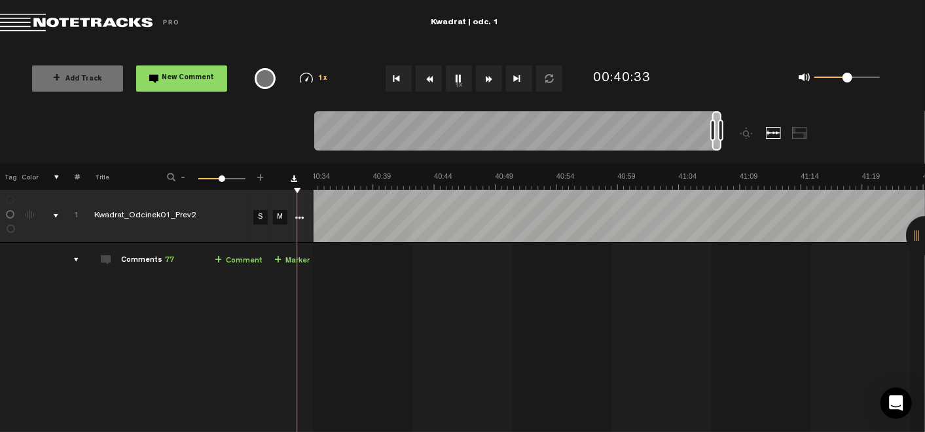
scroll to position [0, 29631]
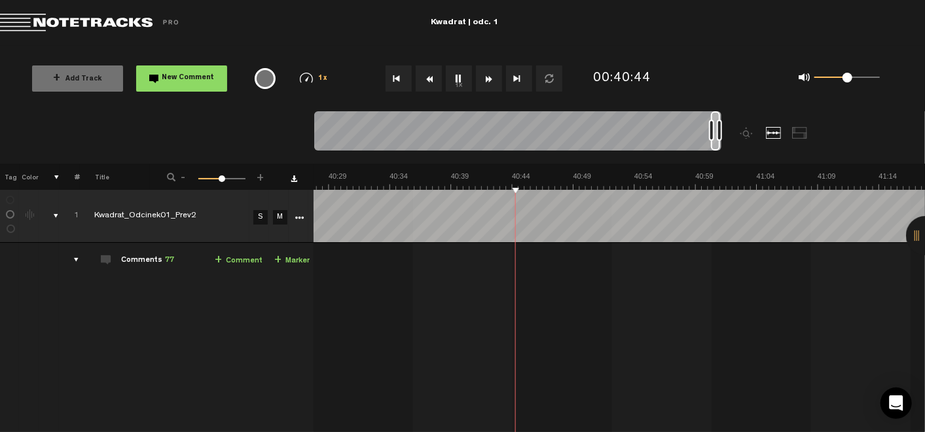
click at [225, 260] on link "+ Comment" at bounding box center [239, 260] width 48 height 15
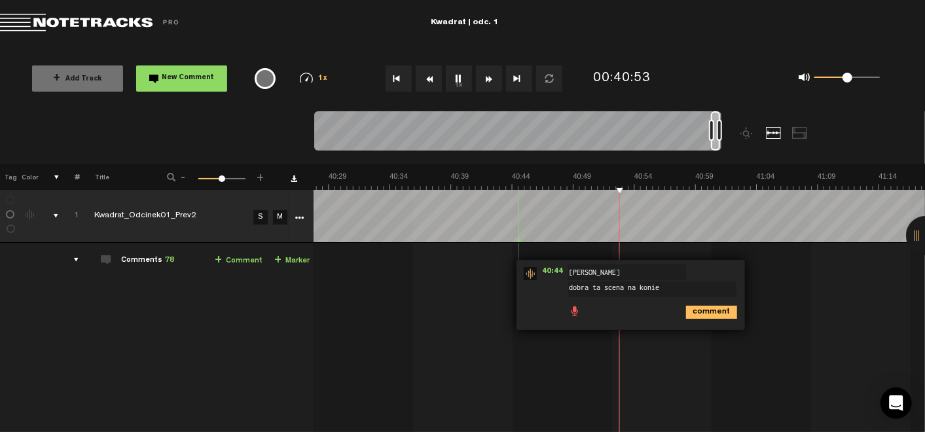
type textarea "dobra ta scena na koniec"
click at [699, 302] on div "comment" at bounding box center [633, 311] width 218 height 26
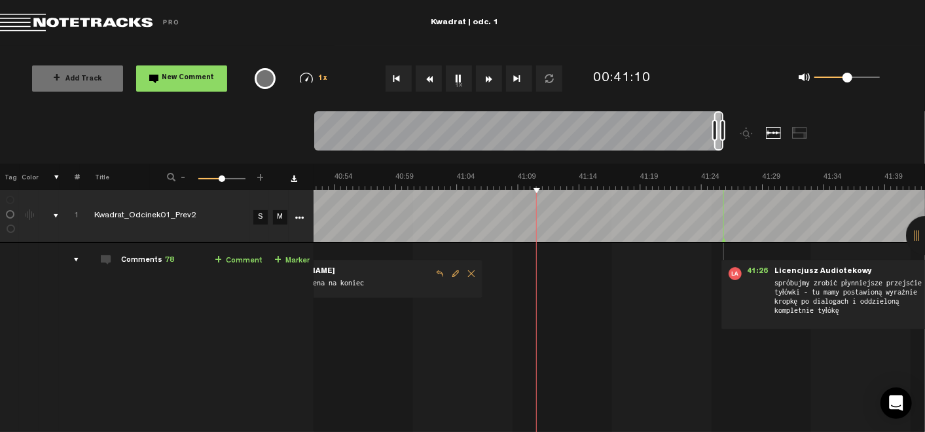
scroll to position [0, 29930]
click at [459, 73] on button "1x" at bounding box center [459, 78] width 26 height 26
